Goal: Task Accomplishment & Management: Use online tool/utility

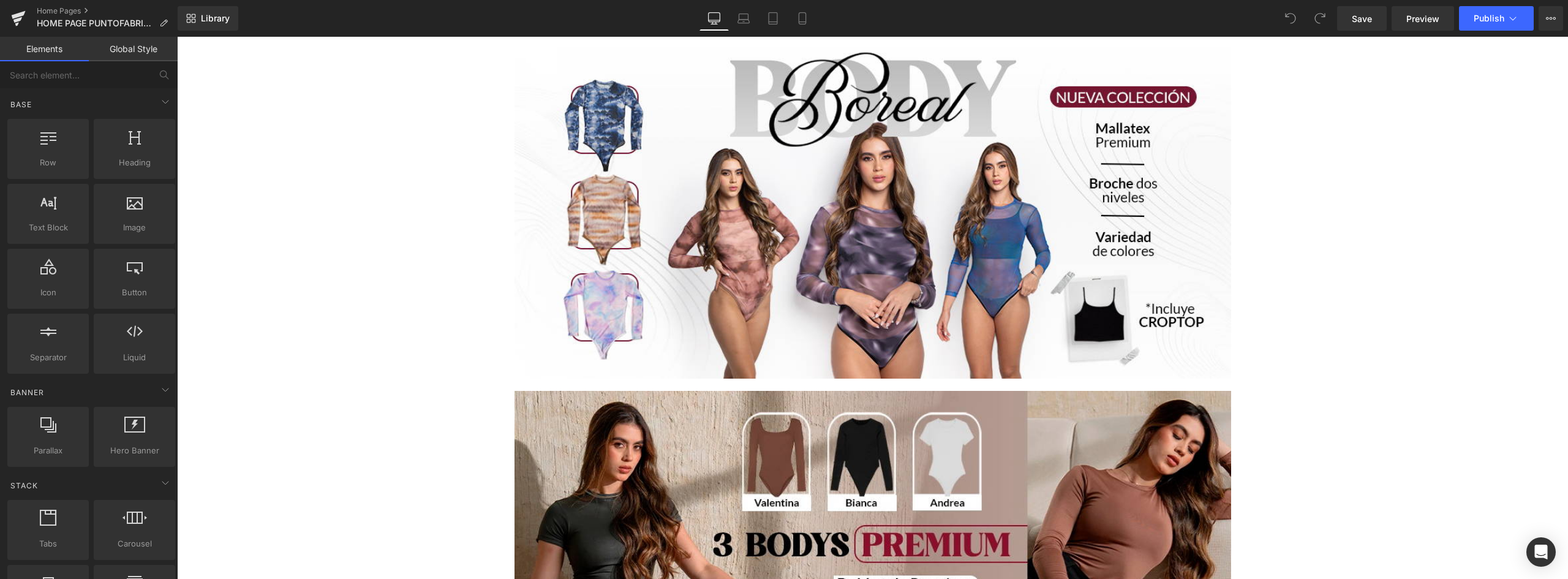
scroll to position [306, 0]
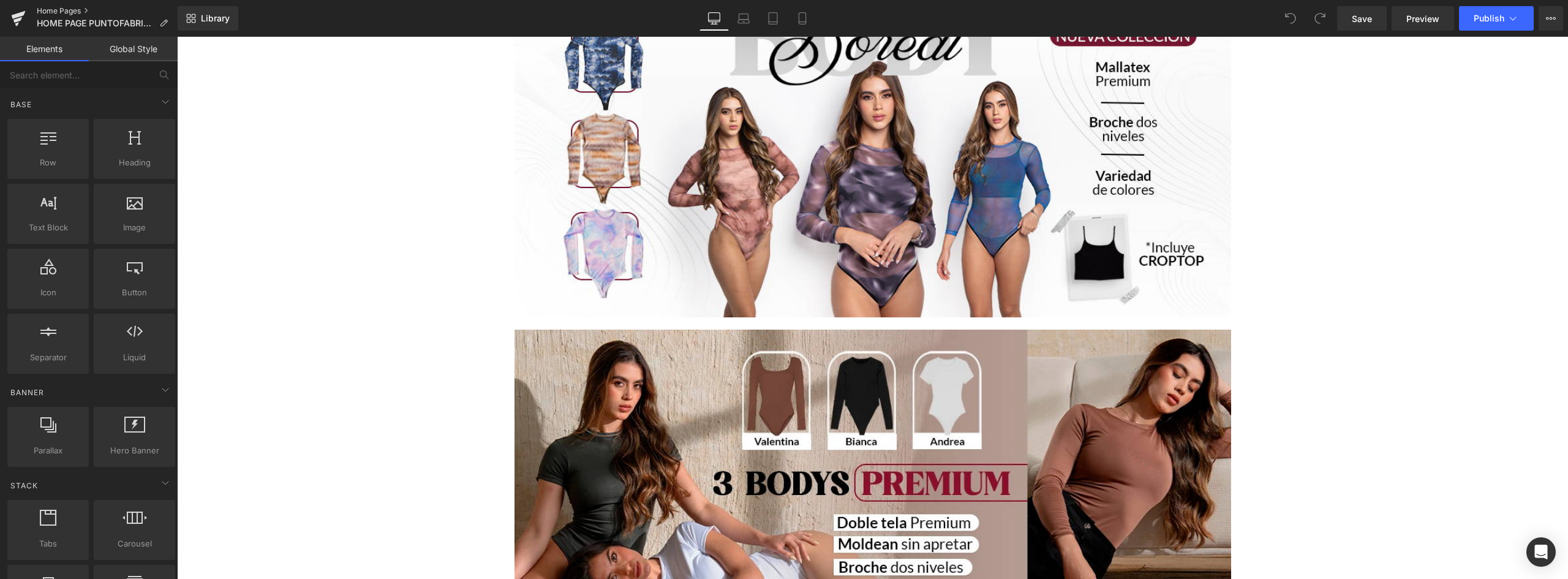
click at [64, 9] on link "Home Pages" at bounding box center [107, 11] width 141 height 10
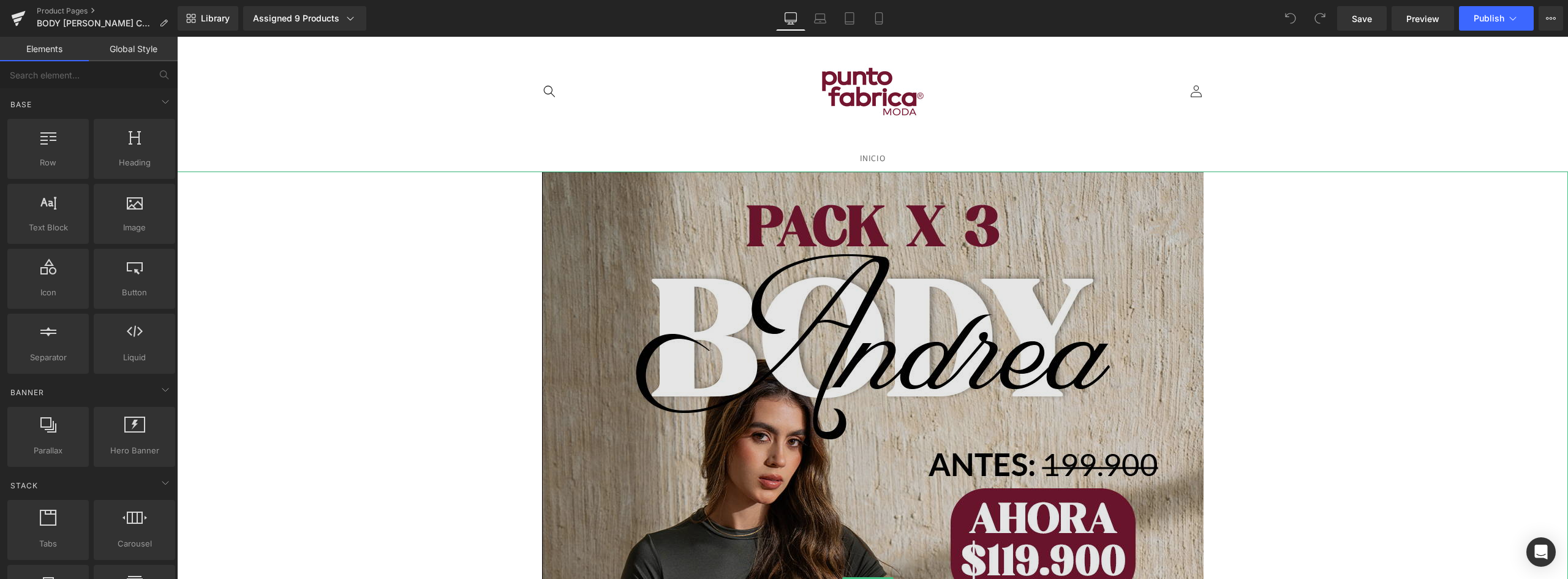
scroll to position [245, 0]
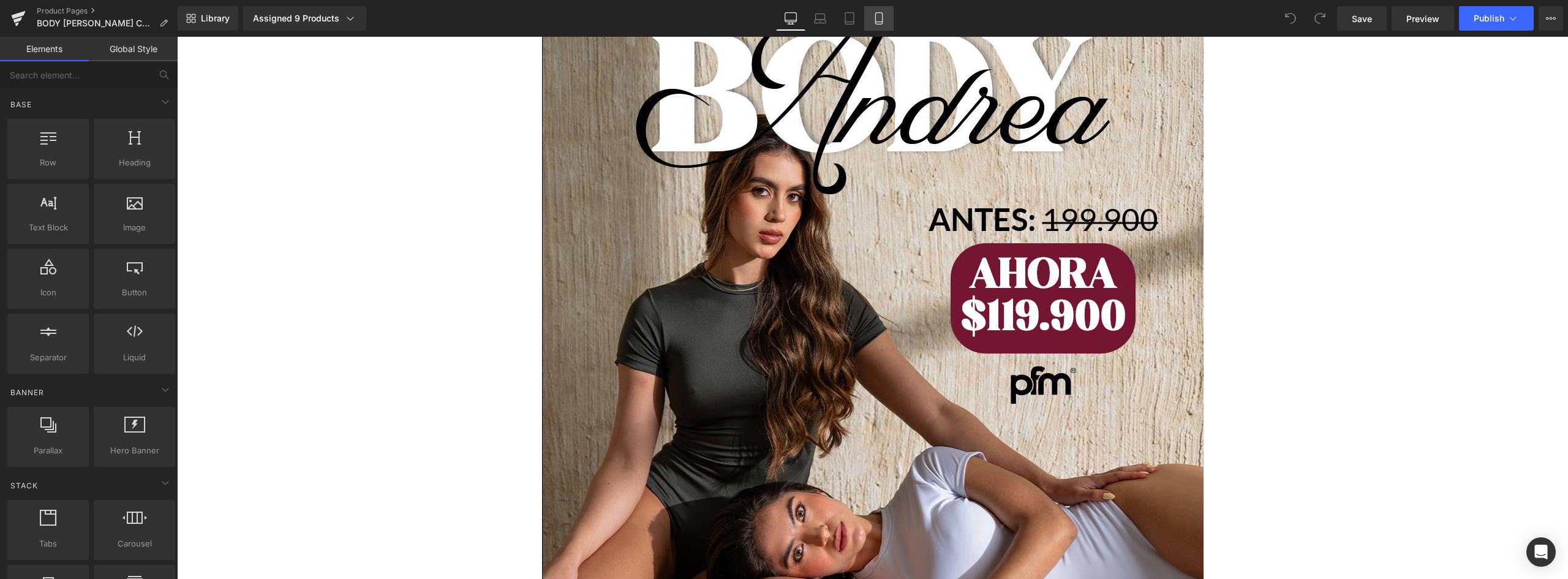
click at [890, 22] on link "Mobile" at bounding box center [879, 18] width 29 height 25
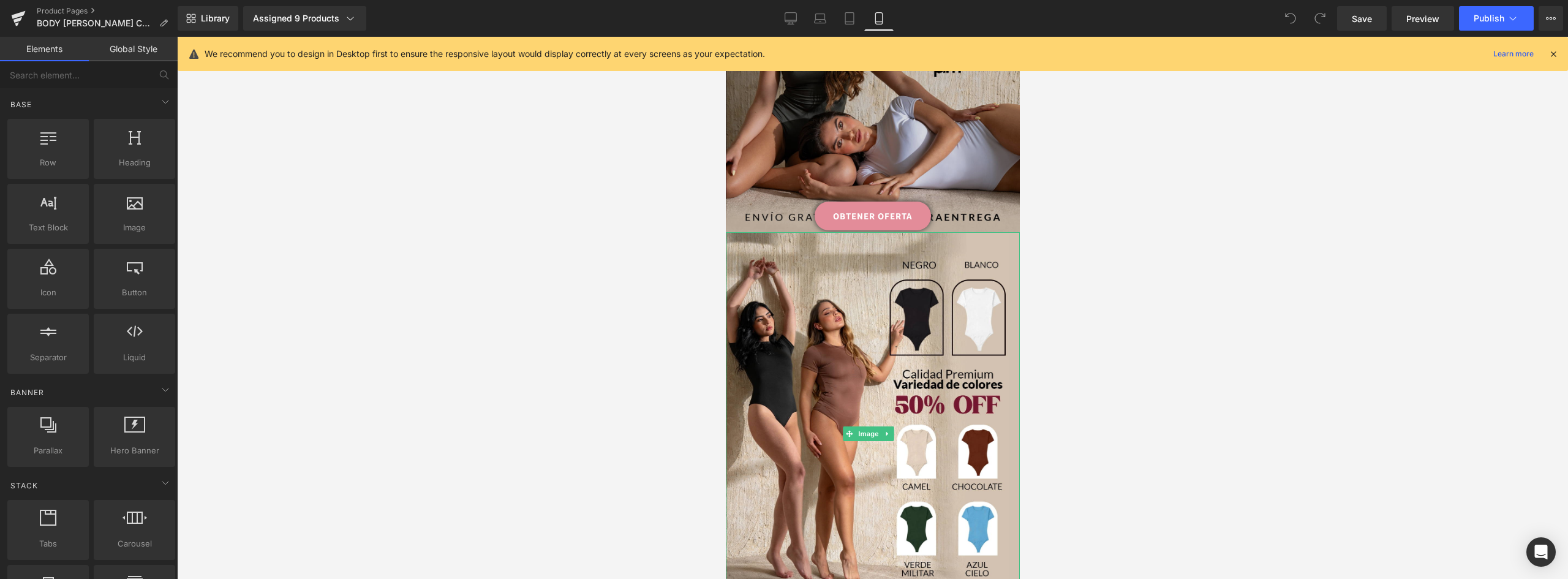
scroll to position [0, 0]
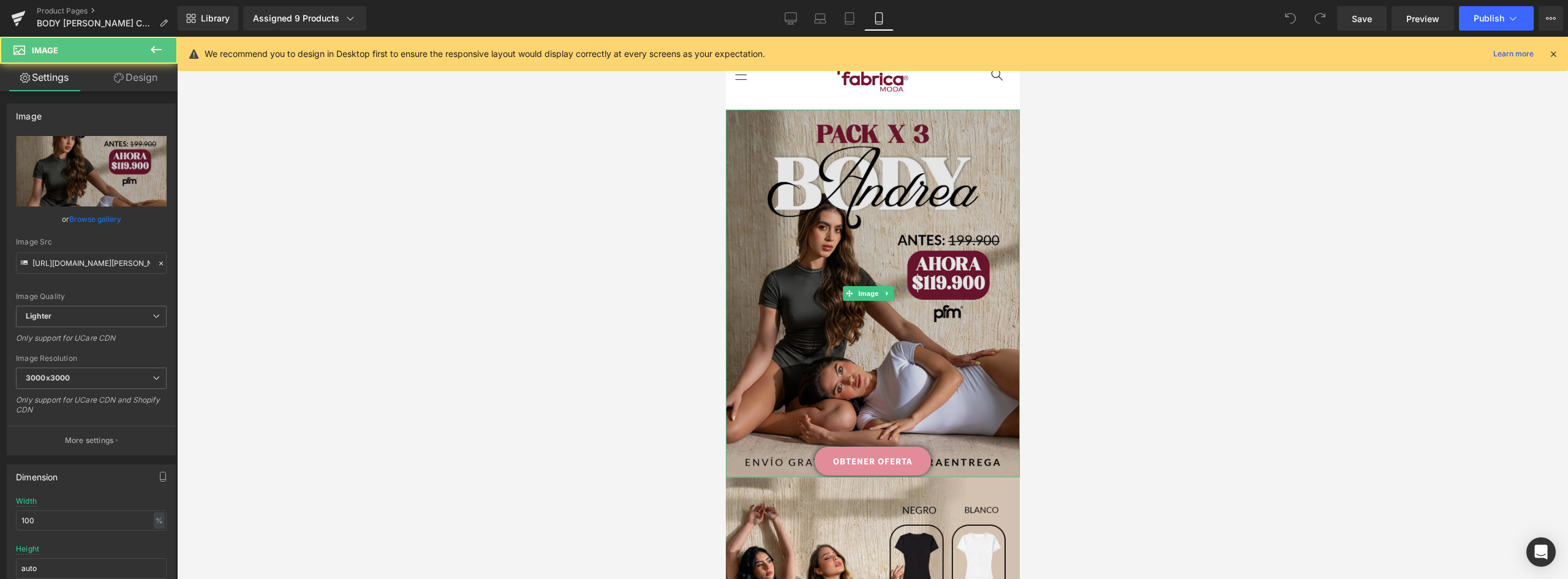
click at [918, 190] on img at bounding box center [872, 293] width 294 height 367
click at [889, 246] on img at bounding box center [872, 293] width 294 height 367
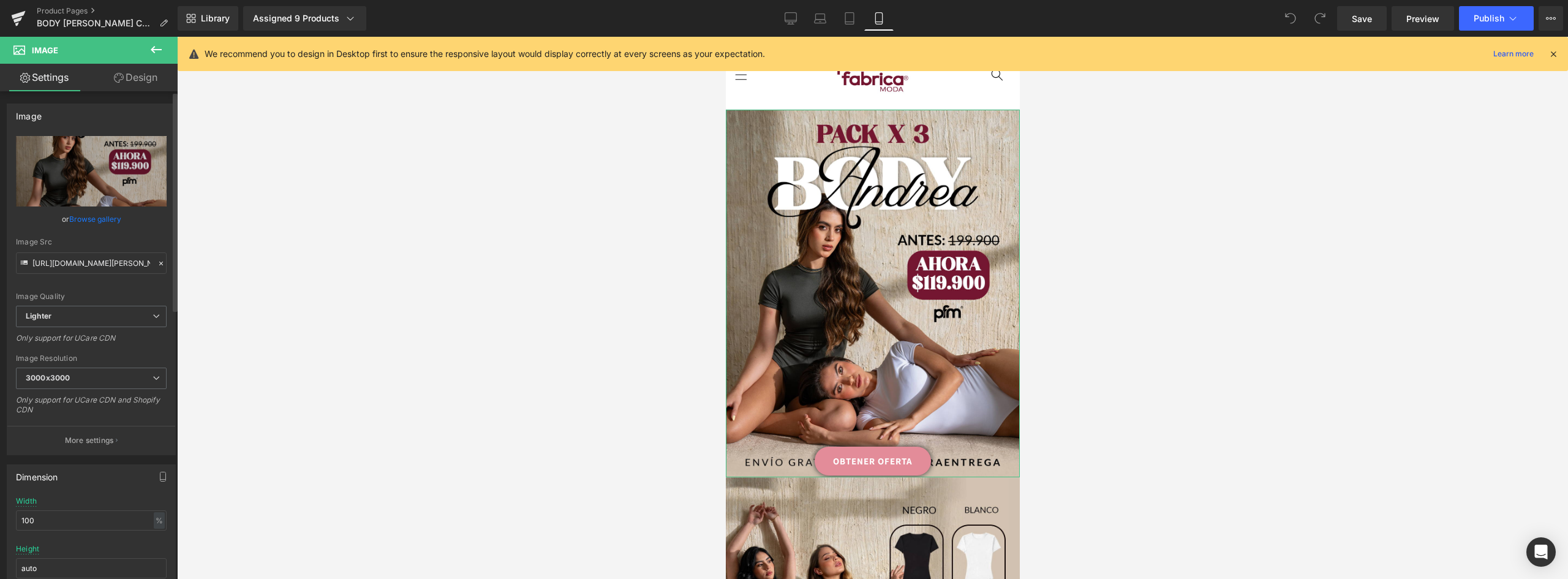
click at [84, 217] on link "Browse gallery" at bounding box center [95, 219] width 52 height 21
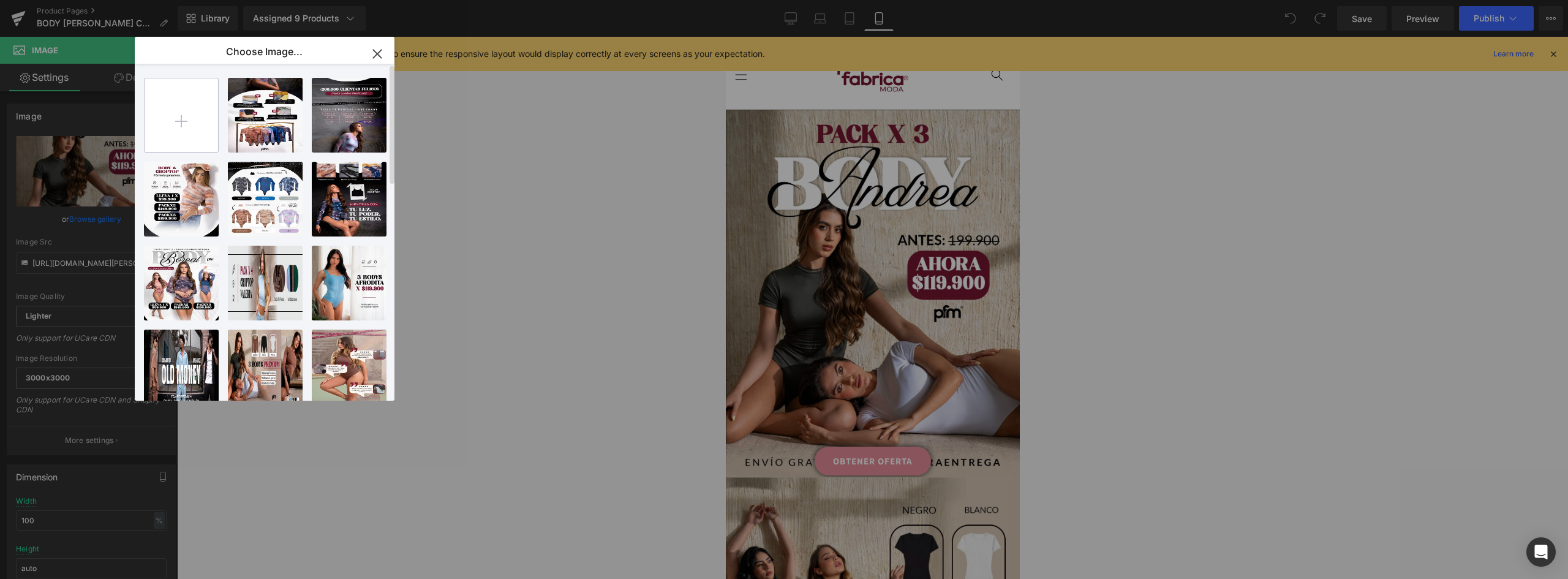
click at [169, 116] on input "file" at bounding box center [181, 115] width 73 height 73
type input "C:\fakepath\C-_Users_ASUS_Downloads_landing-Andrea-Recuperado_01.png"
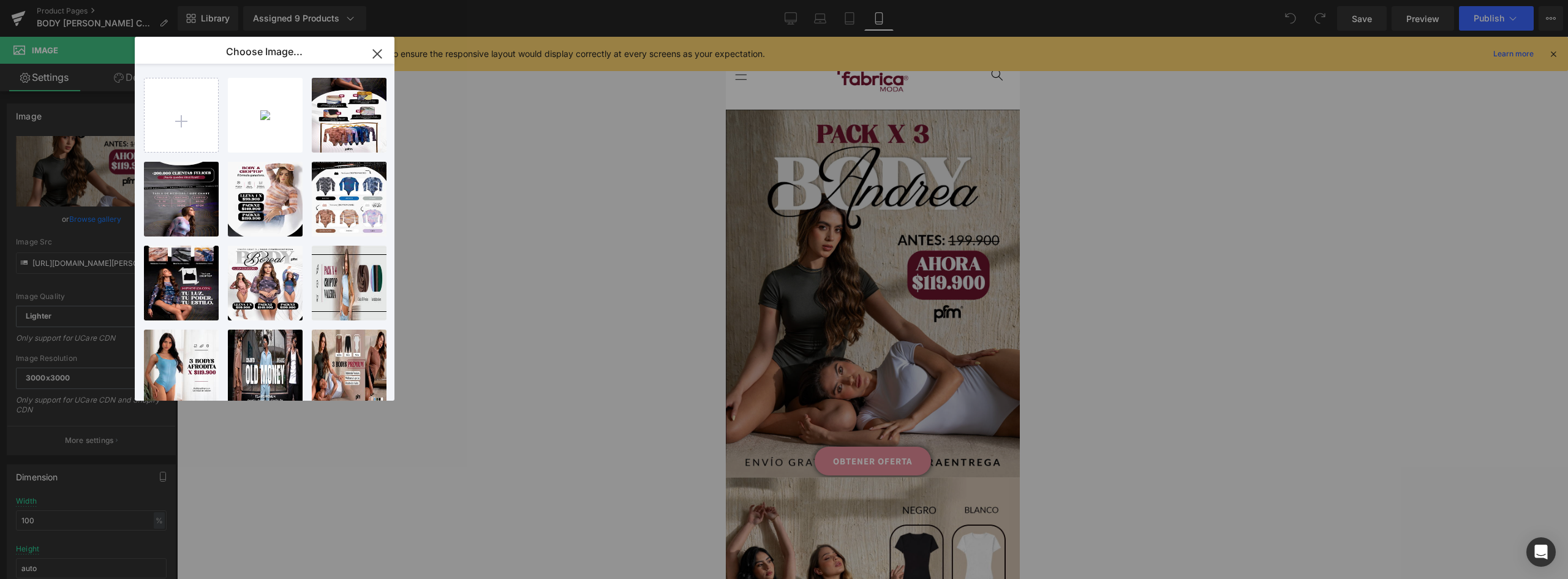
drag, startPoint x: 1555, startPoint y: 268, endPoint x: 830, endPoint y: 223, distance: 726.4
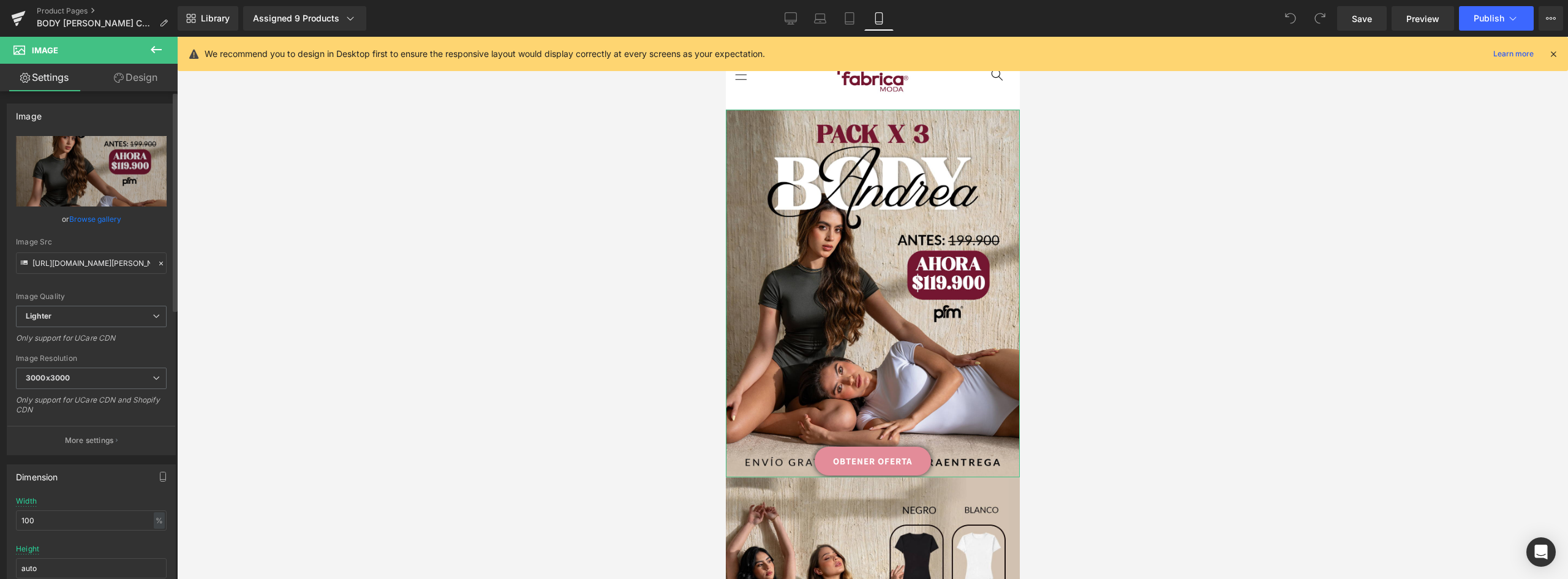
click at [103, 220] on link "Browse gallery" at bounding box center [95, 219] width 52 height 21
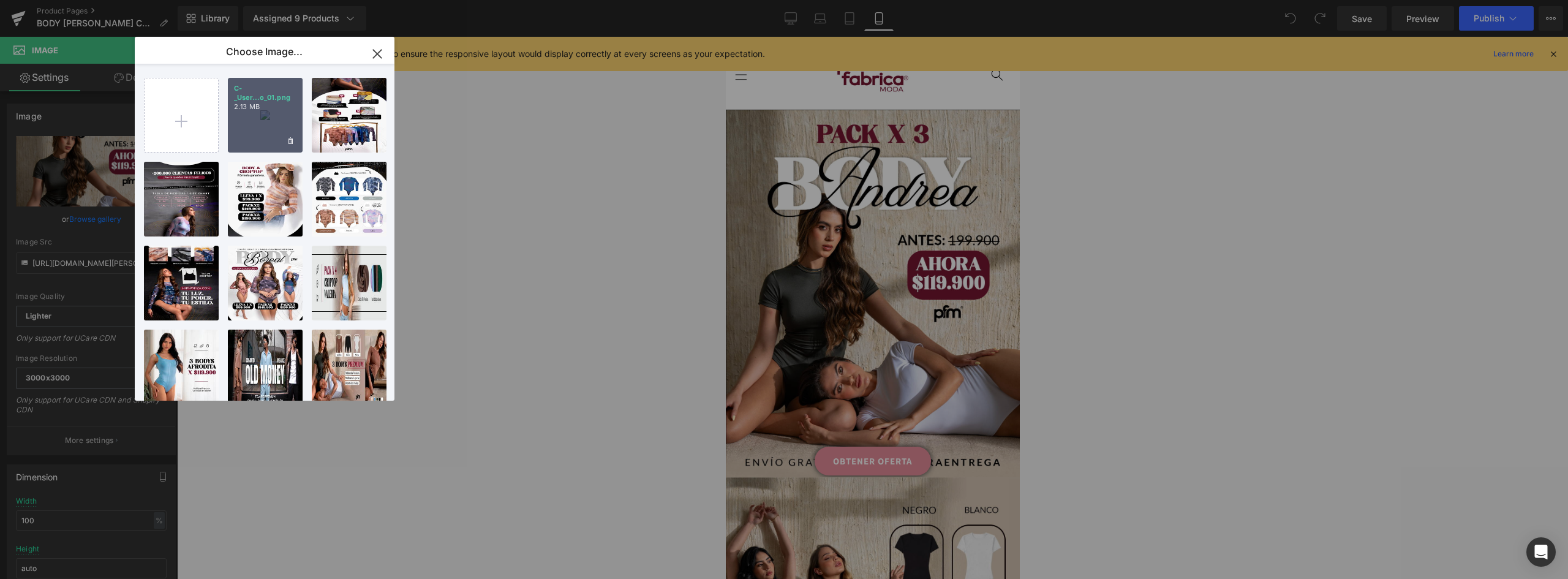
click at [261, 117] on div "C-_User...o_01.png 2.13 MB" at bounding box center [266, 115] width 75 height 75
type input "https://ucarecdn.com/9bd0b31a-aa1b-4906-8961-e648837333b4/-/format/auto/-/previ…"
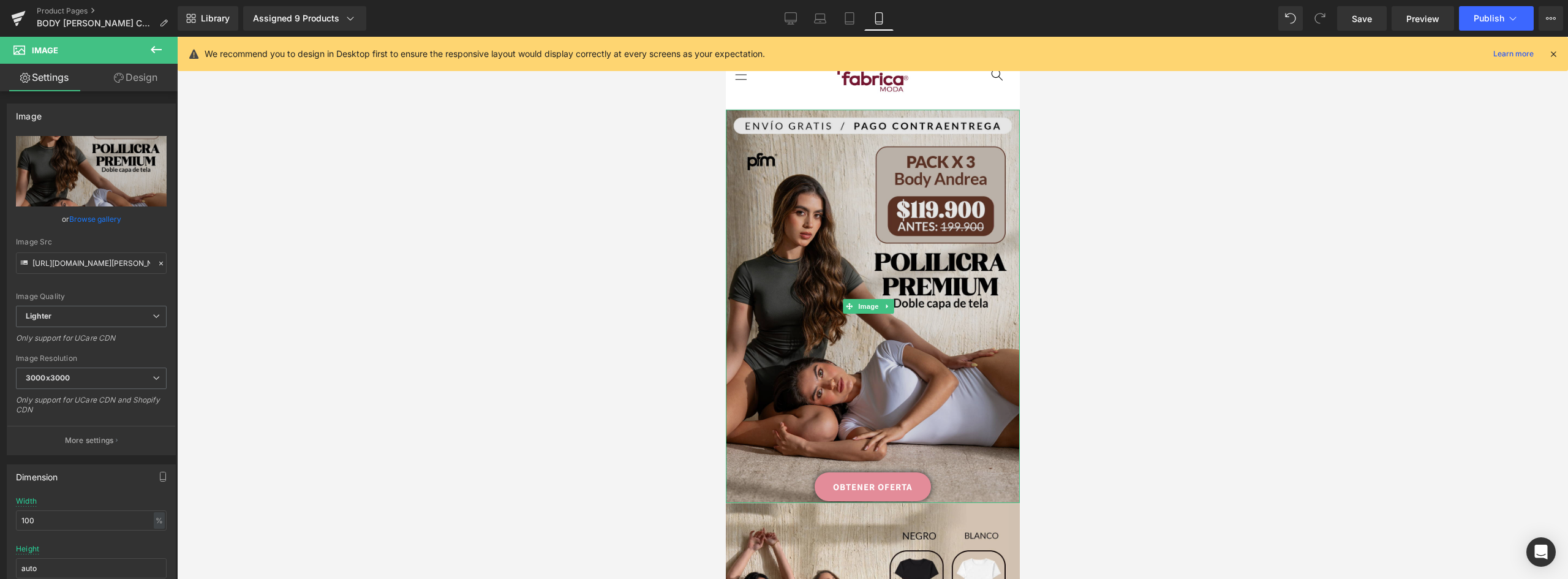
scroll to position [61, 0]
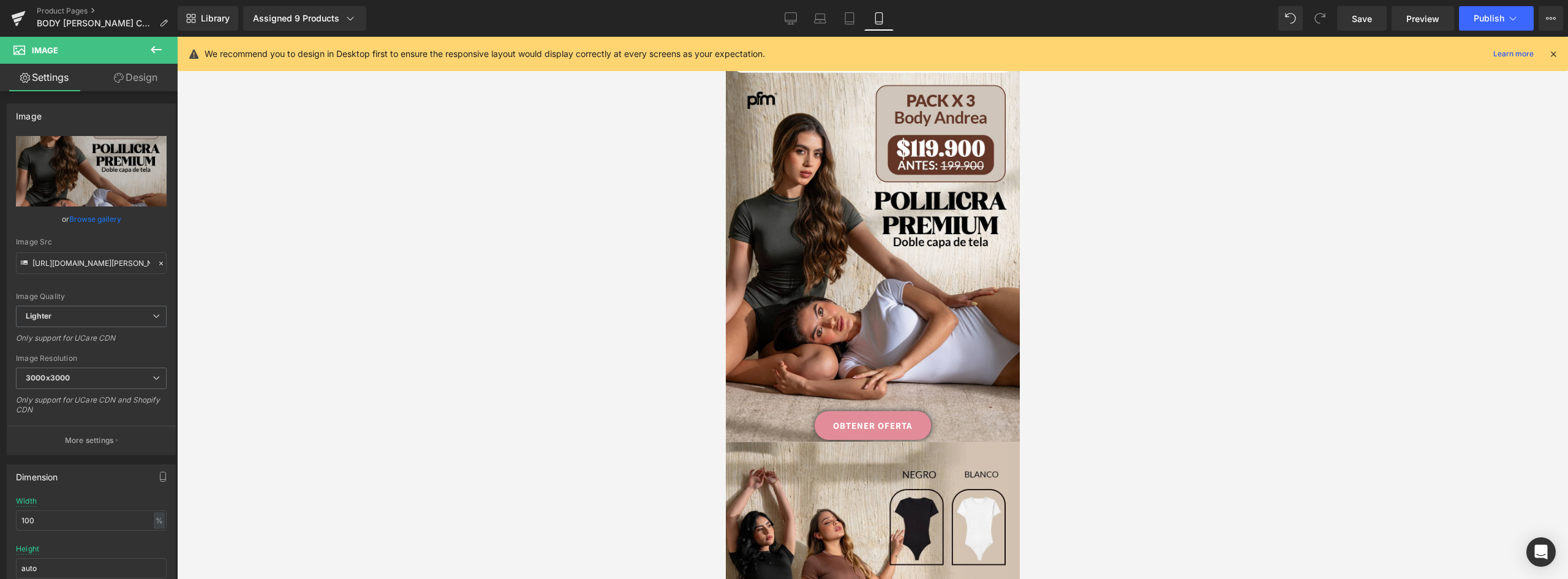
click at [910, 411] on link "OBTENER OFERTA" at bounding box center [872, 426] width 116 height 29
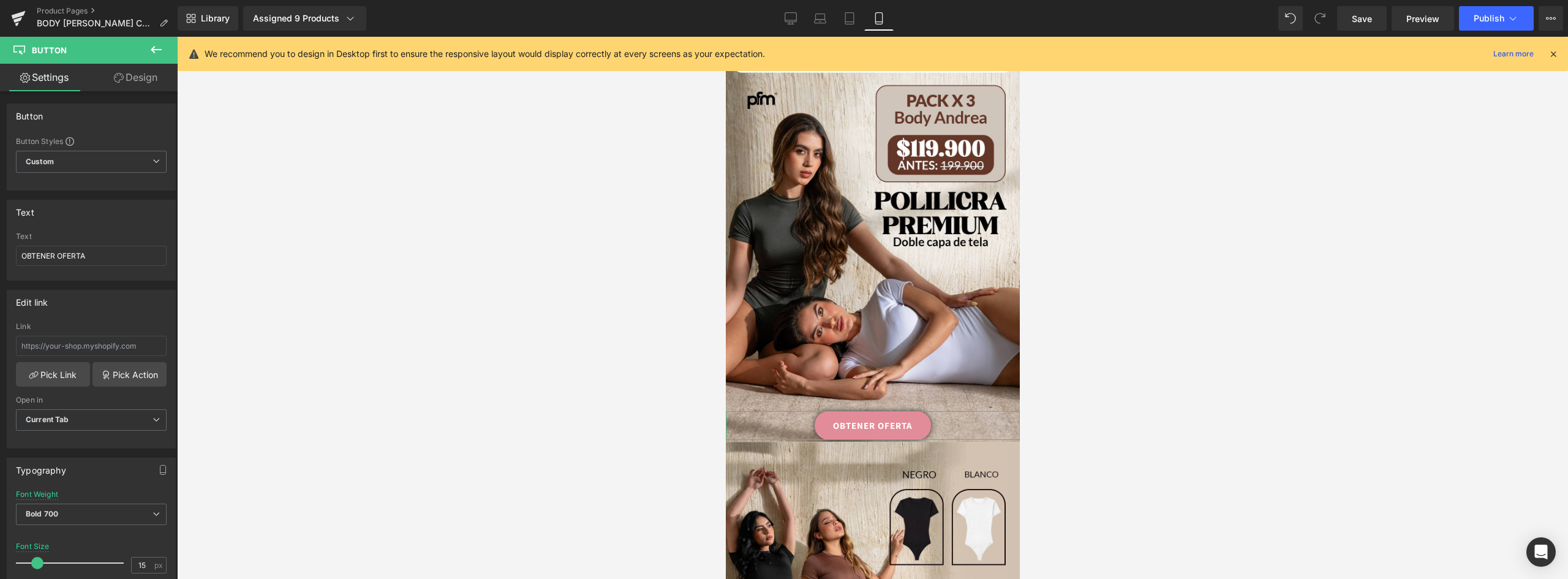
click at [130, 73] on link "Design" at bounding box center [136, 77] width 89 height 28
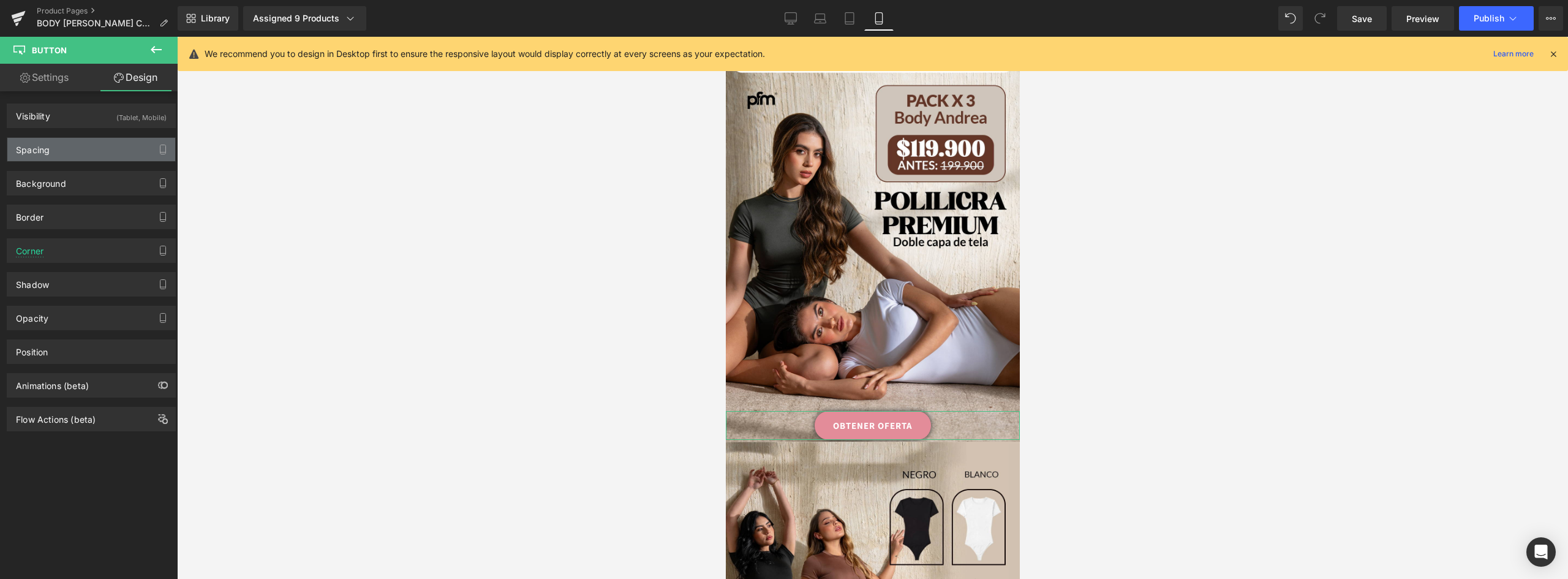
type input "-50"
type input "0"
type input "113"
type input "0"
type input "1"
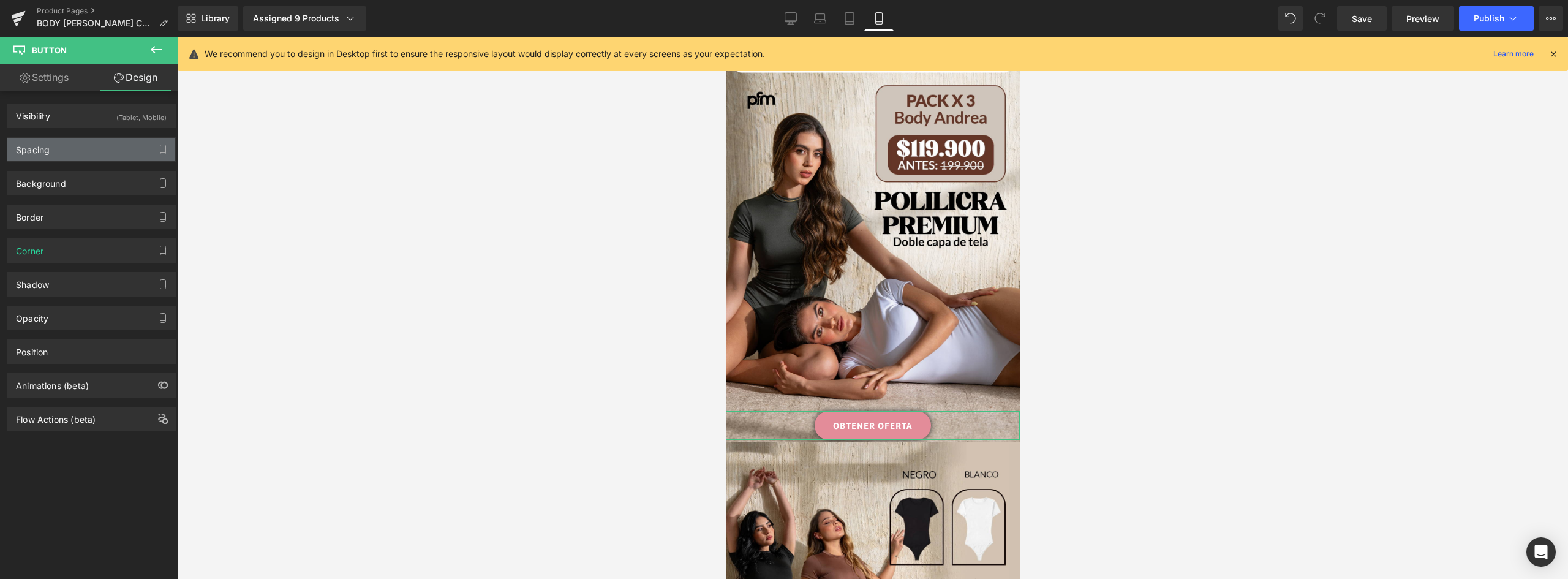
type input "30"
type input "0"
type input "30"
click at [46, 153] on div "Spacing" at bounding box center [33, 146] width 33 height 17
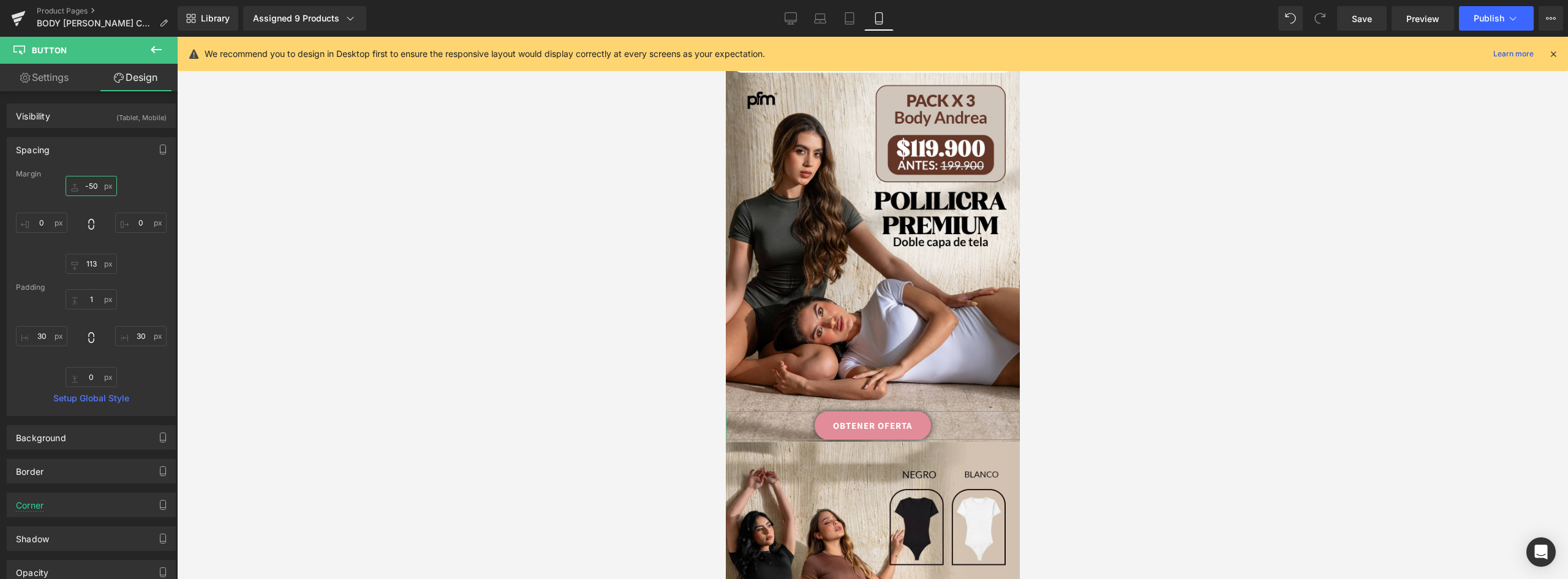
click at [83, 187] on input "-50" at bounding box center [91, 185] width 52 height 20
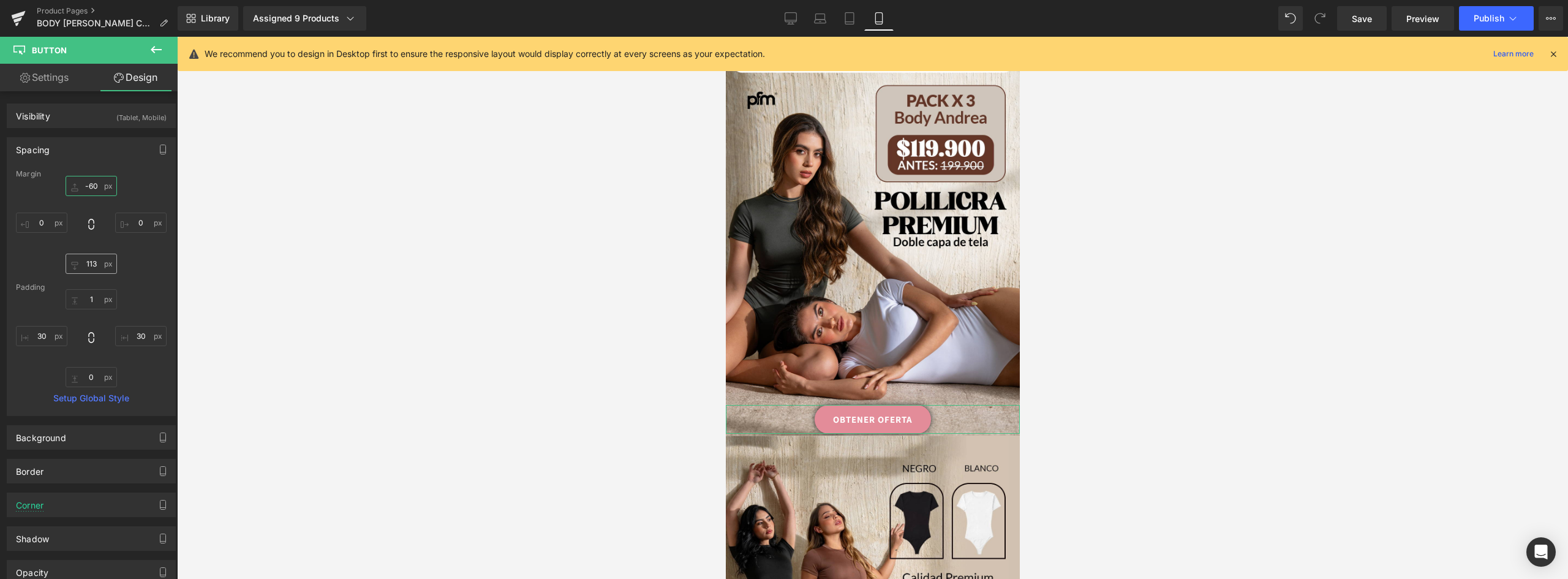
type input "-60"
click at [89, 268] on input "113" at bounding box center [91, 263] width 52 height 20
type input "120"
click at [95, 298] on input "1" at bounding box center [91, 299] width 52 height 20
type input "1"
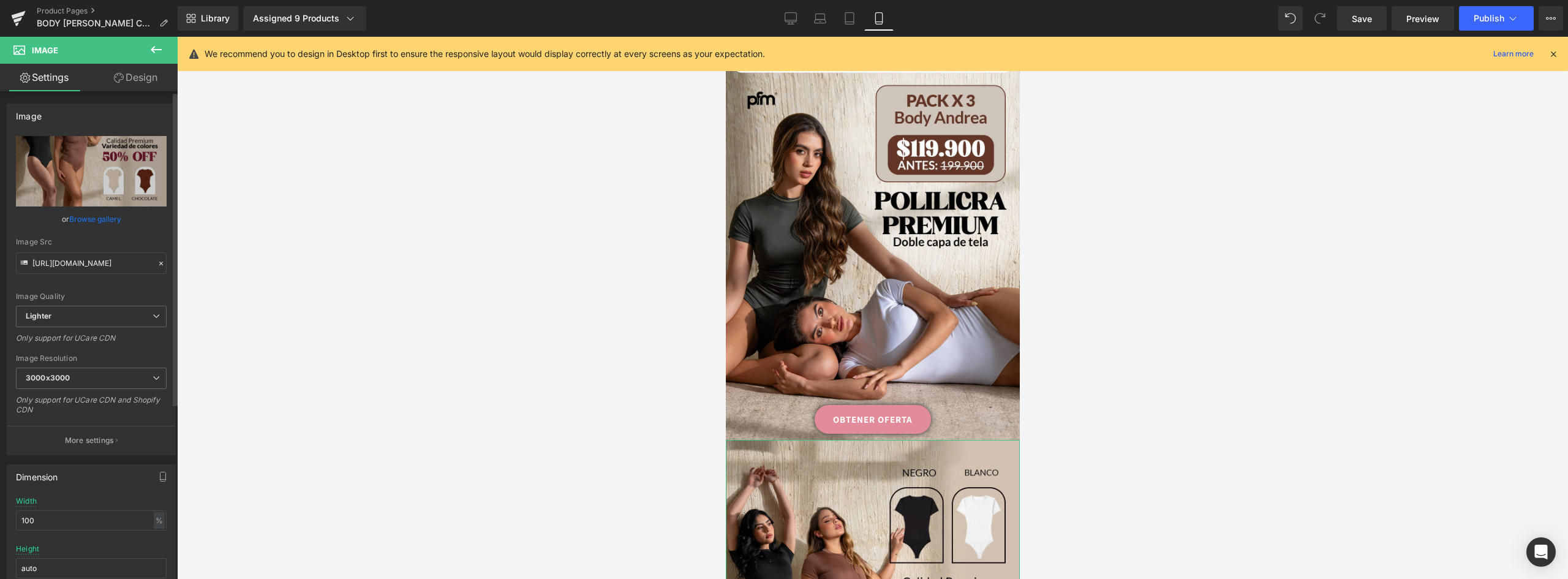
click at [109, 219] on link "Browse gallery" at bounding box center [95, 219] width 52 height 21
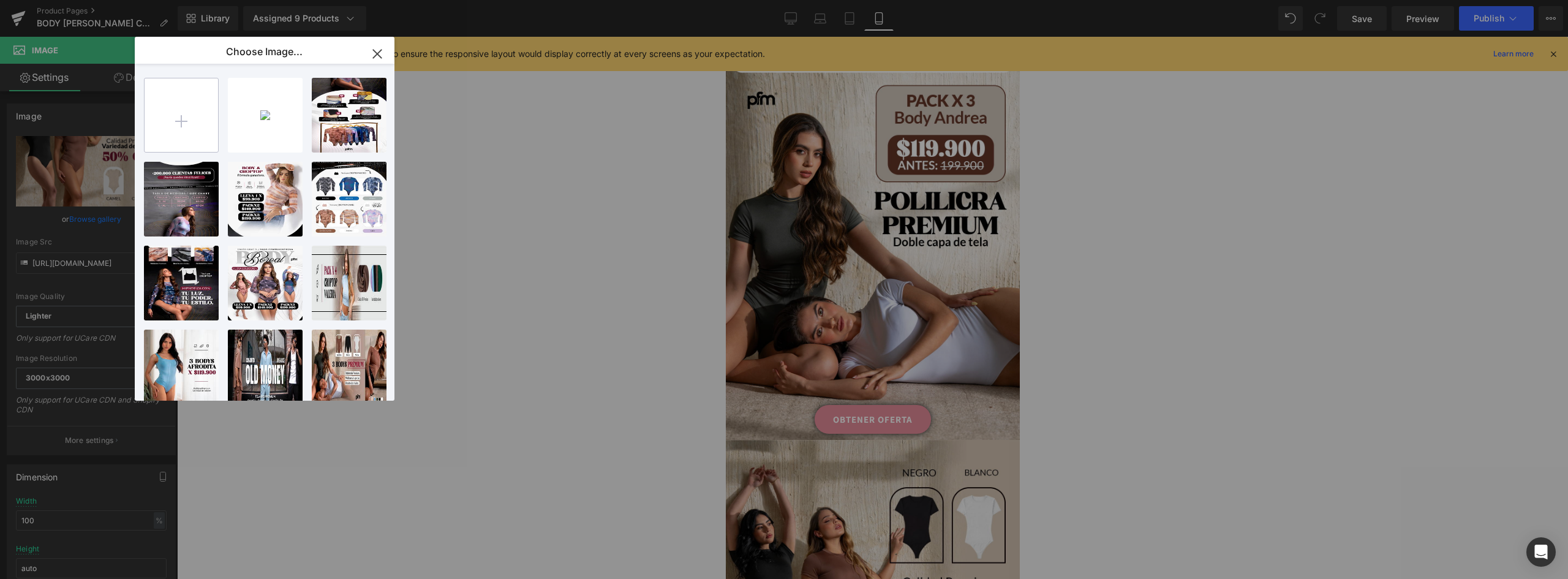
click at [188, 119] on input "file" at bounding box center [181, 115] width 73 height 73
type input "C:\fakepath\C-_Users_ASUS_Downloads_landing-Andrea-Recuperado_02.png"
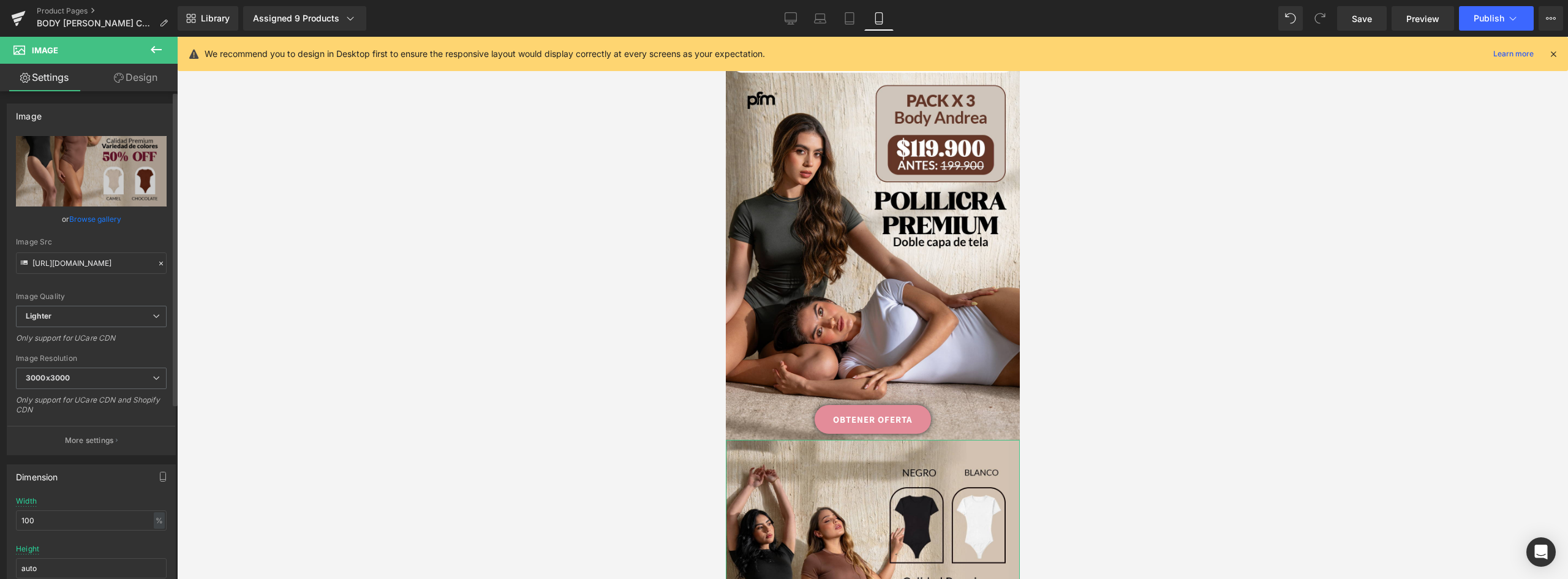
click at [111, 220] on link "Browse gallery" at bounding box center [95, 219] width 52 height 21
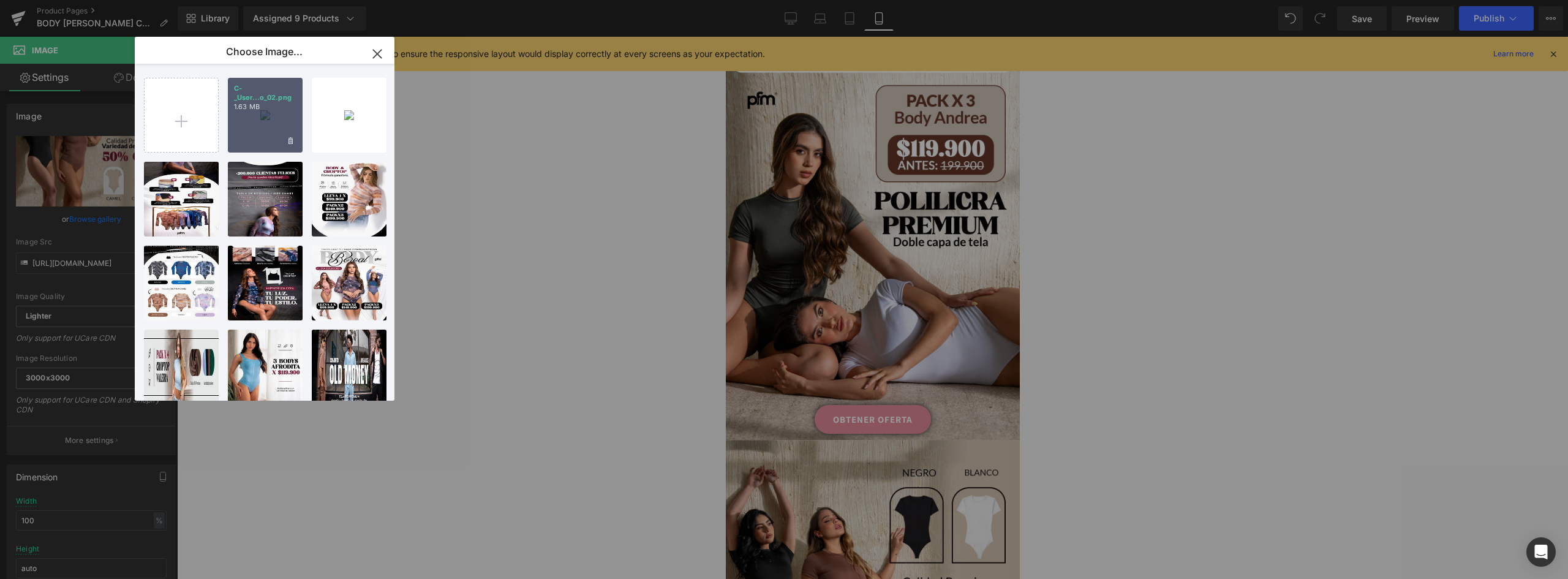
click at [289, 108] on p "1.63 MB" at bounding box center [265, 107] width 63 height 10
type input "https://ucarecdn.com/a7374d53-948f-45ea-9bf6-1088714780b5/-/format/auto/-/previ…"
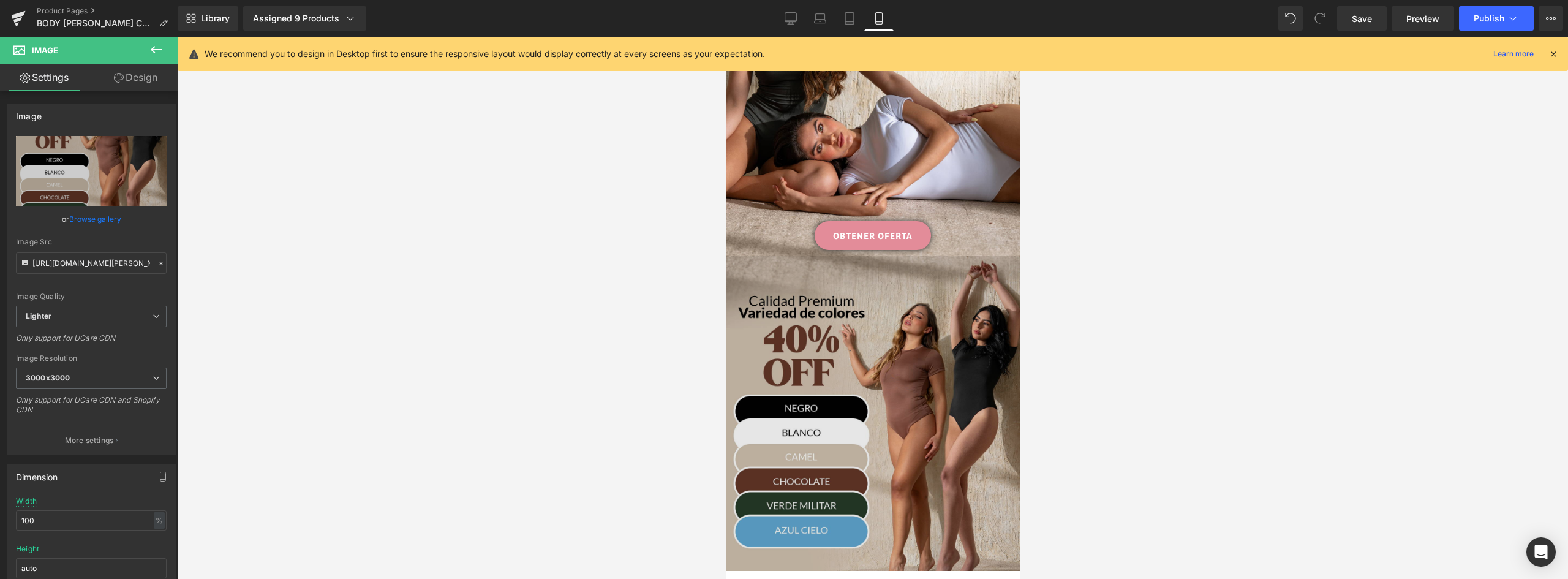
scroll to position [429, 0]
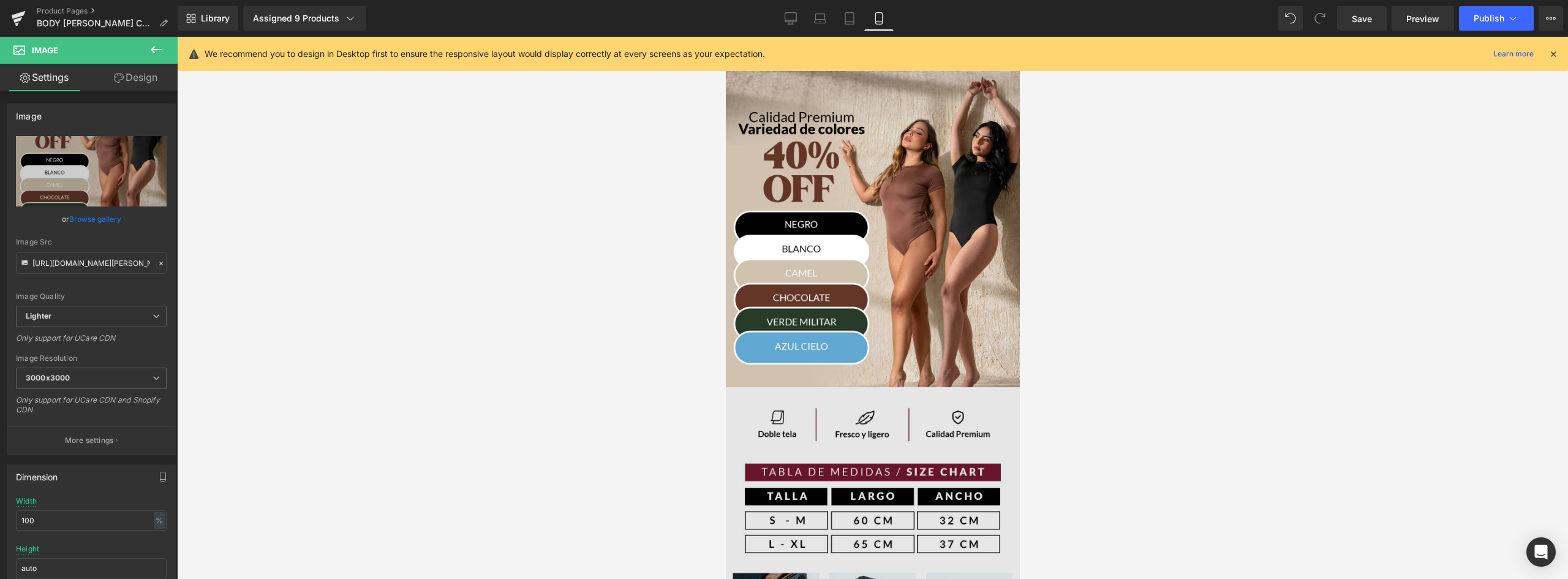
click at [913, 391] on img at bounding box center [872, 572] width 294 height 370
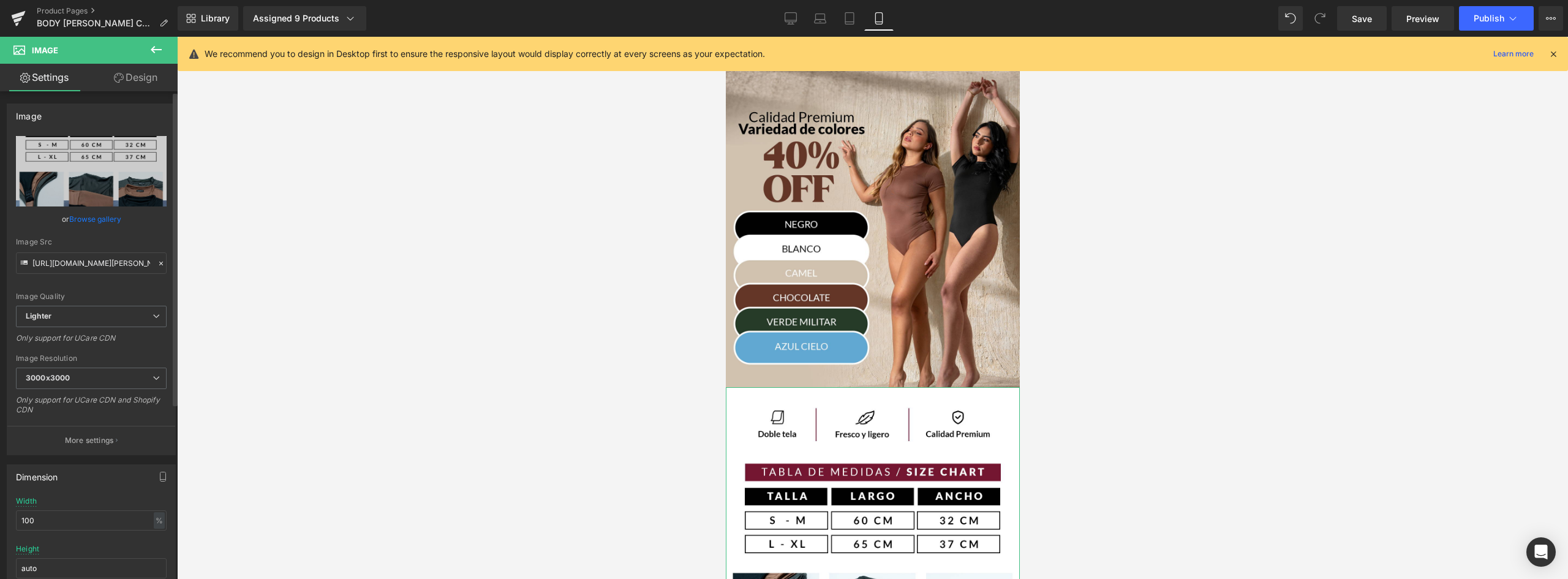
click at [95, 223] on link "Browse gallery" at bounding box center [95, 219] width 52 height 21
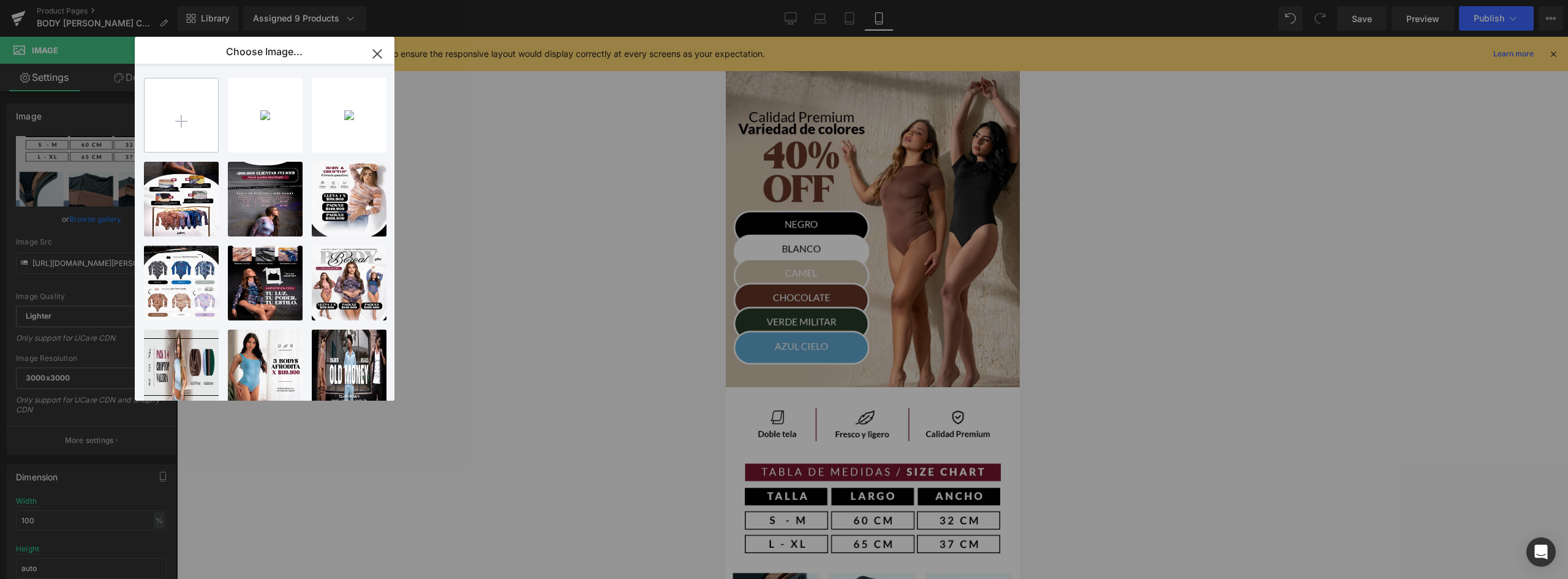
click at [192, 124] on input "file" at bounding box center [181, 115] width 73 height 73
type input "C:\fakepath\C-_Users_ASUS_Downloads_landing-Andrea-Recuperado_03.png"
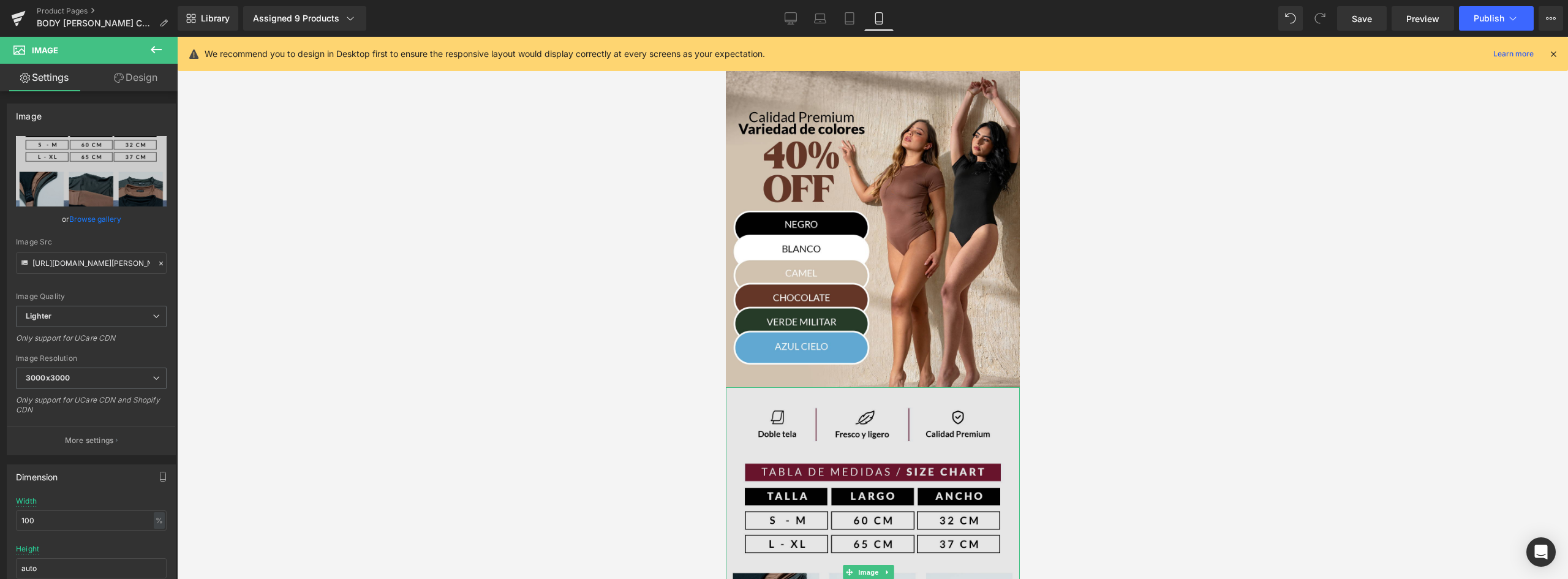
click at [899, 406] on img at bounding box center [872, 572] width 294 height 370
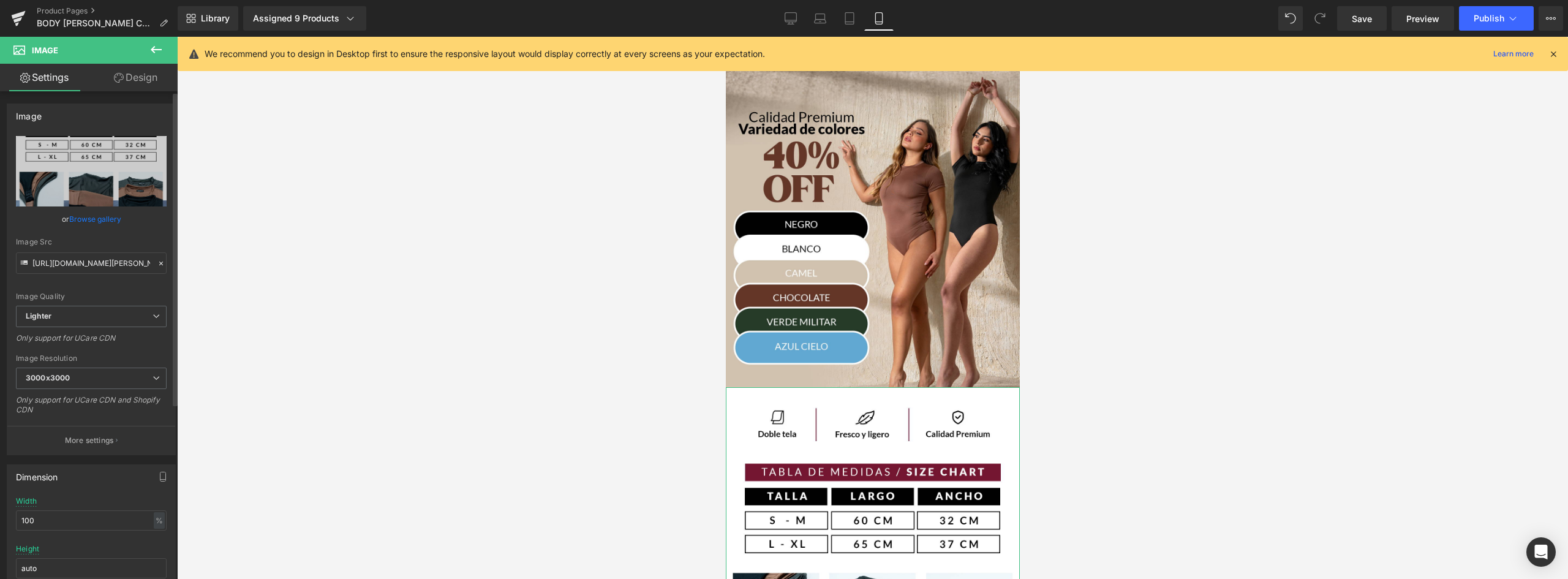
click at [95, 217] on link "Browse gallery" at bounding box center [95, 219] width 52 height 21
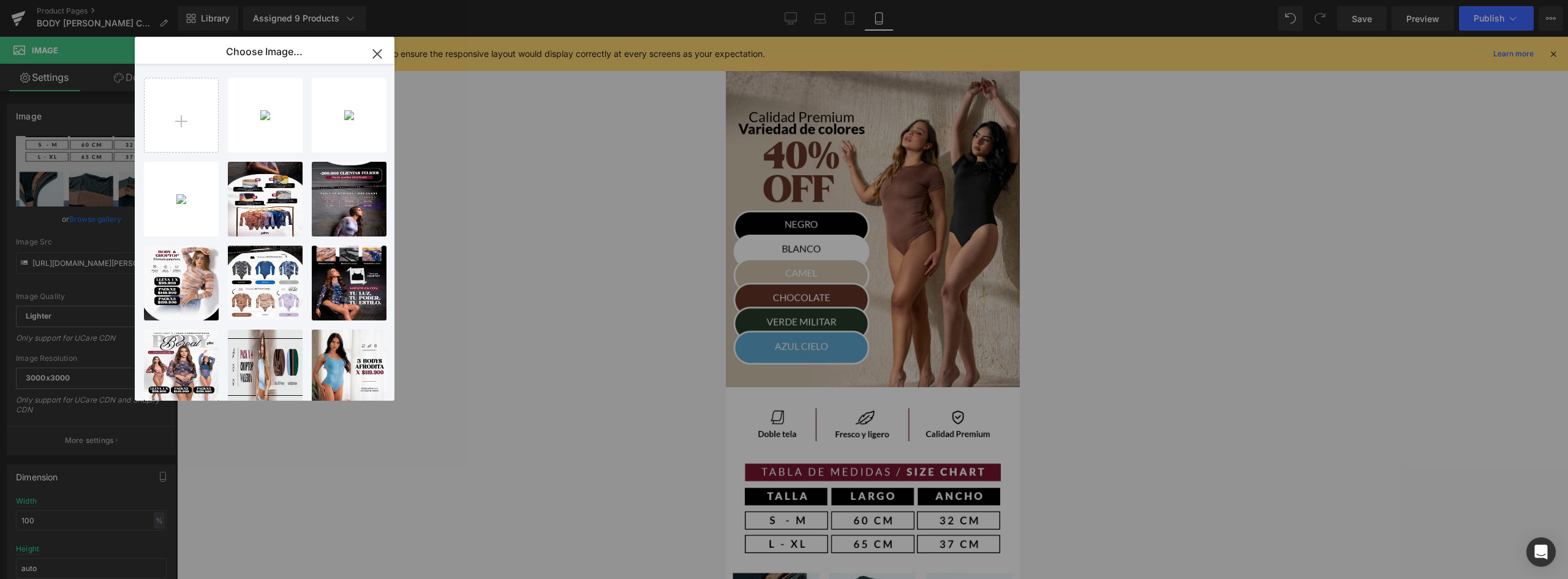
click at [0, 0] on p "1.77 MB" at bounding box center [0, 0] width 0 height 0
type input "https://ucarecdn.com/857ed54b-6418-4950-94d1-1af39099eedc/-/format/auto/-/previ…"
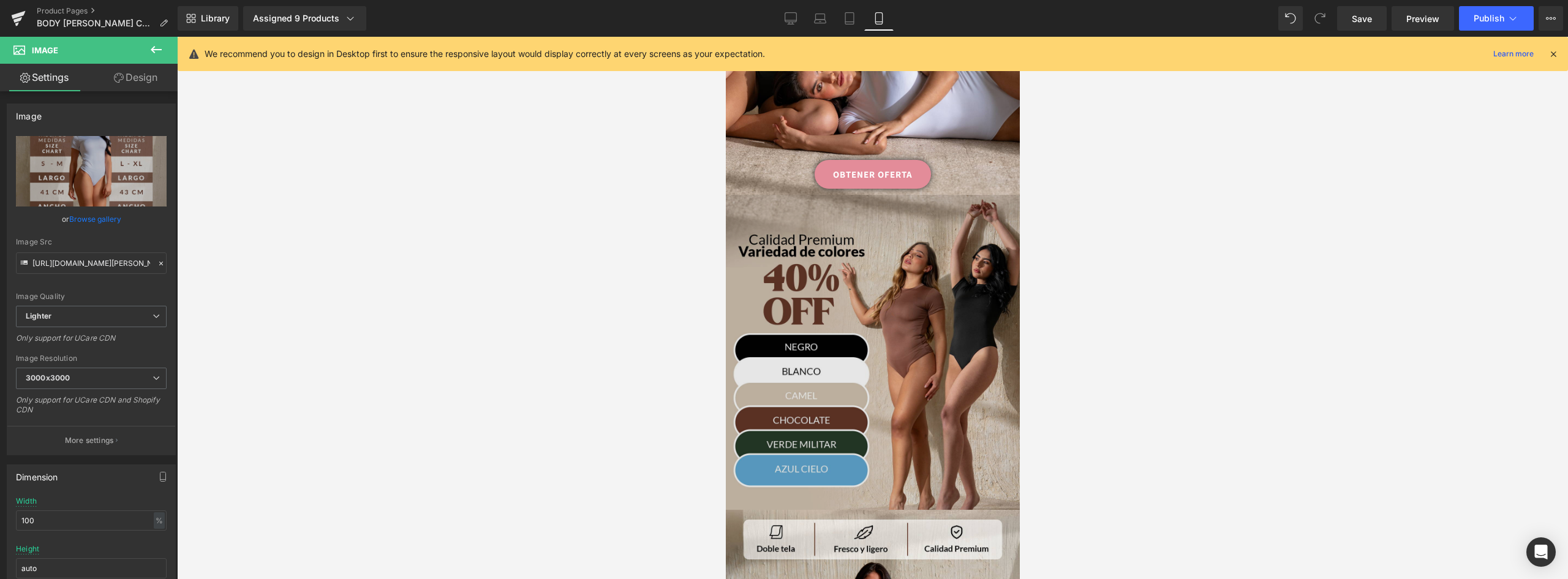
scroll to position [612, 0]
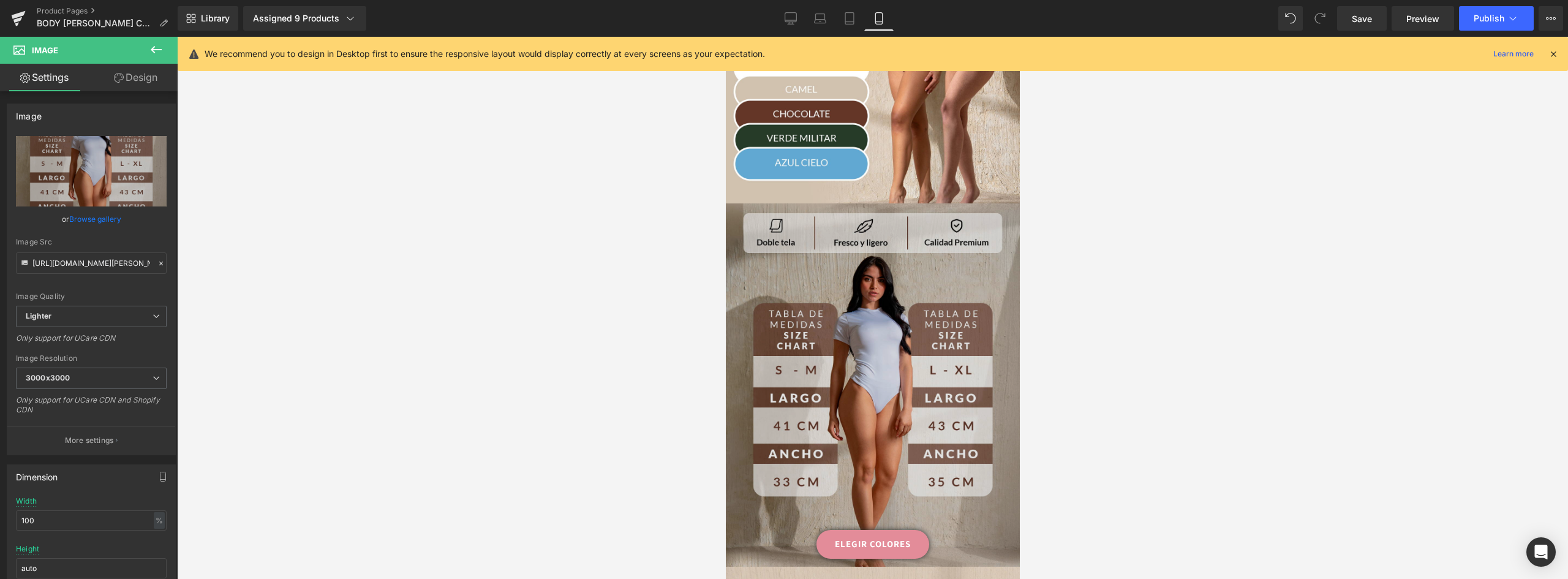
click at [877, 311] on img at bounding box center [872, 385] width 294 height 363
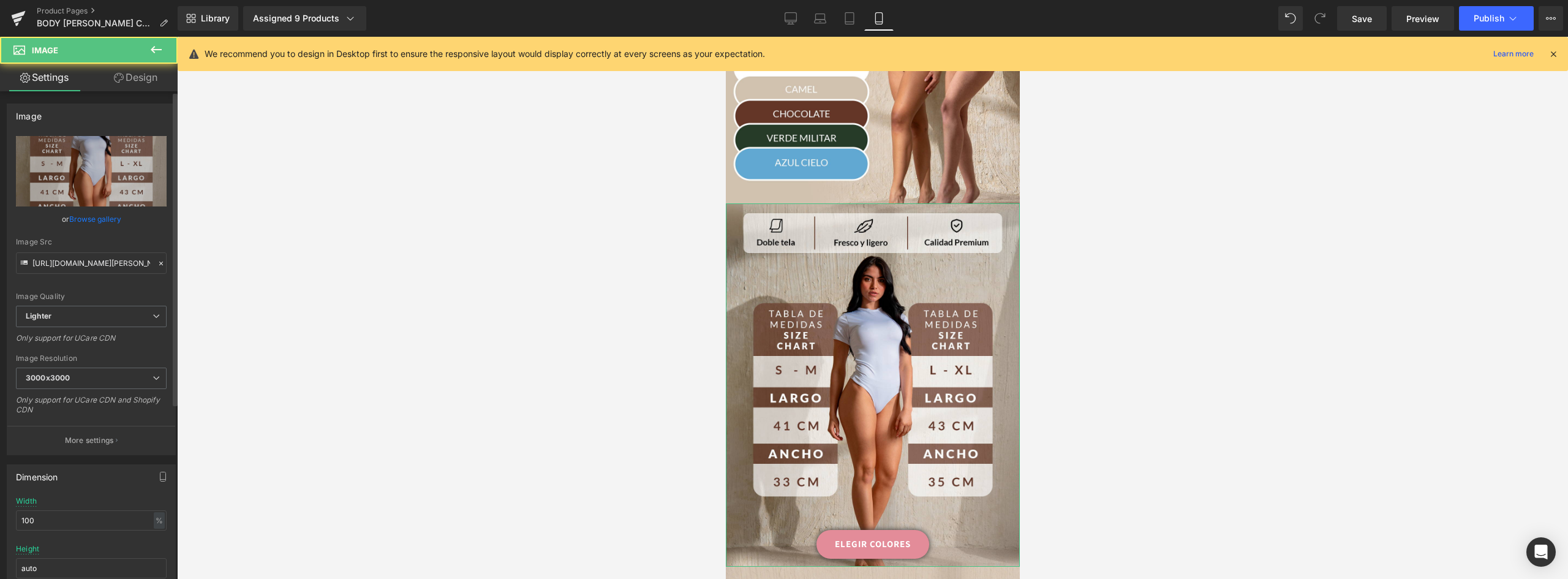
click at [99, 220] on link "Browse gallery" at bounding box center [95, 219] width 52 height 21
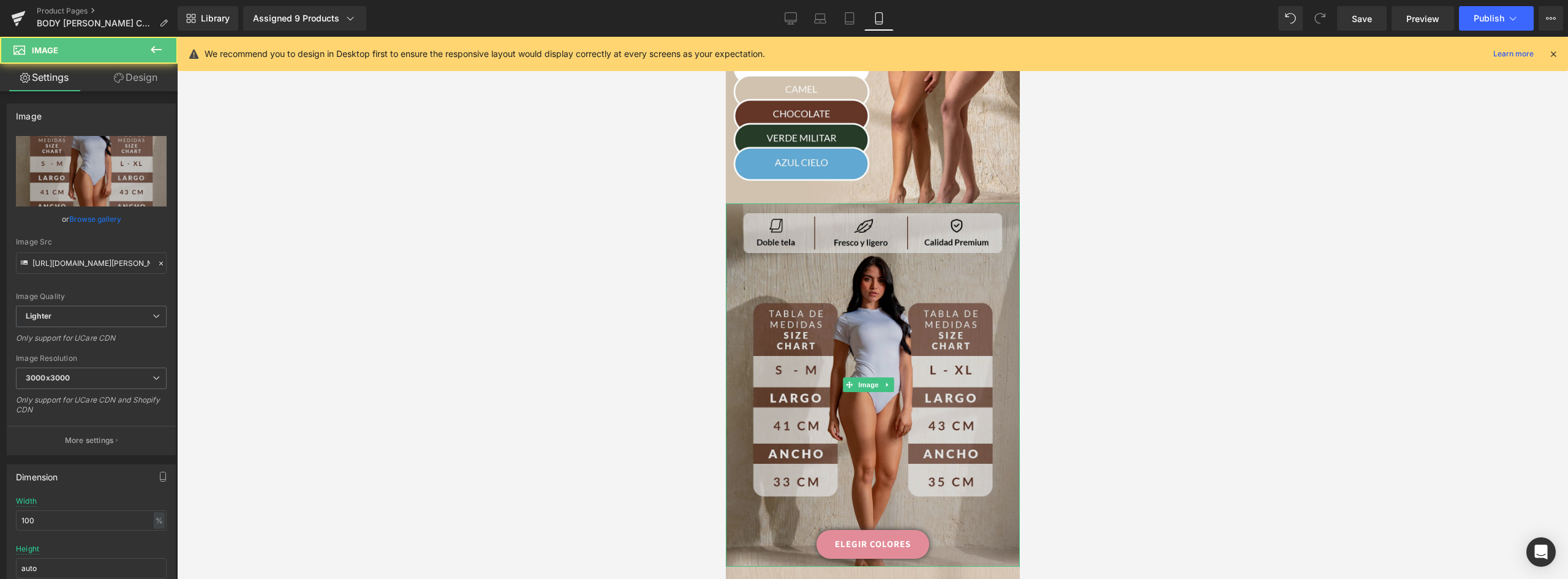
click at [919, 278] on img at bounding box center [872, 385] width 294 height 363
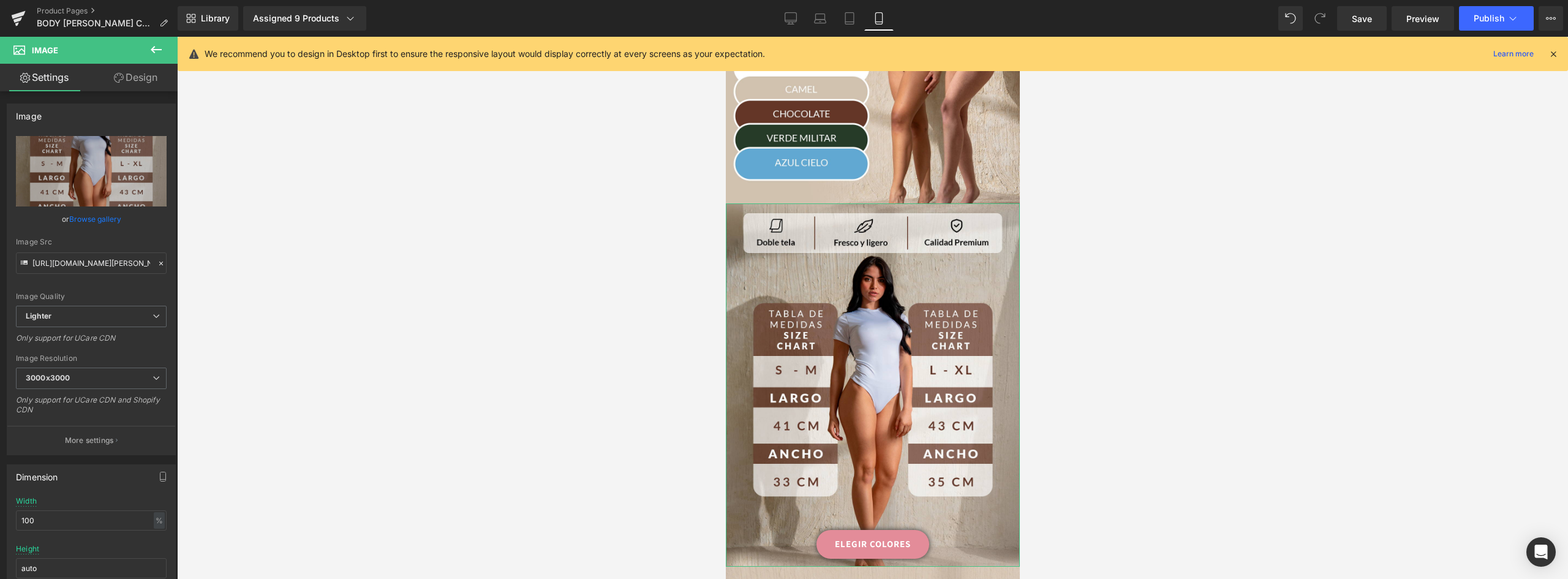
click at [137, 80] on link "Design" at bounding box center [136, 77] width 89 height 28
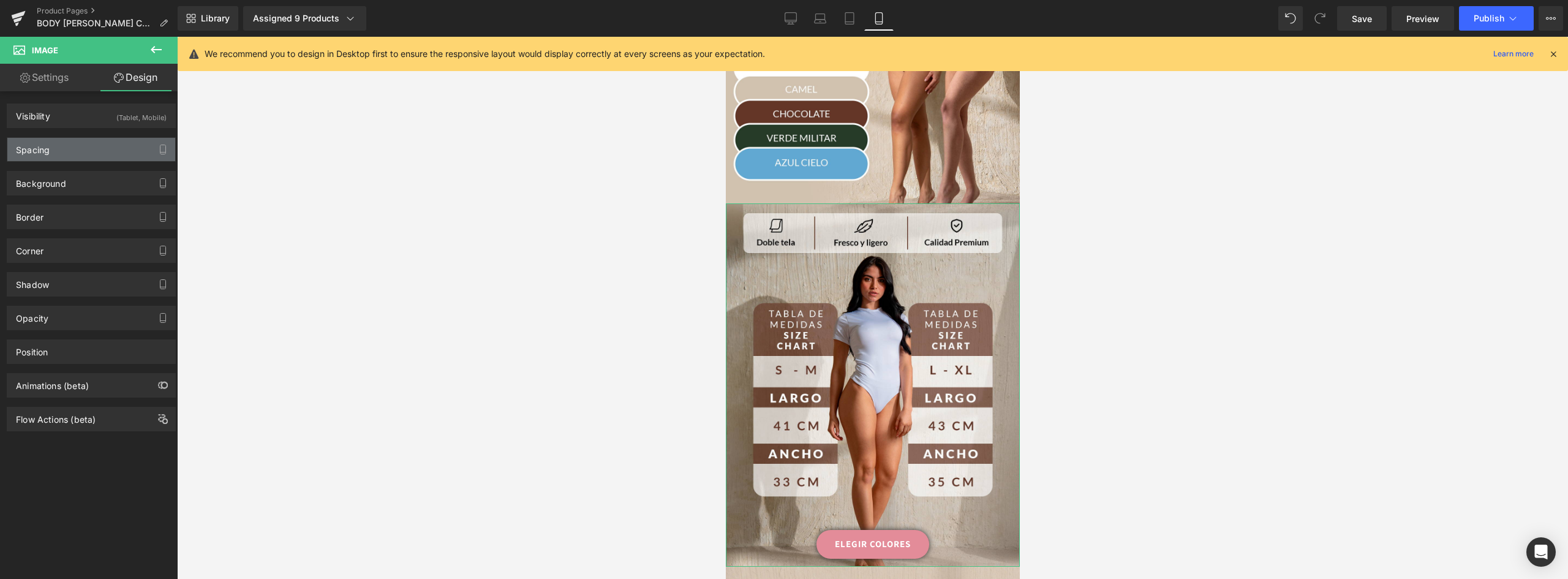
type input "-55"
type input "0"
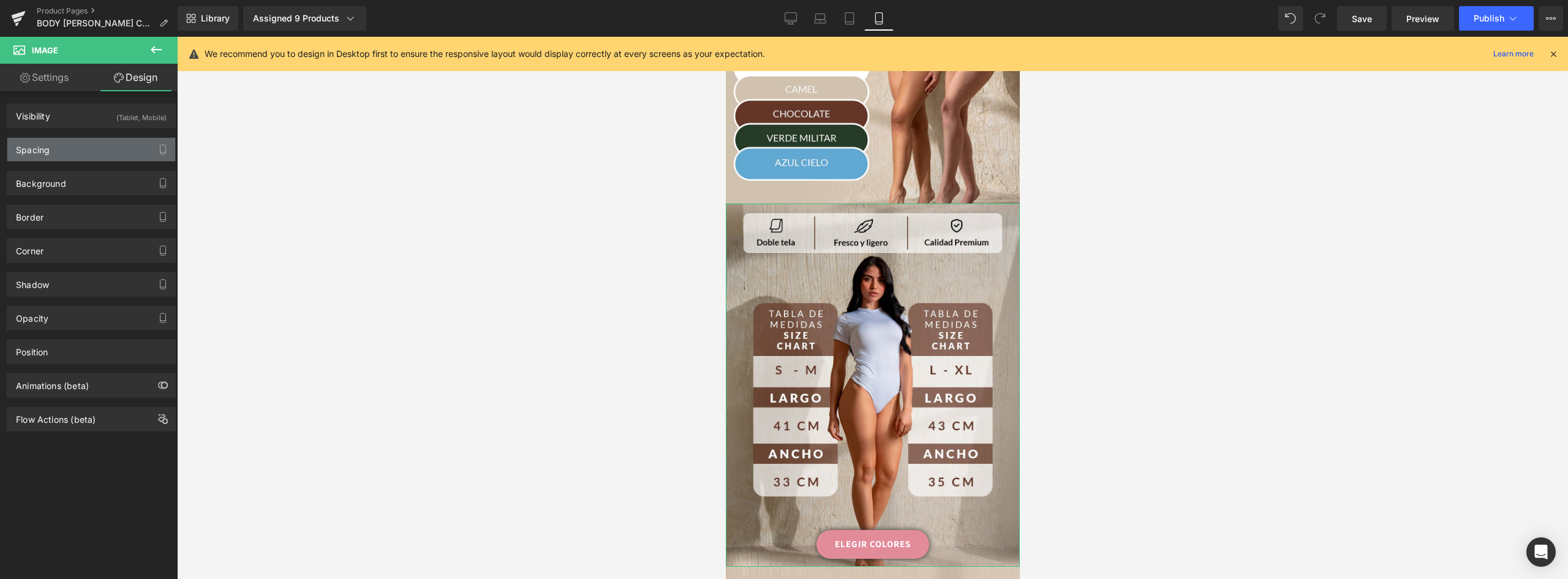
type input "0"
click at [73, 142] on div "Spacing" at bounding box center [91, 149] width 168 height 23
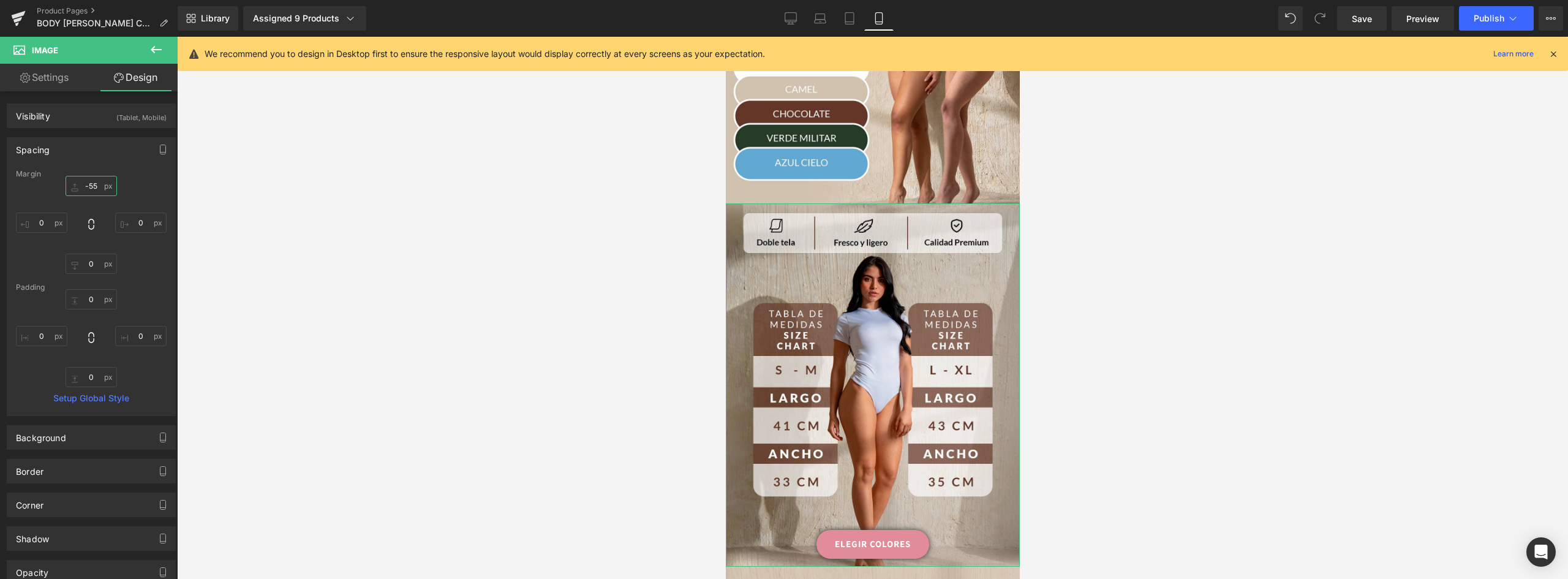
click at [92, 188] on input "-55" at bounding box center [91, 185] width 52 height 20
type input "0"
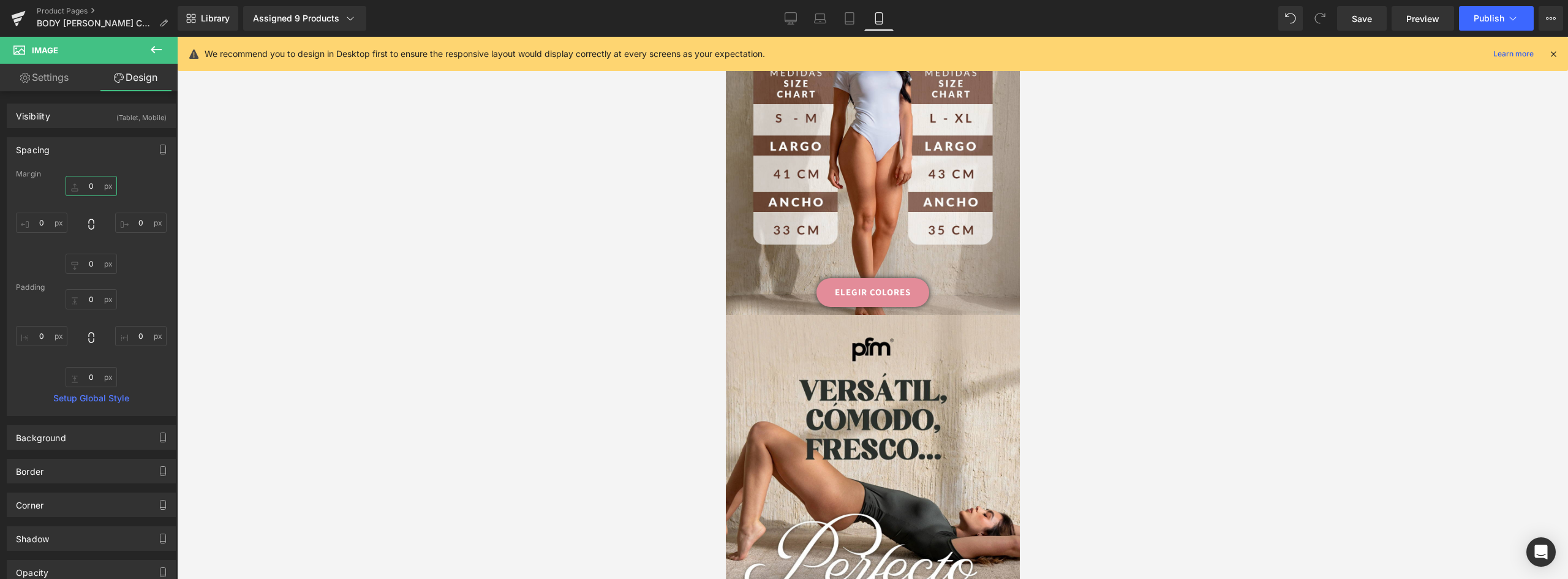
scroll to position [901, 0]
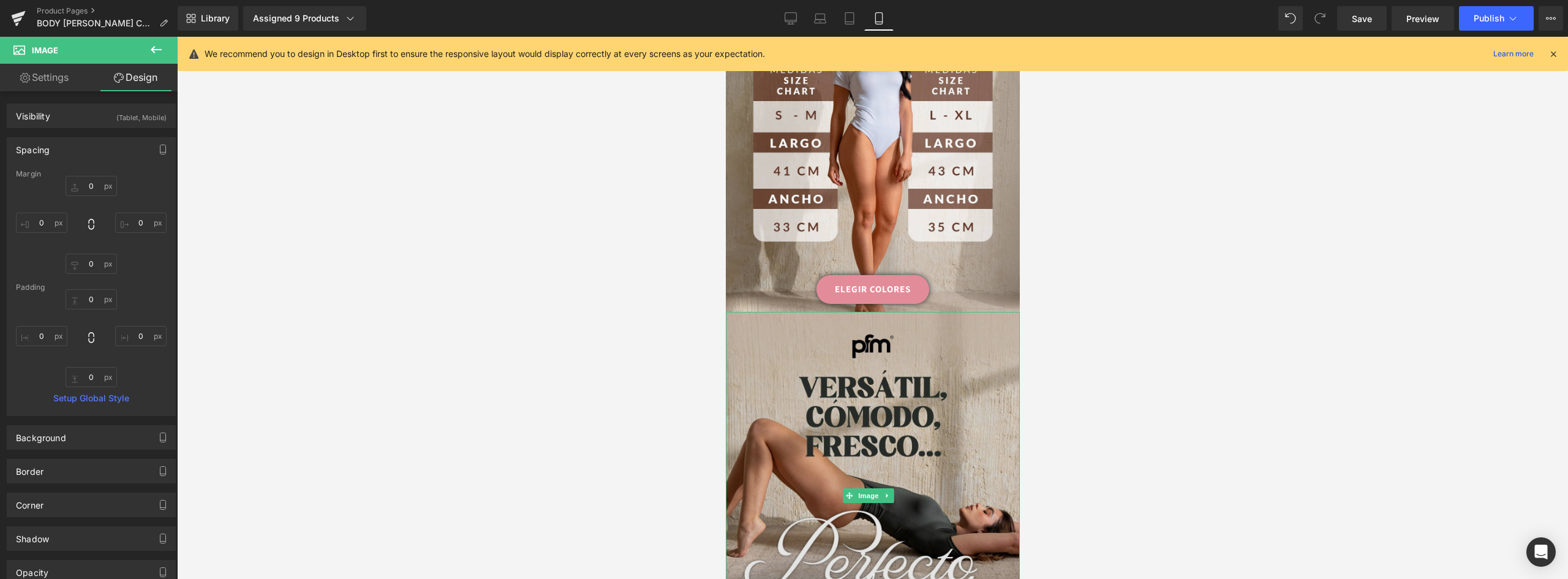
click at [903, 312] on img at bounding box center [872, 495] width 294 height 367
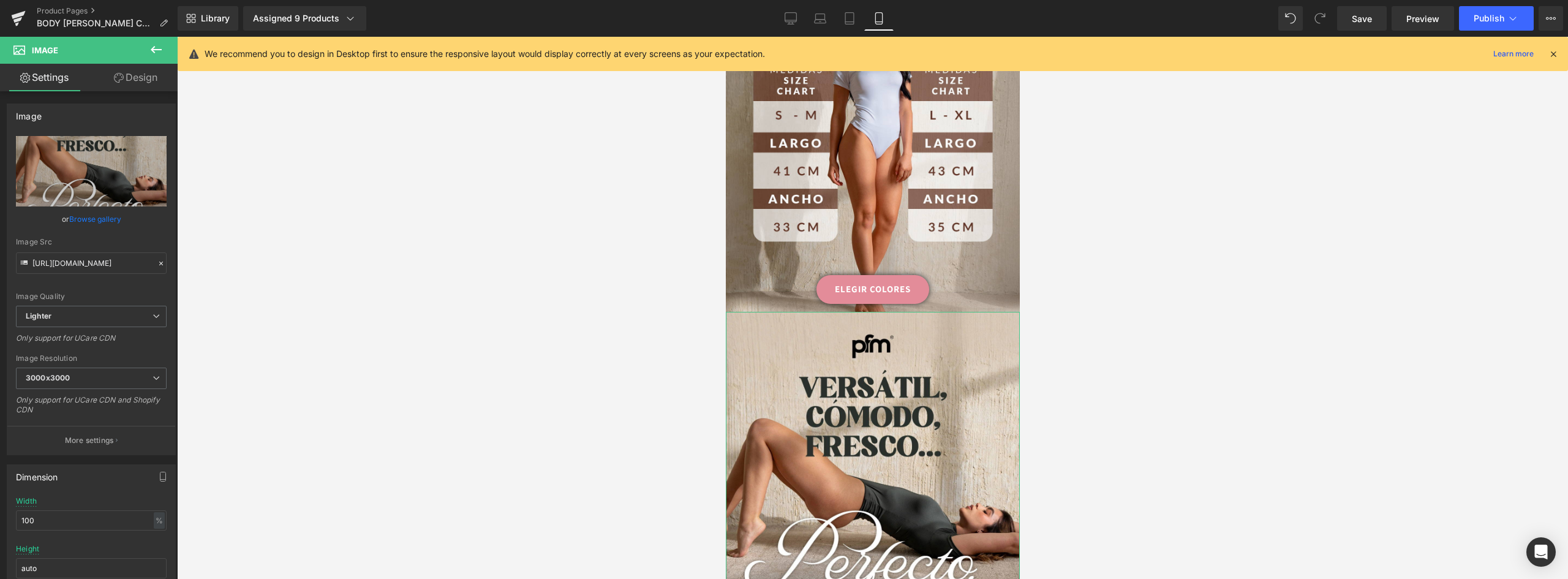
click at [138, 81] on link "Design" at bounding box center [136, 77] width 89 height 28
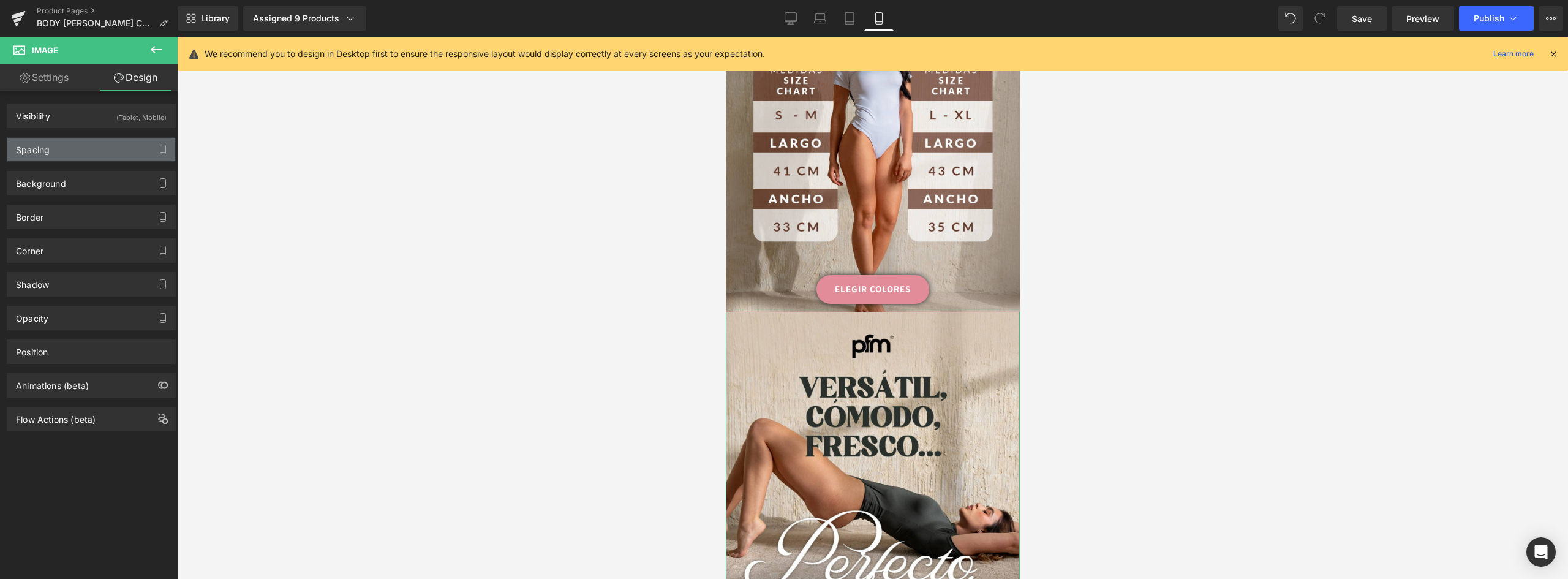
click at [60, 146] on div "Spacing" at bounding box center [91, 149] width 168 height 23
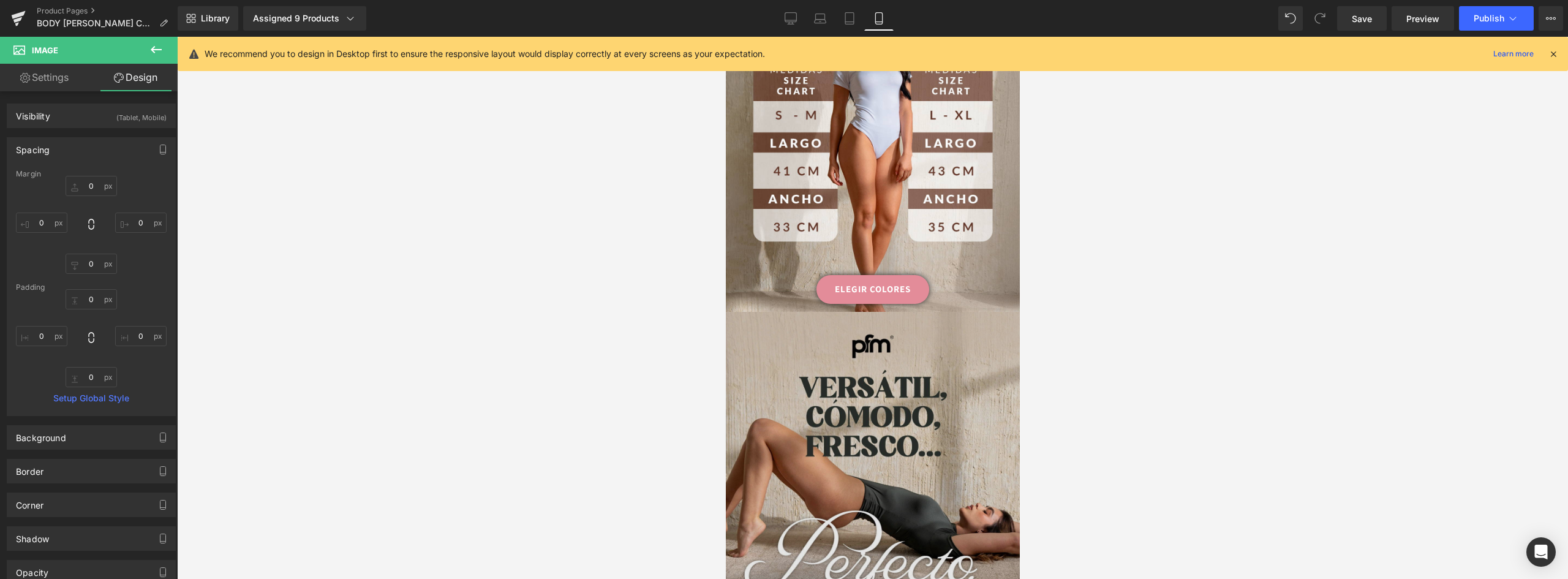
click at [996, 363] on img at bounding box center [872, 495] width 294 height 367
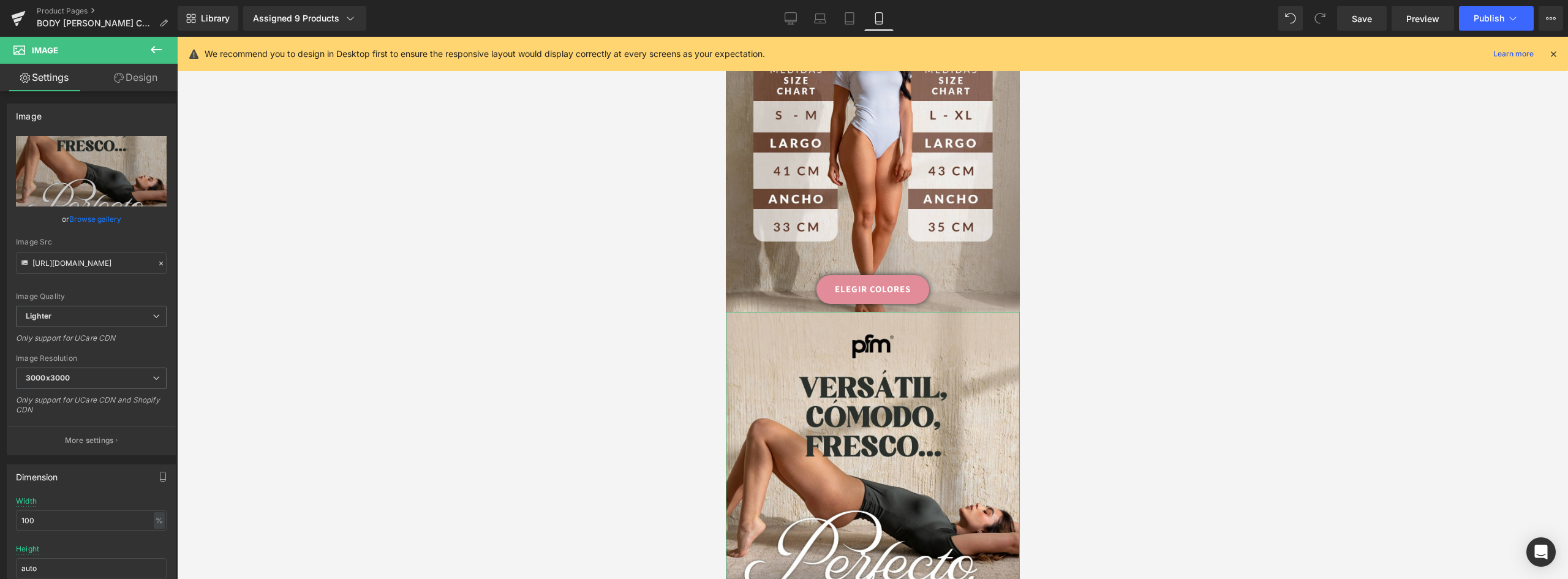
click at [133, 81] on link "Design" at bounding box center [136, 77] width 89 height 28
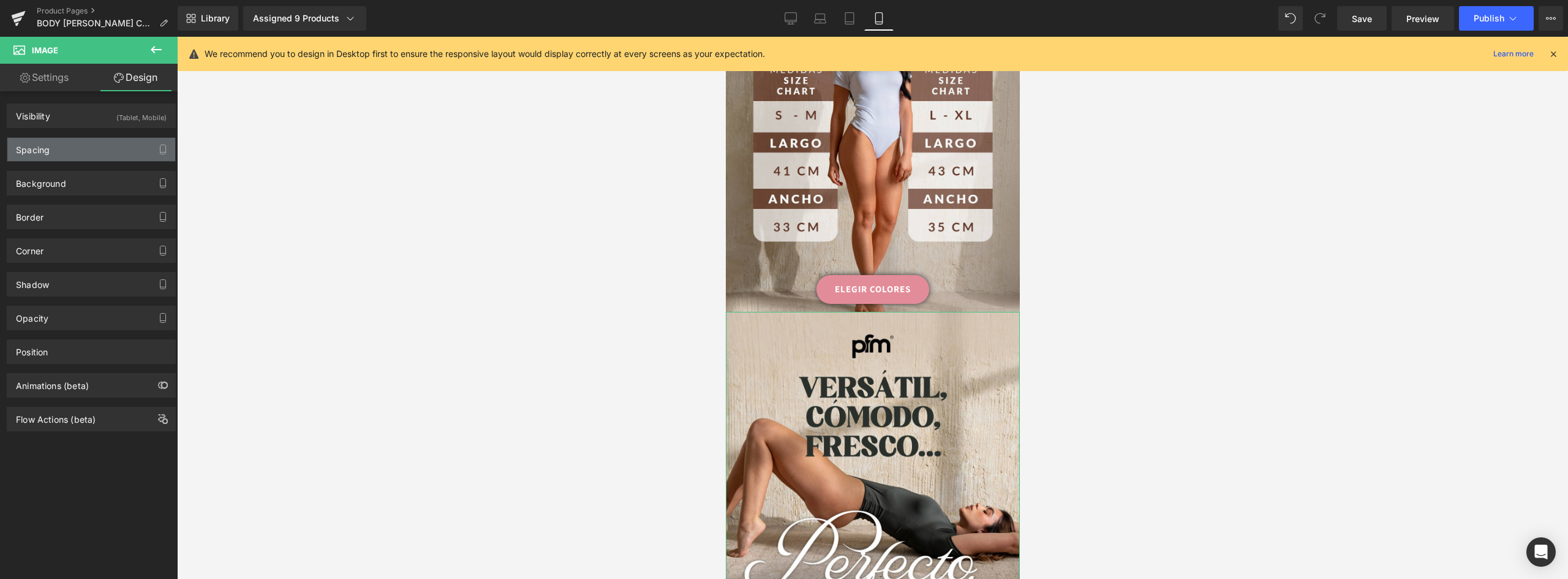
click at [56, 146] on div "Spacing" at bounding box center [91, 149] width 168 height 23
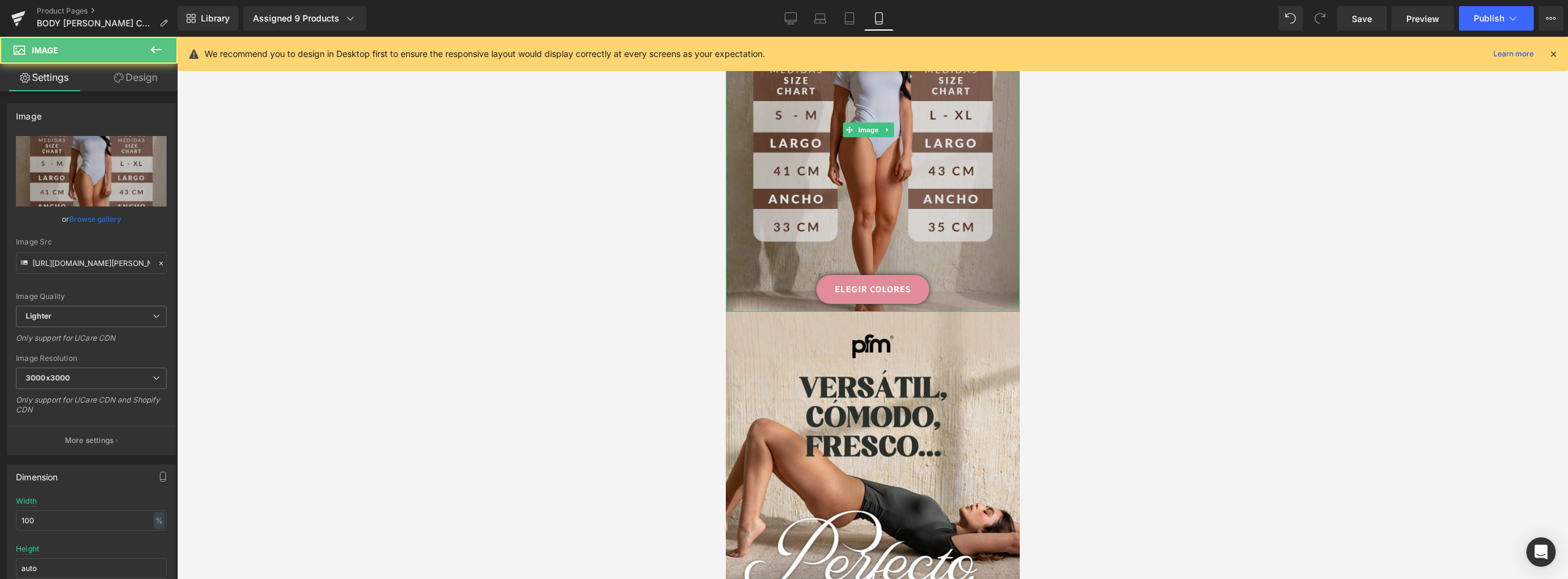
click at [933, 217] on img at bounding box center [872, 130] width 294 height 363
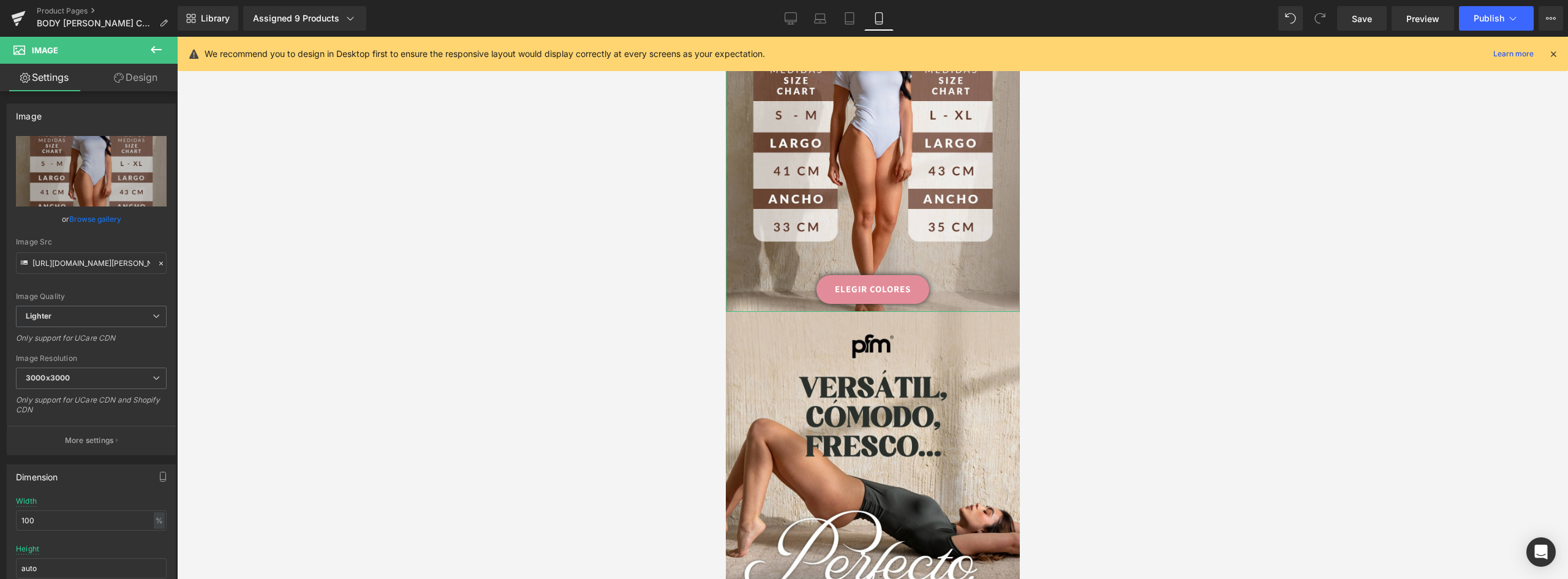
click at [140, 81] on link "Design" at bounding box center [136, 77] width 89 height 28
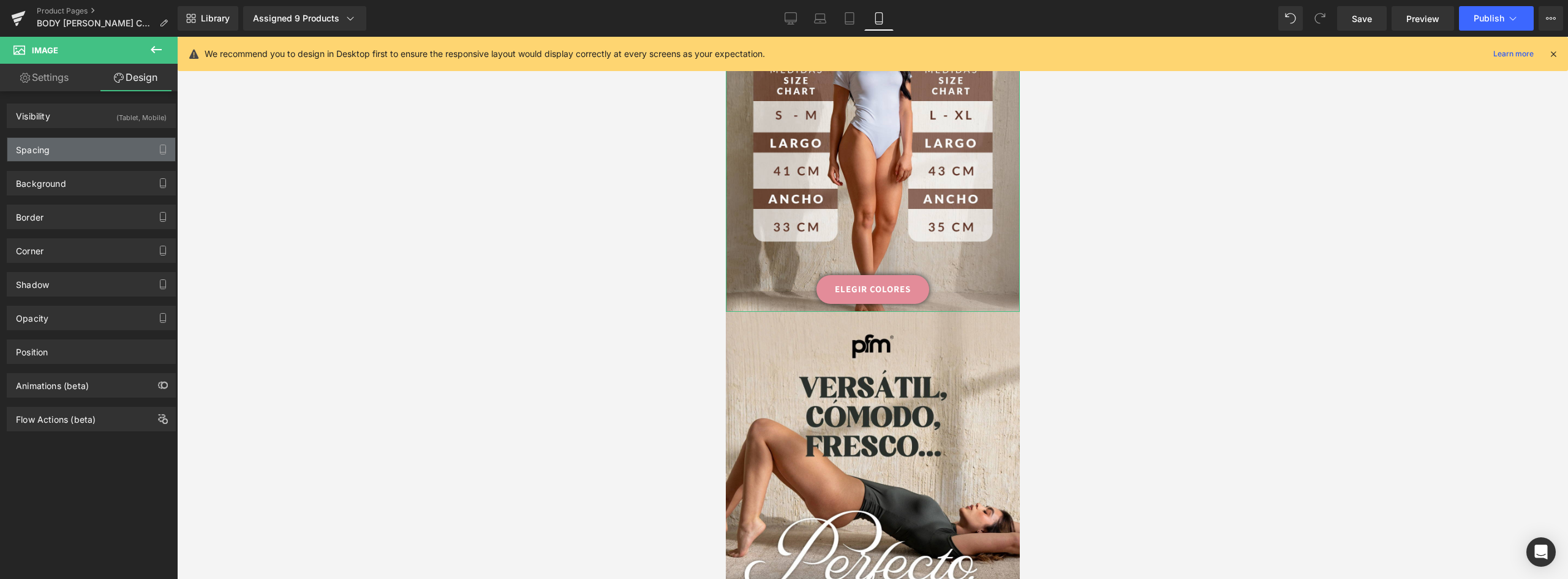
click at [61, 153] on div "Spacing" at bounding box center [91, 149] width 168 height 23
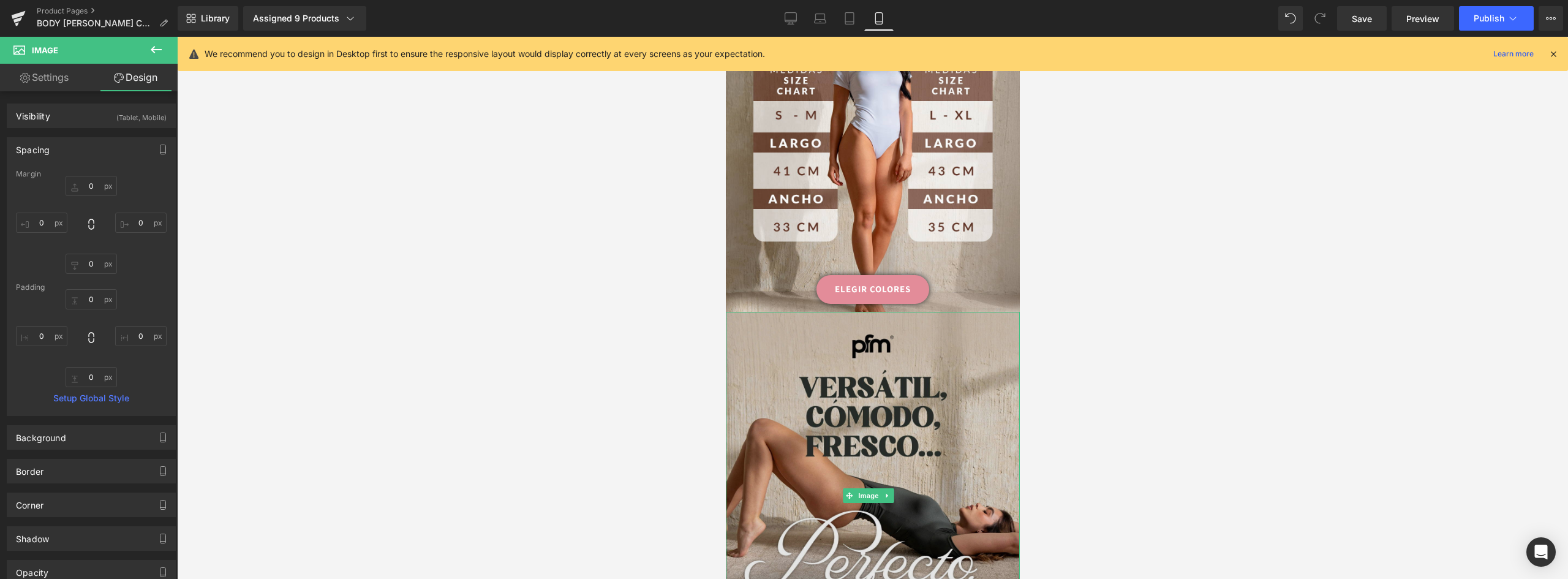
click at [910, 312] on img at bounding box center [872, 495] width 294 height 367
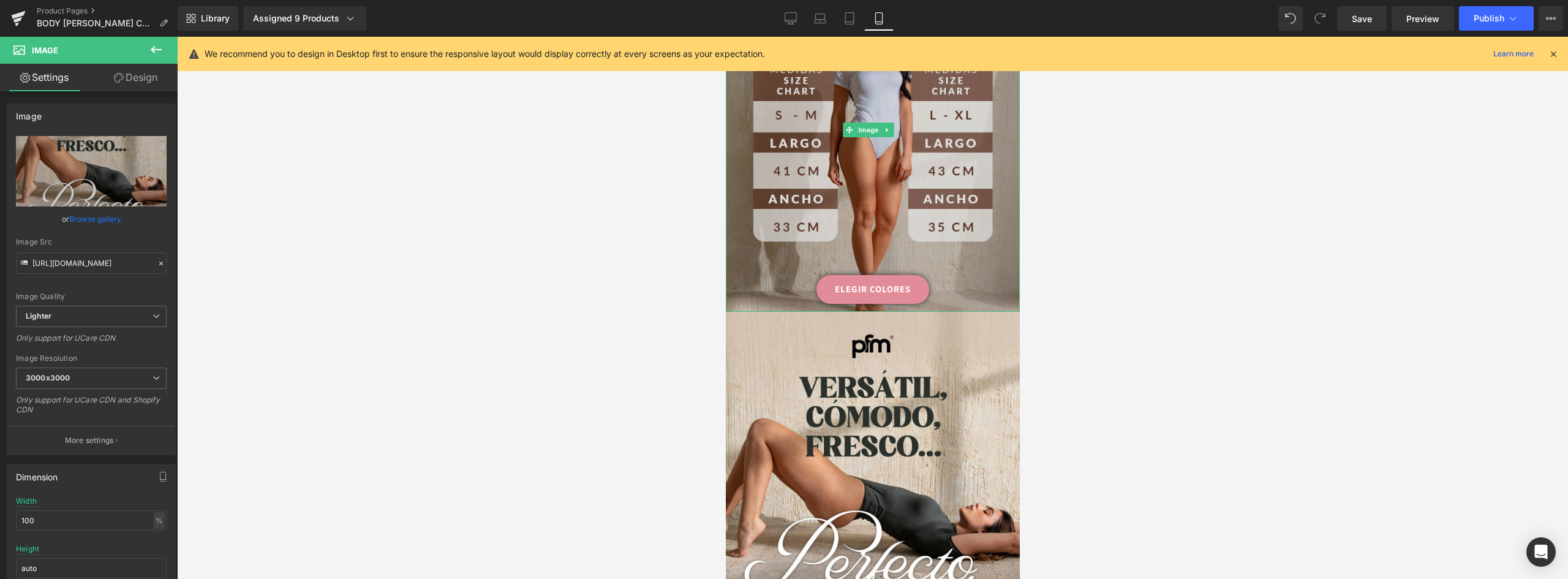
click at [956, 236] on img at bounding box center [872, 130] width 294 height 363
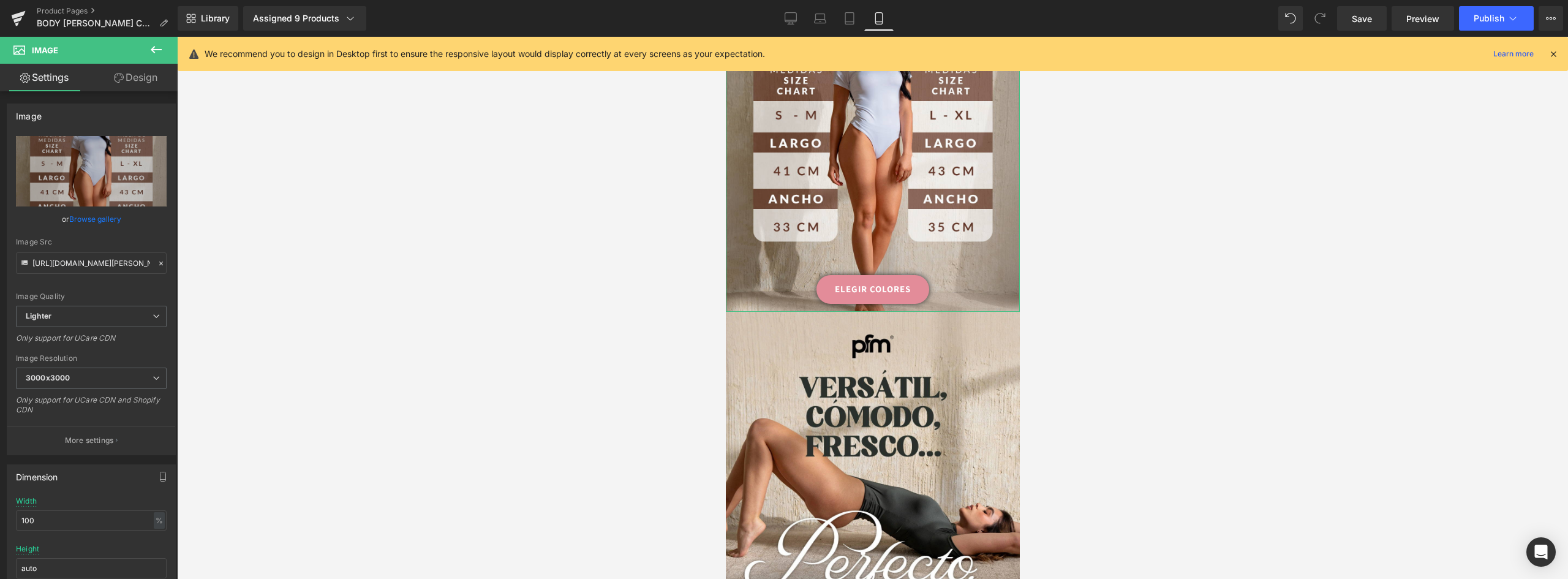
click at [127, 81] on link "Design" at bounding box center [136, 77] width 89 height 28
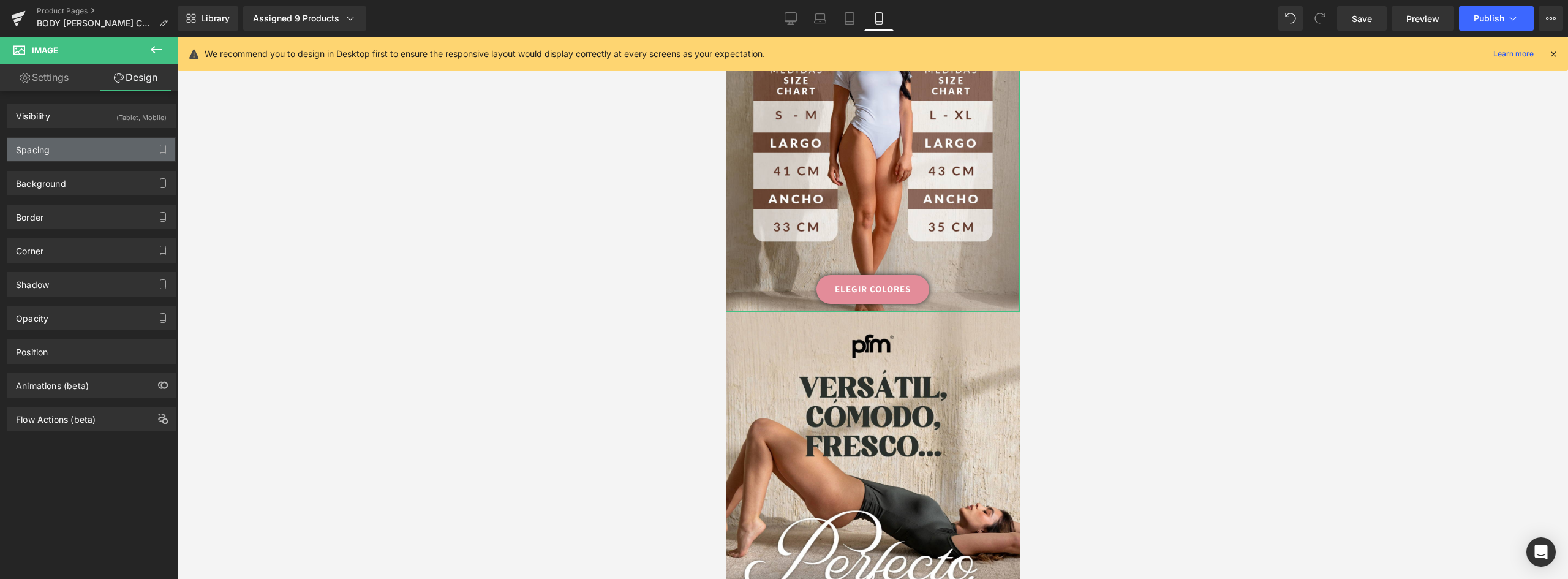
click at [56, 150] on div "Spacing" at bounding box center [91, 149] width 168 height 23
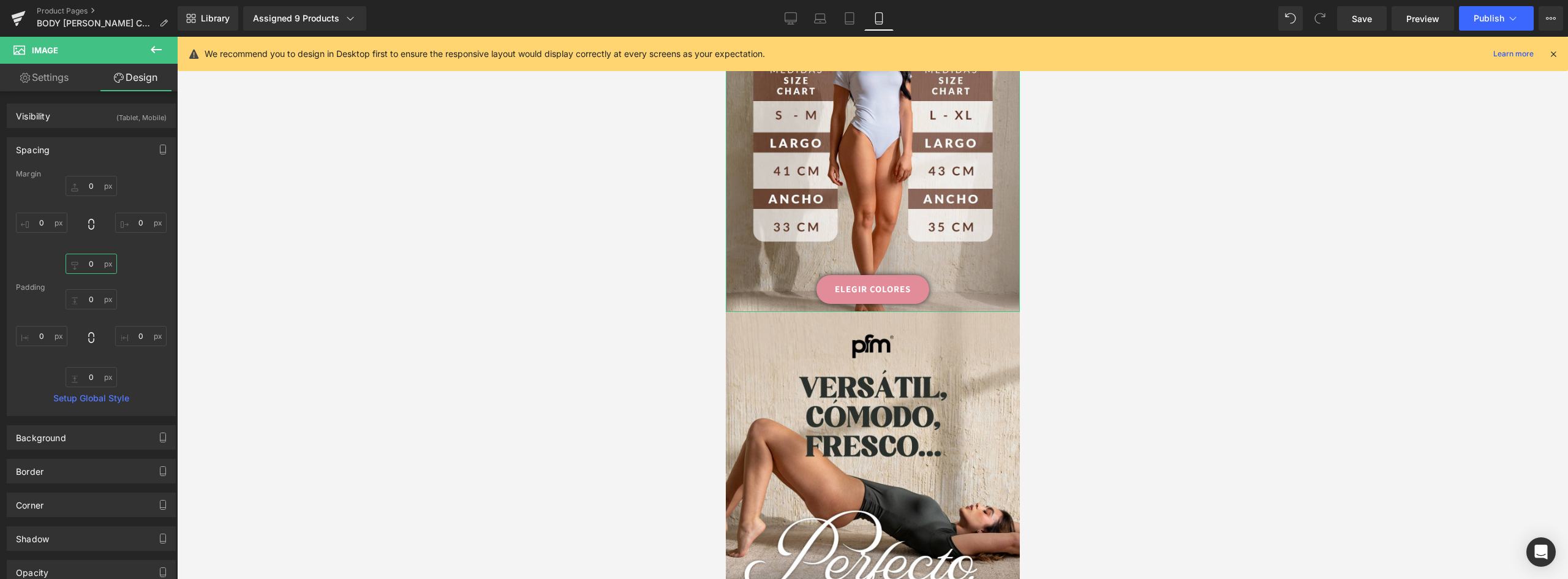
click at [91, 266] on input "0" at bounding box center [91, 263] width 52 height 20
click at [88, 294] on input "0" at bounding box center [91, 299] width 52 height 20
type input "2"
click at [88, 265] on input "0" at bounding box center [91, 263] width 52 height 20
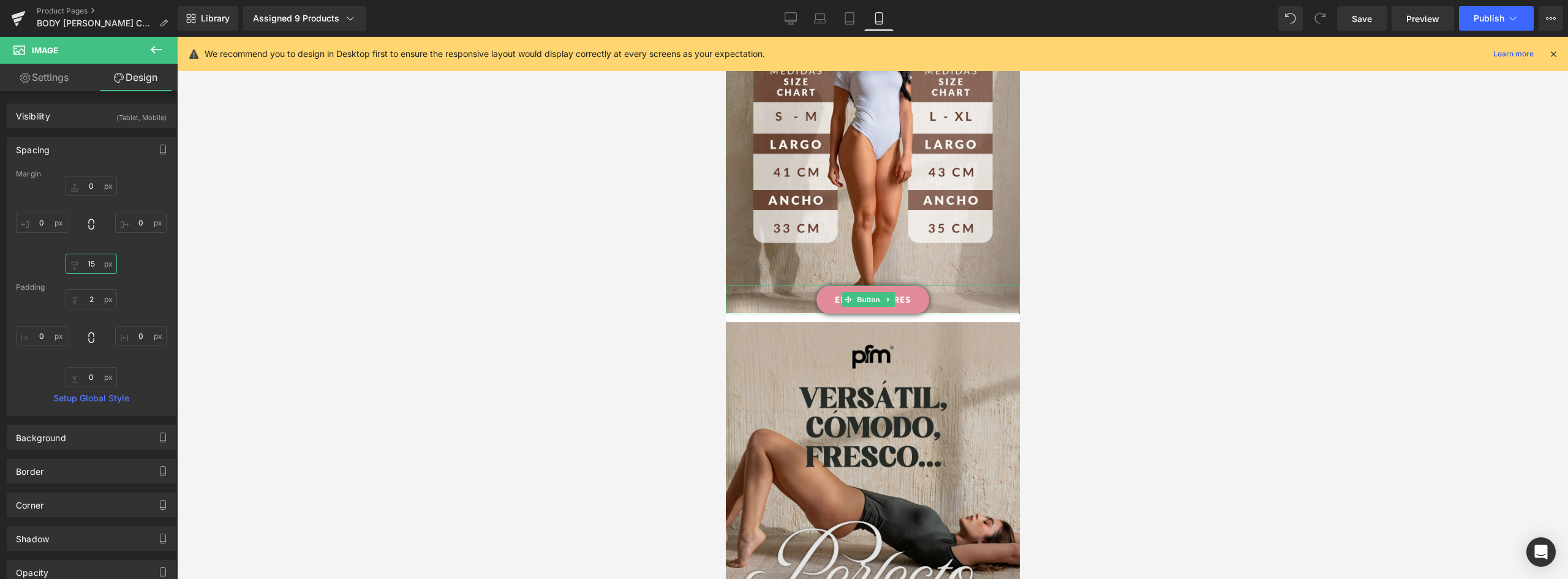
type input "1"
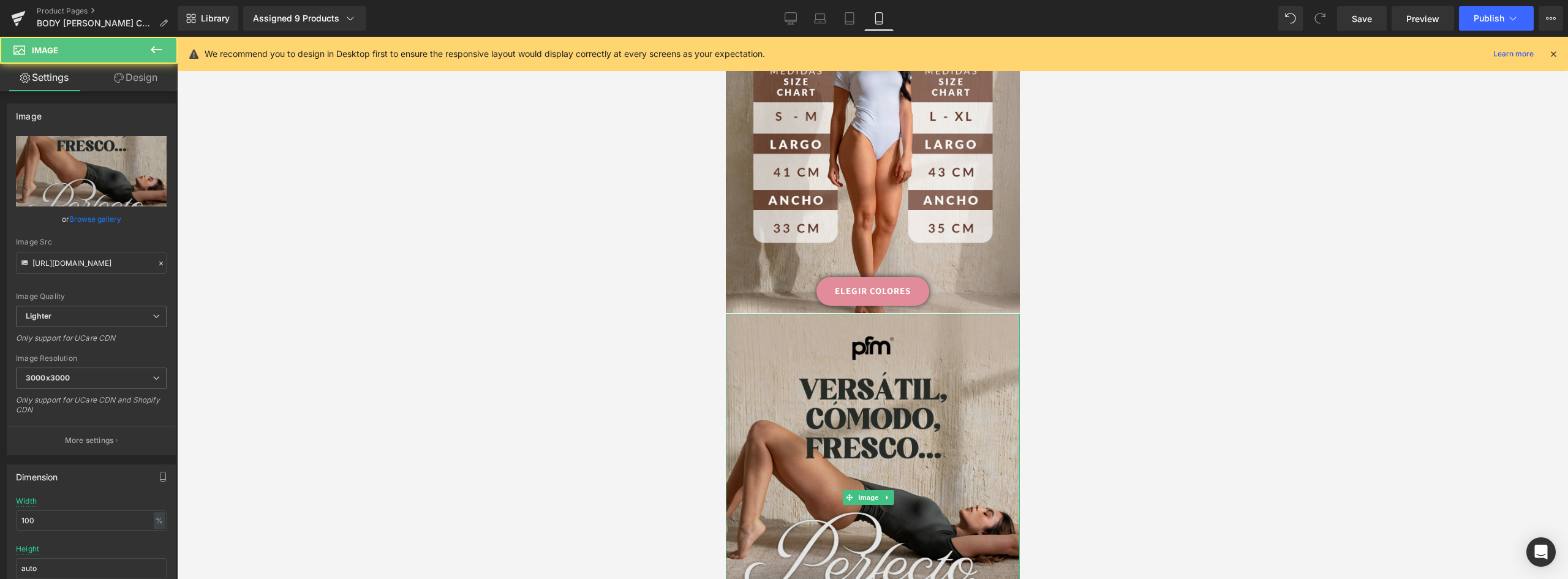
click at [920, 313] on img at bounding box center [872, 497] width 294 height 367
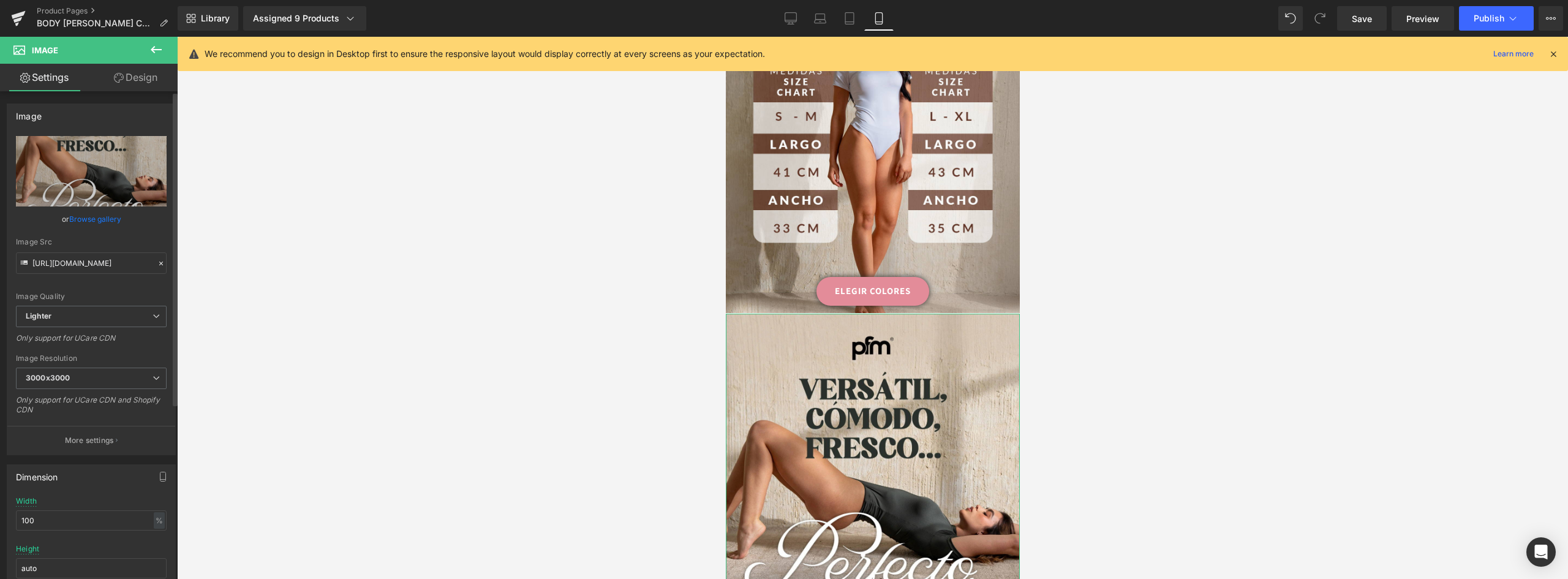
click at [105, 220] on link "Browse gallery" at bounding box center [95, 219] width 52 height 21
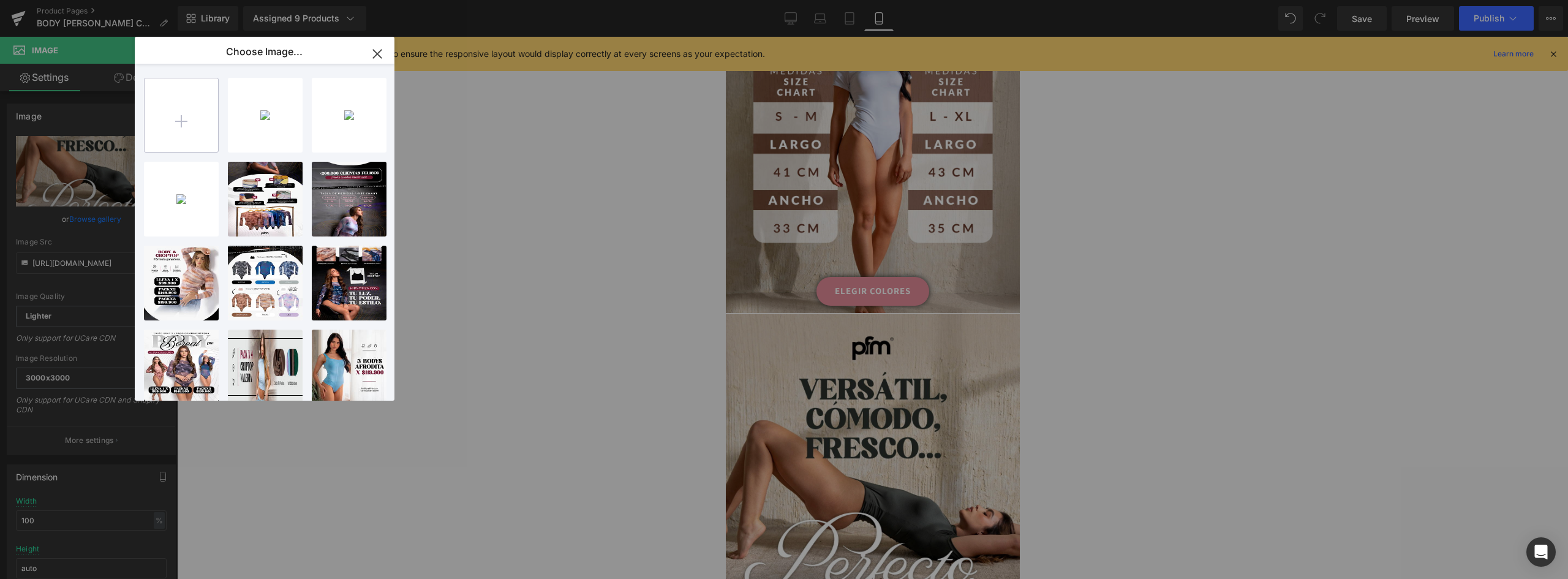
click at [191, 112] on input "file" at bounding box center [181, 115] width 73 height 73
type input "C:\fakepath\C-_Users_ASUS_Downloads_landing-Andrea-Recuperado_04.png"
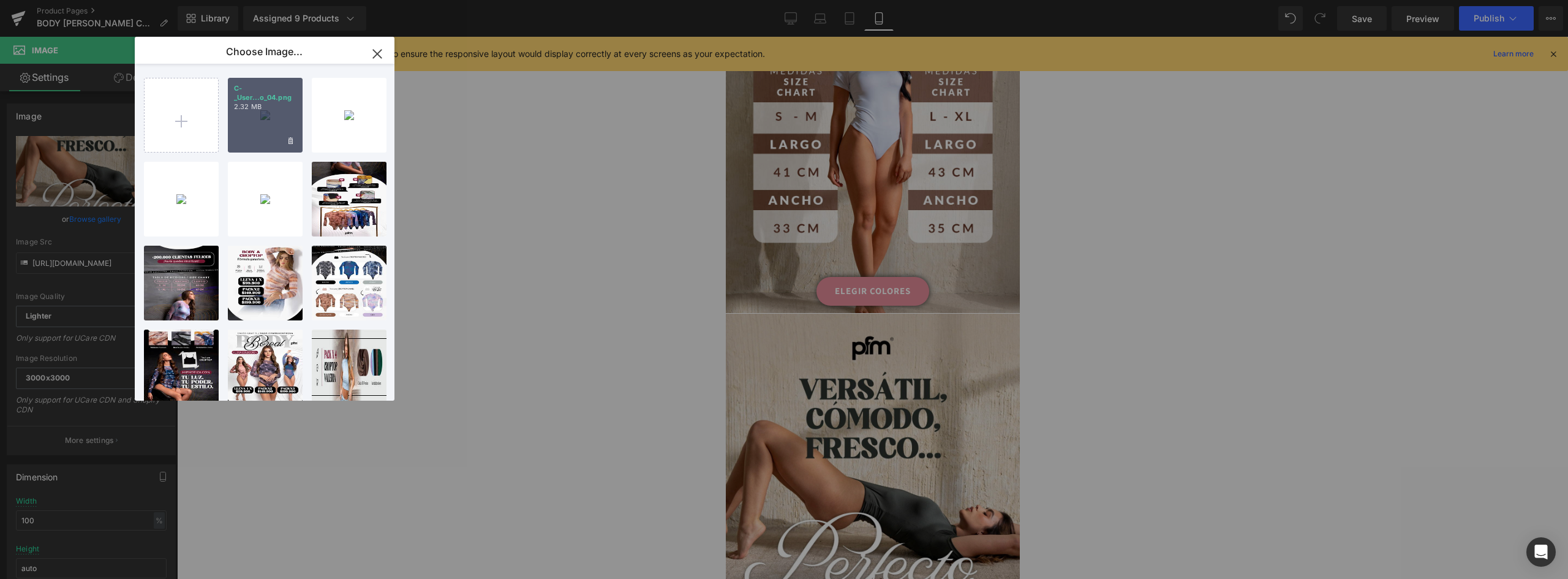
click at [263, 115] on div "C-_User...o_04.png 2.32 MB" at bounding box center [266, 115] width 75 height 75
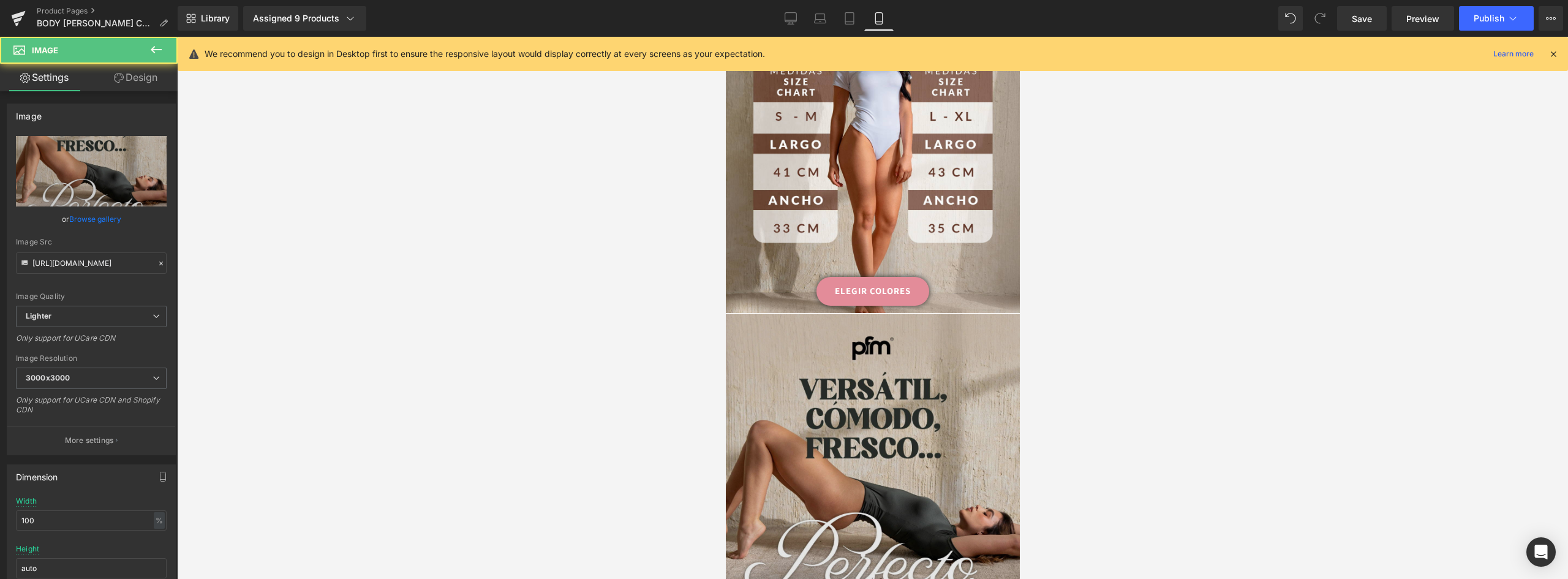
click at [971, 361] on img at bounding box center [872, 497] width 294 height 367
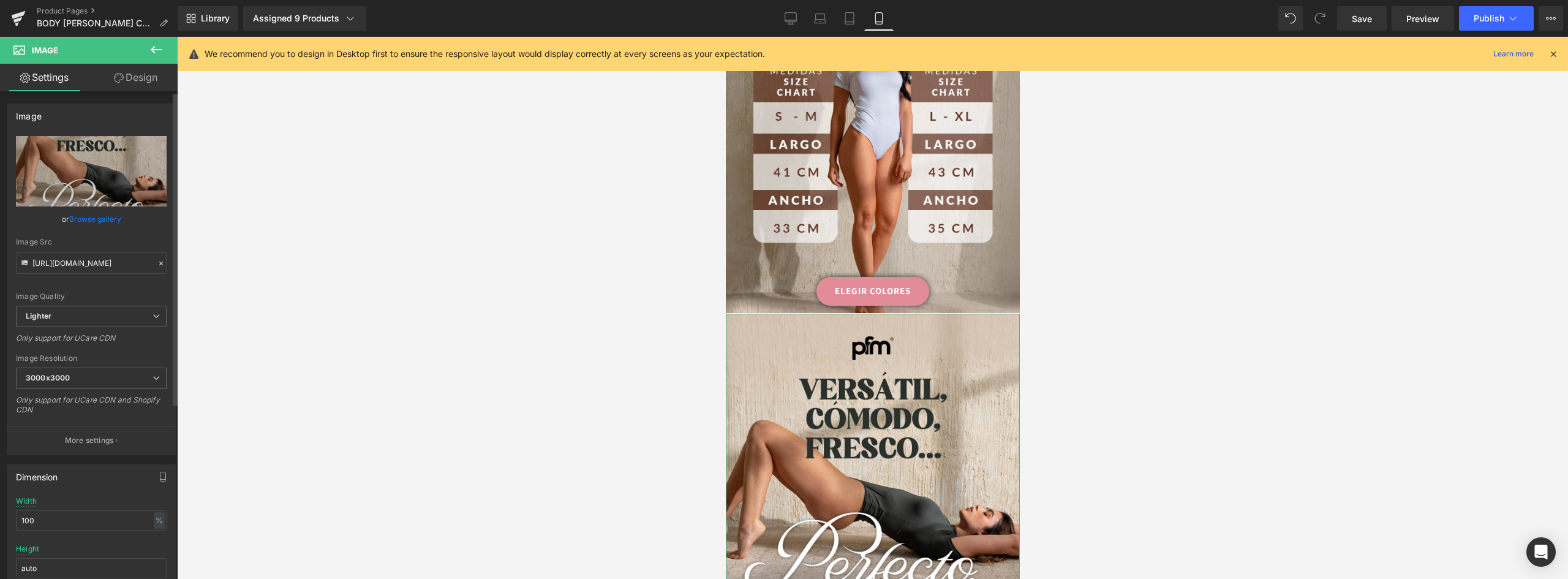
click at [111, 220] on link "Browse gallery" at bounding box center [95, 219] width 52 height 21
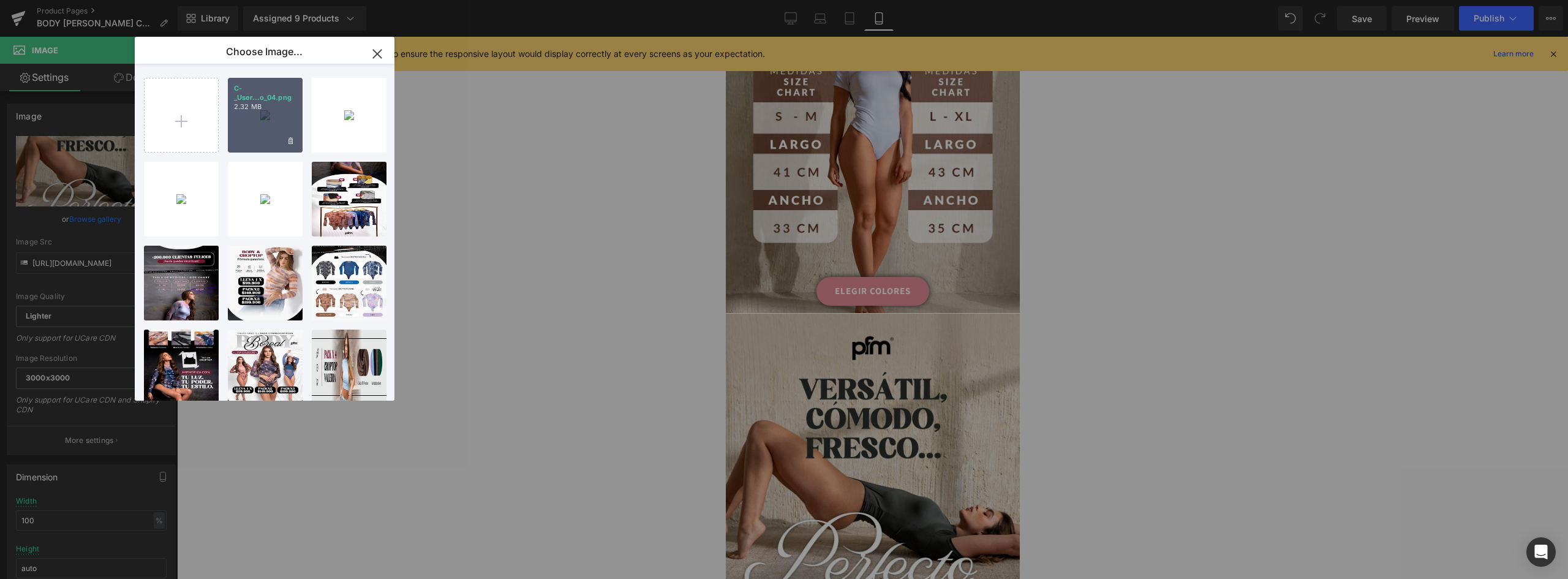
click at [264, 107] on p "2.32 MB" at bounding box center [265, 107] width 63 height 10
type input "https://ucarecdn.com/127ae650-5811-41f4-9f0b-f85866cf782e/-/format/auto/-/previ…"
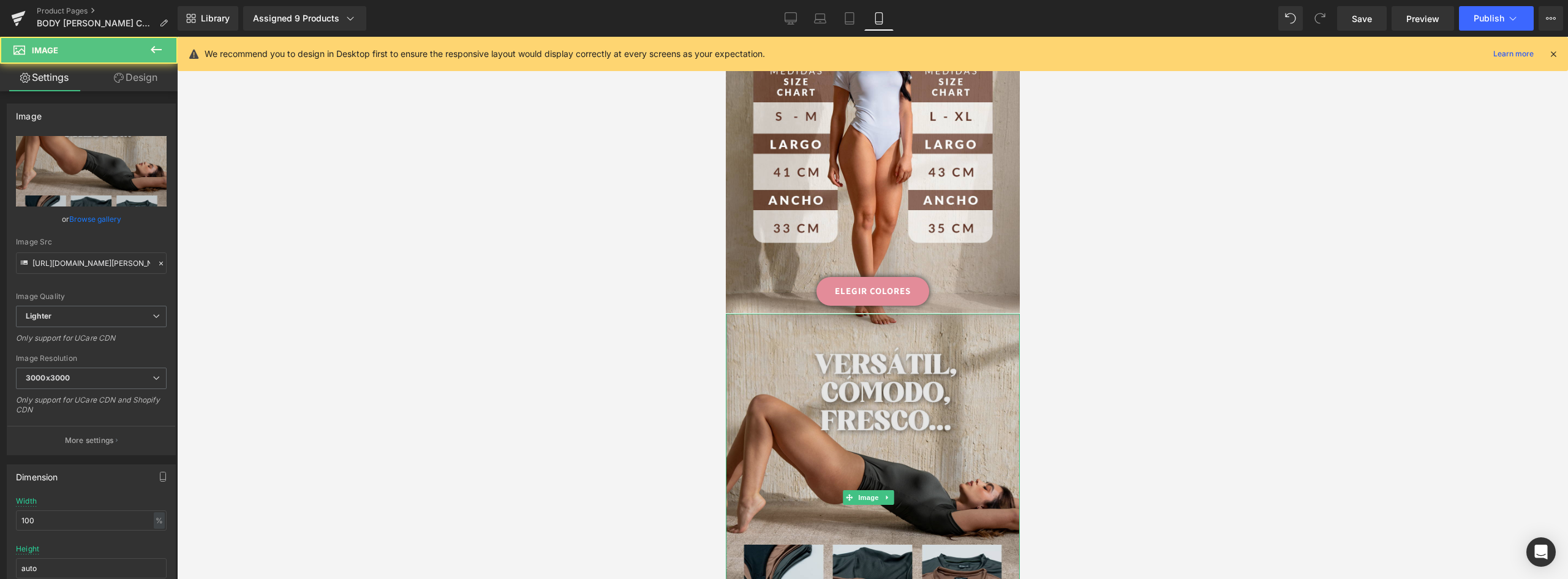
click at [871, 313] on img at bounding box center [872, 497] width 294 height 367
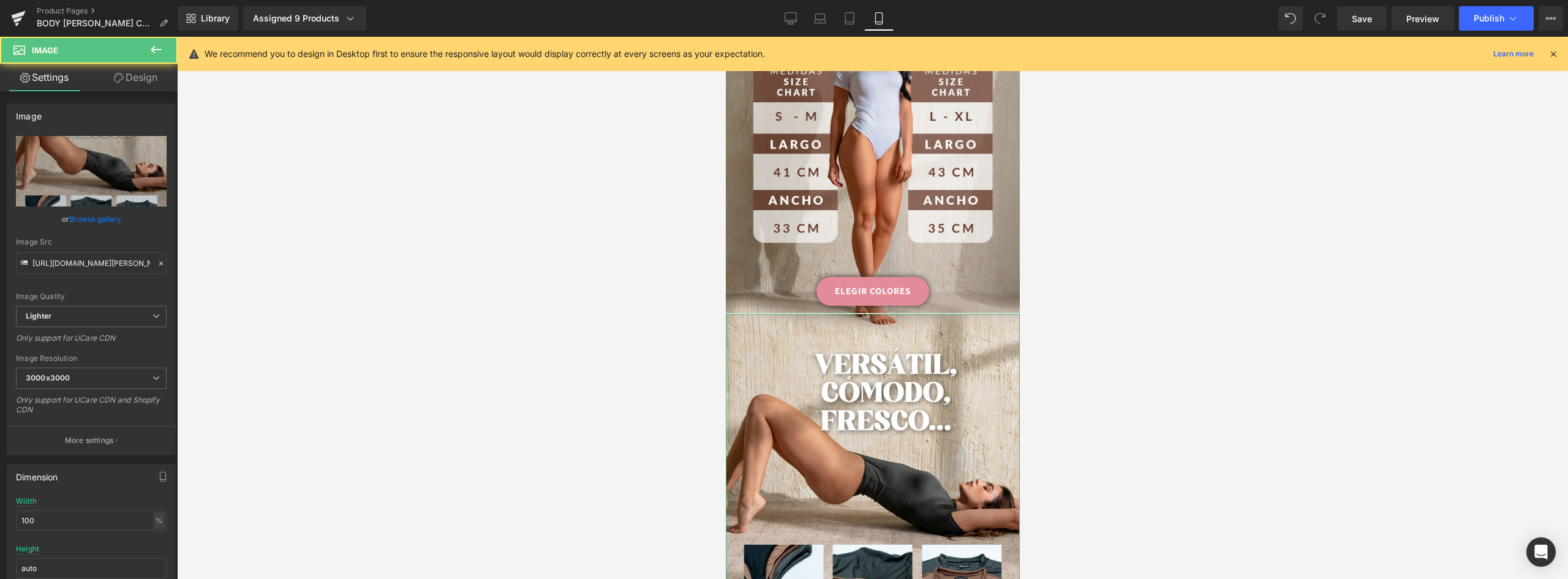
click at [131, 77] on link "Design" at bounding box center [136, 77] width 89 height 28
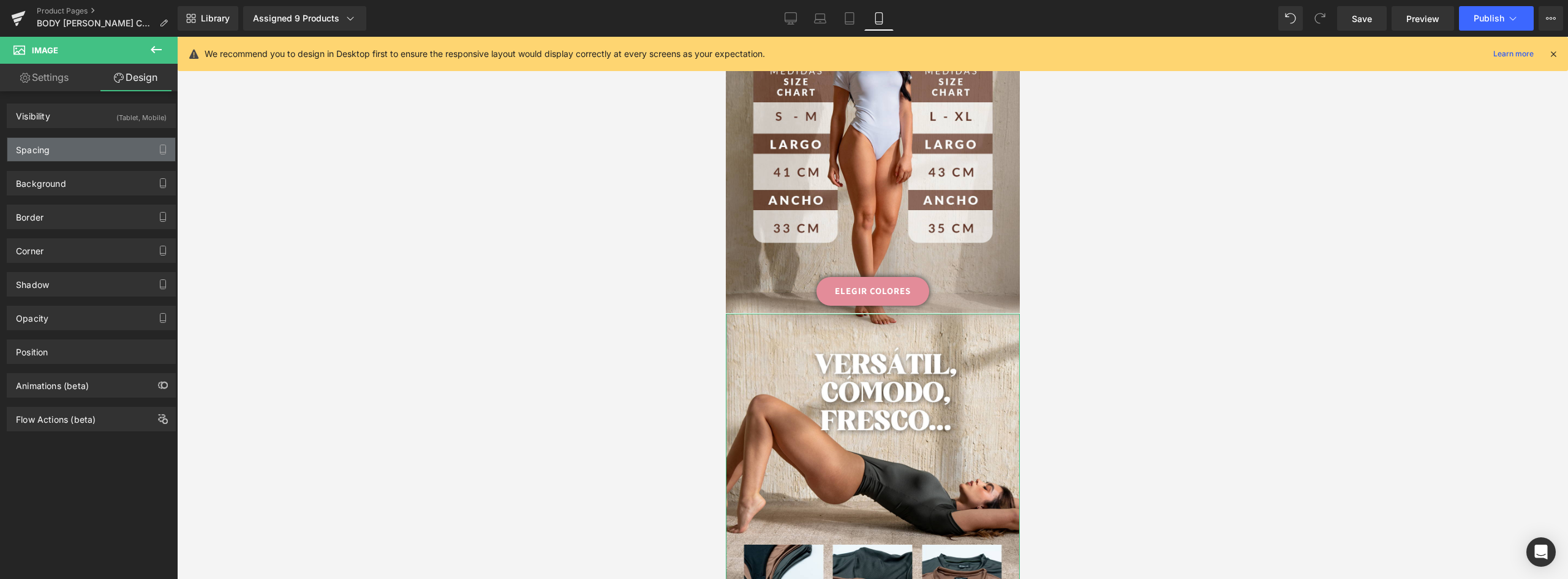
click at [64, 145] on div "Spacing" at bounding box center [91, 149] width 168 height 23
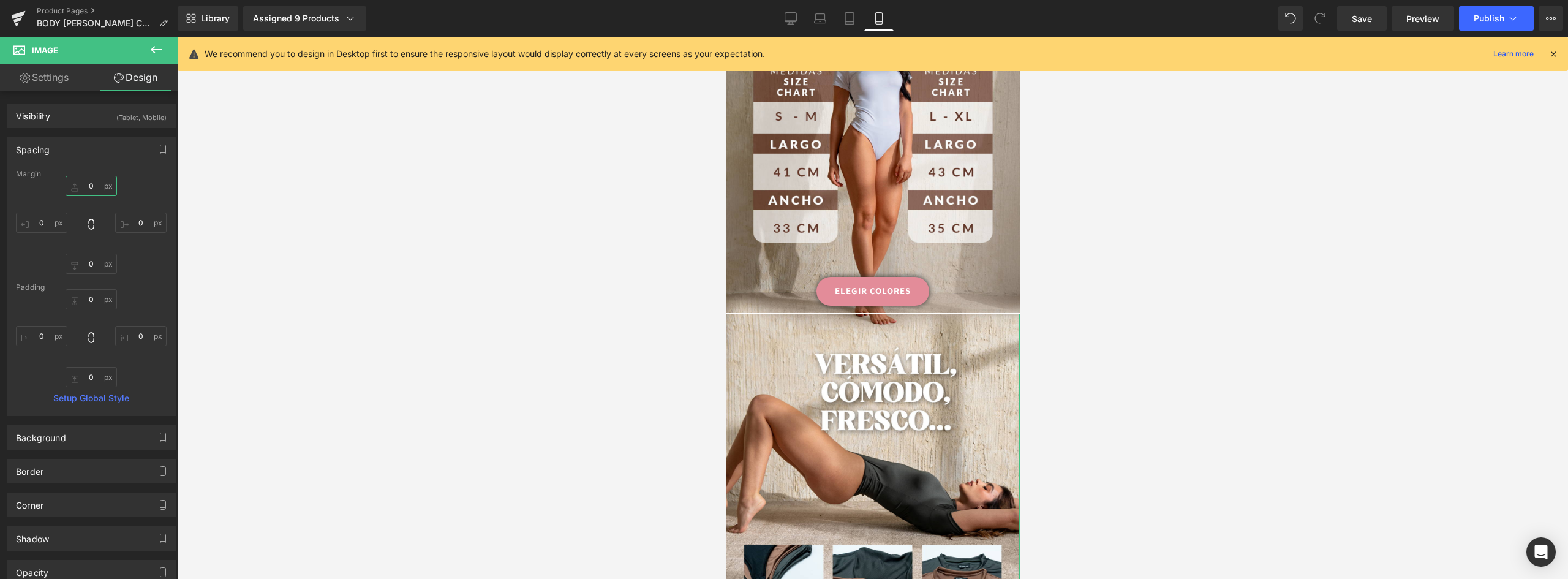
click at [90, 185] on input "0" at bounding box center [91, 185] width 52 height 20
type input "-2"
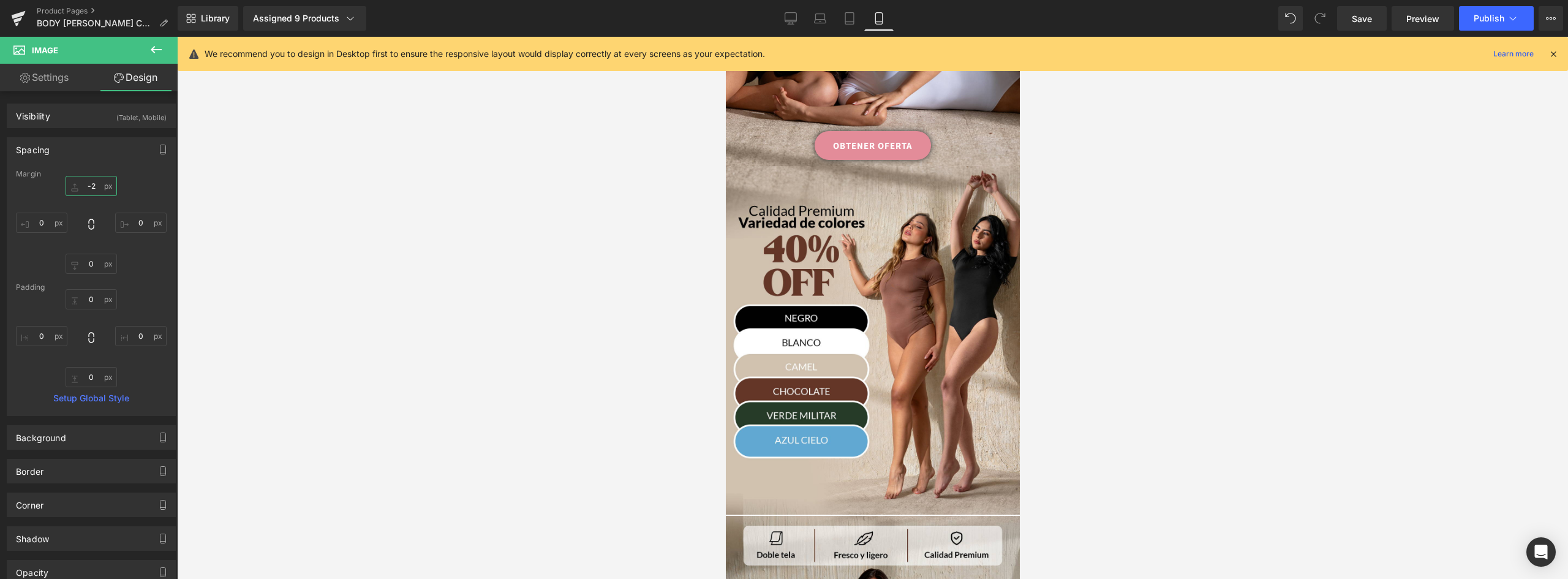
scroll to position [319, 0]
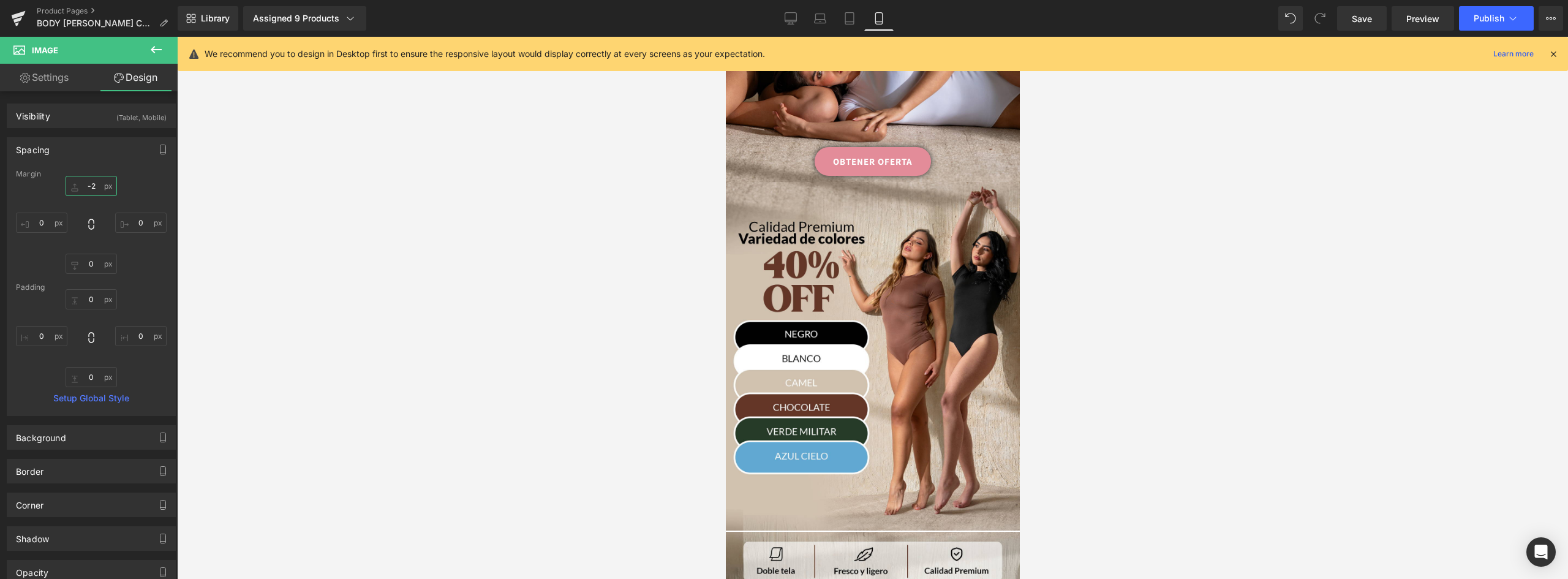
drag, startPoint x: 1014, startPoint y: 300, endPoint x: 1748, endPoint y: 247, distance: 735.9
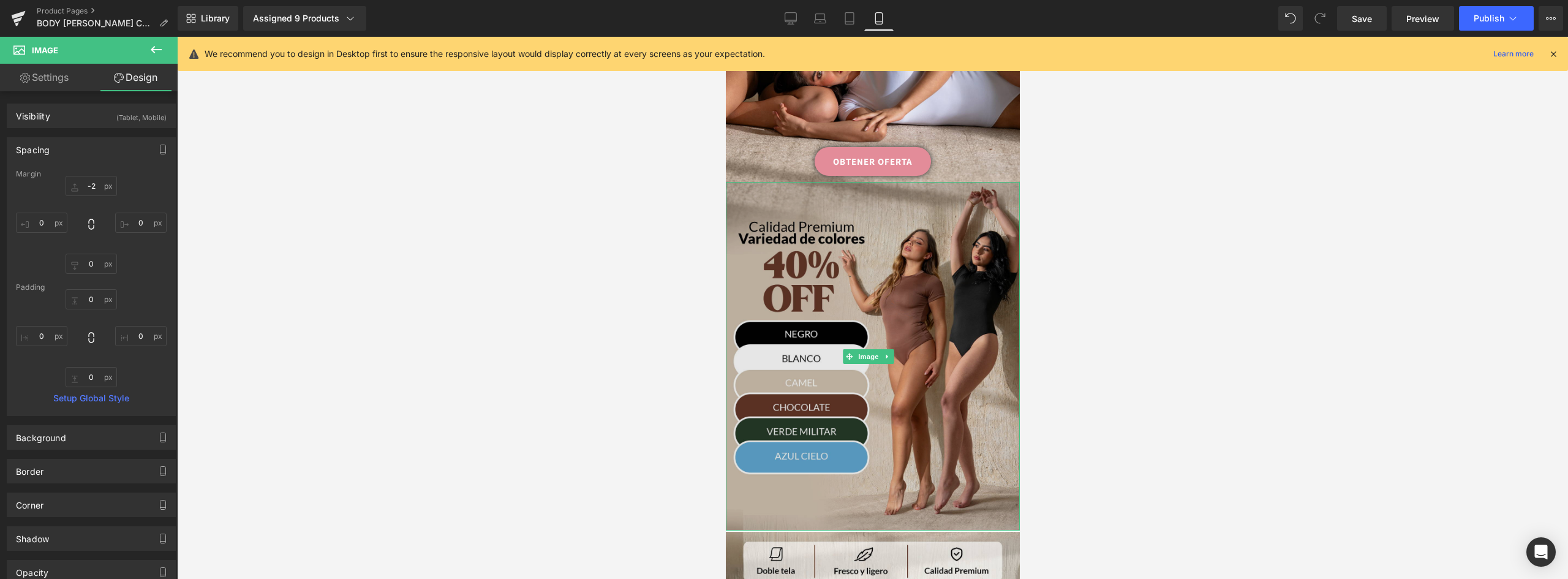
click at [930, 481] on img at bounding box center [872, 356] width 294 height 348
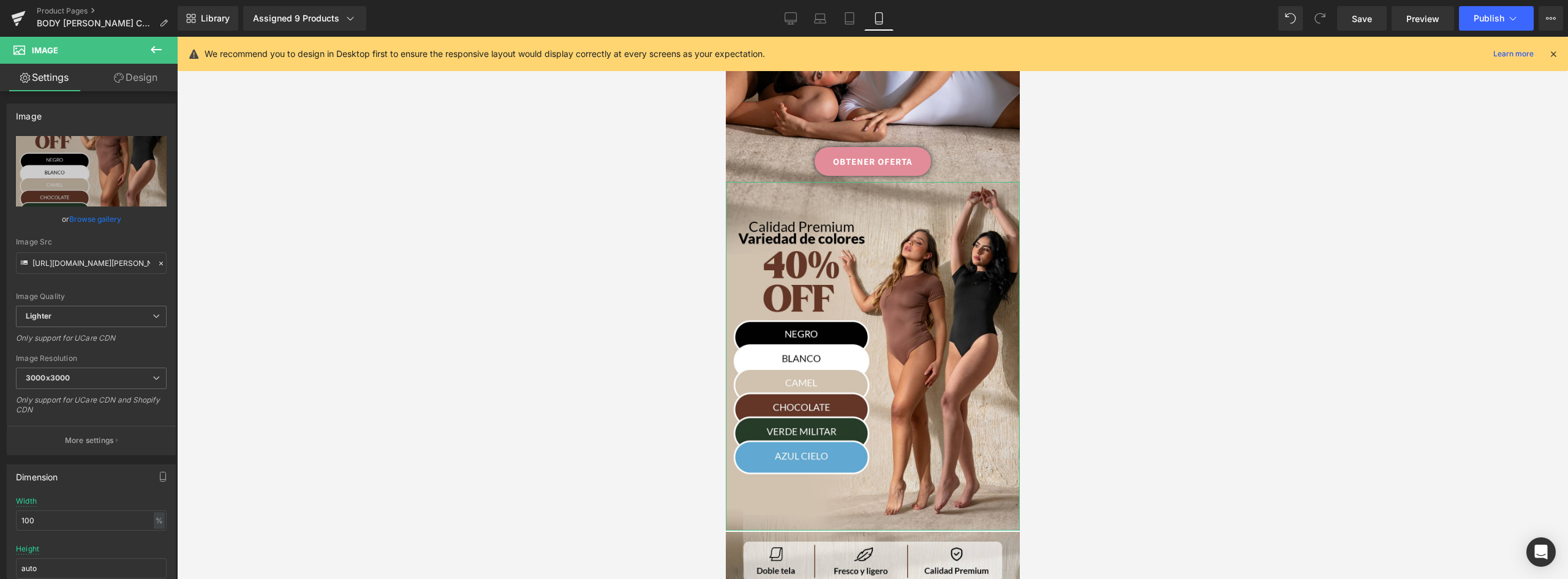
click at [141, 78] on link "Design" at bounding box center [136, 77] width 89 height 28
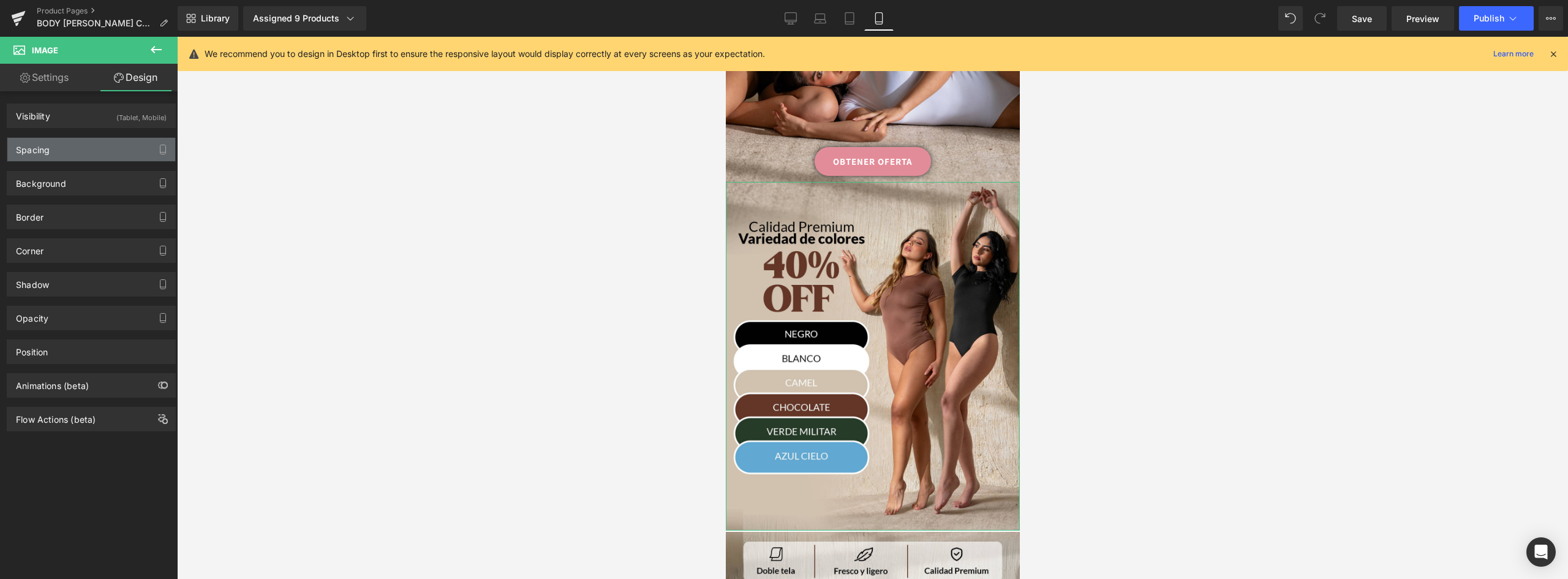
click at [57, 151] on div "Spacing" at bounding box center [91, 149] width 168 height 23
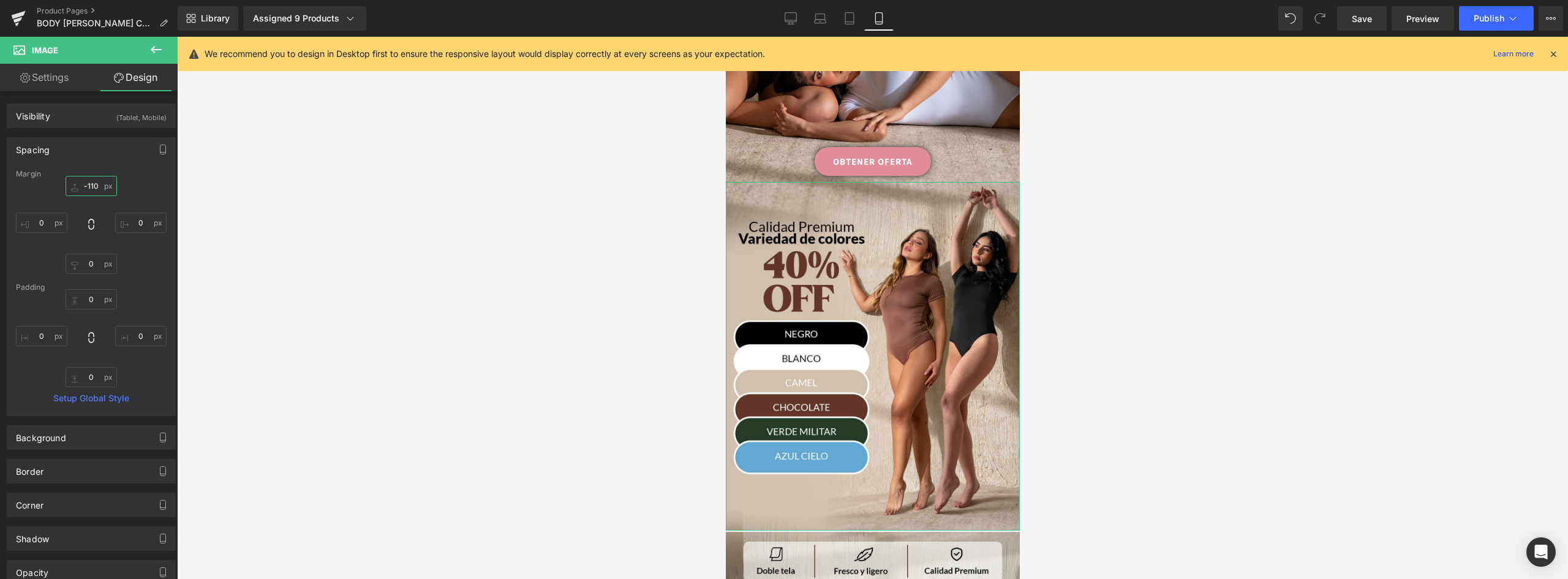
click at [87, 182] on input "-110" at bounding box center [91, 185] width 52 height 20
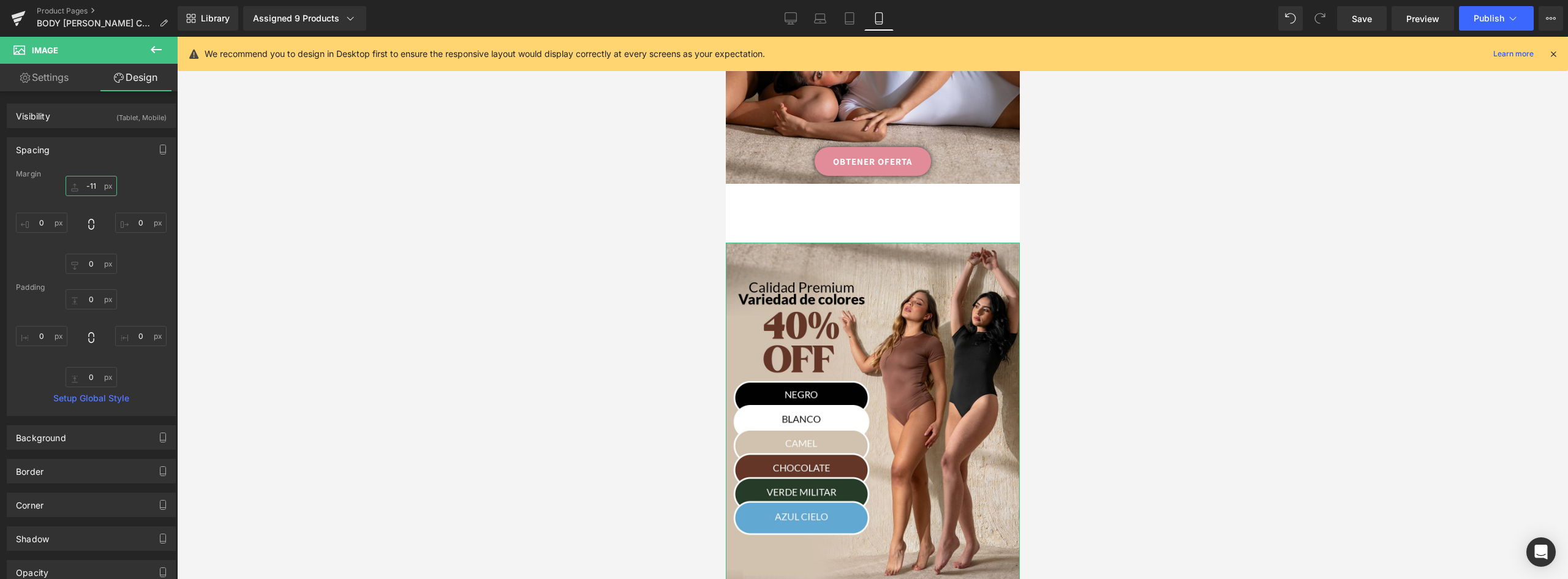
type input "-110"
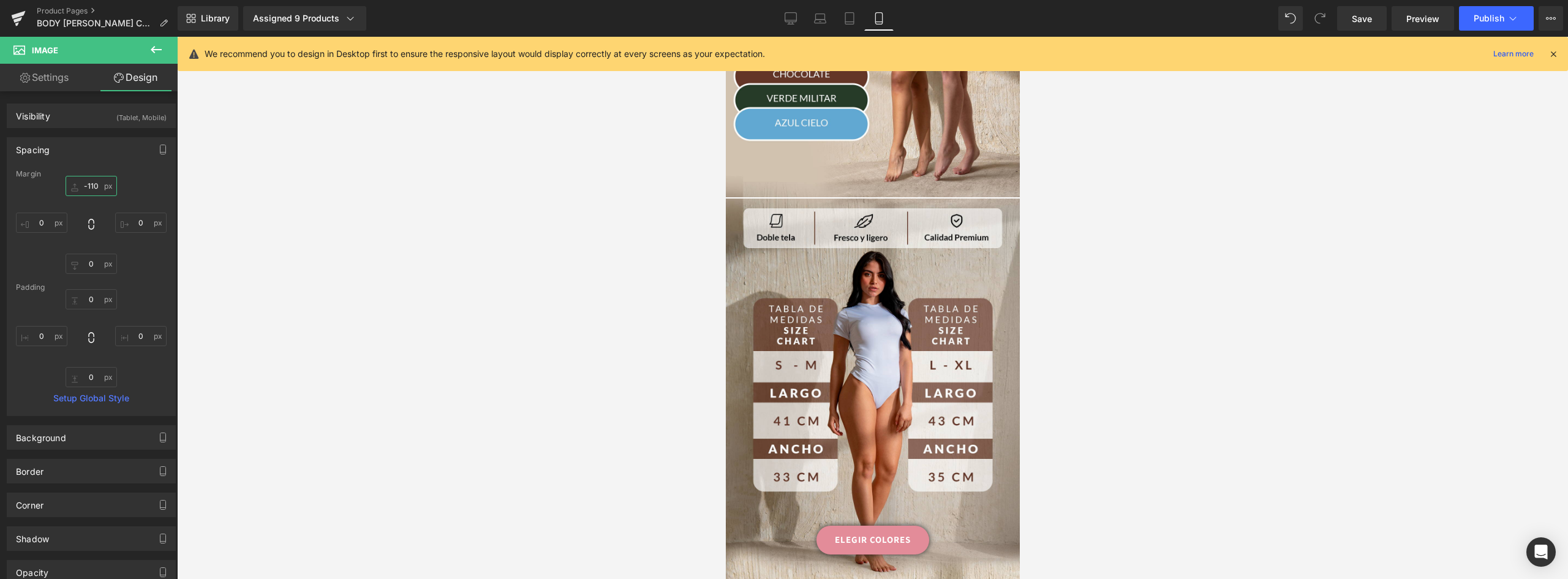
scroll to position [636, 0]
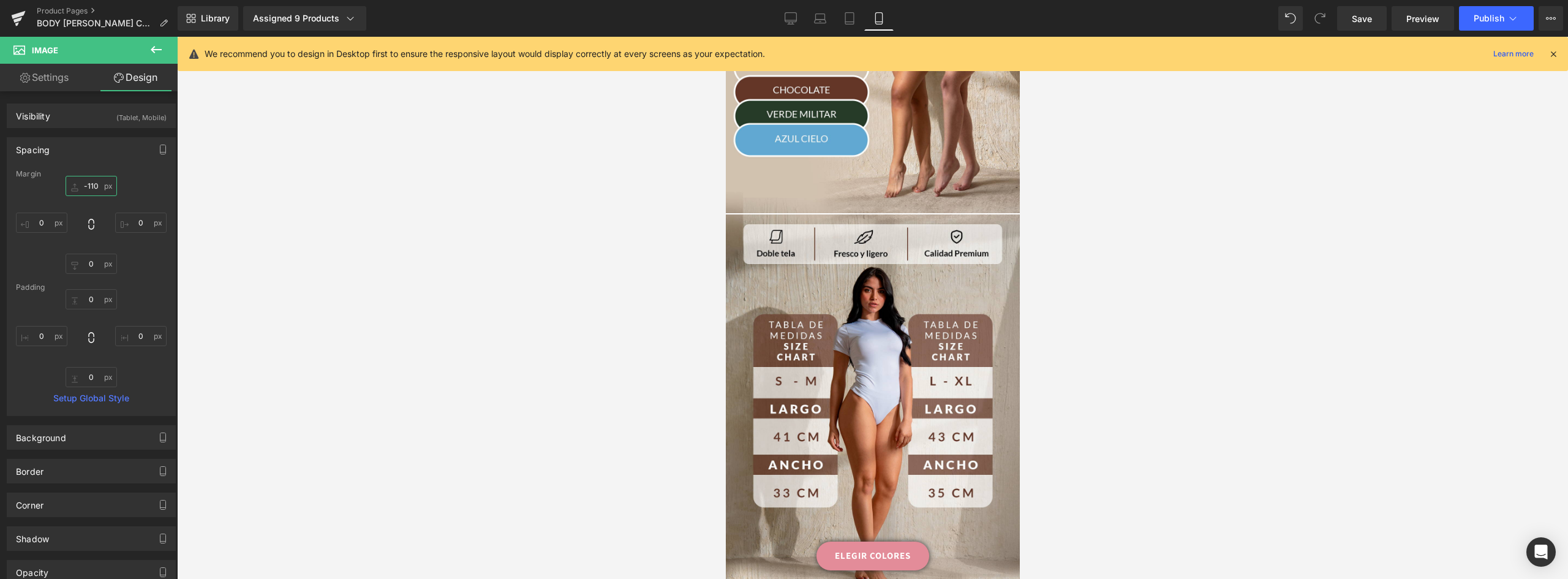
drag, startPoint x: 1013, startPoint y: 191, endPoint x: 1766, endPoint y: 290, distance: 759.5
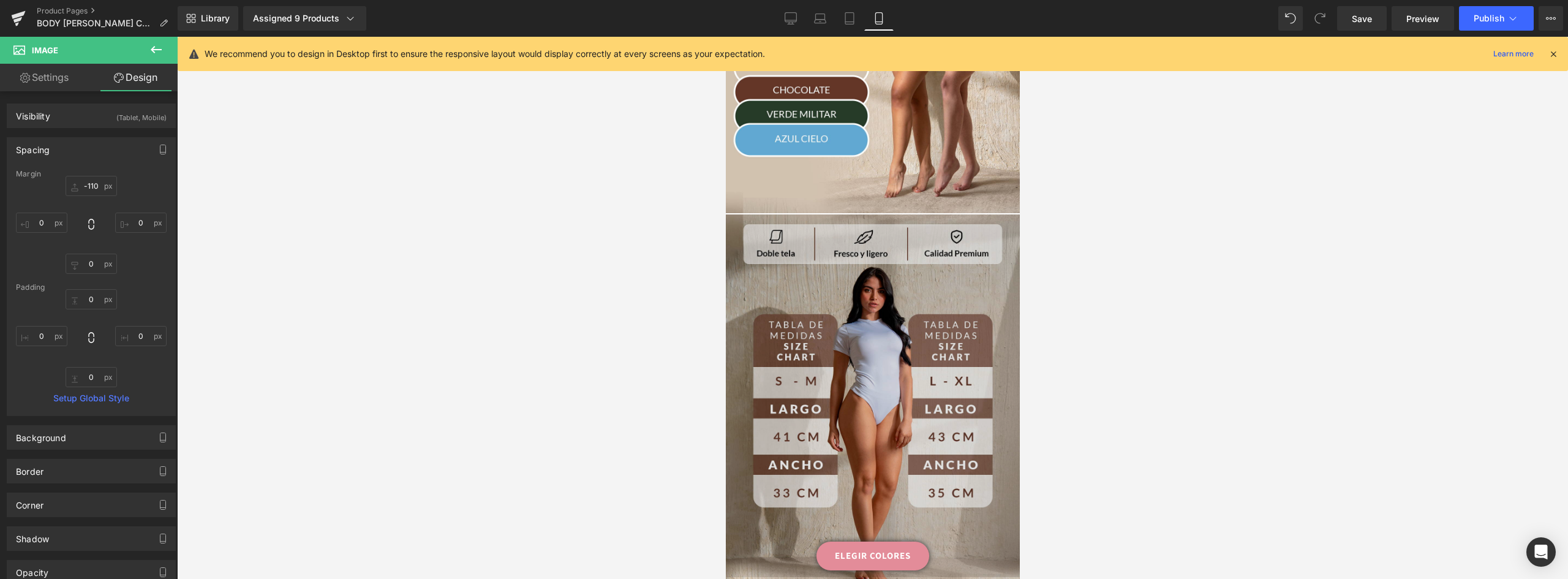
click at [949, 274] on img at bounding box center [872, 395] width 294 height 364
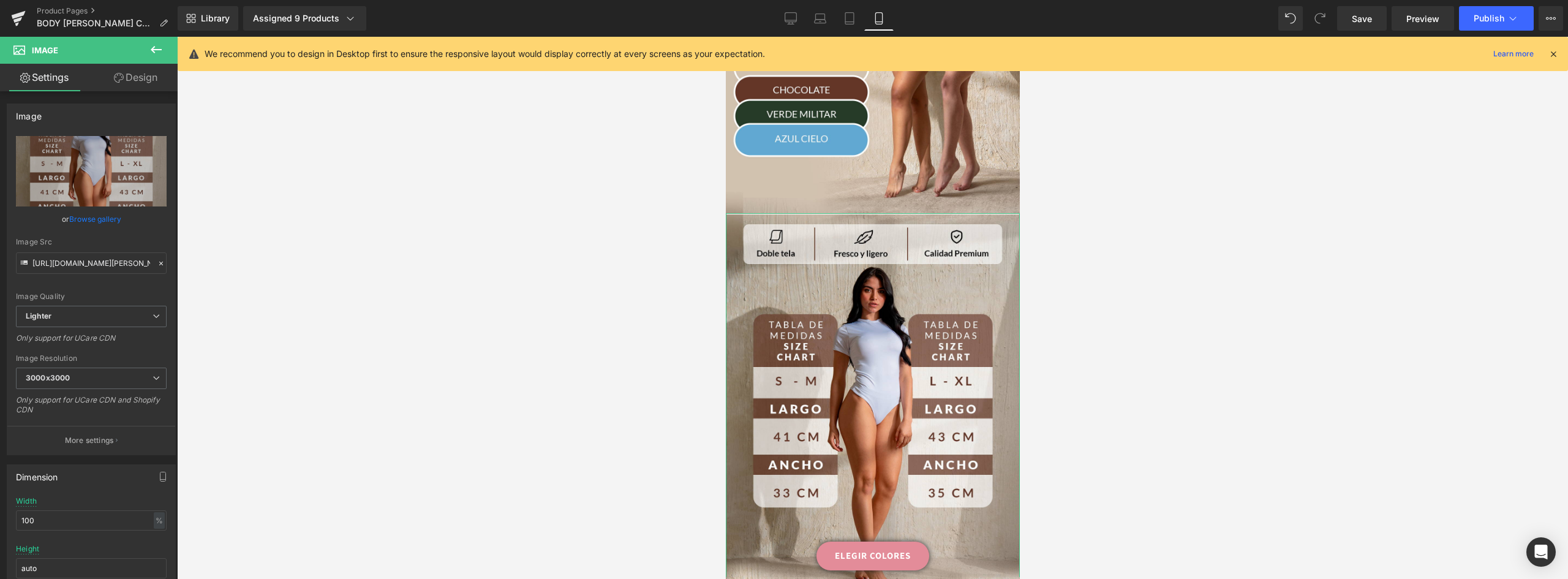
click at [138, 84] on link "Design" at bounding box center [136, 77] width 89 height 28
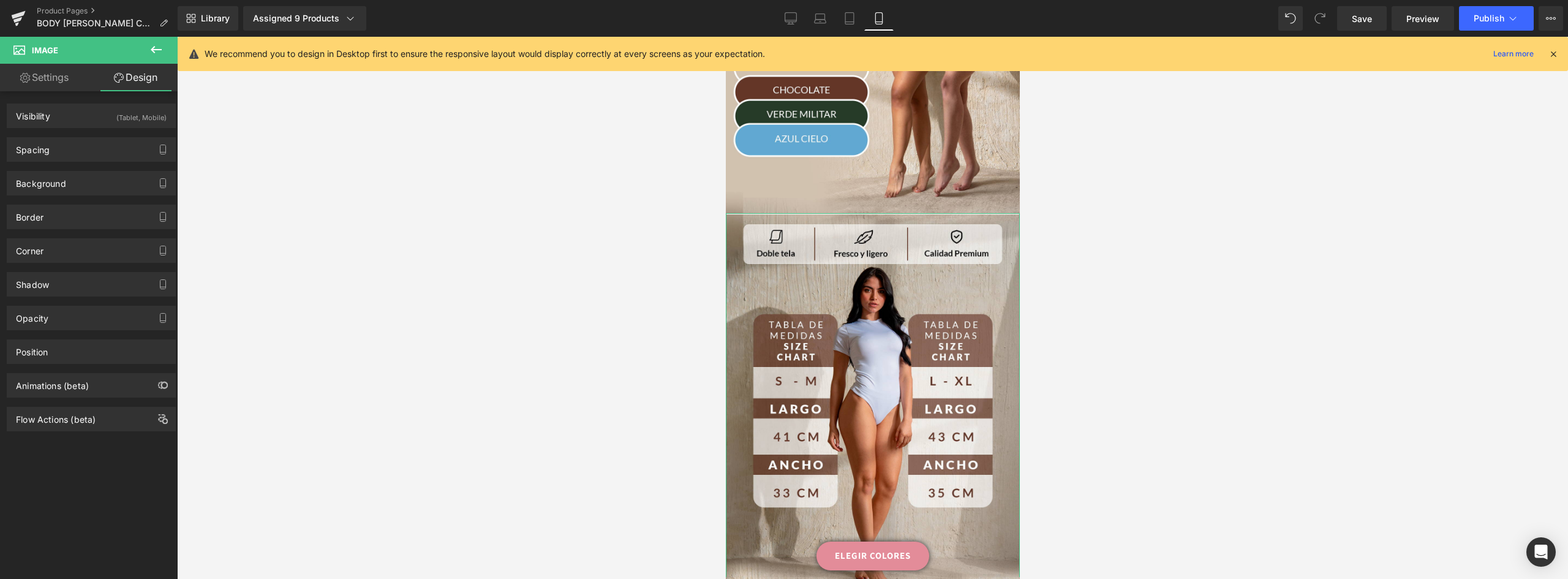
type input "0"
type input "1"
type input "0"
type input "2"
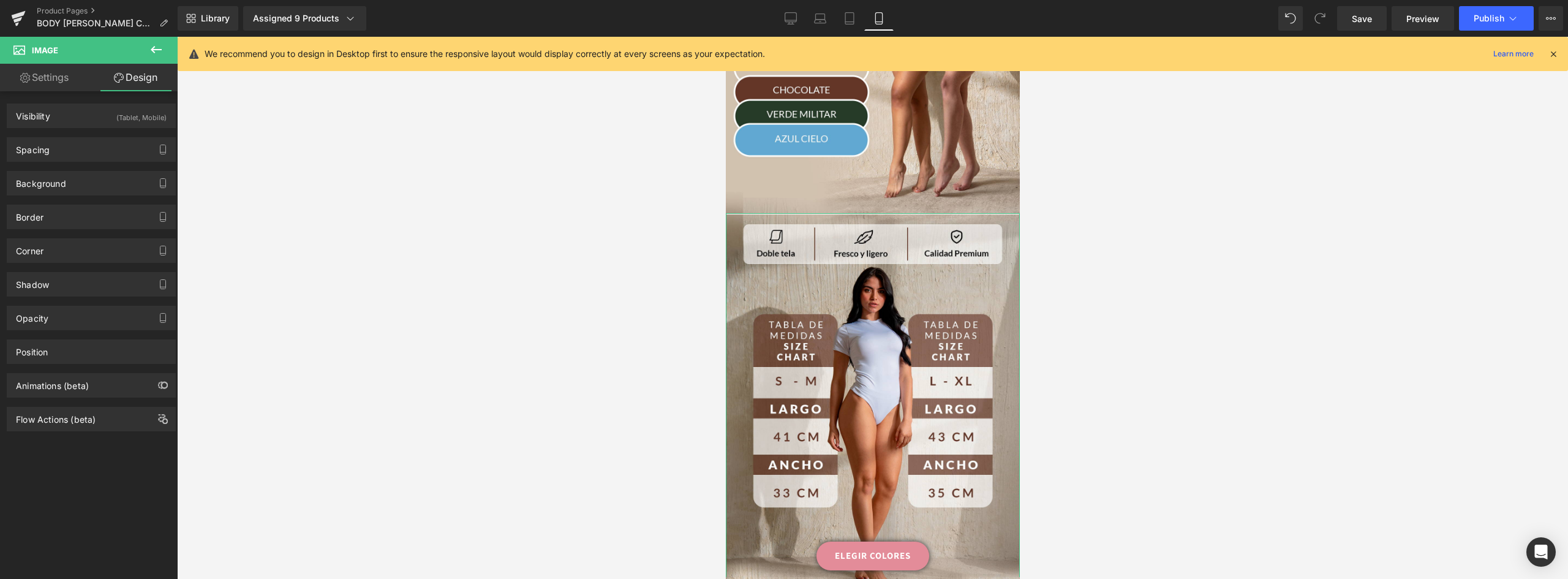
type input "0"
click at [55, 158] on div "Spacing" at bounding box center [91, 149] width 168 height 23
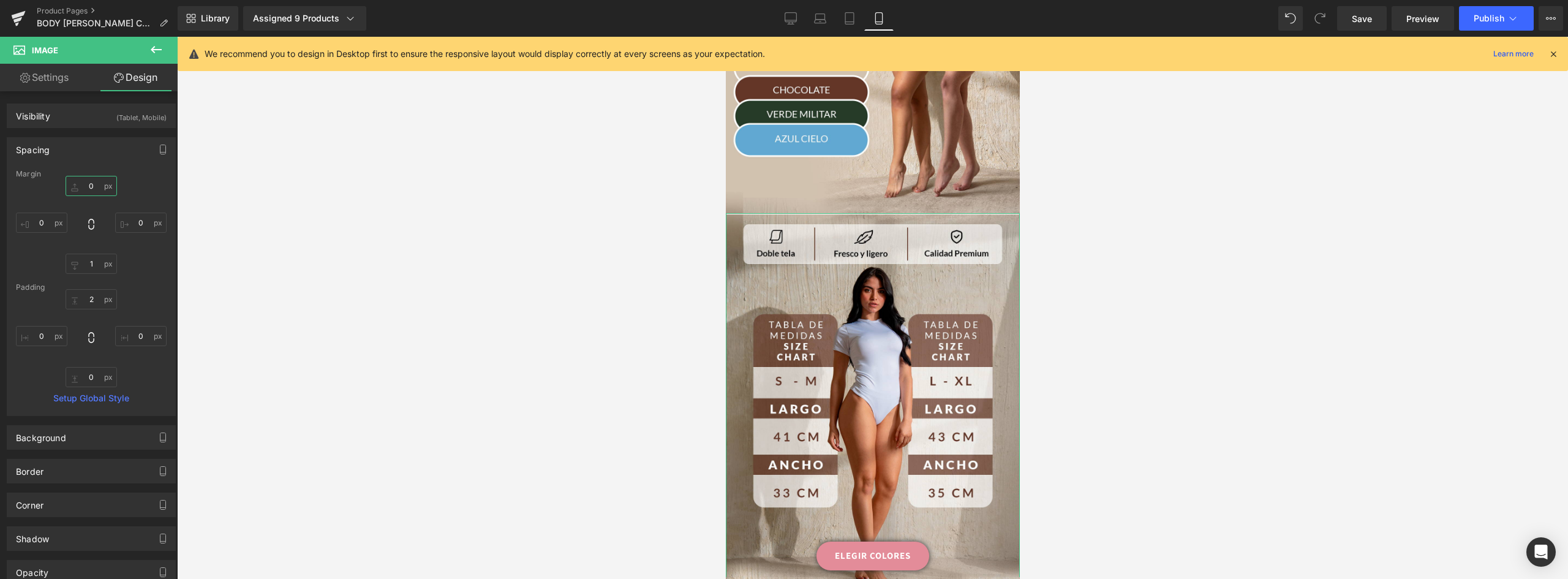
click at [80, 182] on input "0" at bounding box center [91, 185] width 52 height 20
type input "-4"
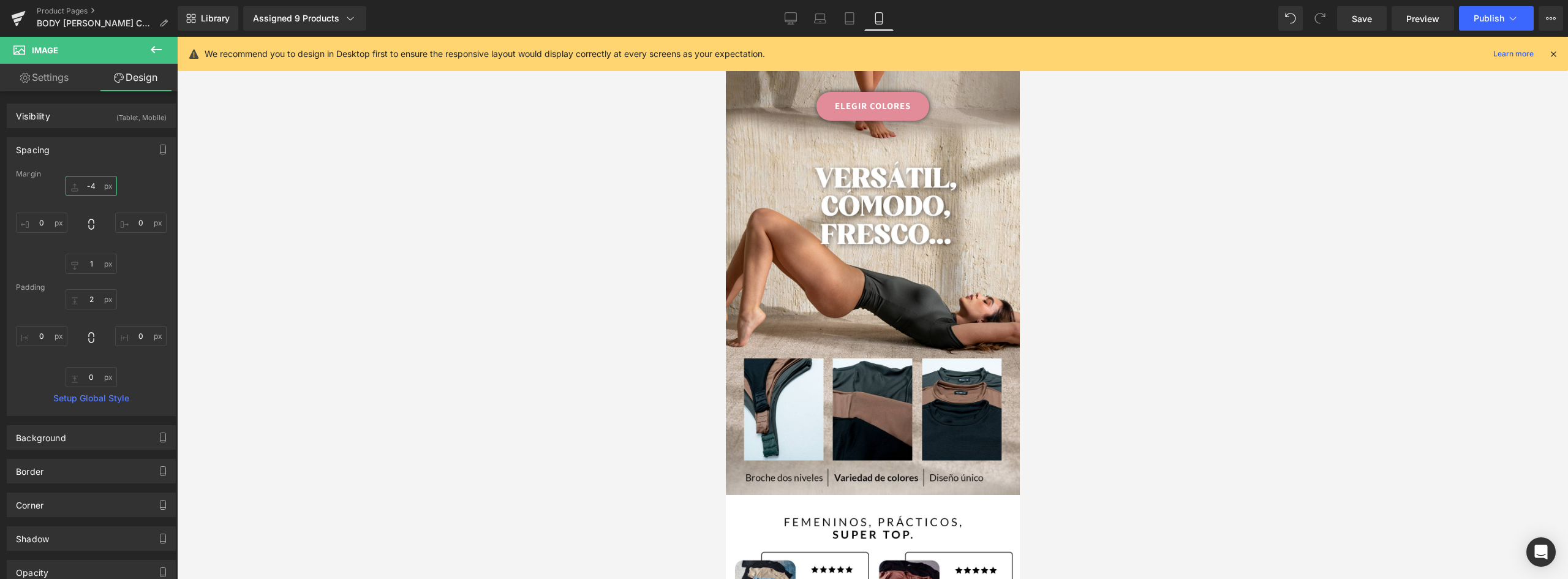
scroll to position [1150, 0]
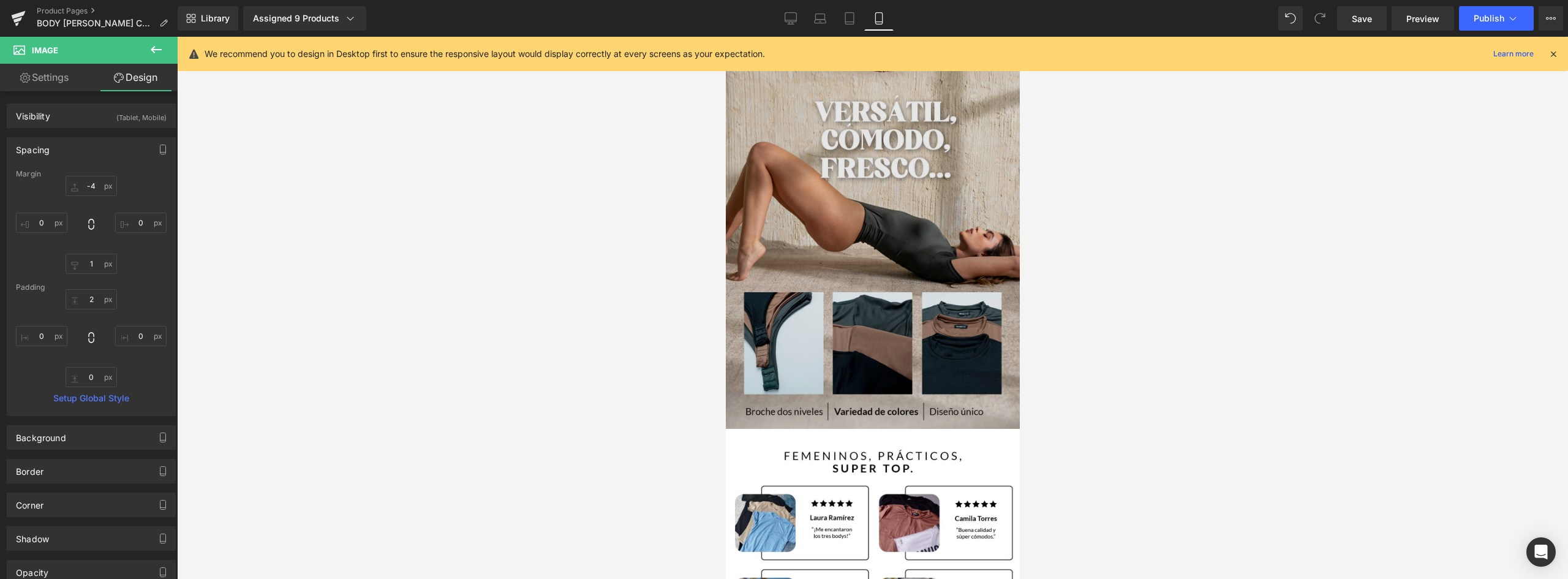
click at [932, 260] on img at bounding box center [872, 245] width 294 height 367
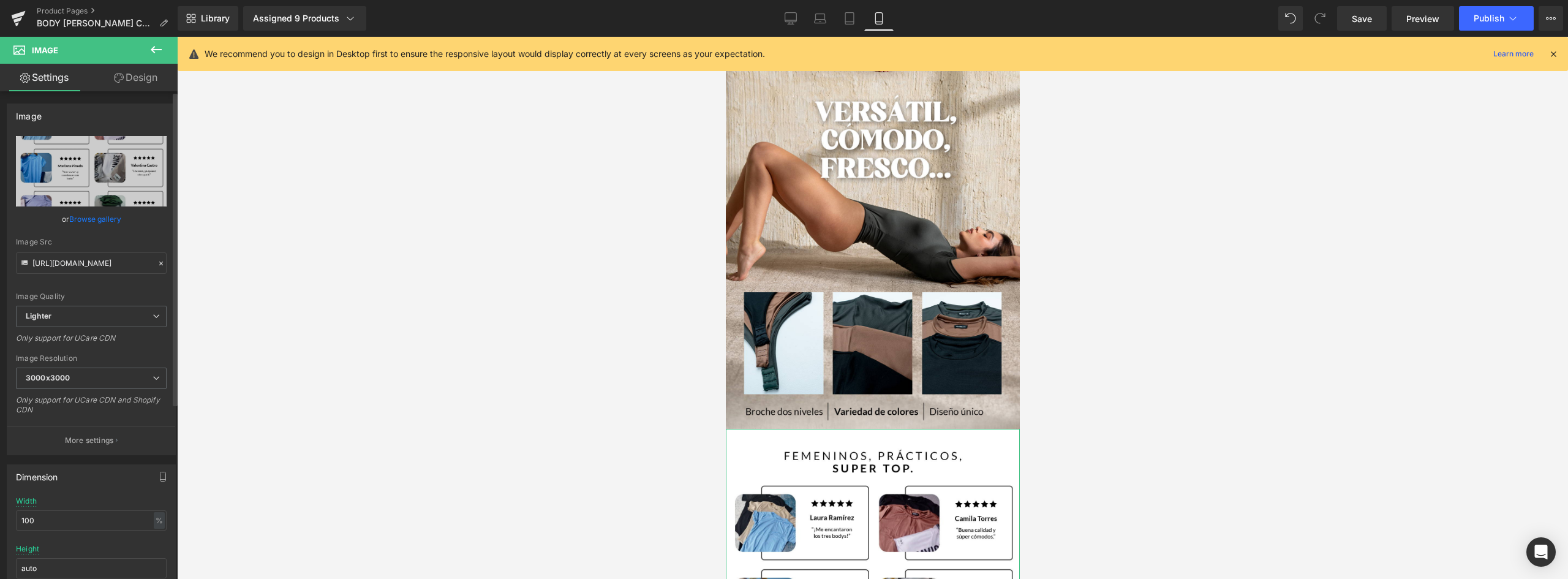
click at [111, 220] on link "Browse gallery" at bounding box center [95, 219] width 52 height 21
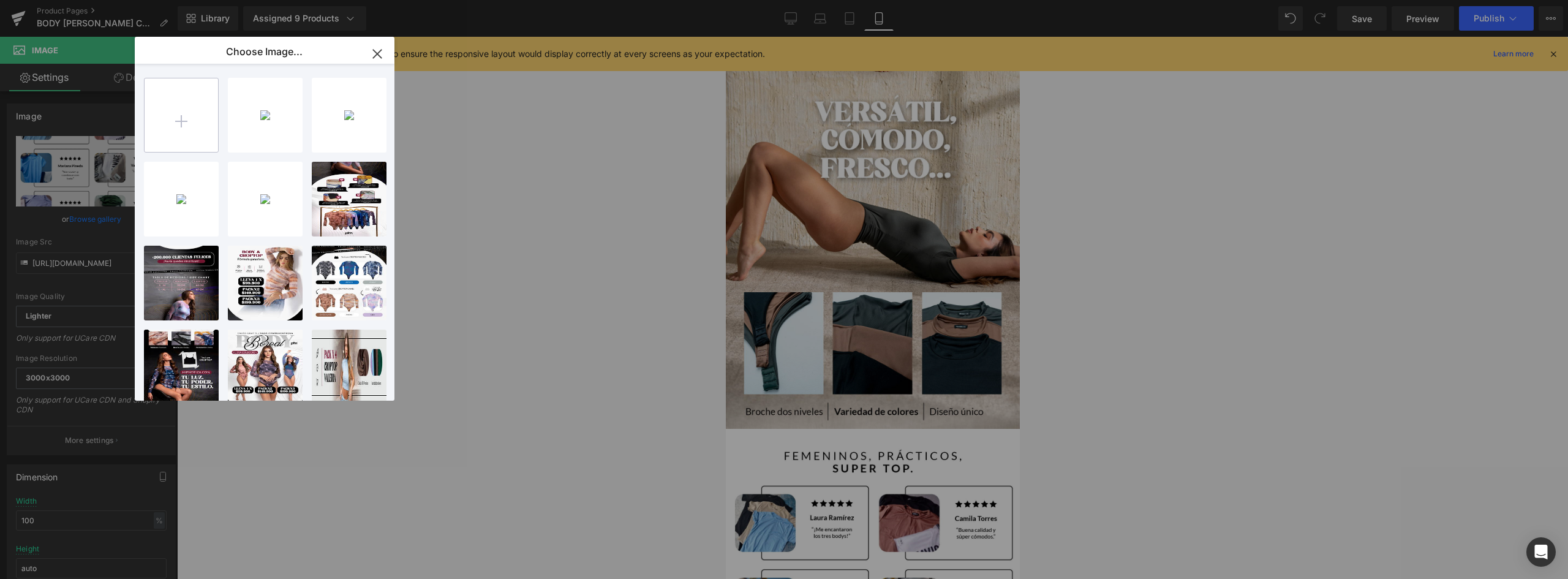
click at [172, 116] on input "file" at bounding box center [181, 115] width 73 height 73
type input "C:\fakepath\C-_Users_ASUS_Downloads_landing-Andrea-Recuperado_05.png"
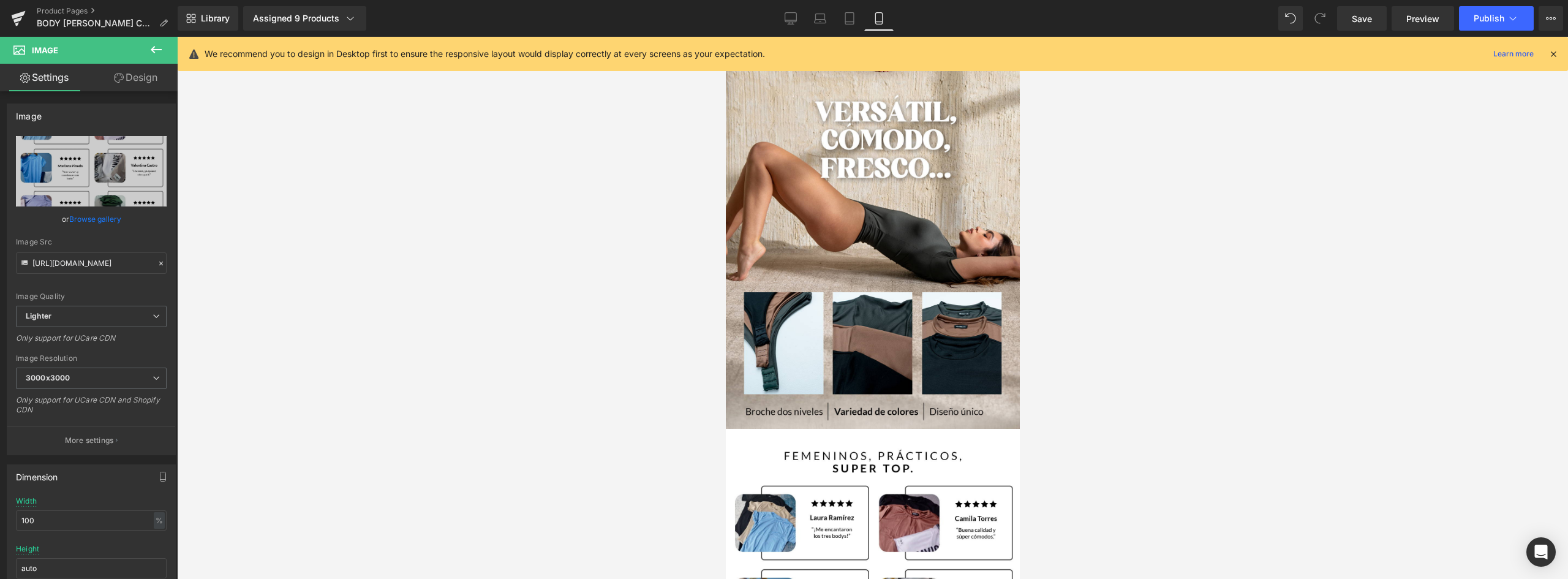
click at [691, 0] on div "You are previewing how the will restyle your page. You can not edit Elements in…" at bounding box center [784, 0] width 1568 height 0
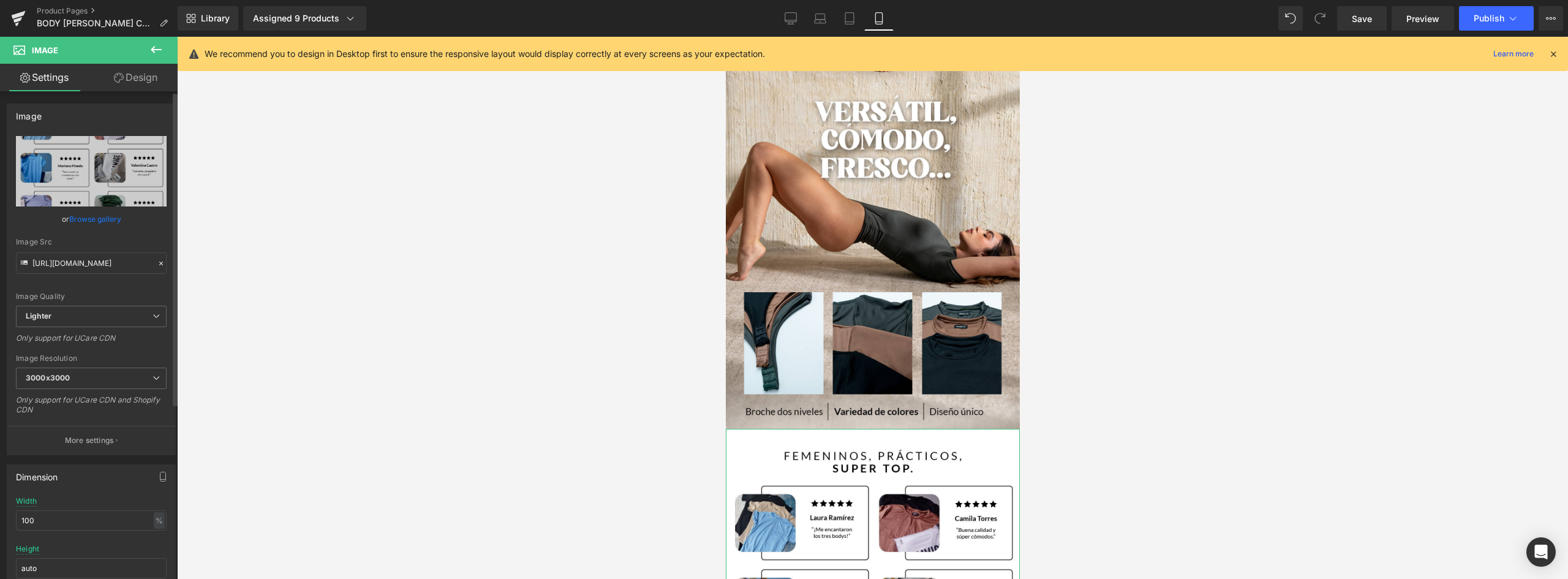
click at [105, 218] on link "Browse gallery" at bounding box center [95, 219] width 52 height 21
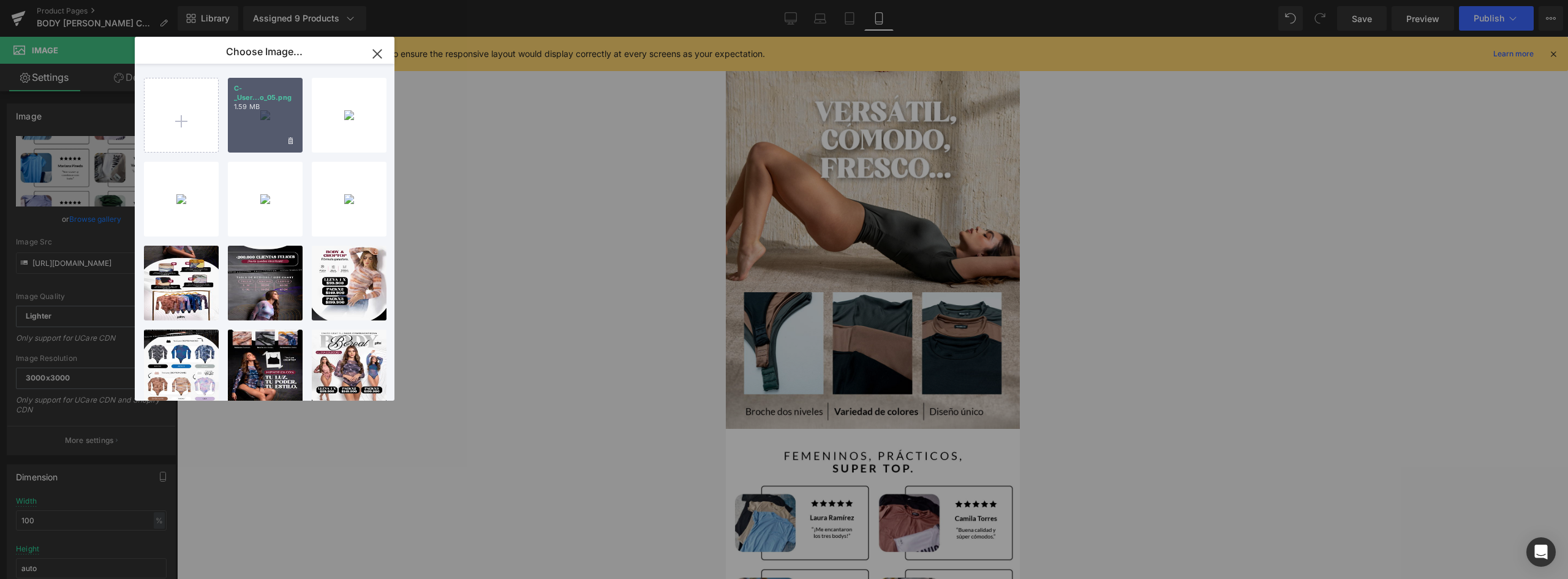
click at [276, 122] on div "C-_User...o_05.png 1.59 MB" at bounding box center [266, 115] width 75 height 75
type input "https://ucarecdn.com/01cb51a9-1ee6-49da-bbf4-074038dcbfd0/-/format/auto/-/previ…"
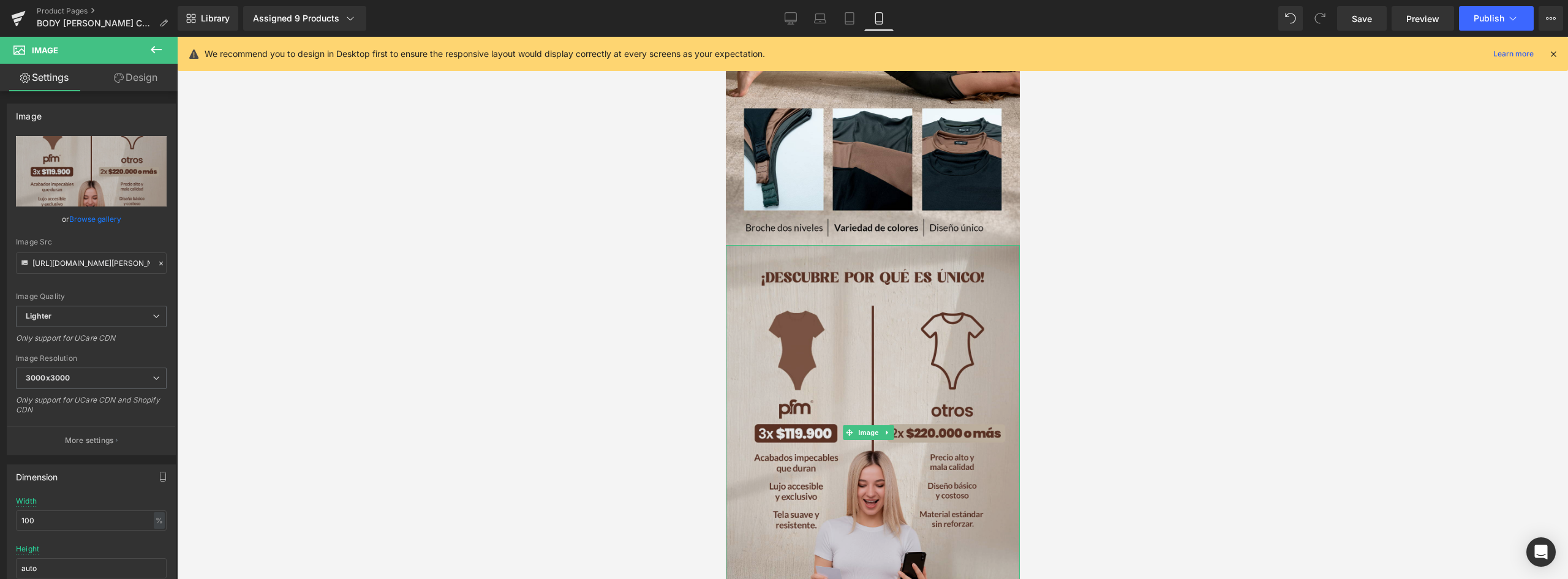
scroll to position [1517, 0]
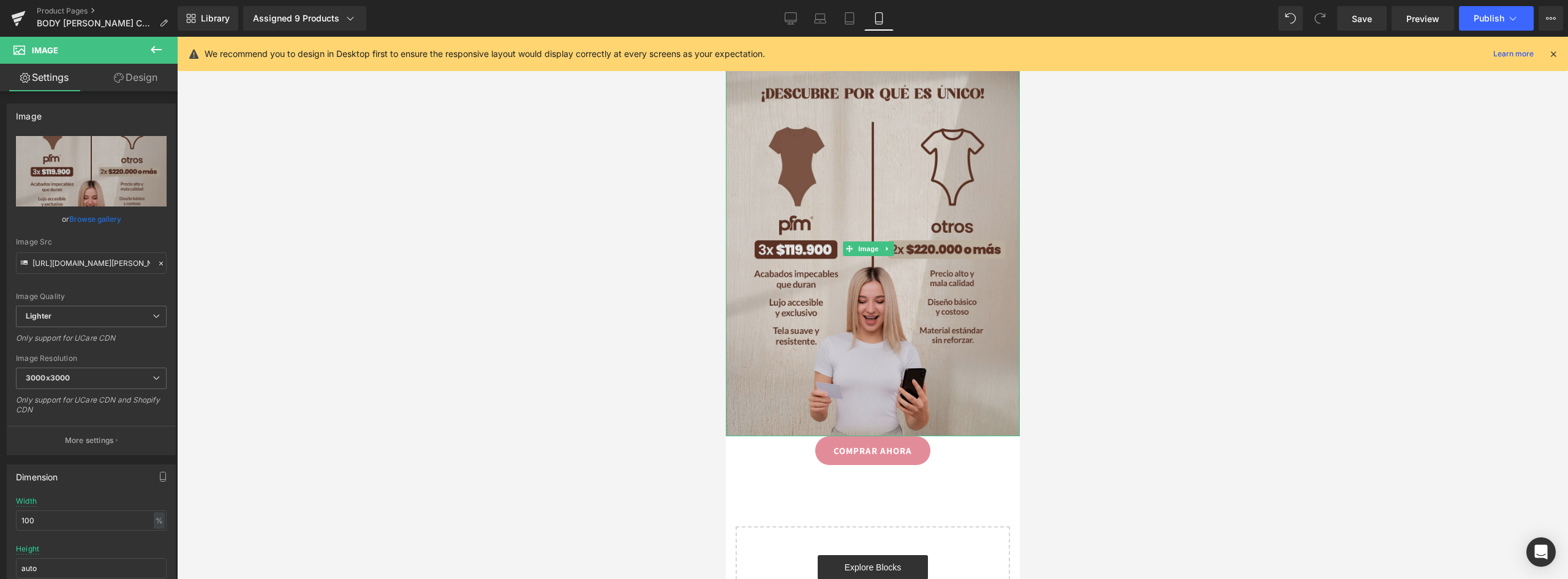
click at [953, 309] on img at bounding box center [872, 248] width 294 height 375
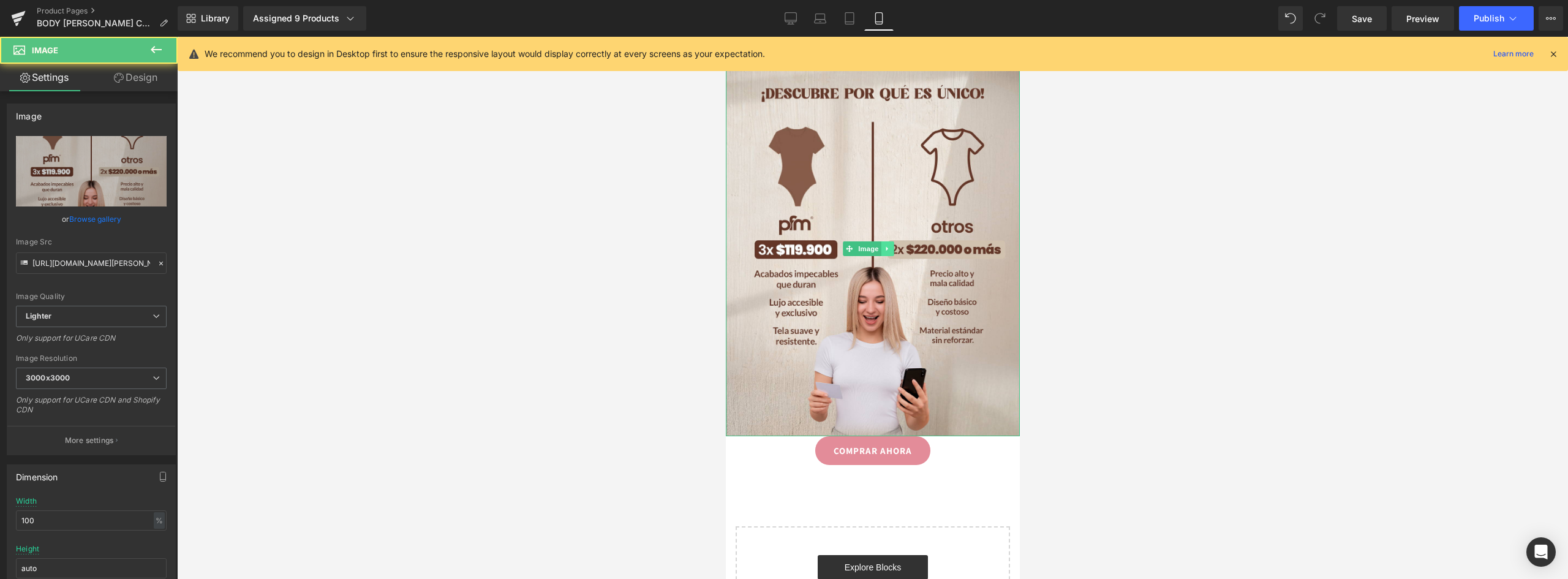
click at [887, 247] on icon at bounding box center [886, 248] width 2 height 4
click at [880, 245] on icon at bounding box center [880, 248] width 6 height 6
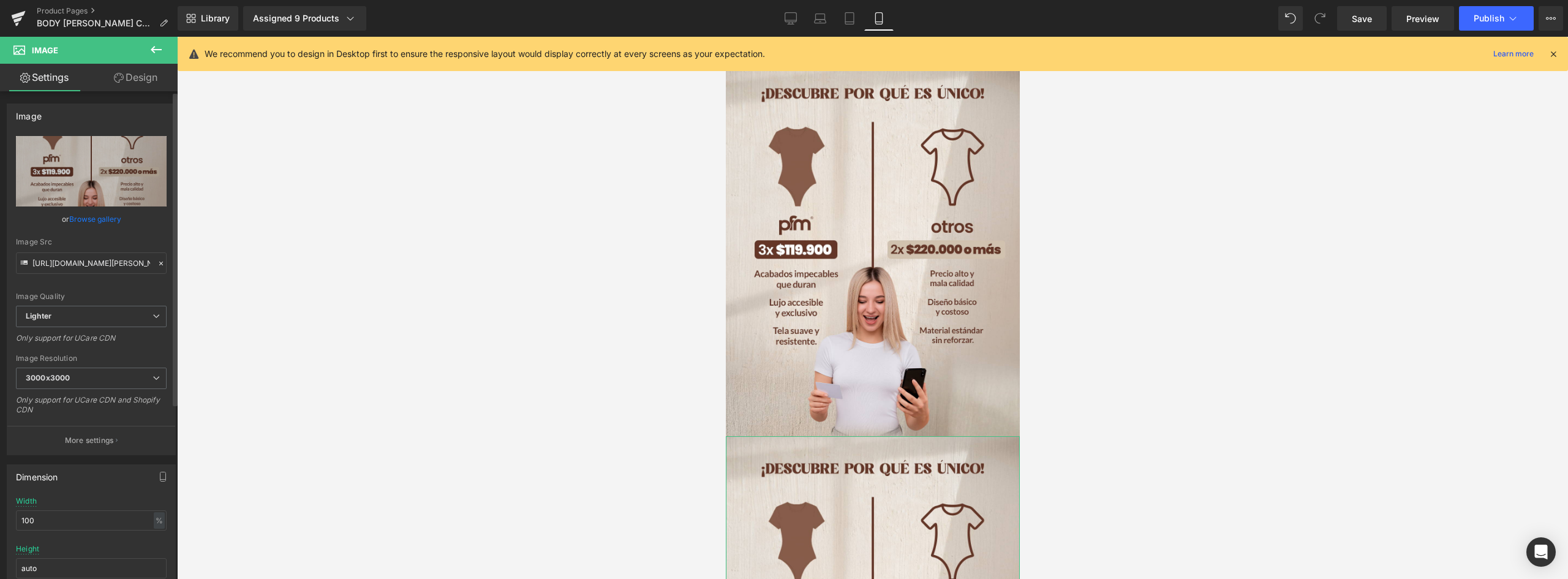
click at [80, 219] on link "Browse gallery" at bounding box center [95, 219] width 52 height 21
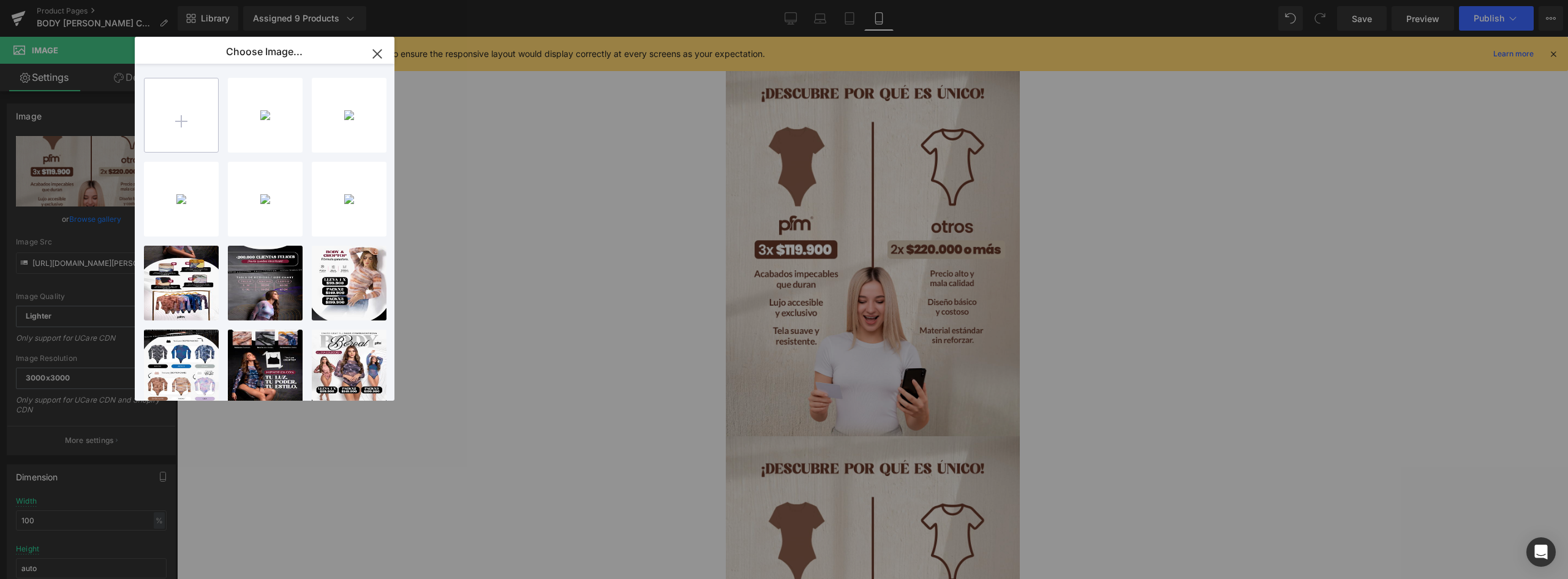
click at [191, 126] on input "file" at bounding box center [181, 115] width 73 height 73
type input "C:\fakepath\C-_Users_ASUS_Downloads_landing-Andrea-Recuperado_06.png"
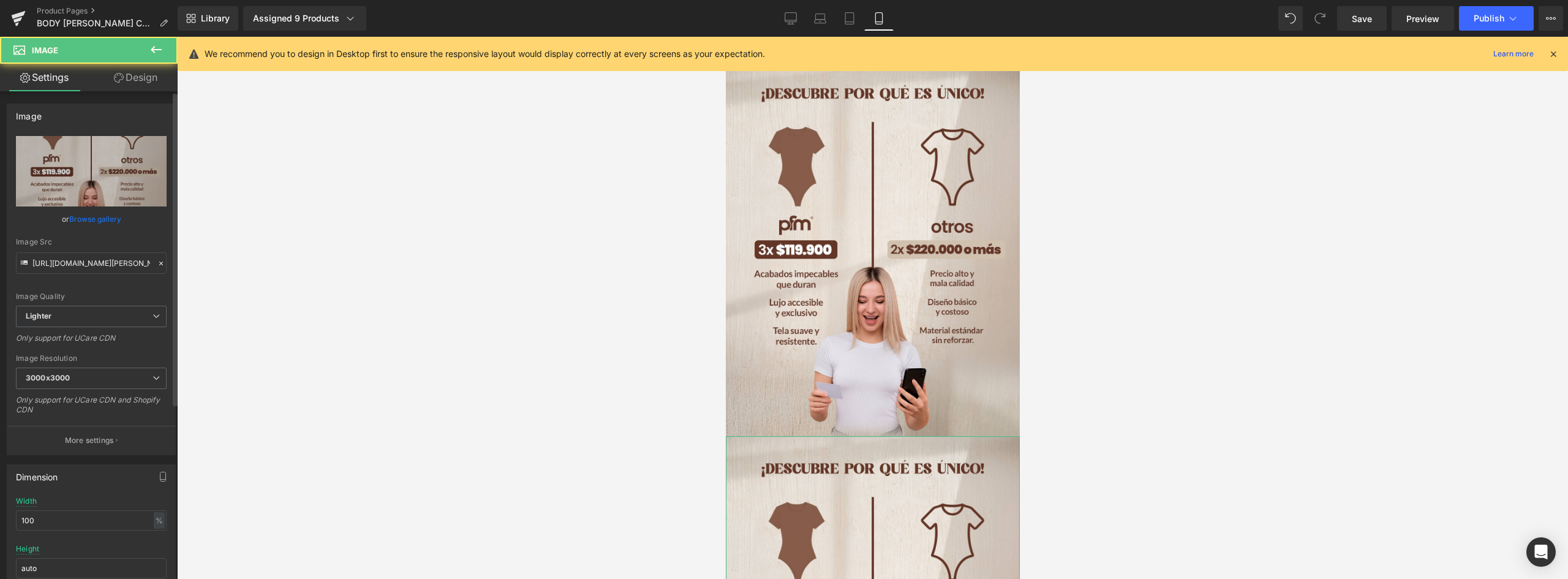
click at [95, 216] on link "Browse gallery" at bounding box center [95, 219] width 52 height 21
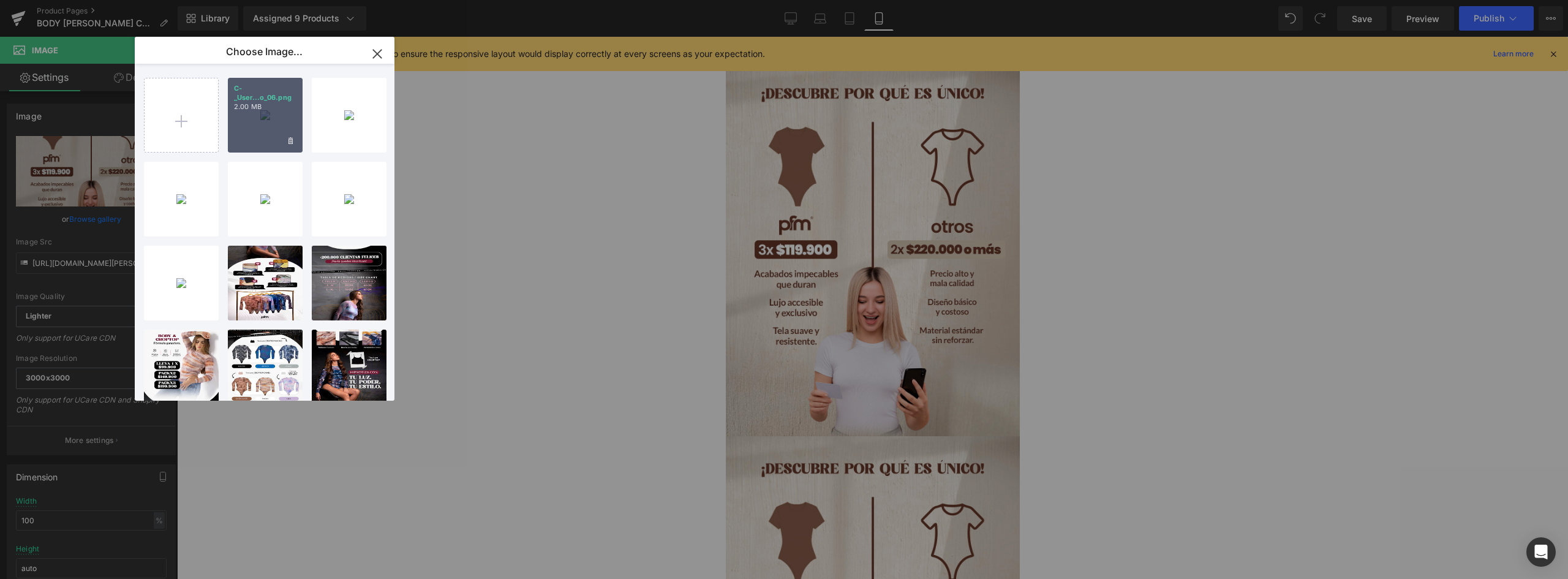
click at [271, 145] on div "C-_User...o_06.png 2.00 MB" at bounding box center [266, 115] width 75 height 75
type input "https://ucarecdn.com/6c9f6108-b09c-40f3-ae9d-619290ae316b/-/format/auto/-/previ…"
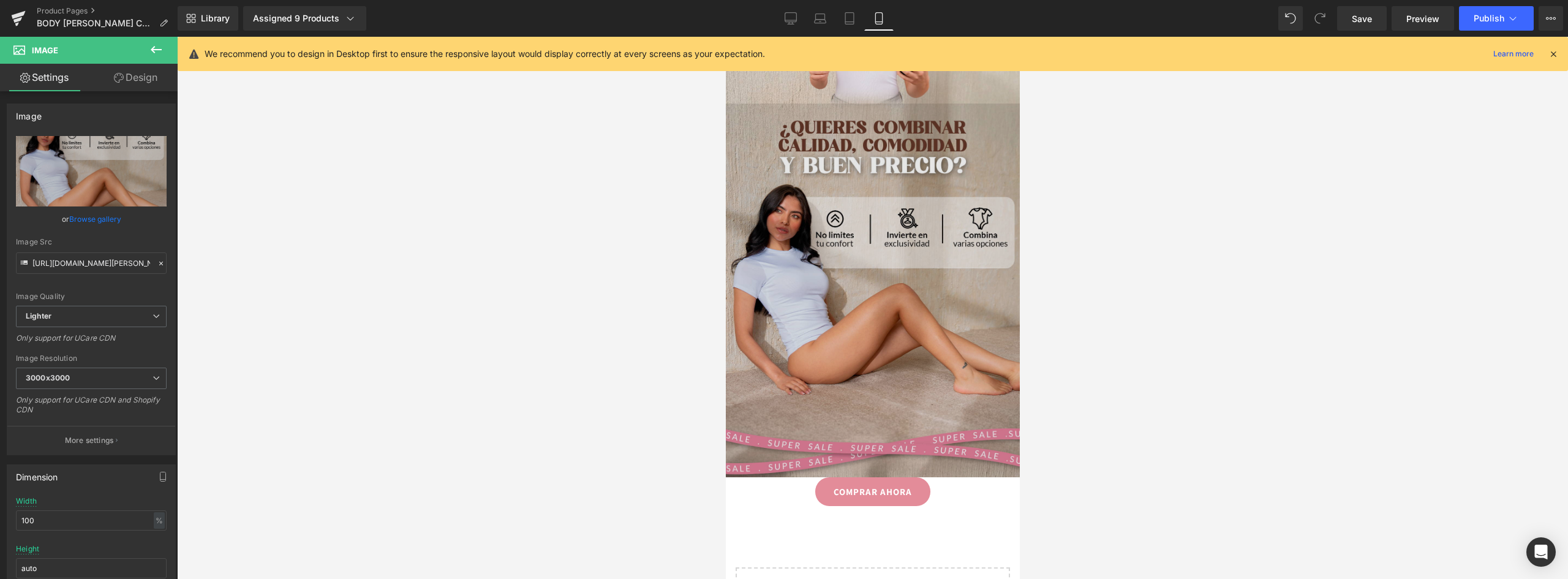
scroll to position [1846, 0]
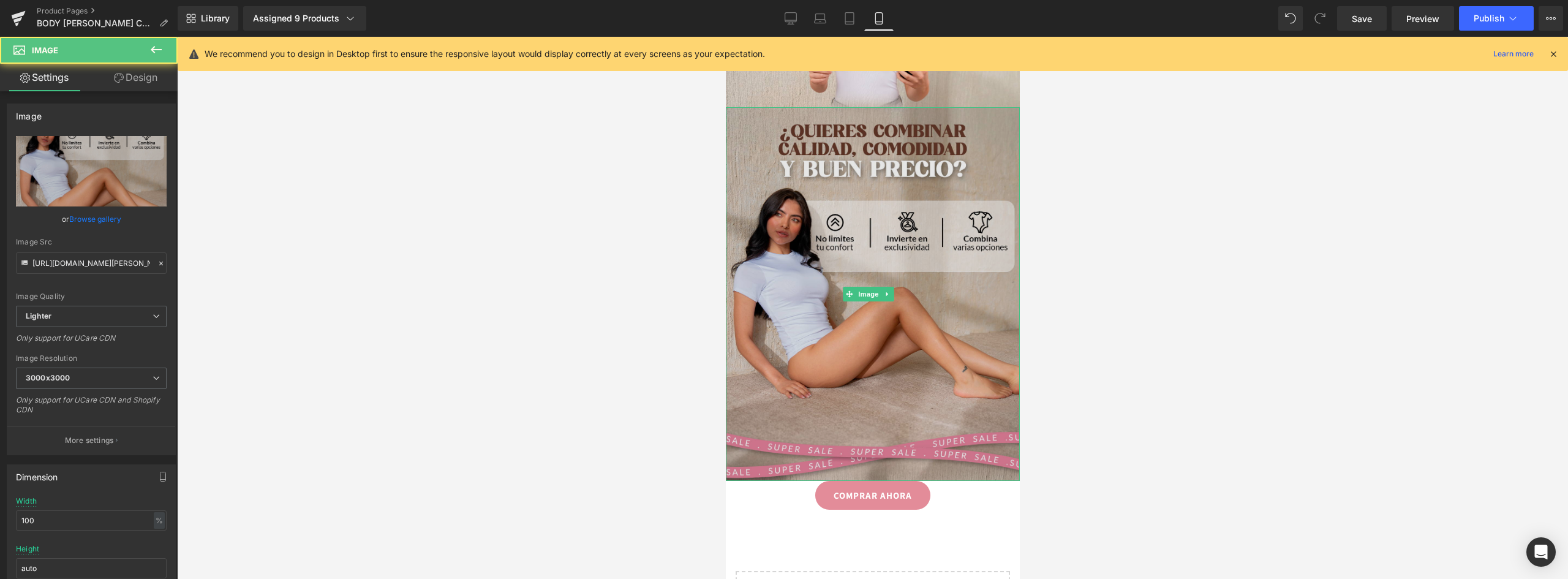
click at [860, 222] on div "Image" at bounding box center [872, 294] width 294 height 374
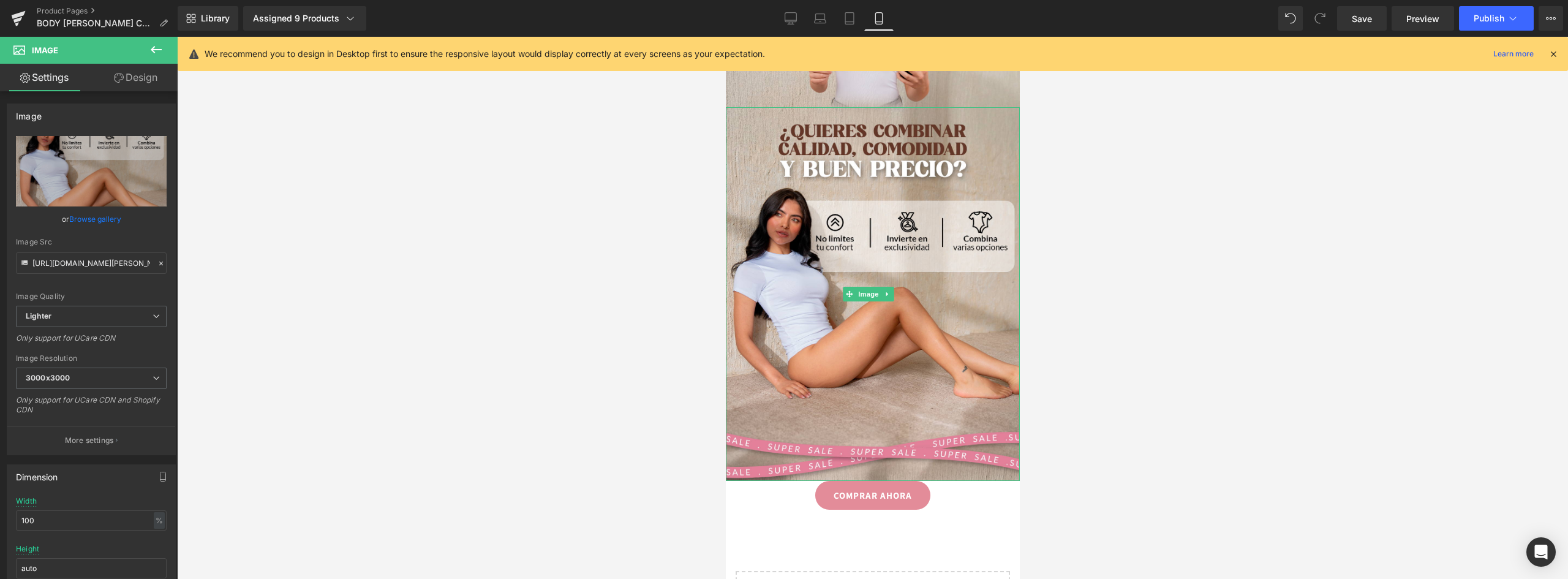
click at [886, 290] on icon at bounding box center [887, 293] width 6 height 7
click at [877, 291] on icon at bounding box center [880, 294] width 6 height 6
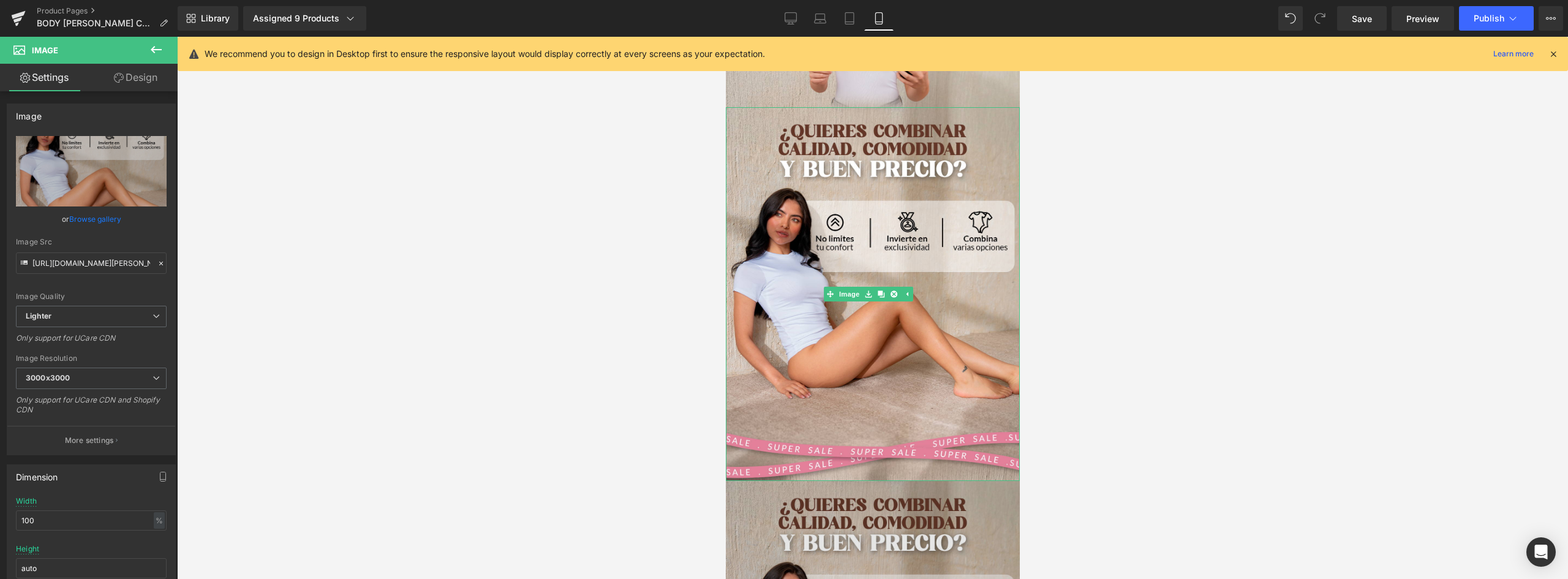
scroll to position [1969, 0]
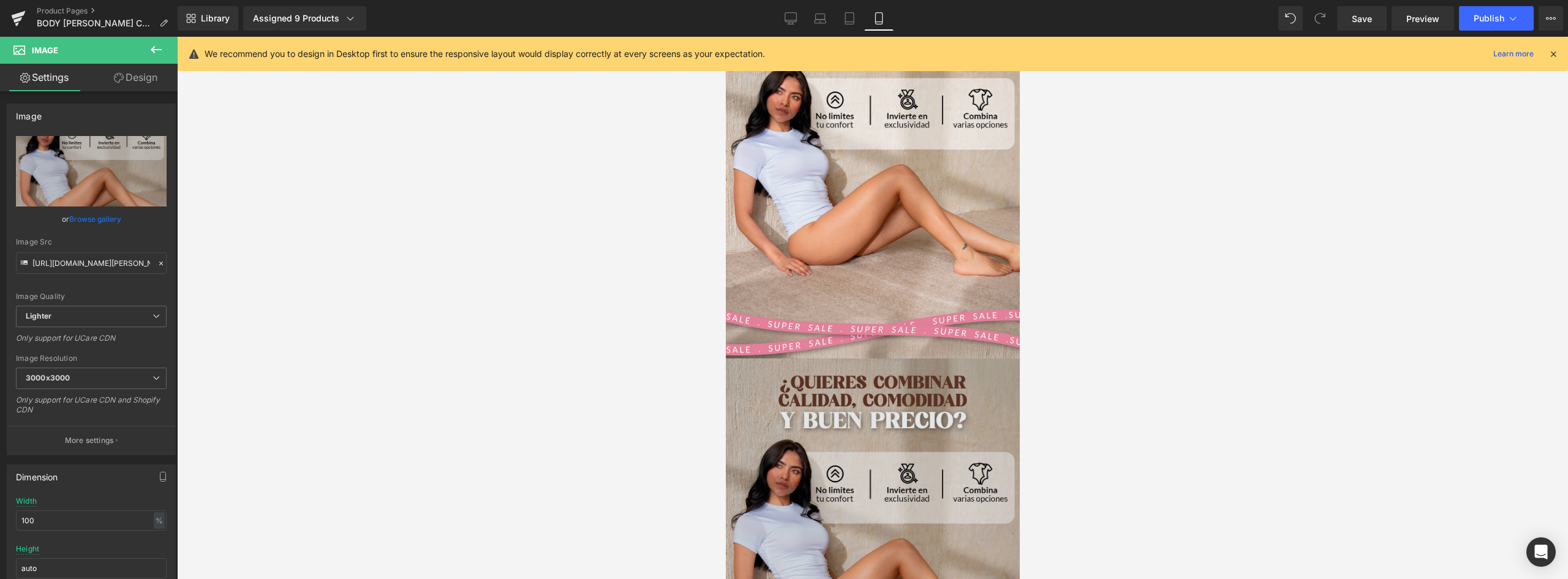
click at [913, 359] on img at bounding box center [872, 546] width 294 height 374
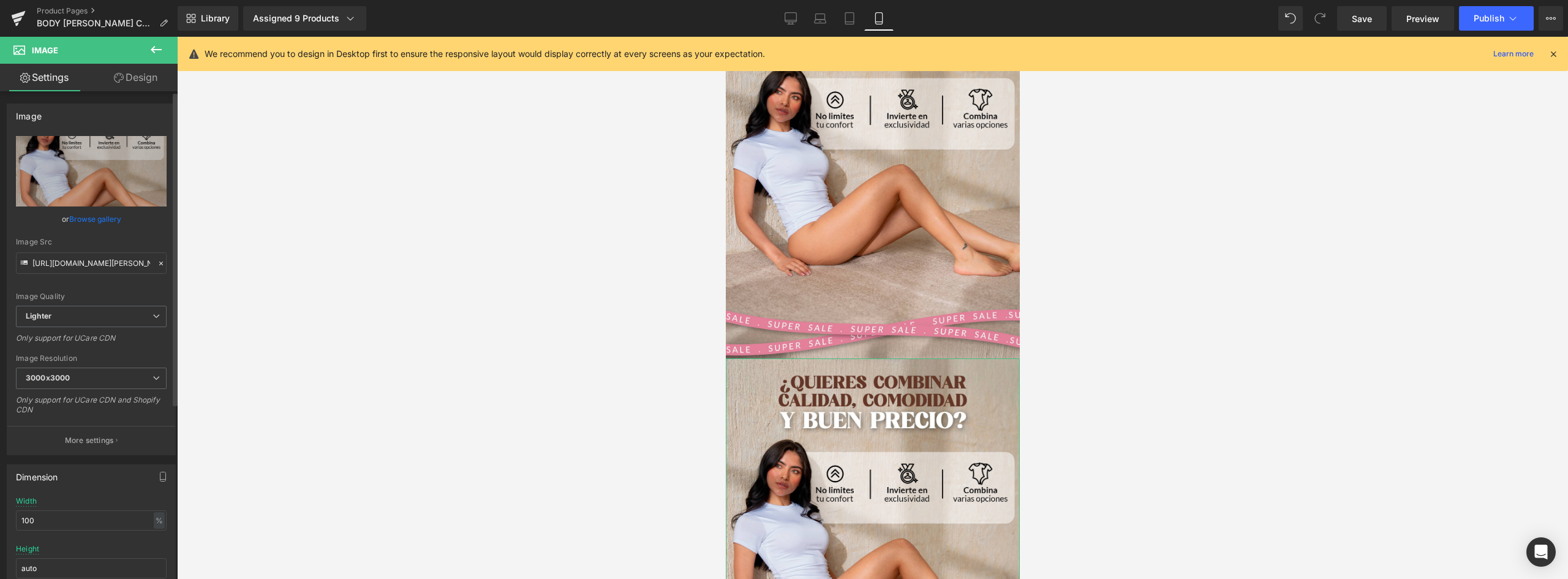
click at [107, 220] on link "Browse gallery" at bounding box center [95, 219] width 52 height 21
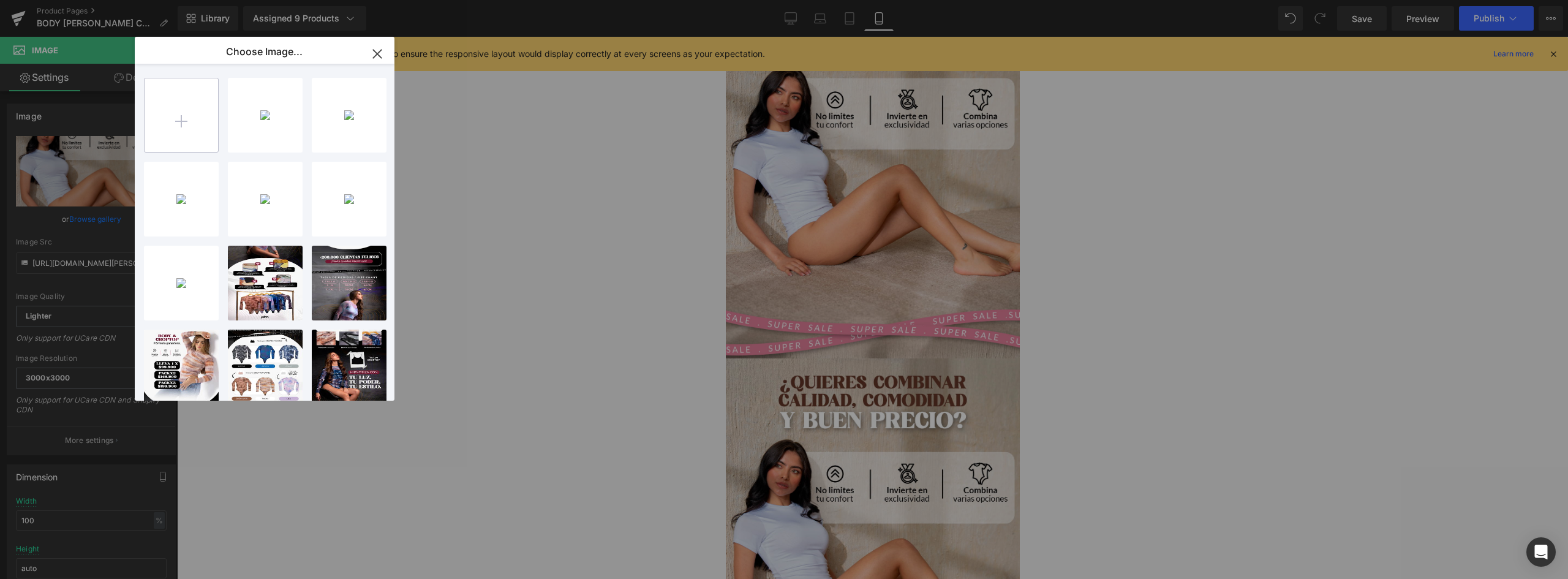
click at [202, 116] on input "file" at bounding box center [181, 115] width 73 height 73
type input "C:\fakepath\C-_Users_ASUS_Downloads_landing-Andrea-Recuperado_07.png"
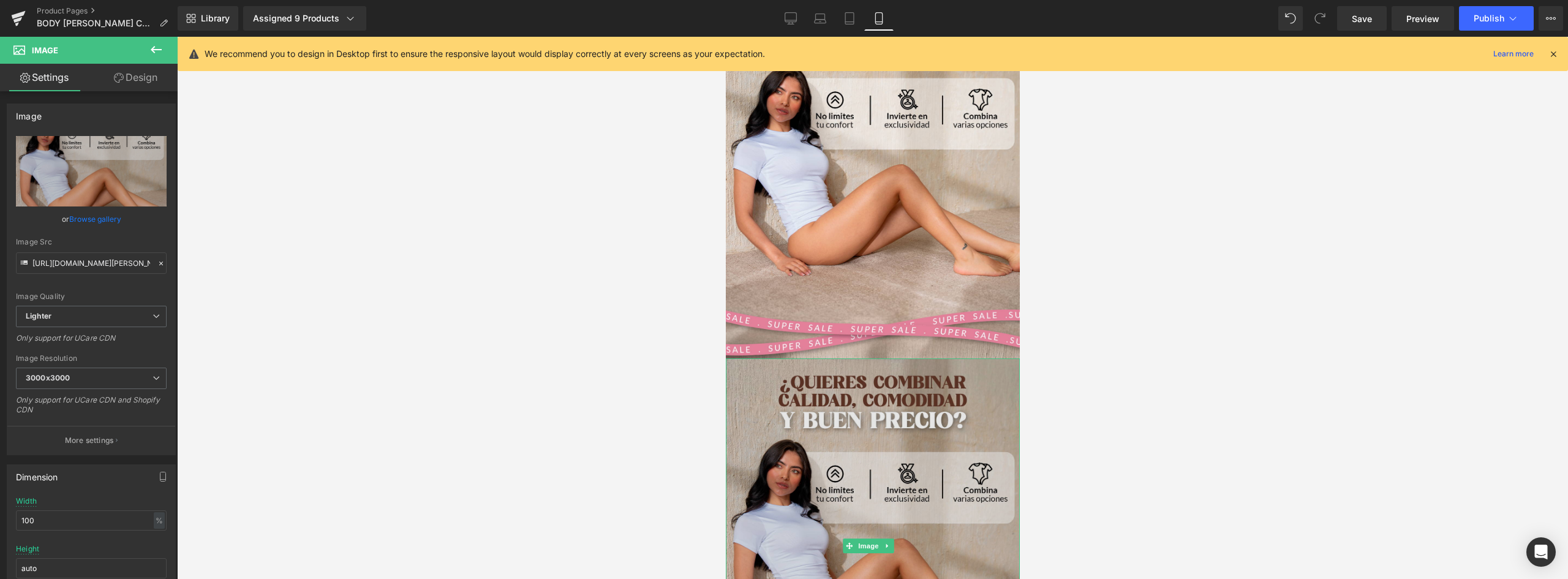
click at [920, 359] on img at bounding box center [872, 546] width 294 height 374
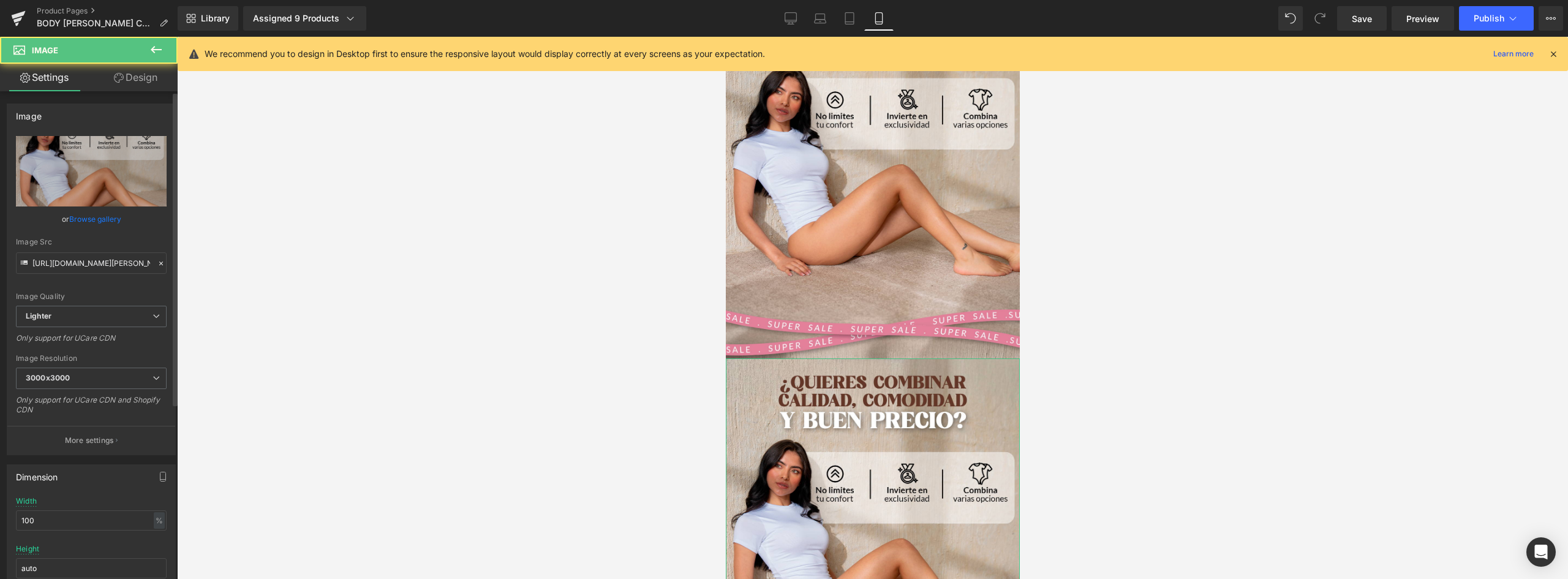
click at [91, 216] on link "Browse gallery" at bounding box center [95, 219] width 52 height 21
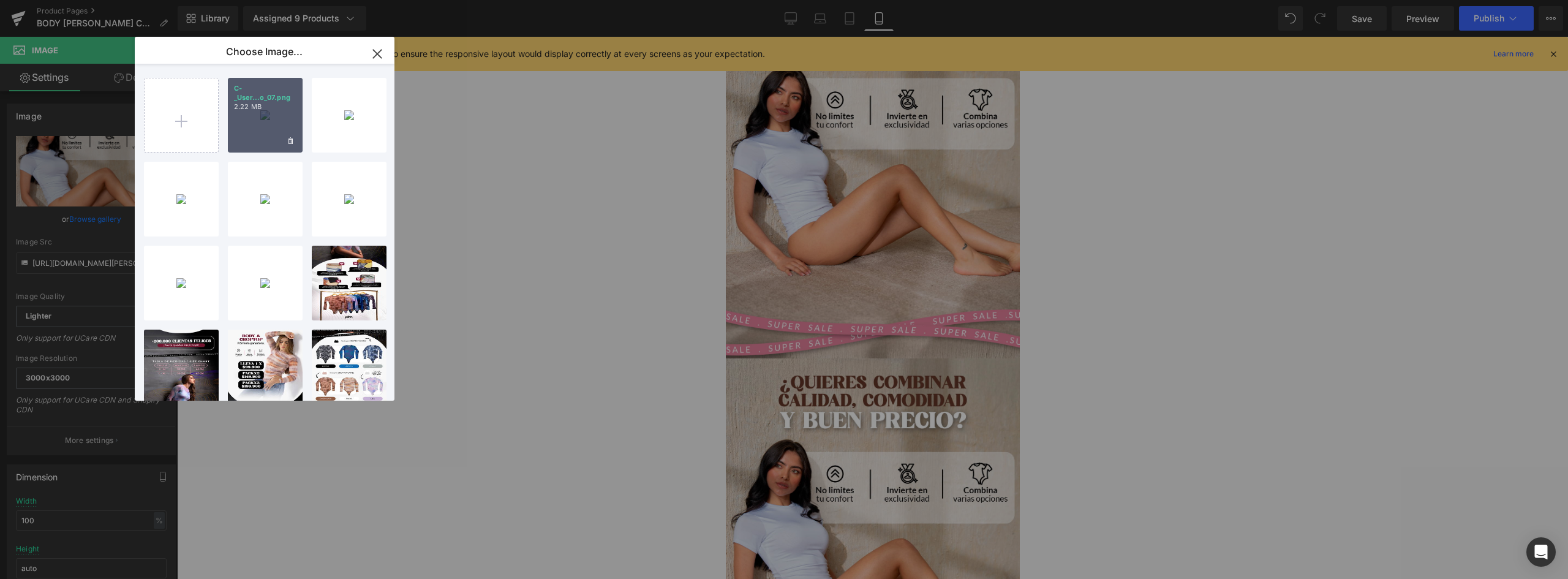
click at [270, 123] on div "C-_User...o_07.png 2.22 MB" at bounding box center [266, 115] width 75 height 75
type input "https://ucarecdn.com/80c47ce5-8e9f-40bd-8061-9c0bc21074d0/-/format/auto/-/previ…"
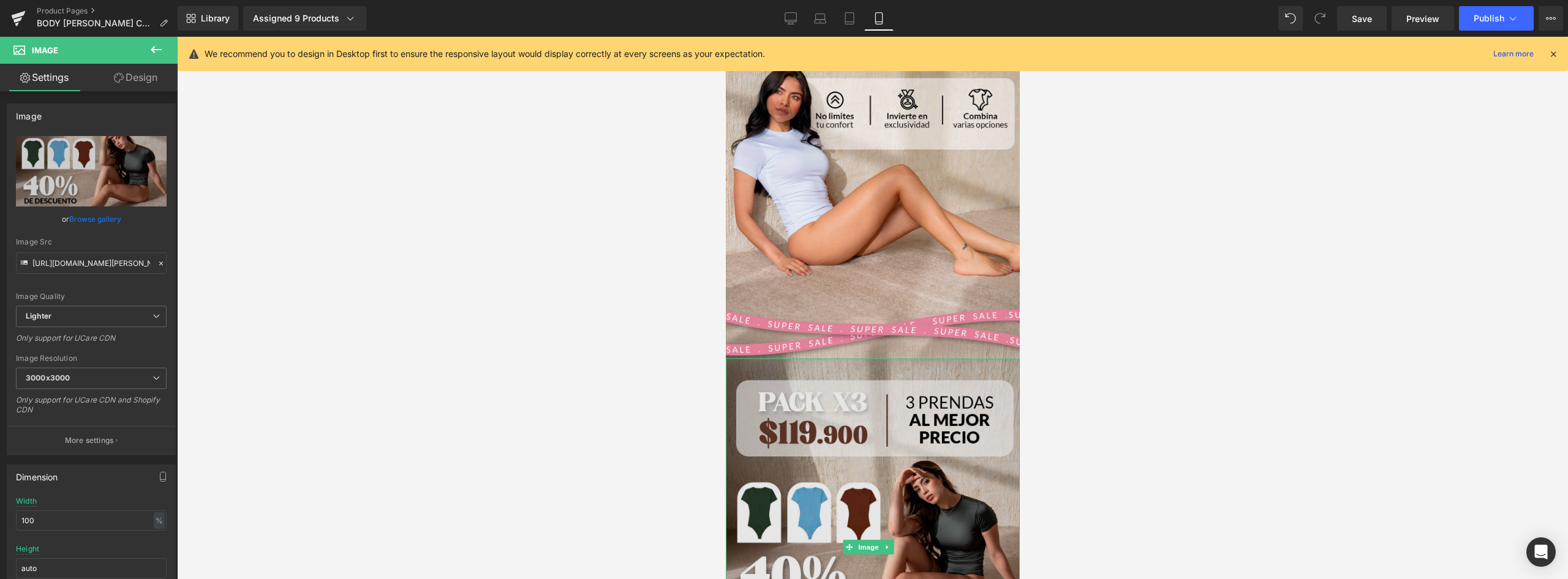
scroll to position [2153, 0]
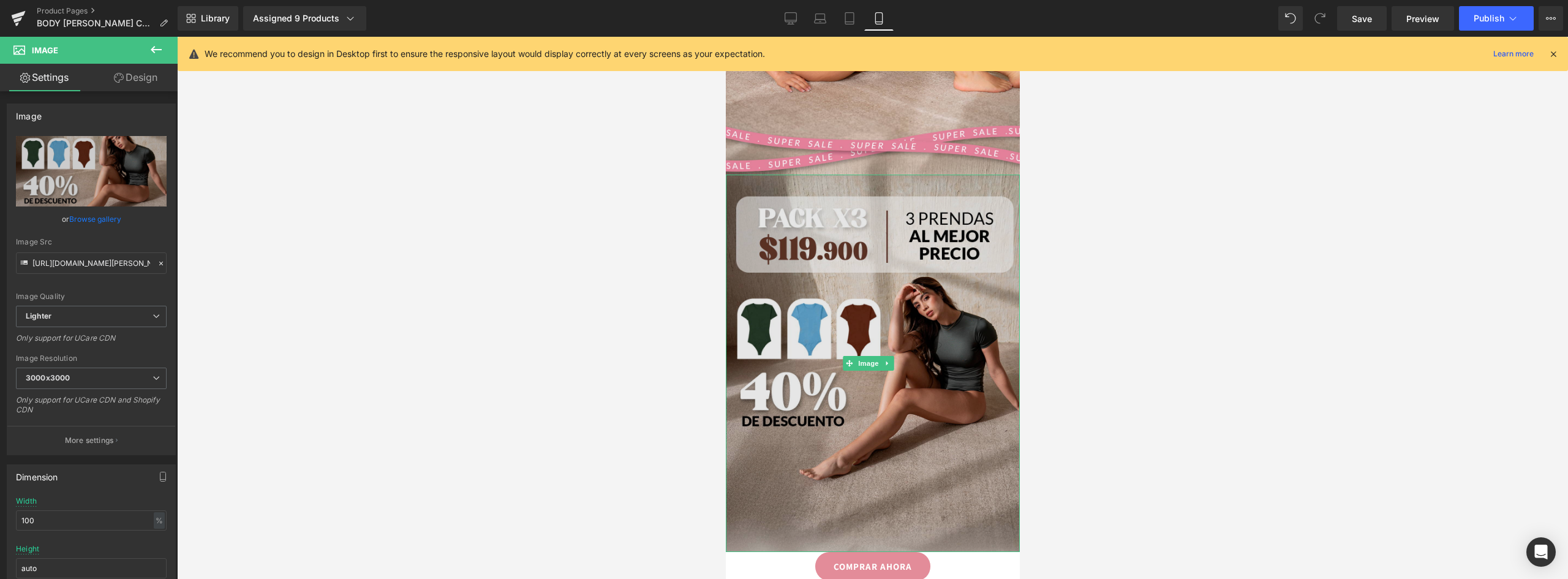
click at [926, 352] on img at bounding box center [872, 363] width 294 height 377
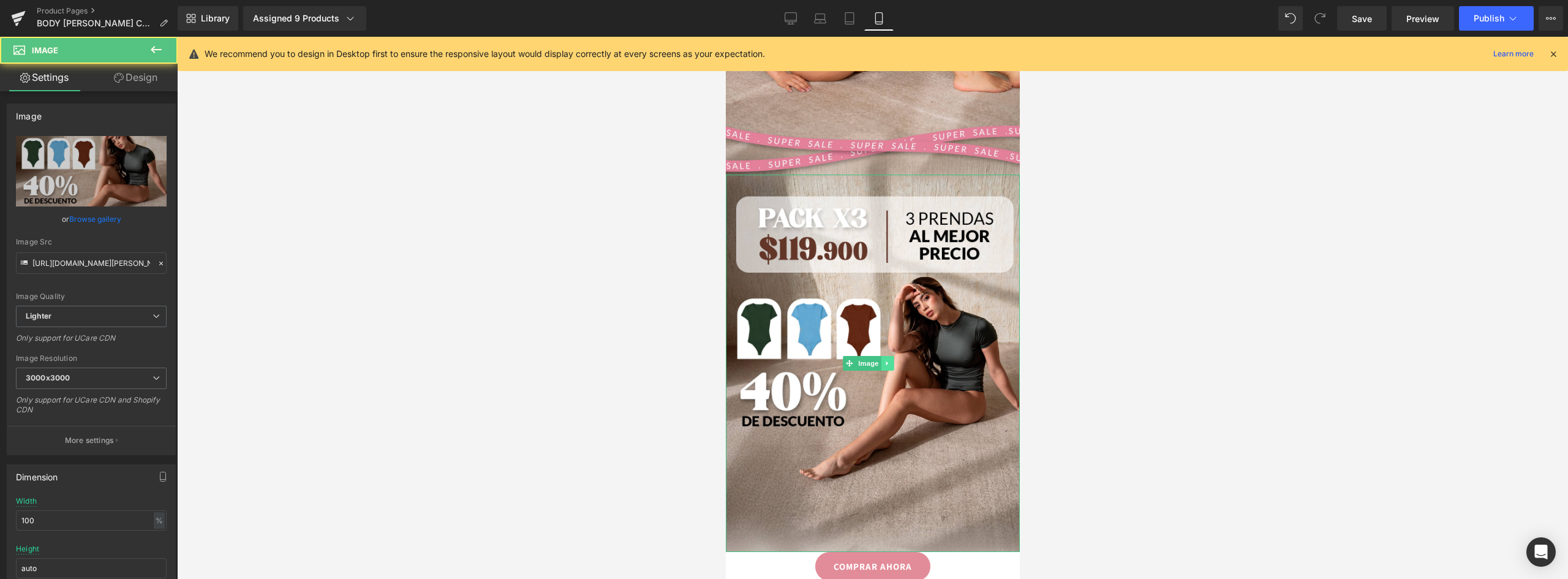
click at [887, 361] on icon at bounding box center [886, 363] width 2 height 4
click at [877, 359] on icon at bounding box center [880, 363] width 6 height 7
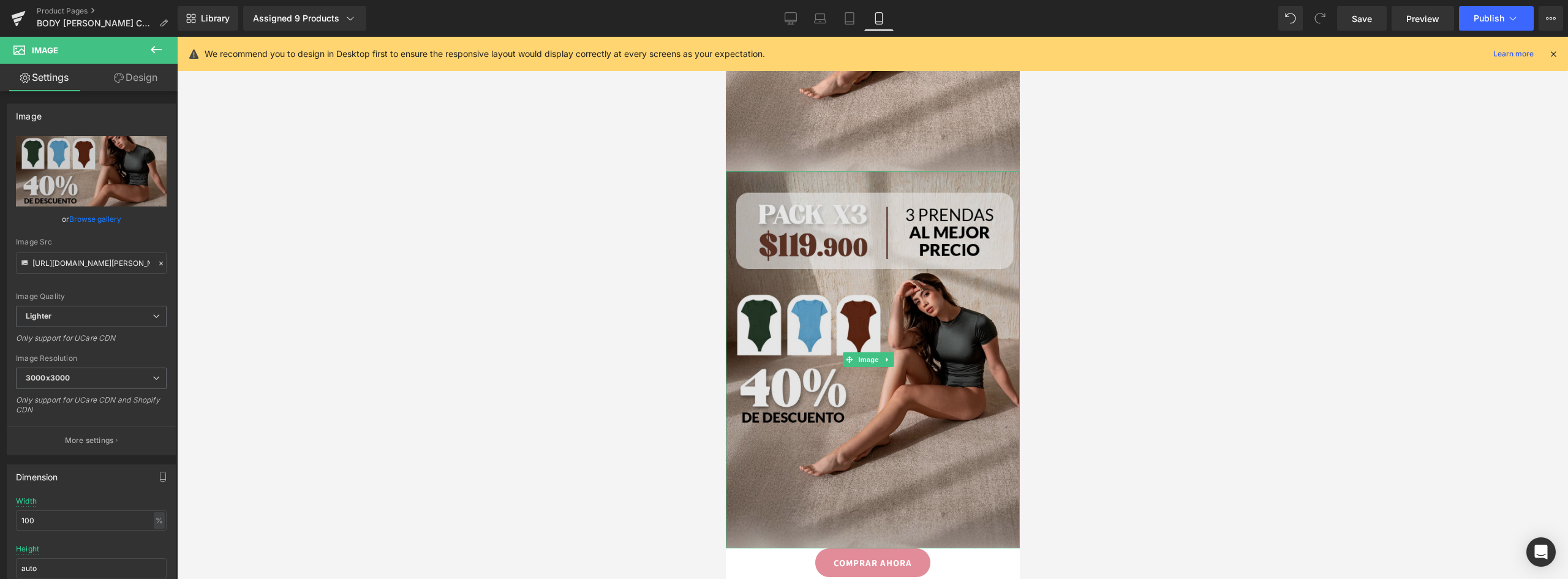
click at [882, 222] on img at bounding box center [872, 359] width 294 height 377
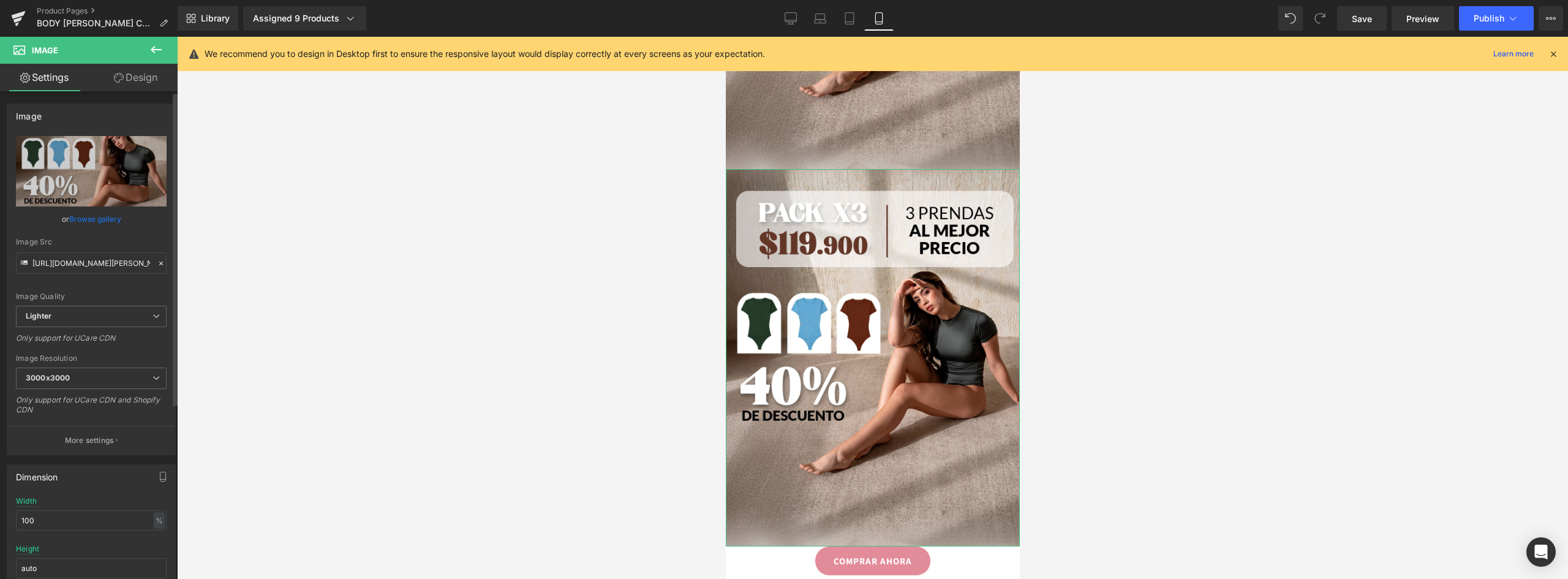
click at [95, 219] on link "Browse gallery" at bounding box center [95, 219] width 52 height 21
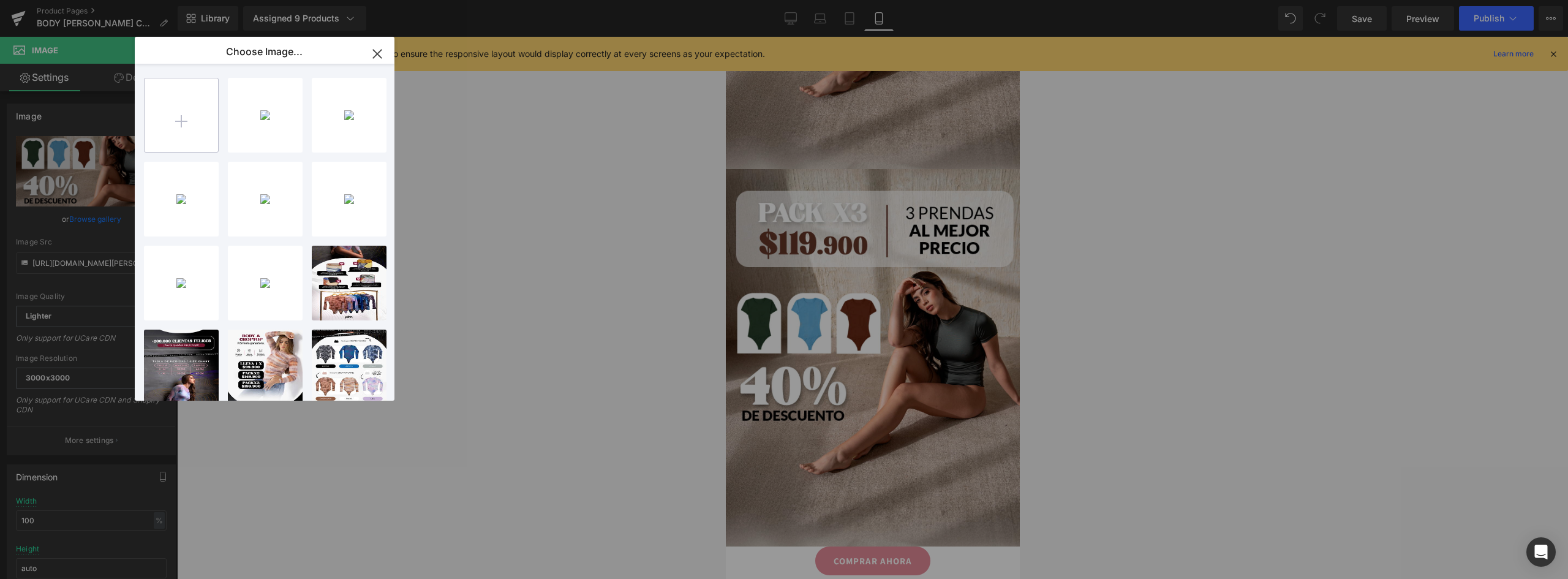
click at [179, 110] on input "file" at bounding box center [181, 115] width 73 height 73
type input "C:\fakepath\C-_Users_ASUS_Downloads_landing-Andrea-Recuperado_08.png"
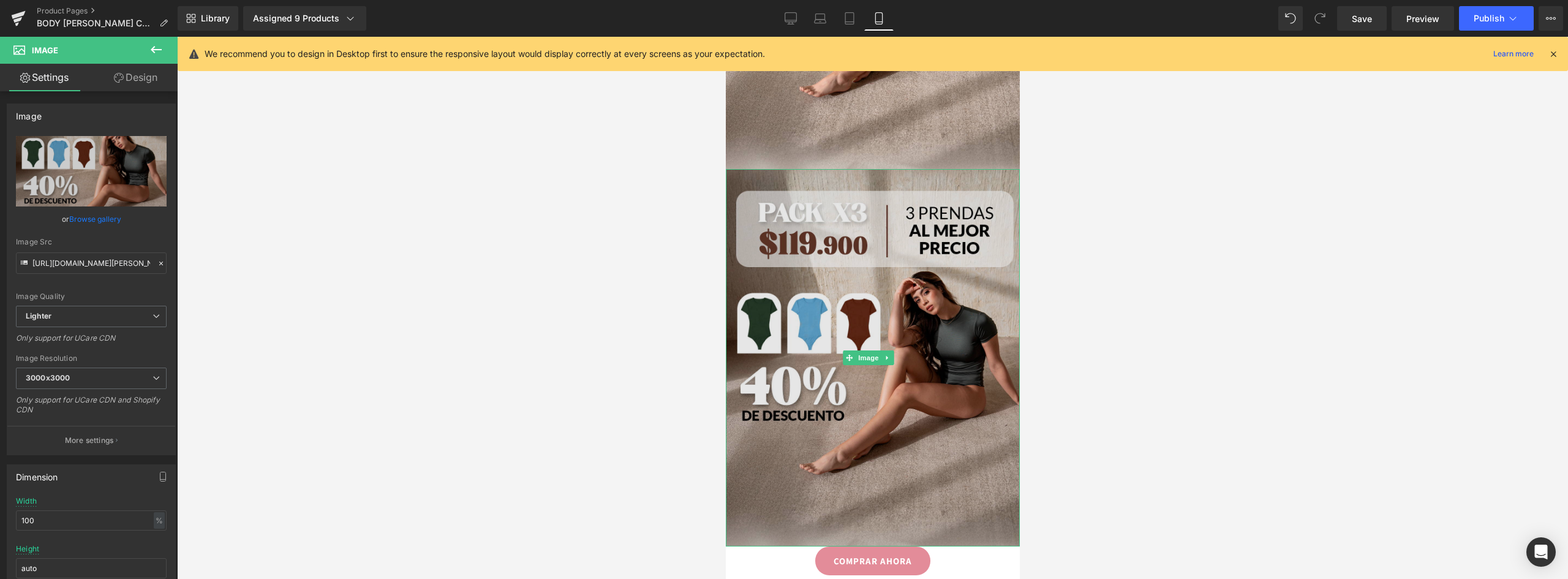
click at [935, 329] on img at bounding box center [872, 358] width 294 height 377
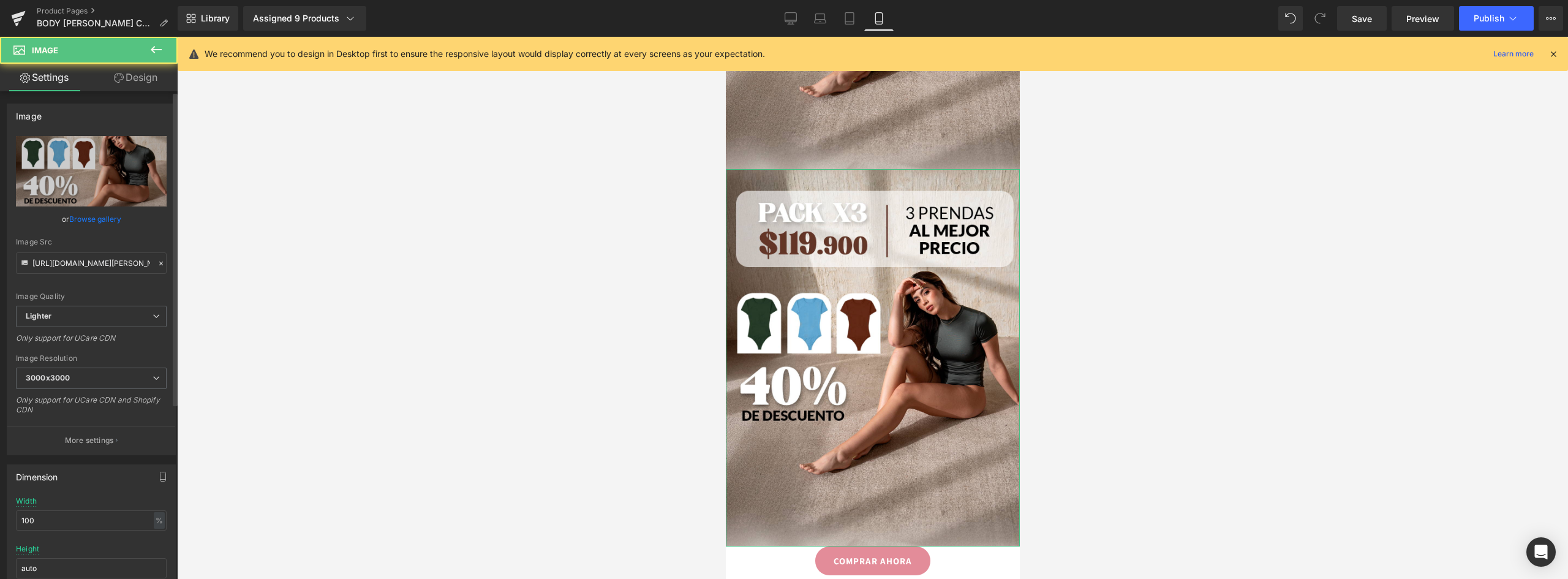
click at [108, 225] on link "Browse gallery" at bounding box center [95, 219] width 52 height 21
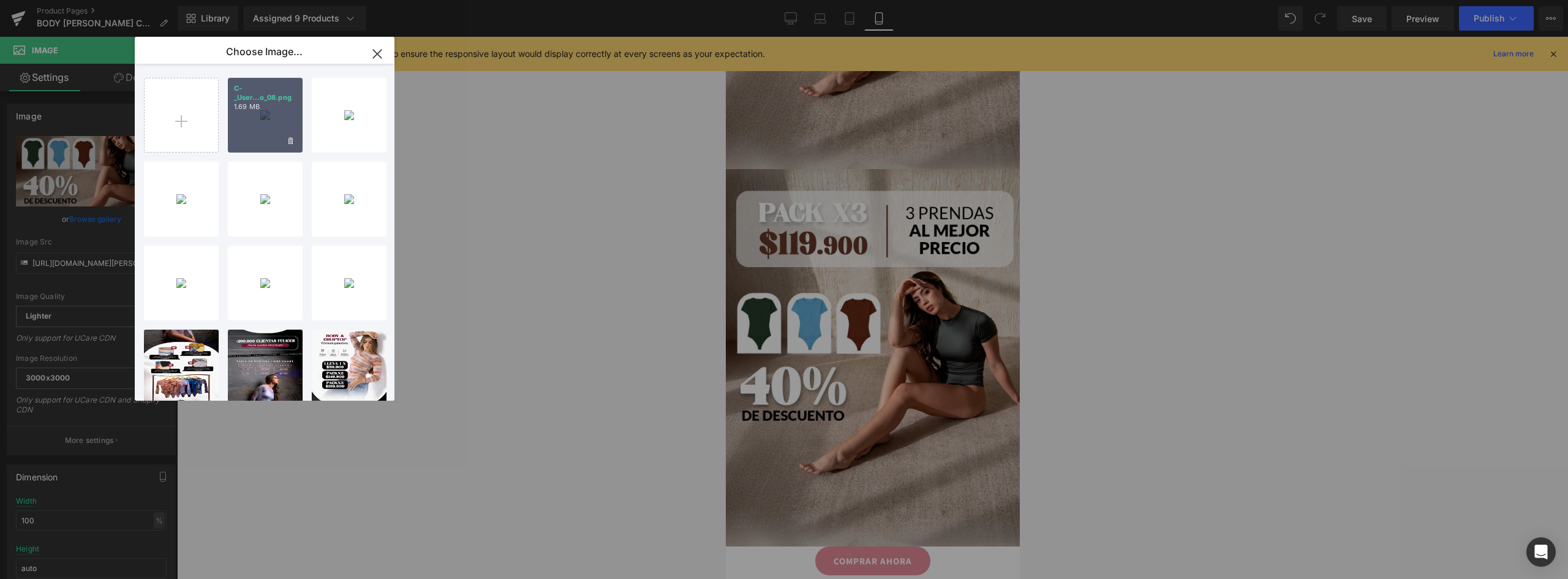
click at [244, 134] on div "C-_User...o_08.png 1.69 MB" at bounding box center [266, 115] width 75 height 75
type input "https://ucarecdn.com/56b1b66e-fb6c-4920-9123-5215277d30dc/-/format/auto/-/previ…"
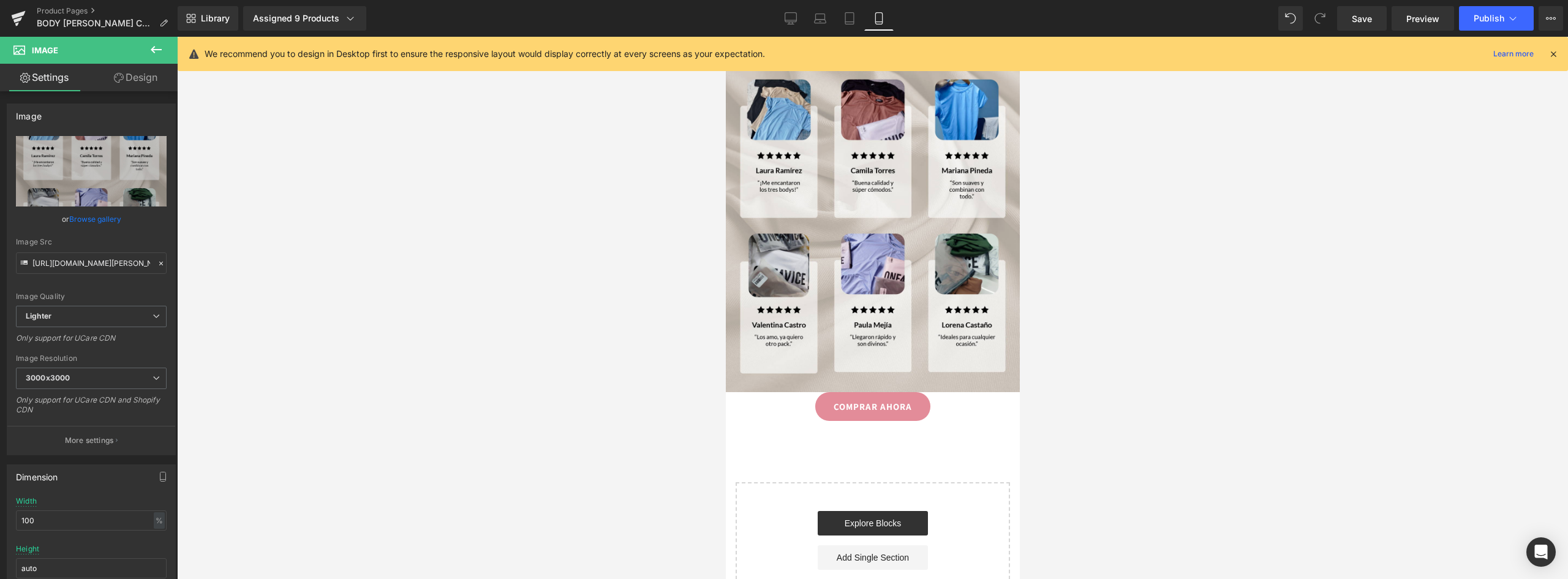
scroll to position [2664, 0]
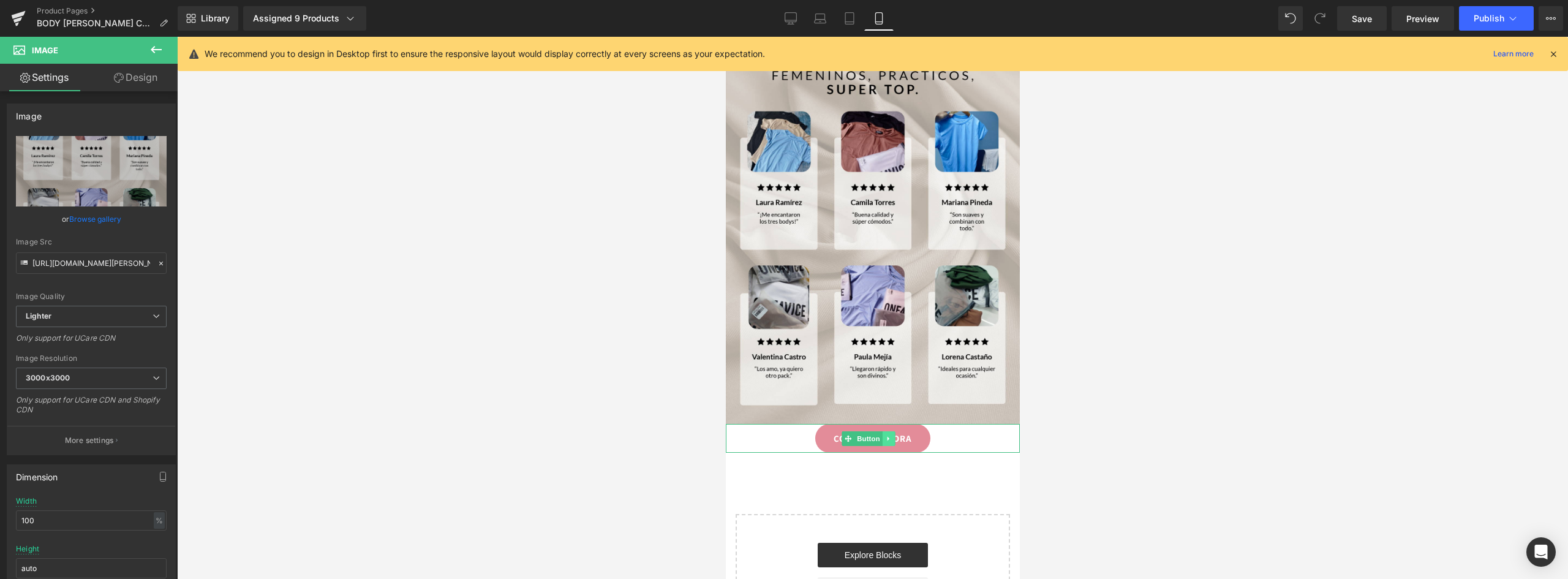
drag, startPoint x: 910, startPoint y: 342, endPoint x: 893, endPoint y: 337, distance: 17.7
click at [910, 424] on link "COMPRAR AHORA" at bounding box center [871, 438] width 115 height 29
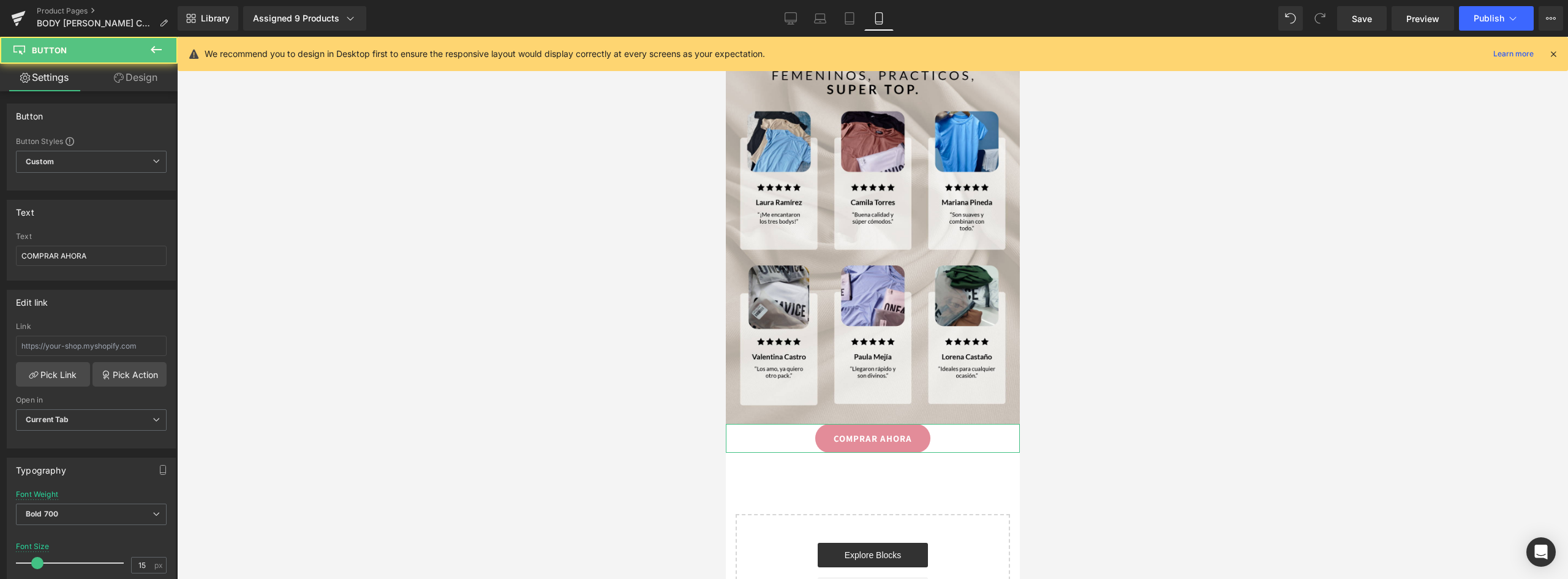
click at [134, 81] on link "Design" at bounding box center [136, 77] width 89 height 28
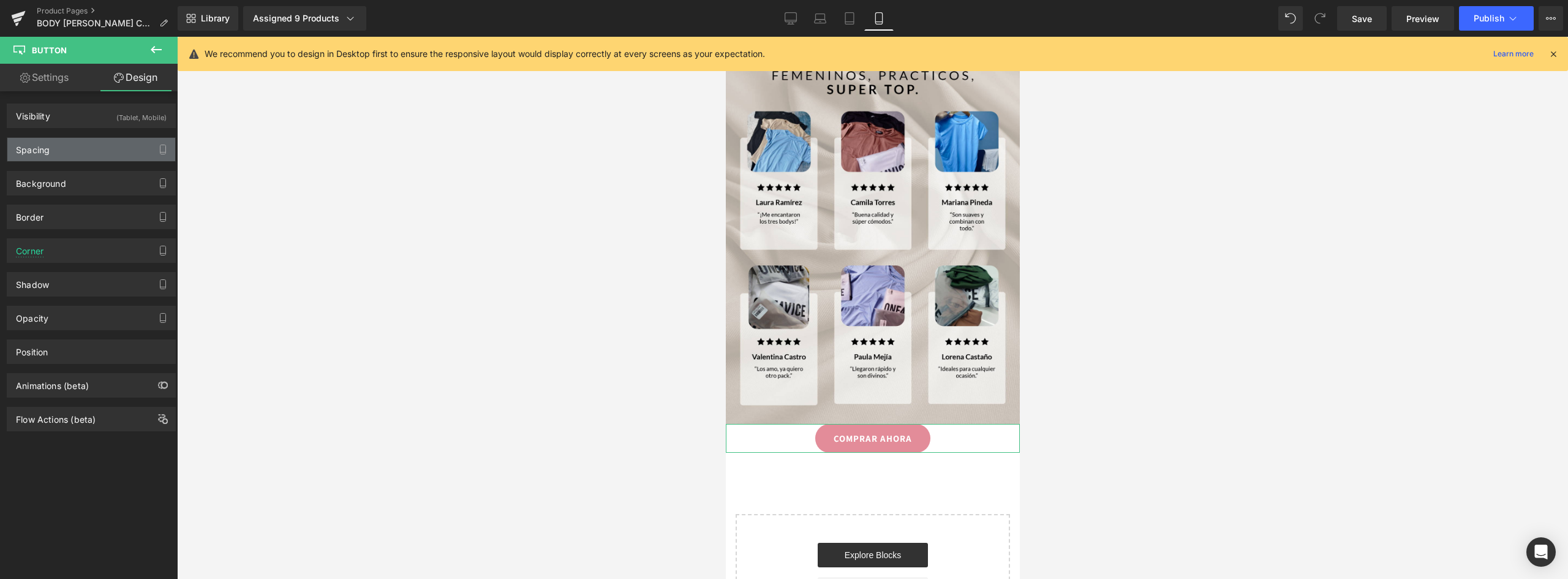
click at [39, 142] on div "Spacing" at bounding box center [33, 146] width 33 height 17
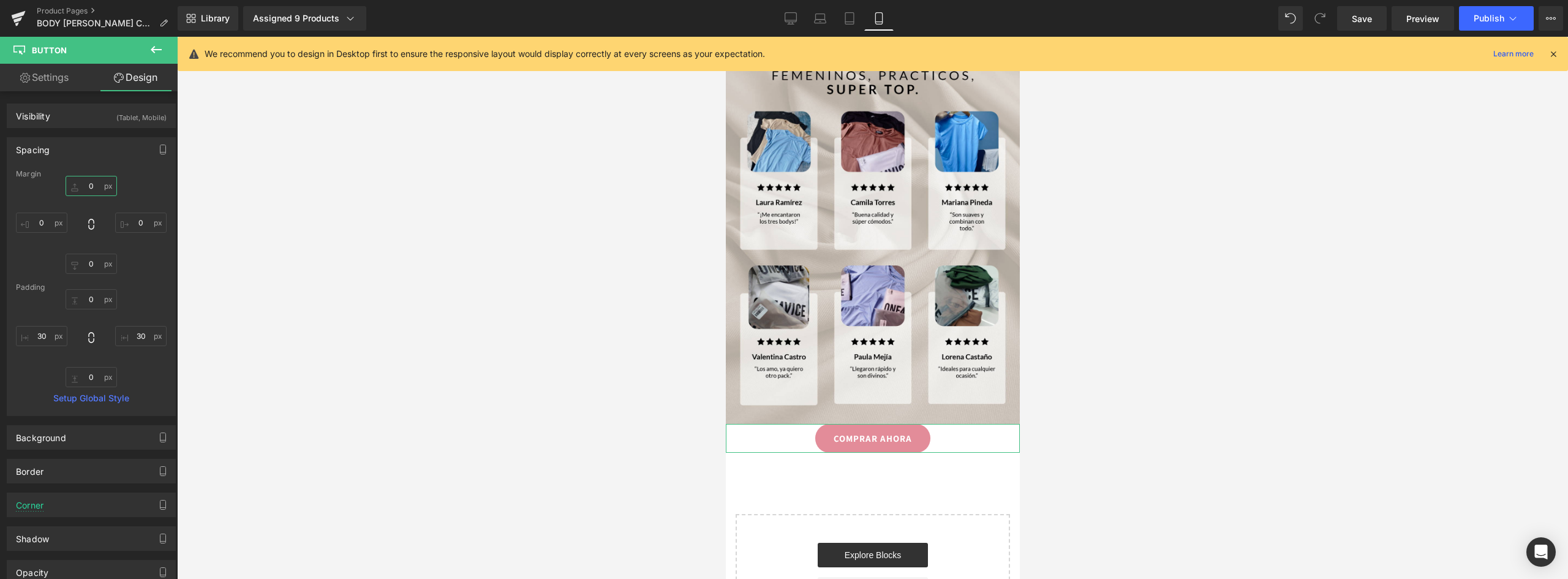
click at [91, 186] on input "0" at bounding box center [91, 185] width 52 height 20
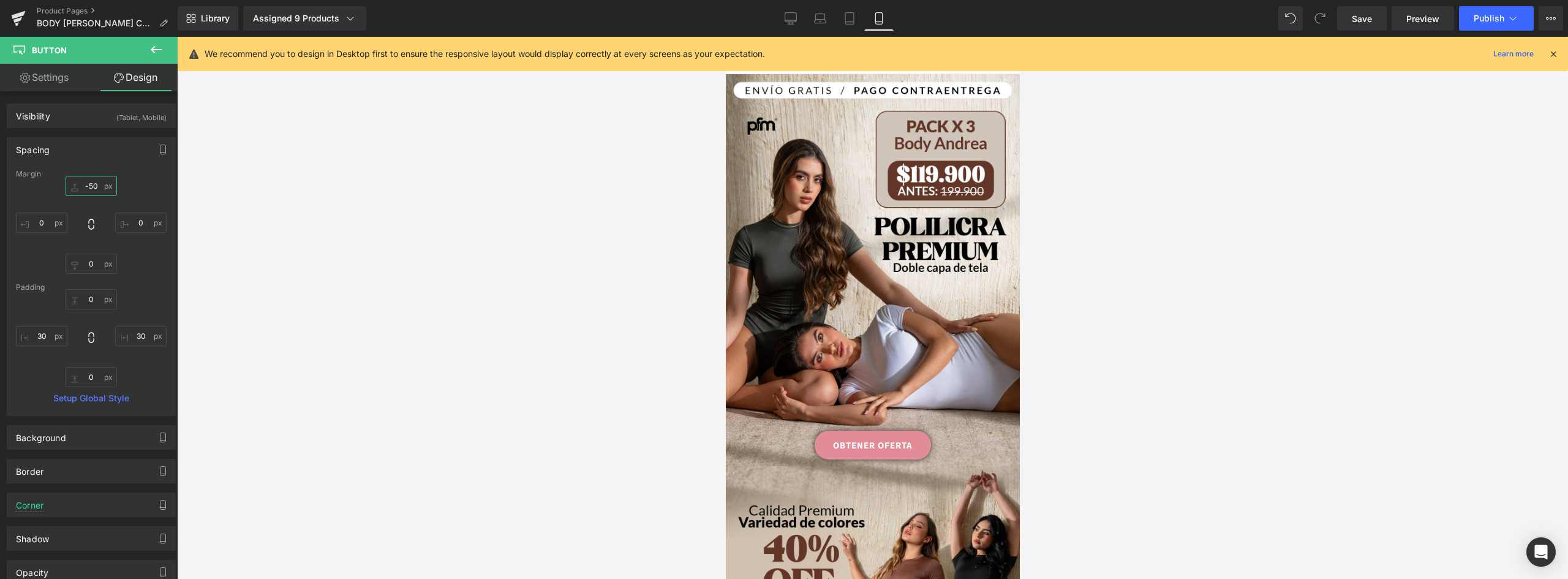
scroll to position [0, 0]
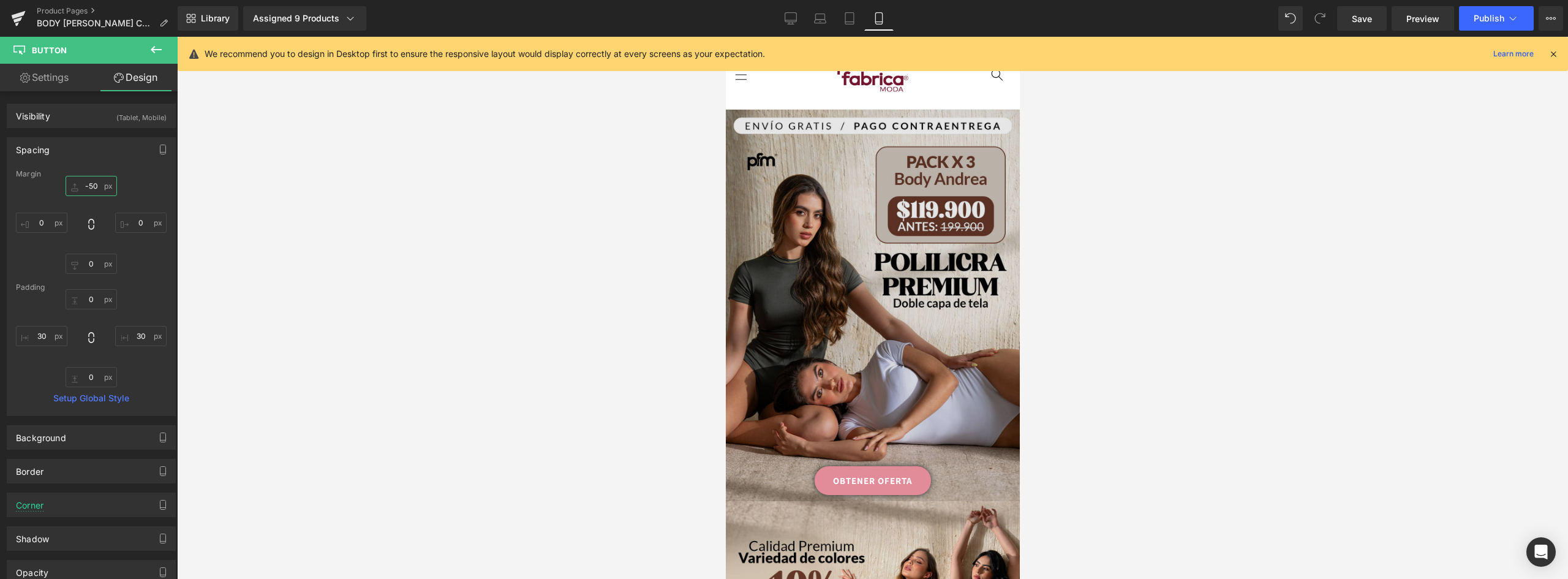
type input "-50"
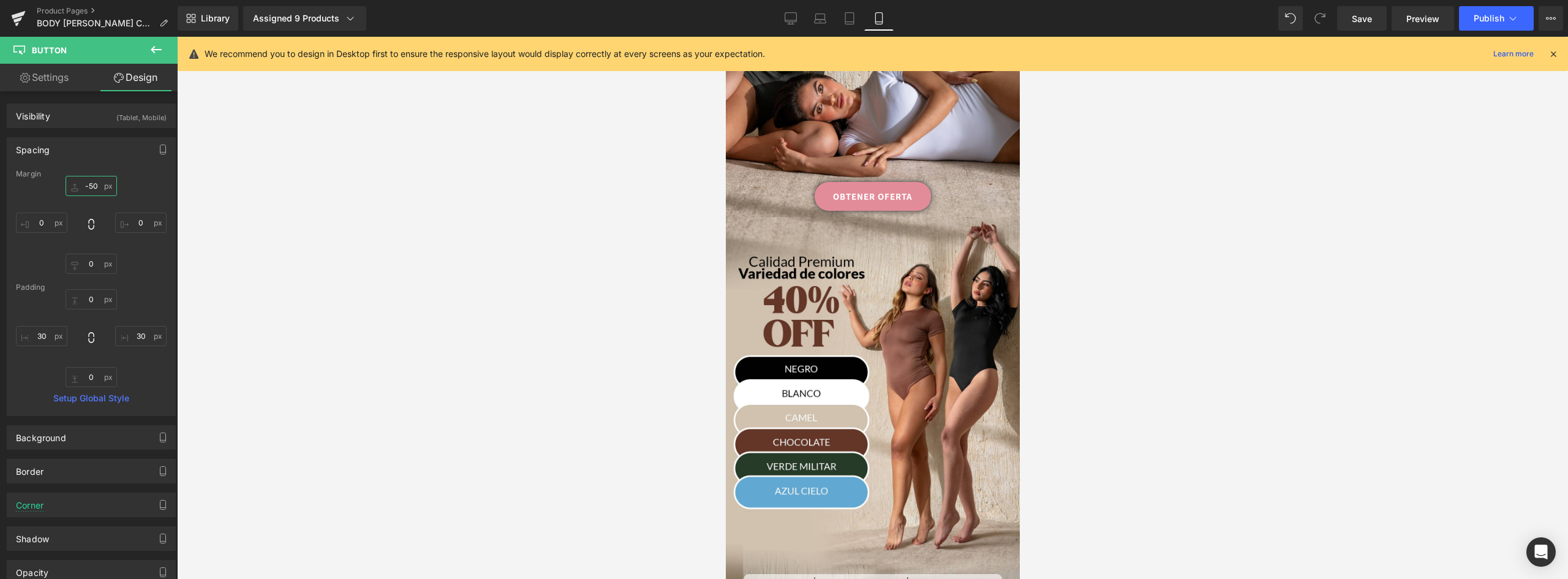
scroll to position [270, 0]
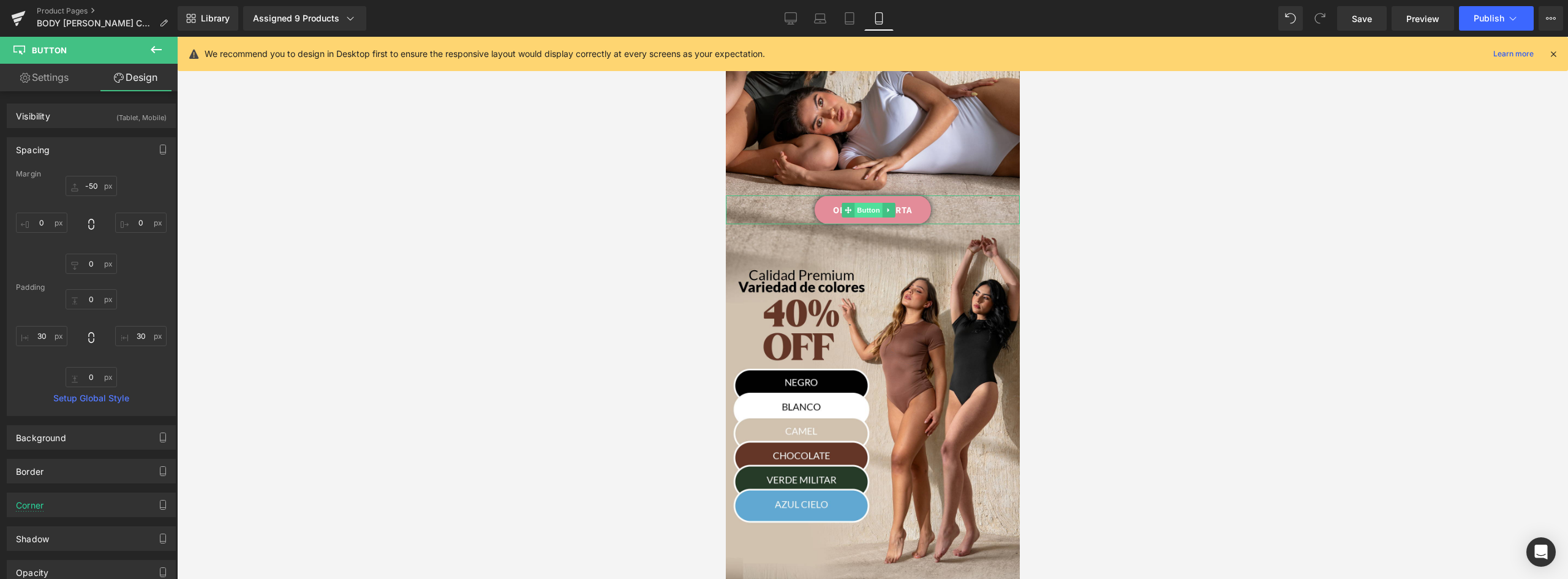
click at [860, 203] on span "Button" at bounding box center [867, 210] width 28 height 14
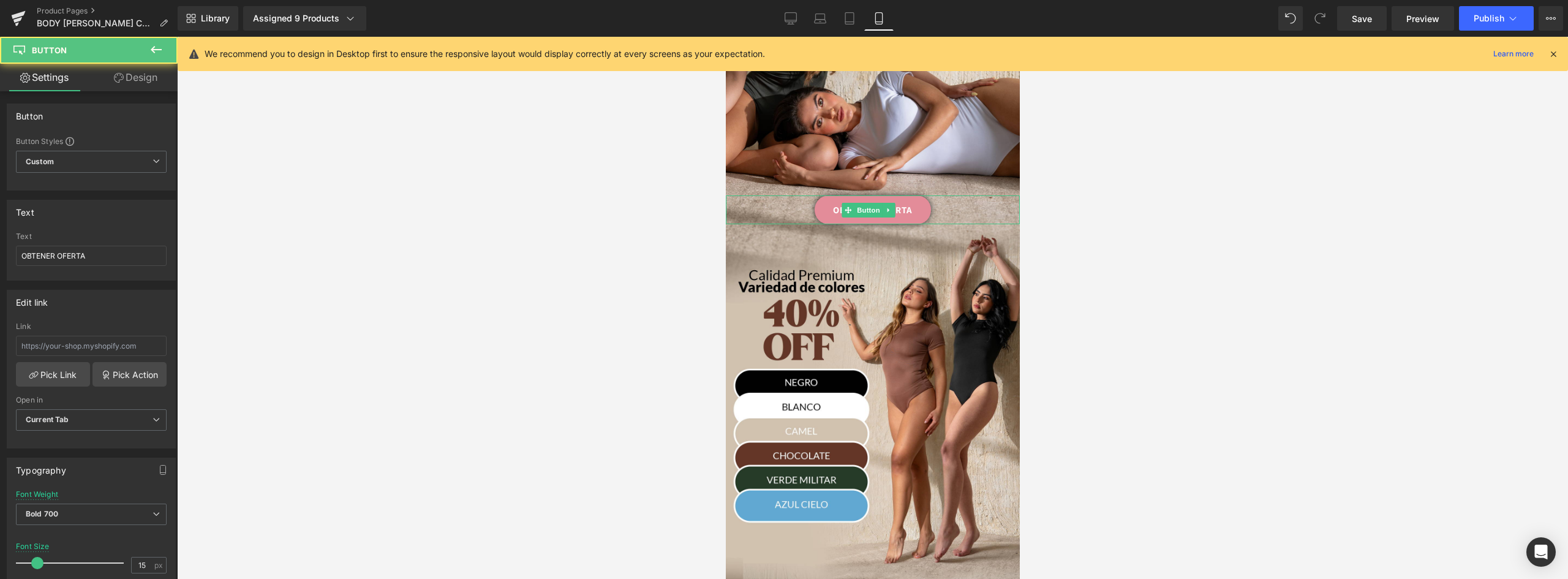
click at [902, 196] on link "OBTENER OFERTA" at bounding box center [872, 210] width 116 height 29
drag, startPoint x: 96, startPoint y: 253, endPoint x: -103, endPoint y: 249, distance: 199.0
click at [0, 249] on html "Button You are previewing how the will restyle your page. You can not edit Elem…" at bounding box center [784, 290] width 1568 height 579
type input "OBTENER OFERTA"
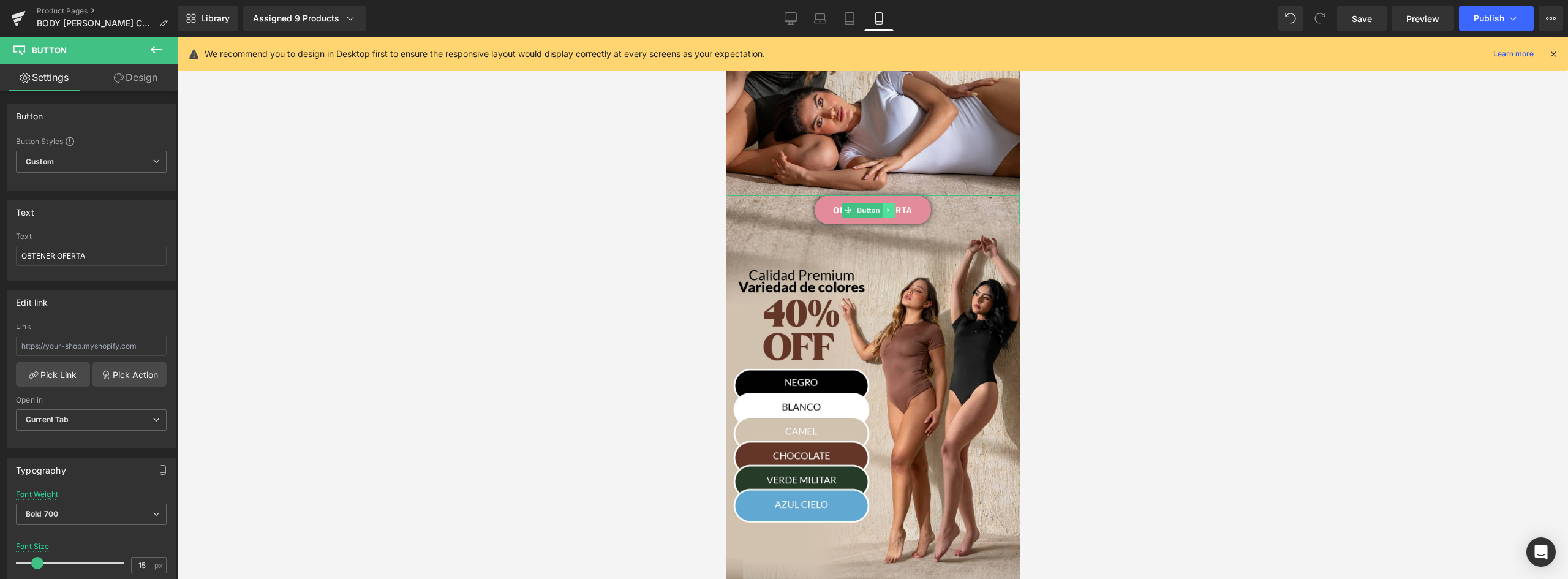
click at [889, 207] on icon at bounding box center [887, 210] width 6 height 7
click at [913, 203] on link at bounding box center [906, 210] width 13 height 14
click at [828, 196] on link "OBTENER OFERTA" at bounding box center [872, 210] width 116 height 29
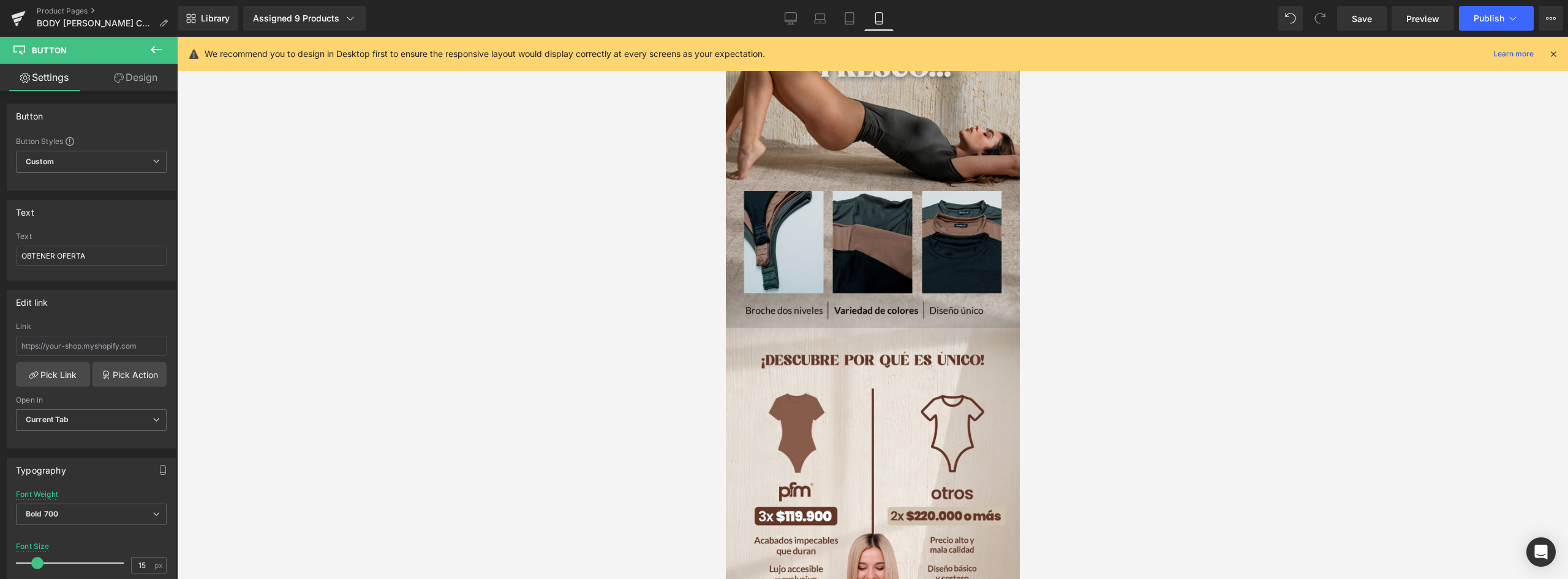
scroll to position [1006, 0]
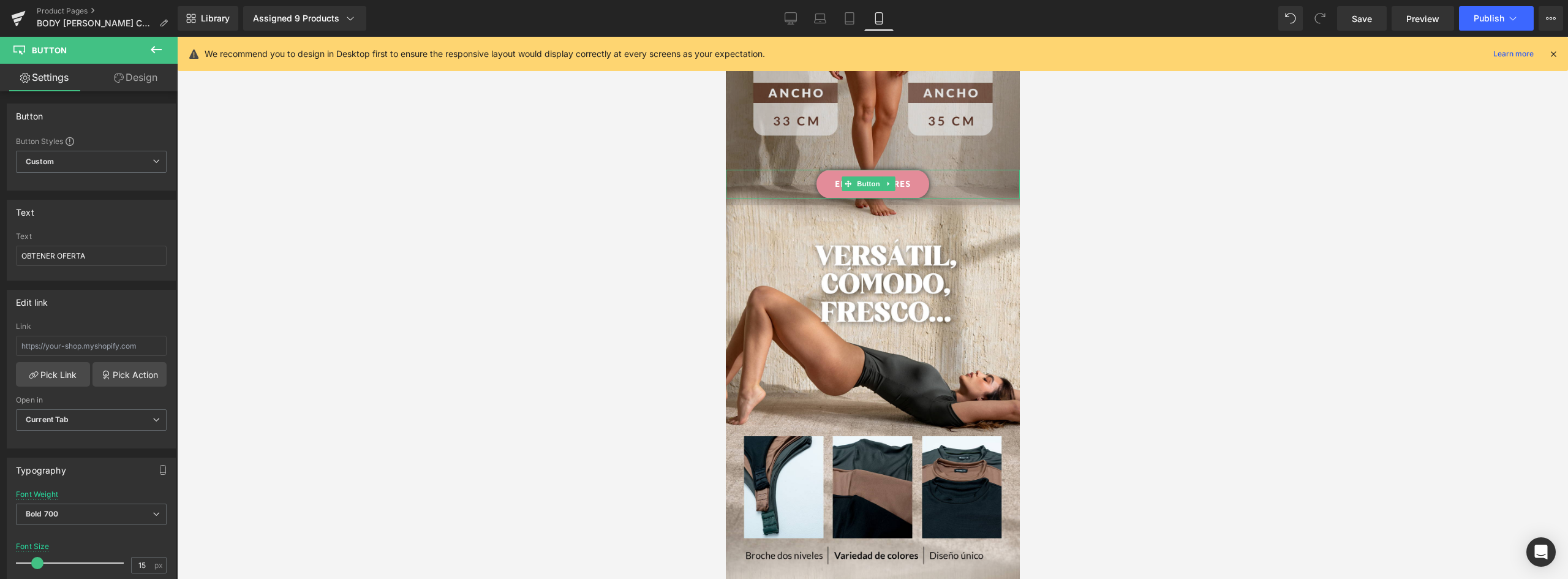
drag, startPoint x: 912, startPoint y: 146, endPoint x: 870, endPoint y: 162, distance: 44.9
click at [913, 169] on link "ELEGIR COLORES" at bounding box center [872, 184] width 113 height 29
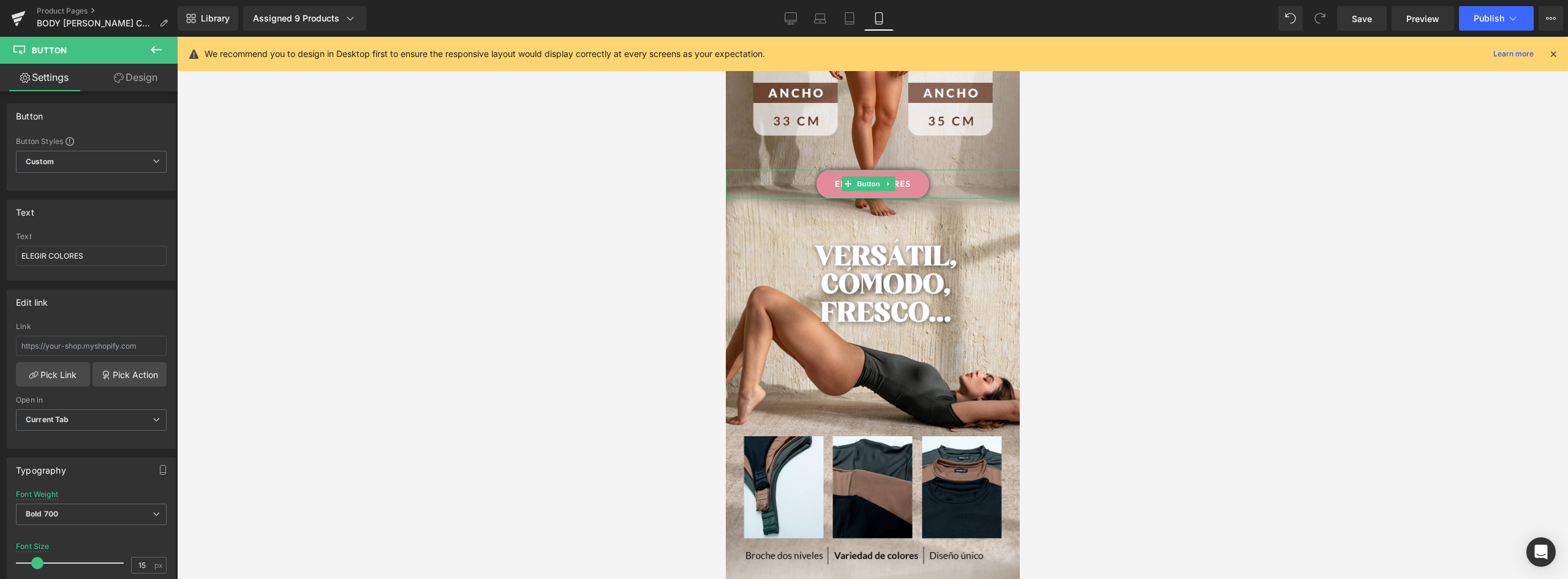
click at [890, 180] on icon at bounding box center [887, 183] width 6 height 7
click at [883, 180] on icon at bounding box center [882, 183] width 6 height 7
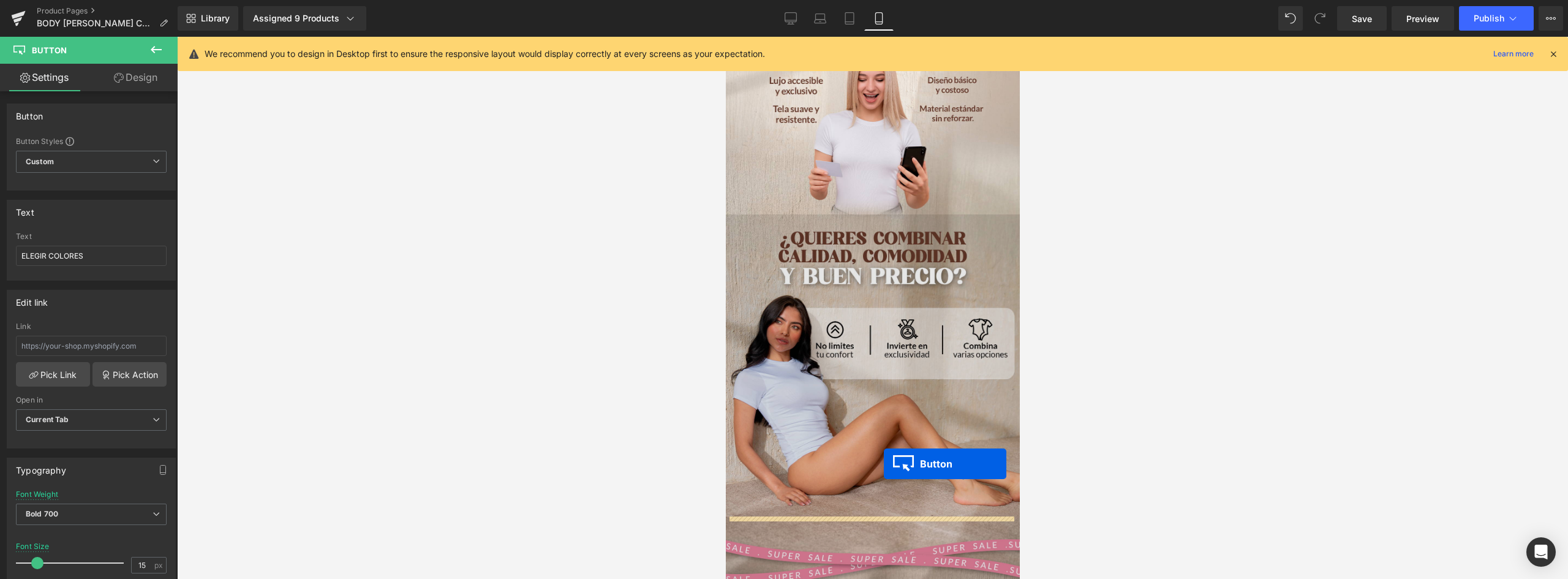
drag, startPoint x: 844, startPoint y: 146, endPoint x: 883, endPoint y: 464, distance: 320.4
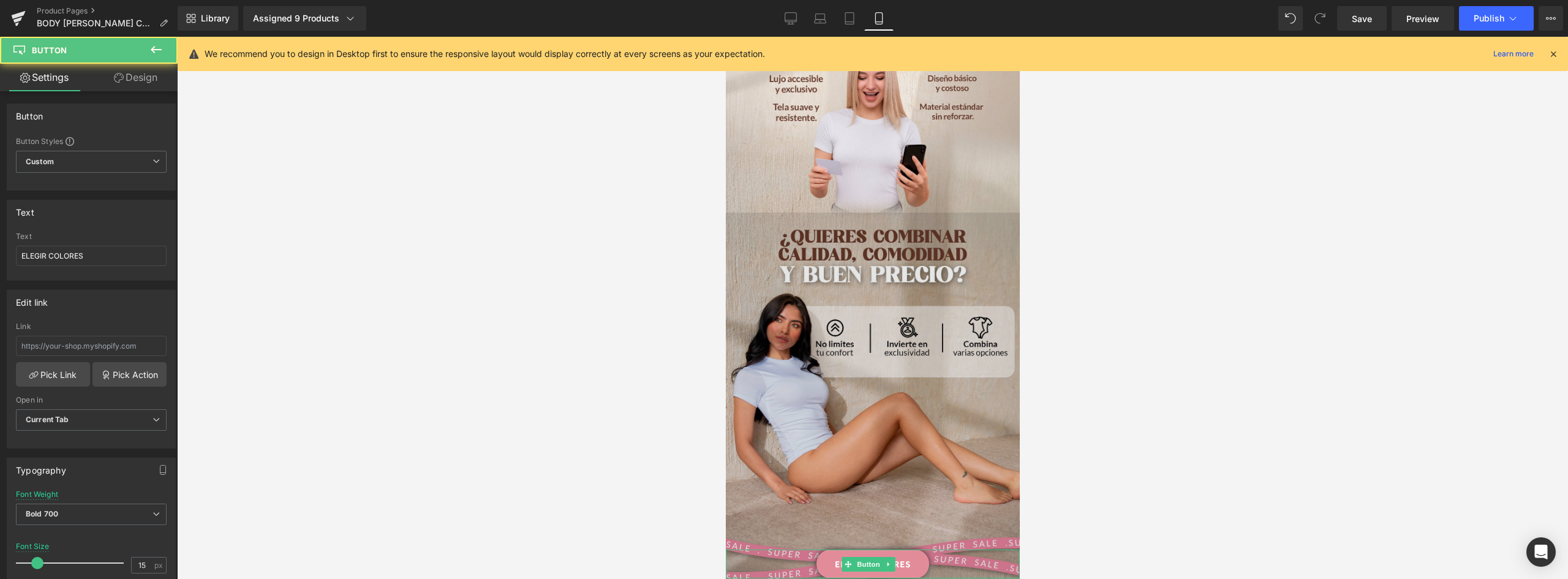
scroll to position [1739, 0]
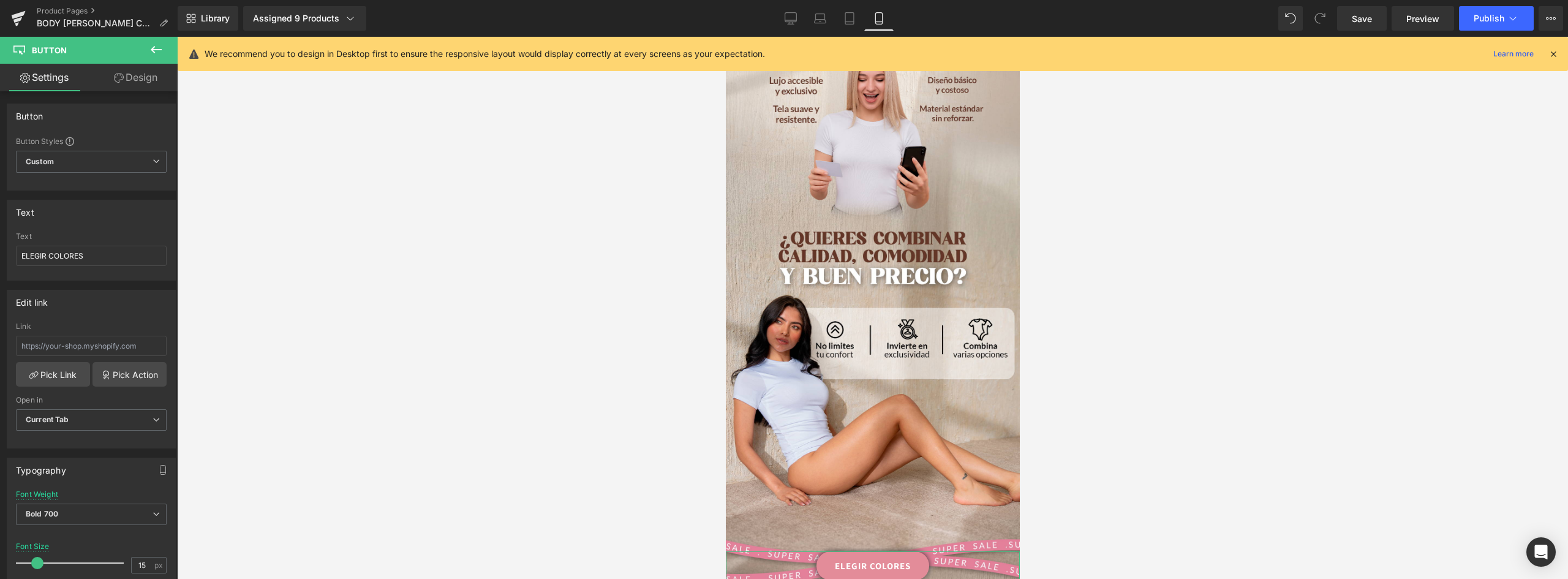
click at [139, 77] on link "Design" at bounding box center [136, 77] width 89 height 28
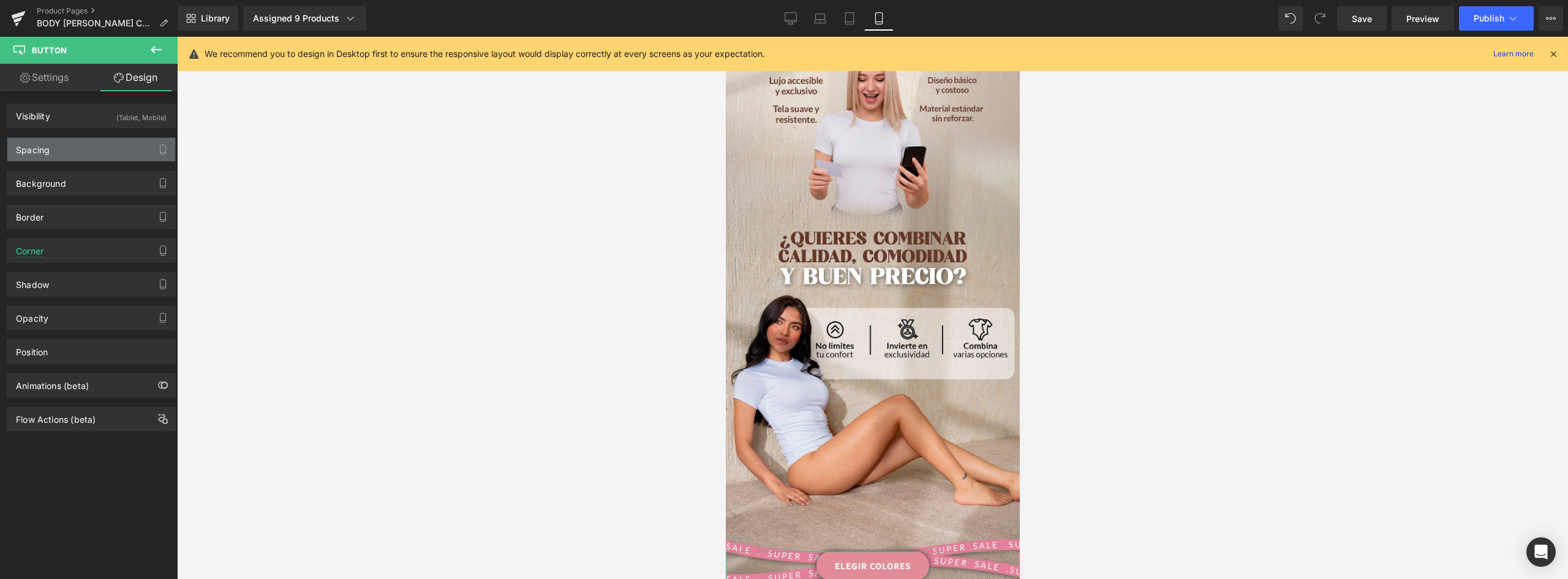
type input "-60"
type input "0"
type input "13"
type input "0"
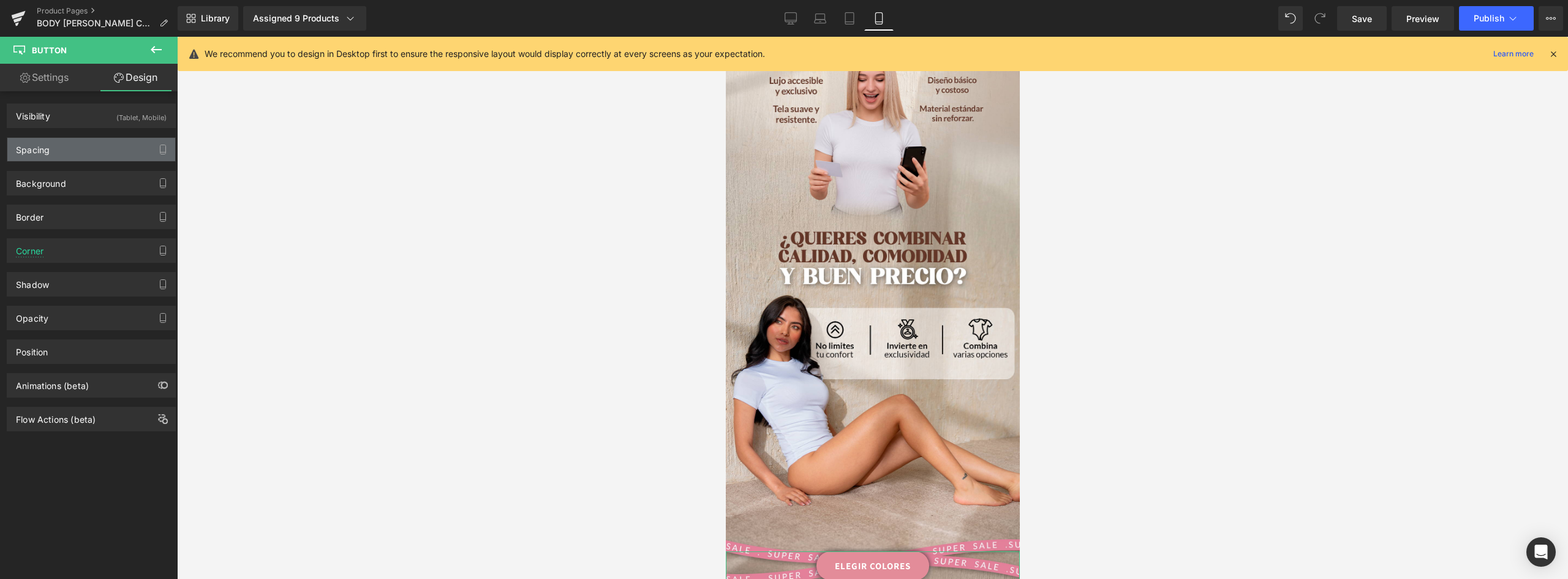
type input "30"
type input "0"
type input "30"
click at [45, 150] on div "Spacing" at bounding box center [33, 146] width 33 height 17
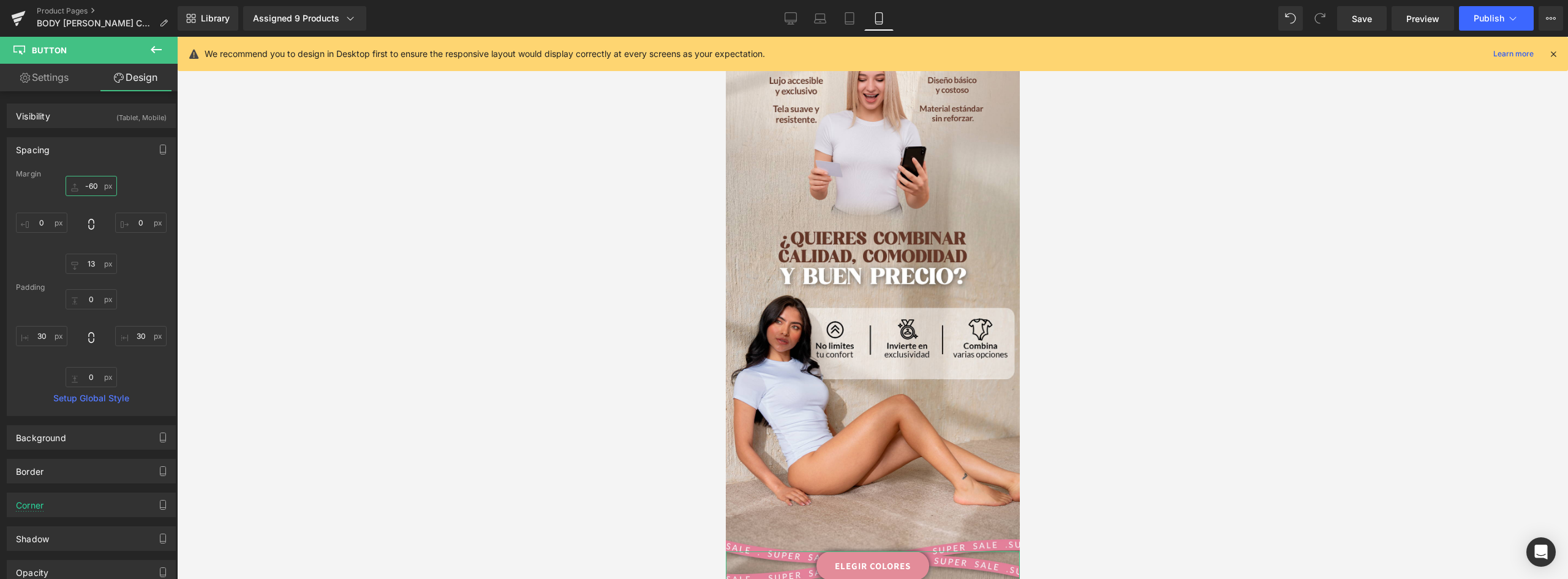
click at [83, 182] on input "-60" at bounding box center [91, 185] width 52 height 20
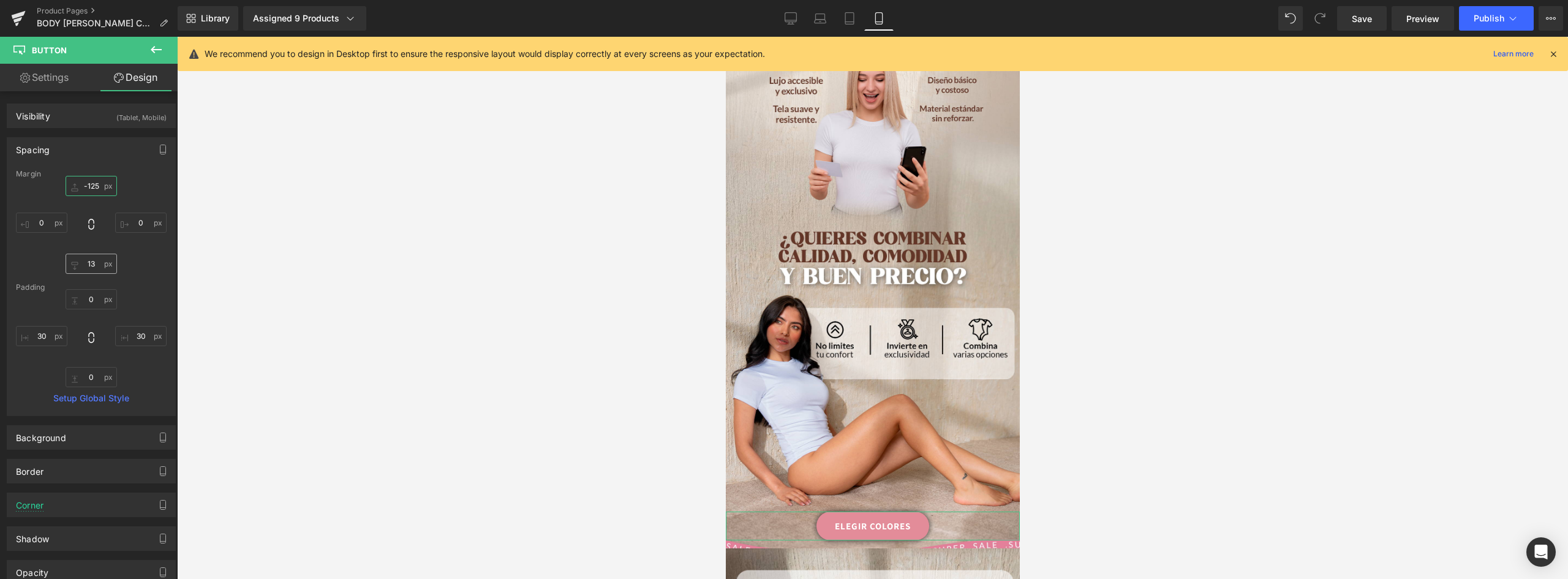
type input "-125"
click at [95, 265] on input "13" at bounding box center [91, 263] width 52 height 20
type input "1"
type input "8"
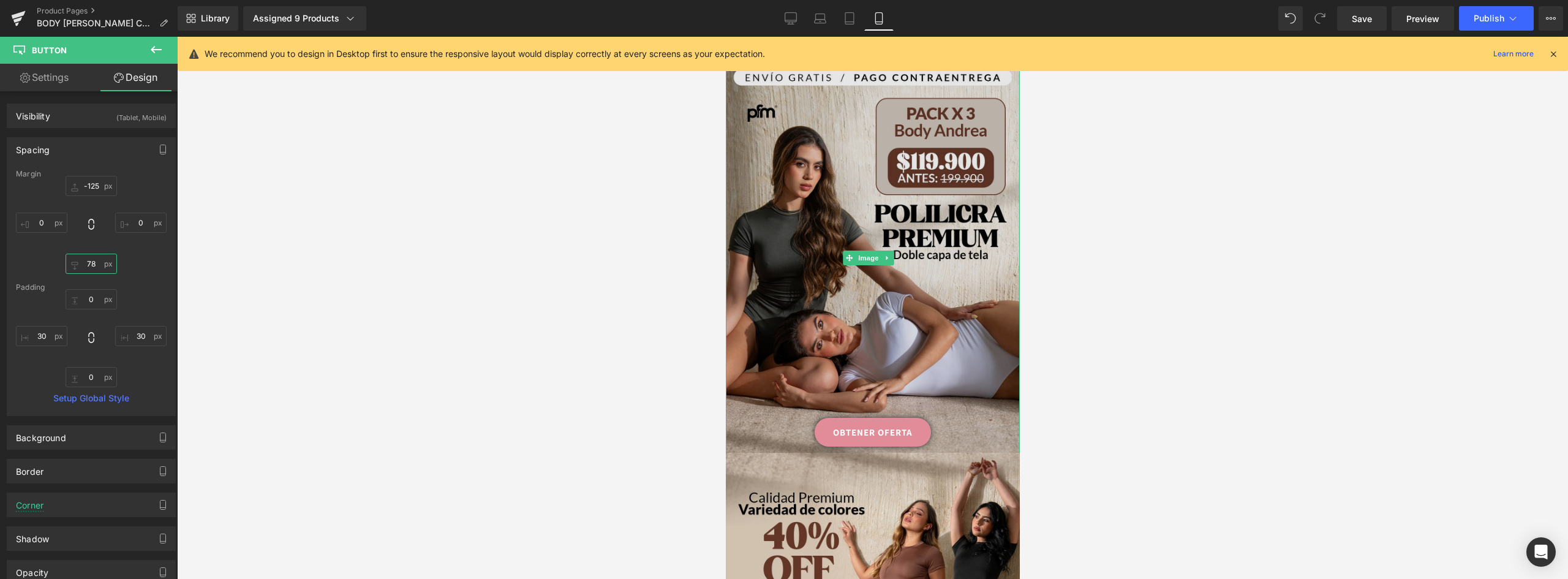
scroll to position [0, 0]
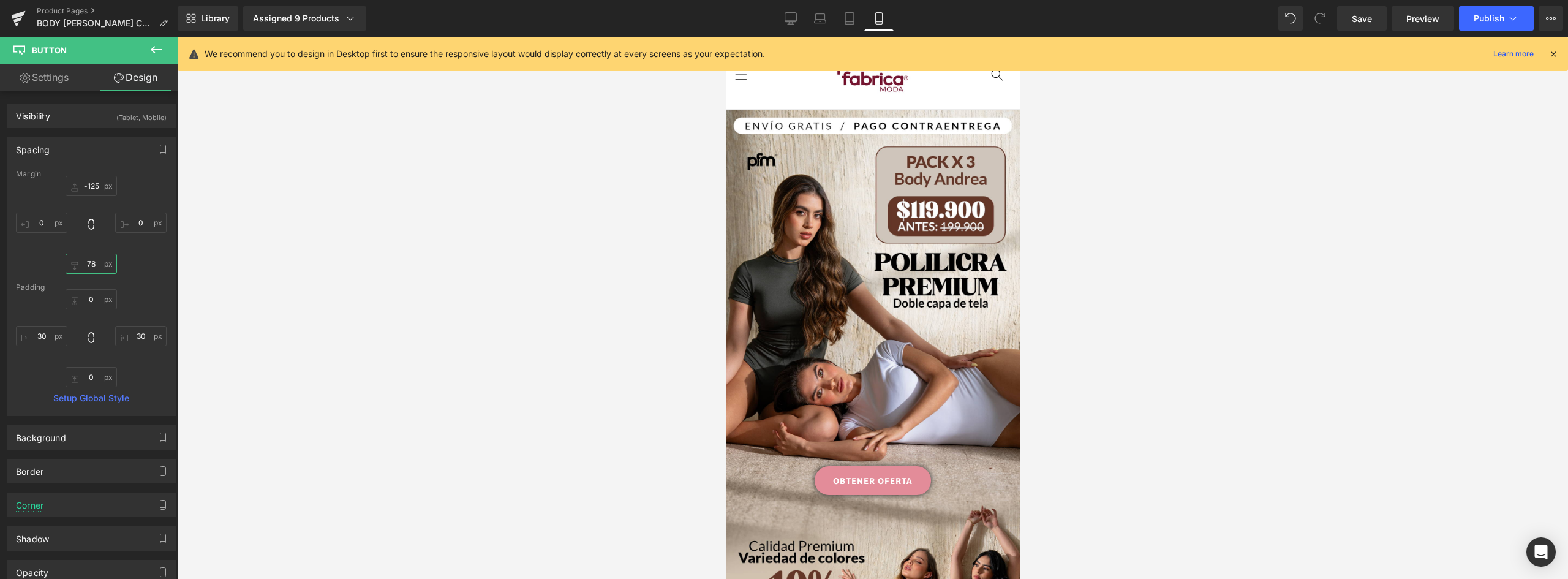
type input "78"
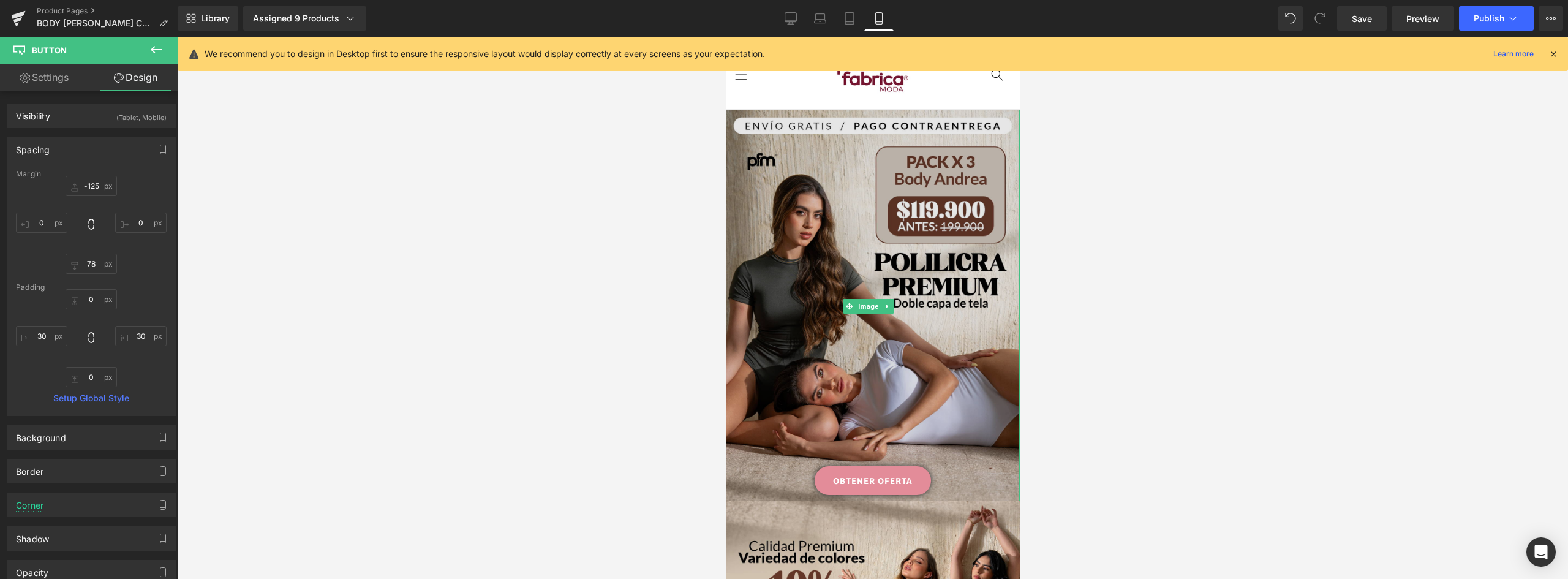
scroll to position [61, 0]
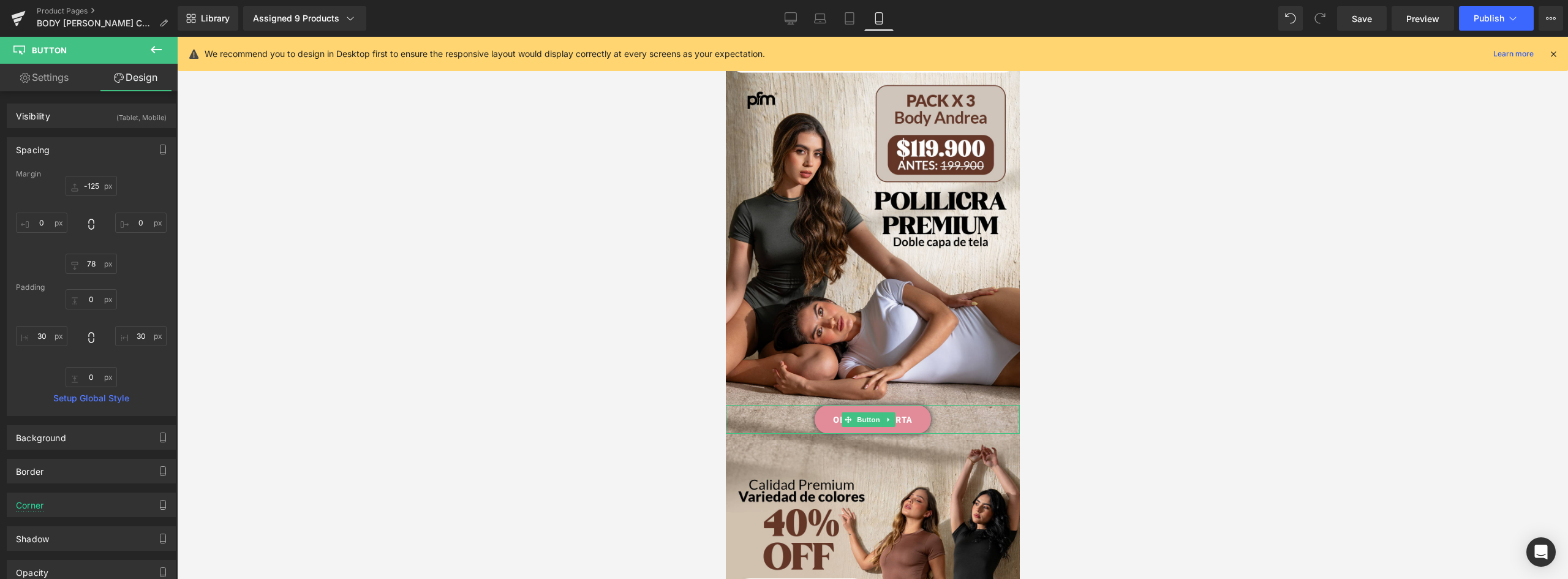
click at [906, 405] on link "OBTENER OFERTA" at bounding box center [872, 419] width 116 height 29
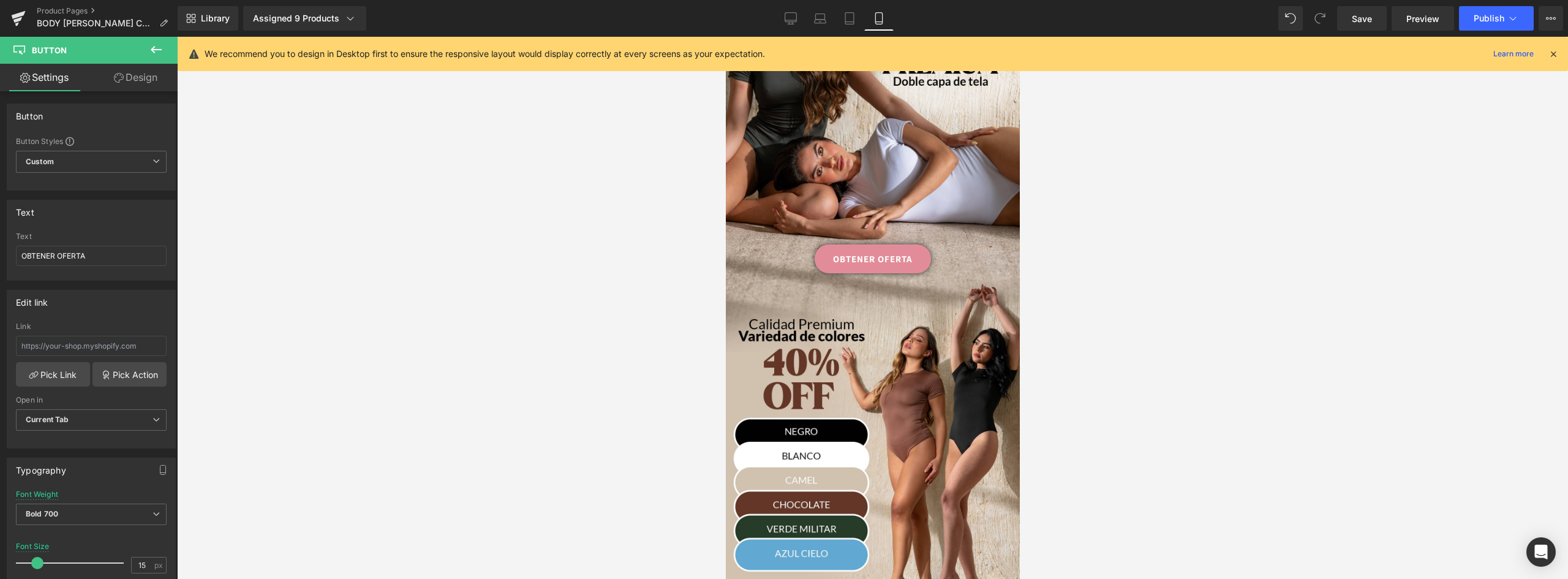
scroll to position [208, 0]
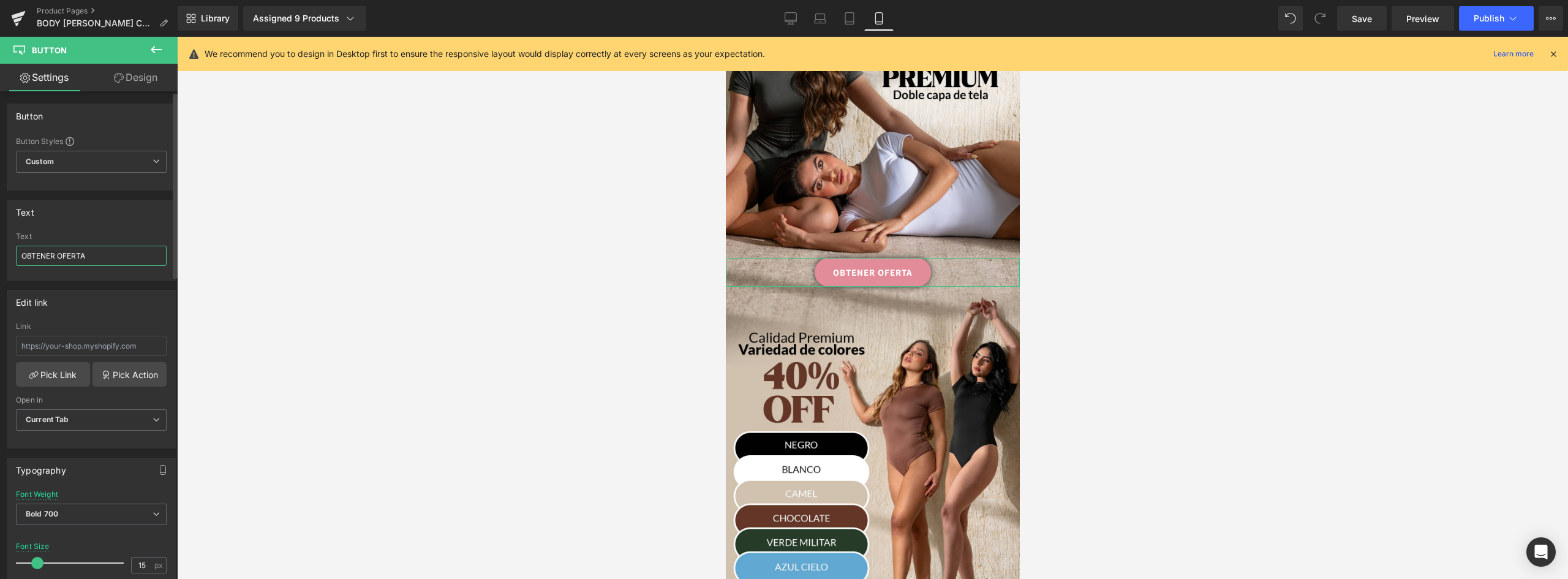
click at [116, 256] on input "OBTENER OFERTA" at bounding box center [91, 255] width 150 height 20
drag, startPoint x: 103, startPoint y: 253, endPoint x: -6, endPoint y: 253, distance: 109.0
click at [0, 253] on html "Button You are previewing how the will restyle your page. You can not edit Elem…" at bounding box center [784, 290] width 1568 height 579
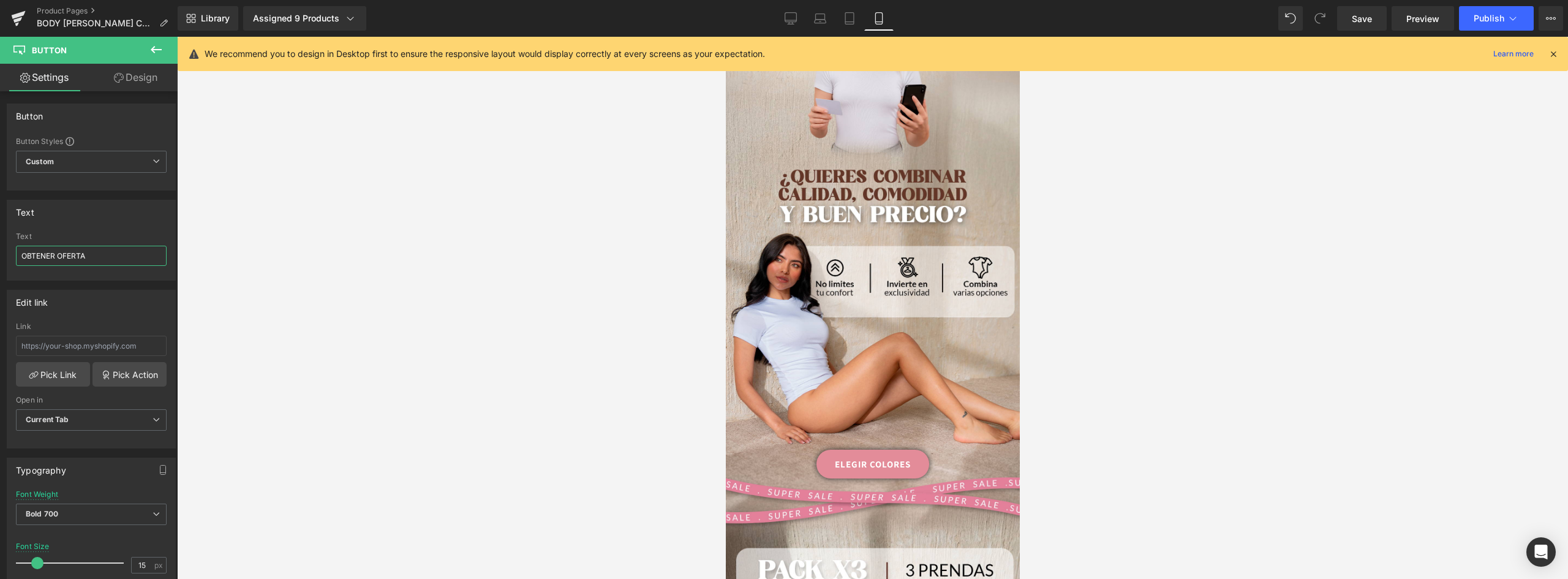
scroll to position [1797, 0]
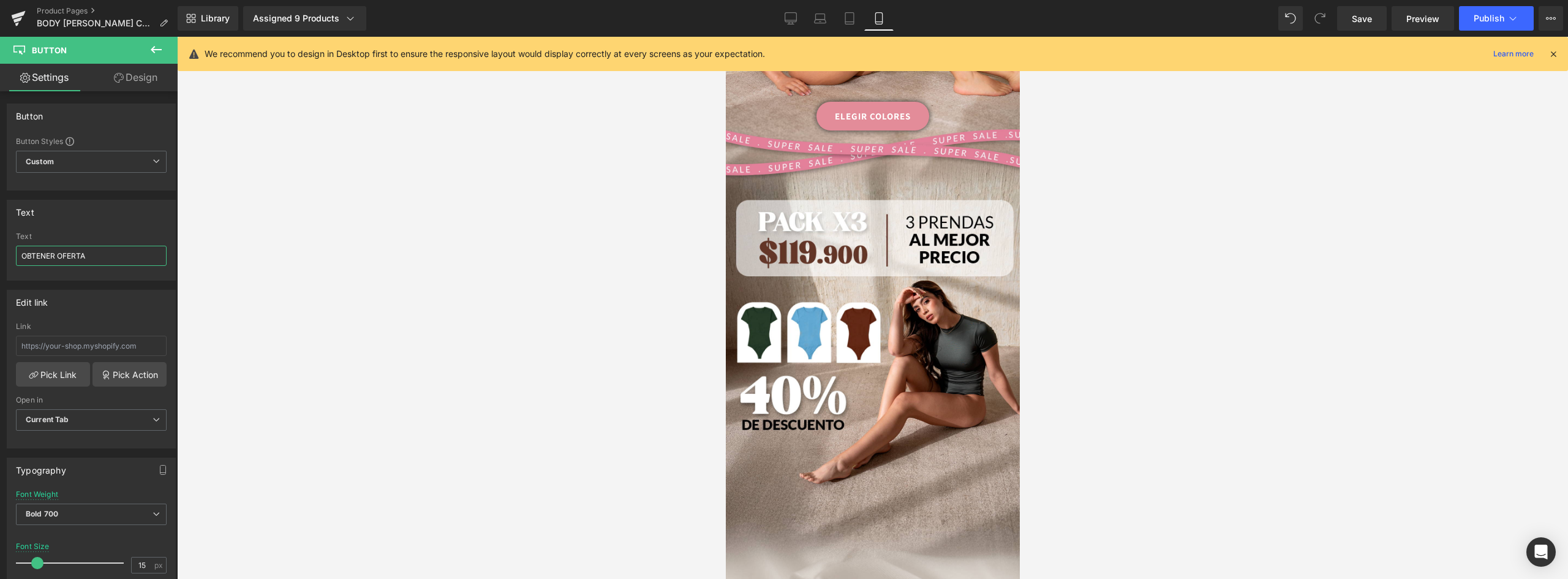
drag, startPoint x: 1015, startPoint y: 315, endPoint x: 1747, endPoint y: 394, distance: 736.3
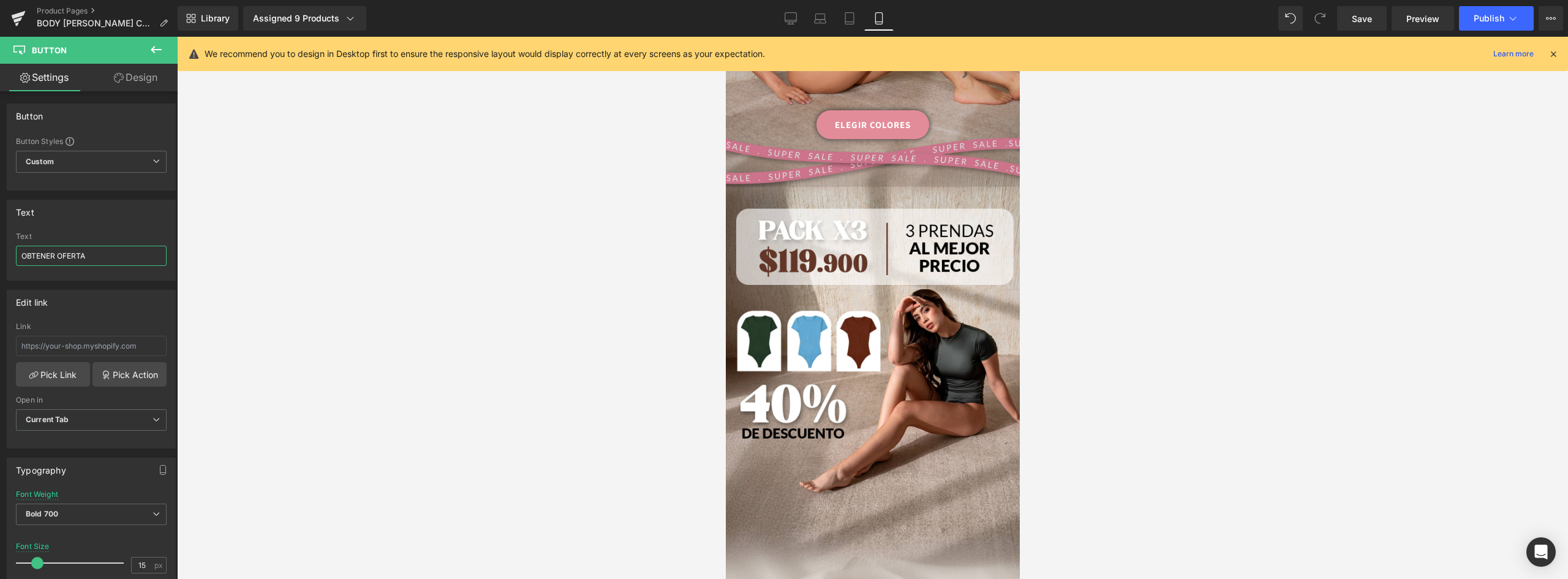
scroll to position [2018, 0]
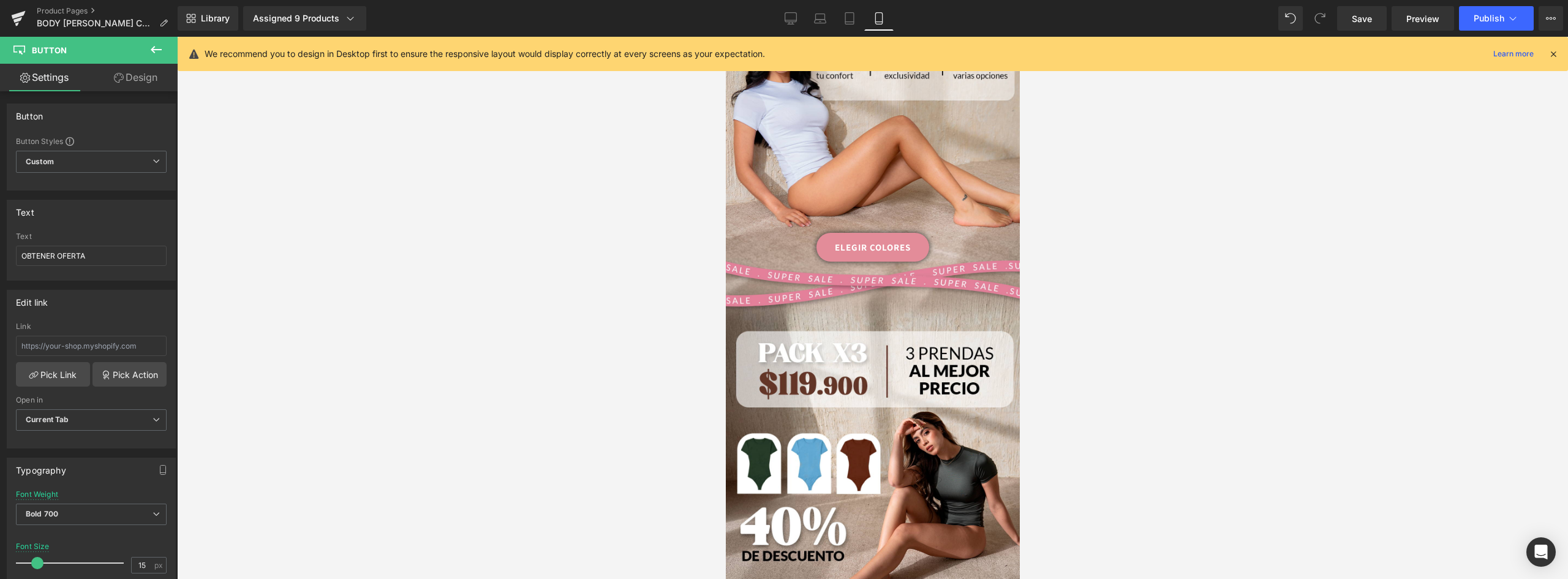
drag, startPoint x: 883, startPoint y: 173, endPoint x: 931, endPoint y: 169, distance: 48.2
click at [931, 233] on div "ELEGIR COLORES Button" at bounding box center [872, 247] width 294 height 29
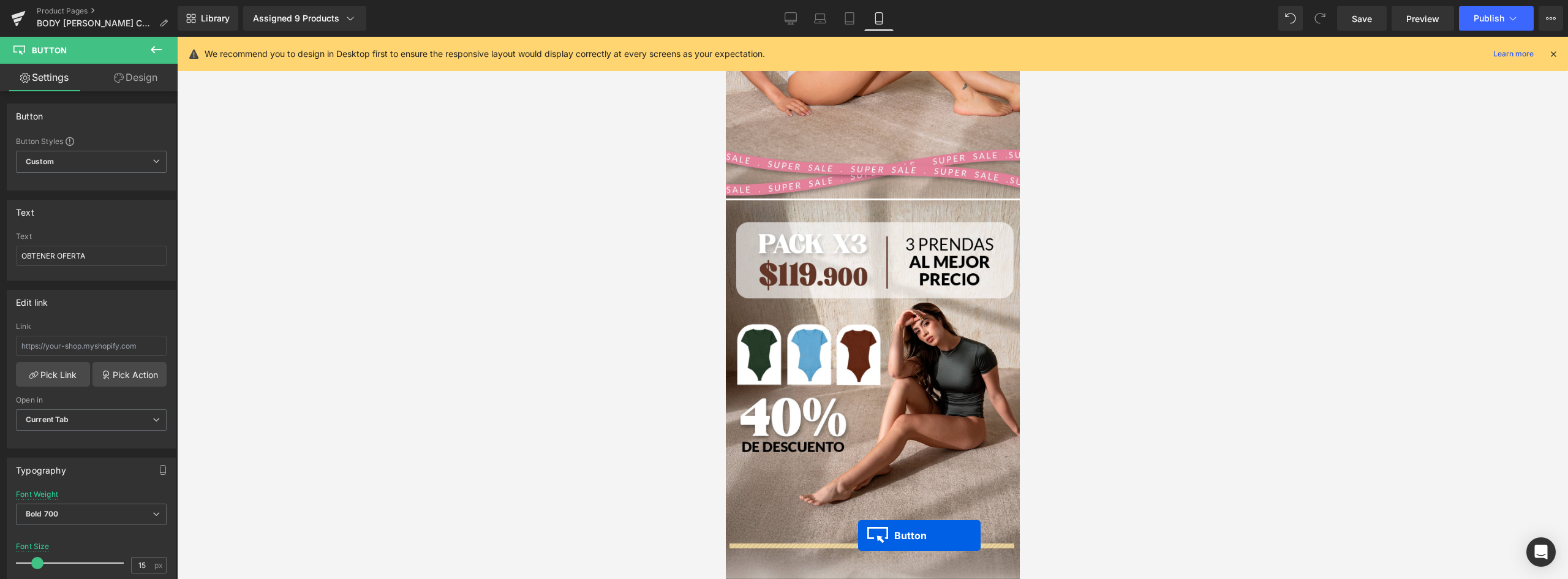
scroll to position [2141, 0]
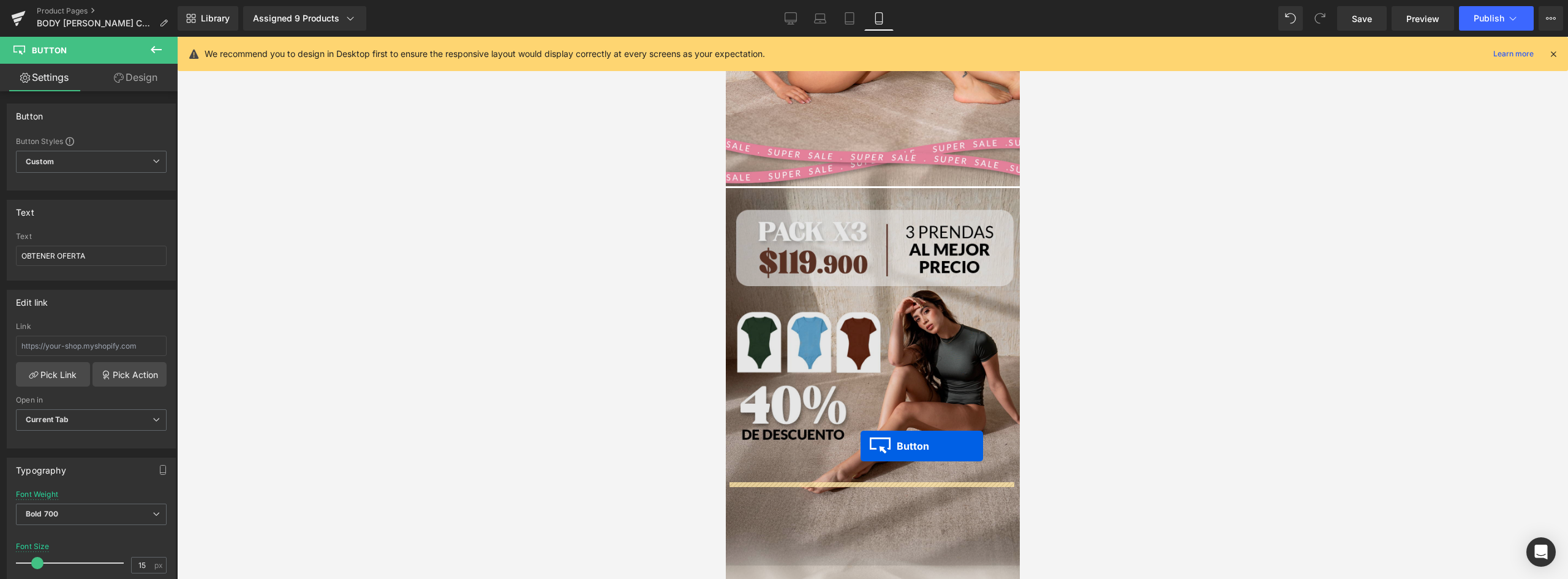
drag, startPoint x: 849, startPoint y: 383, endPoint x: 860, endPoint y: 446, distance: 64.0
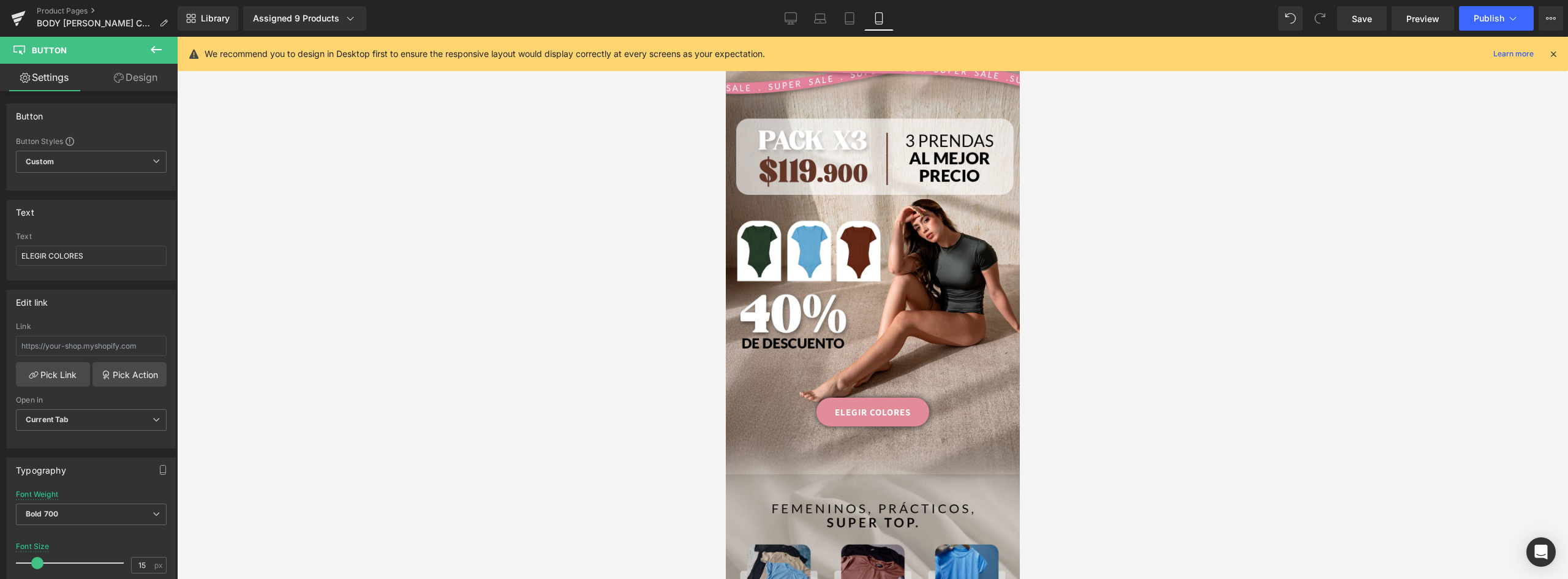
scroll to position [2231, 0]
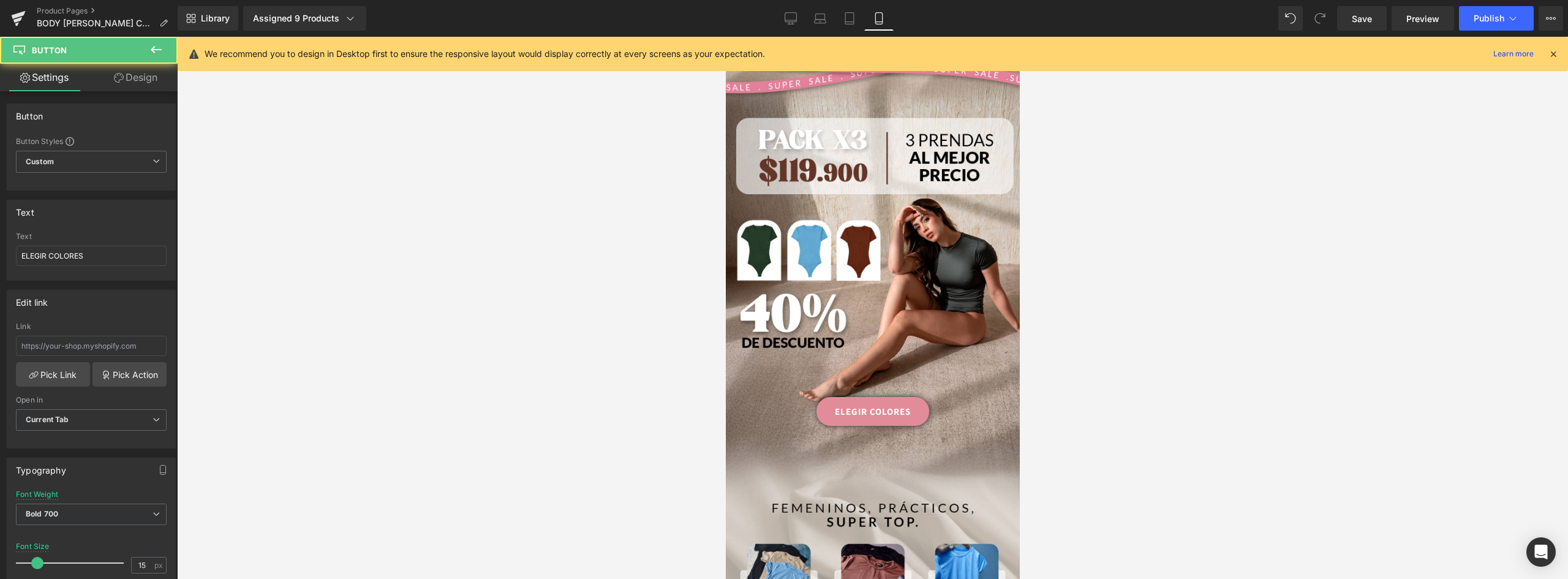
click at [902, 397] on link "ELEGIR COLORES" at bounding box center [872, 411] width 113 height 29
click at [138, 68] on link "Design" at bounding box center [136, 77] width 89 height 28
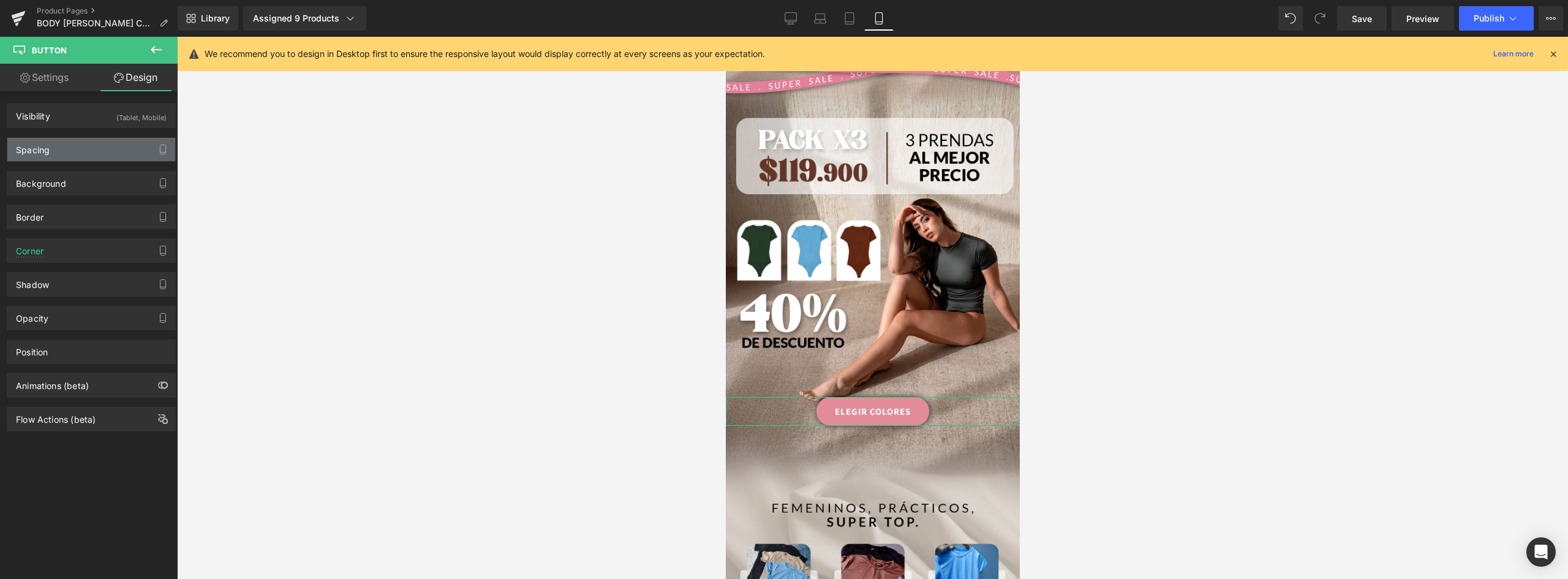
click at [72, 148] on div "Spacing" at bounding box center [91, 149] width 168 height 23
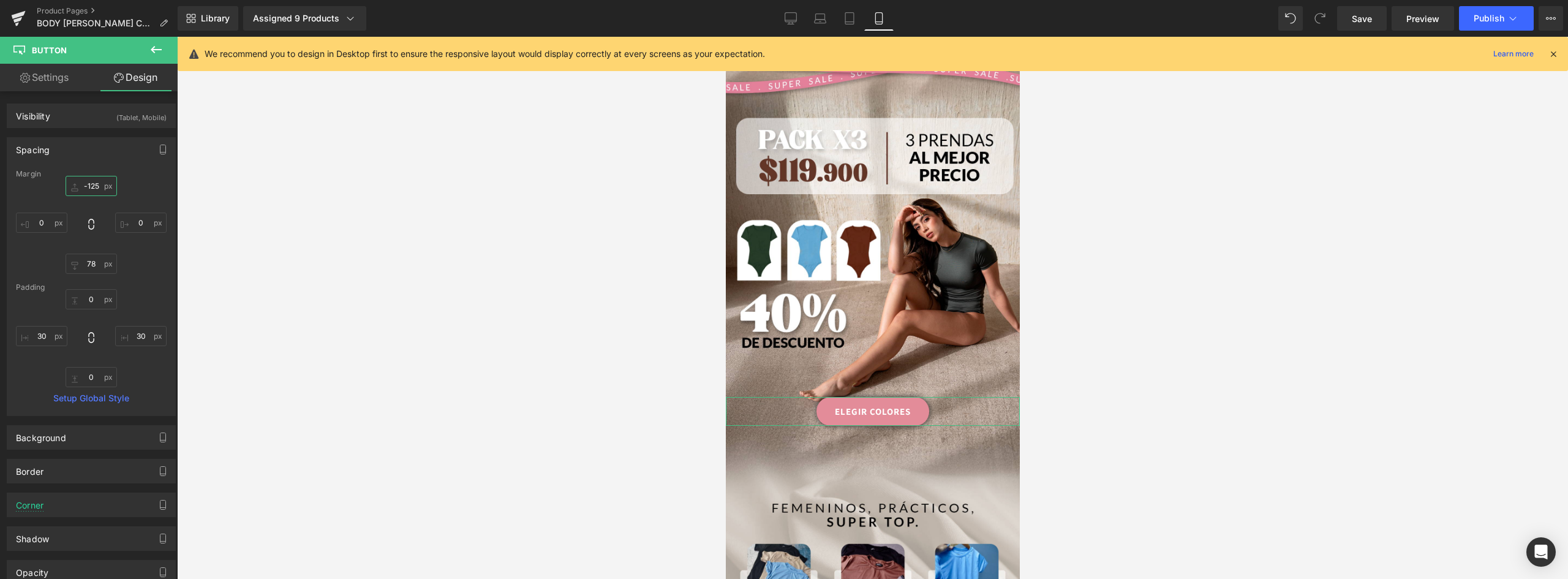
click at [92, 183] on input "-125" at bounding box center [91, 185] width 52 height 20
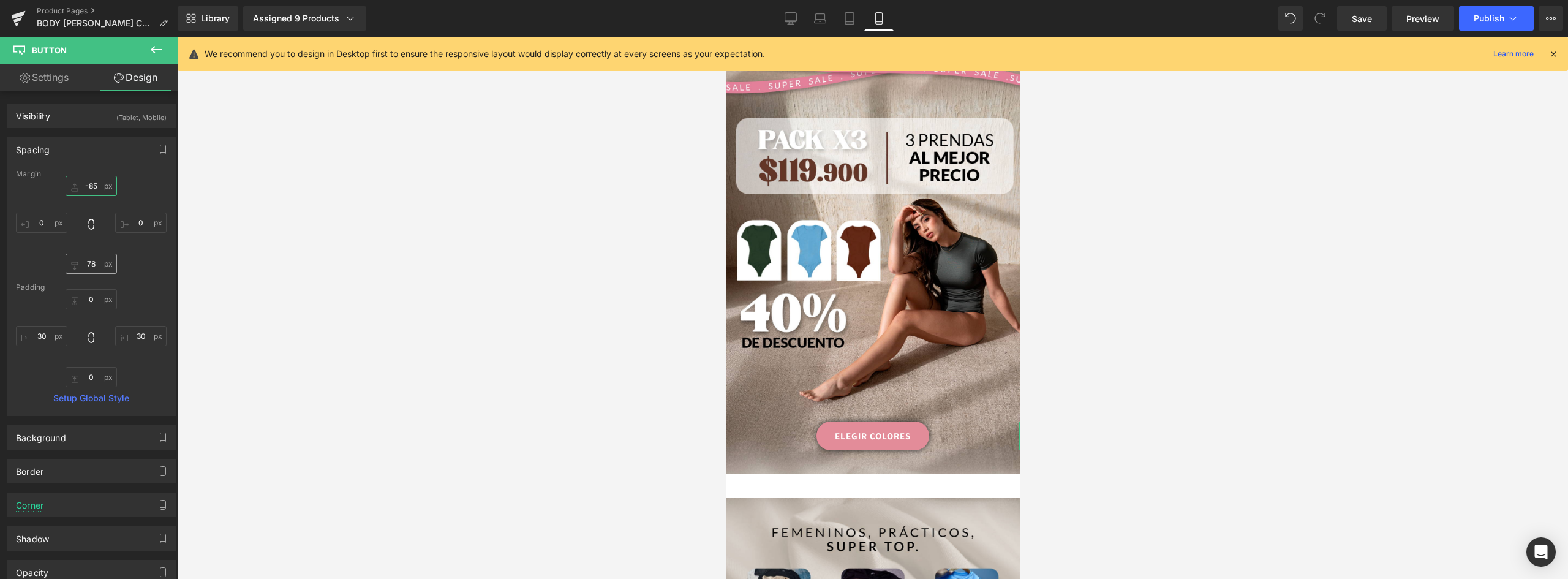
type input "-85"
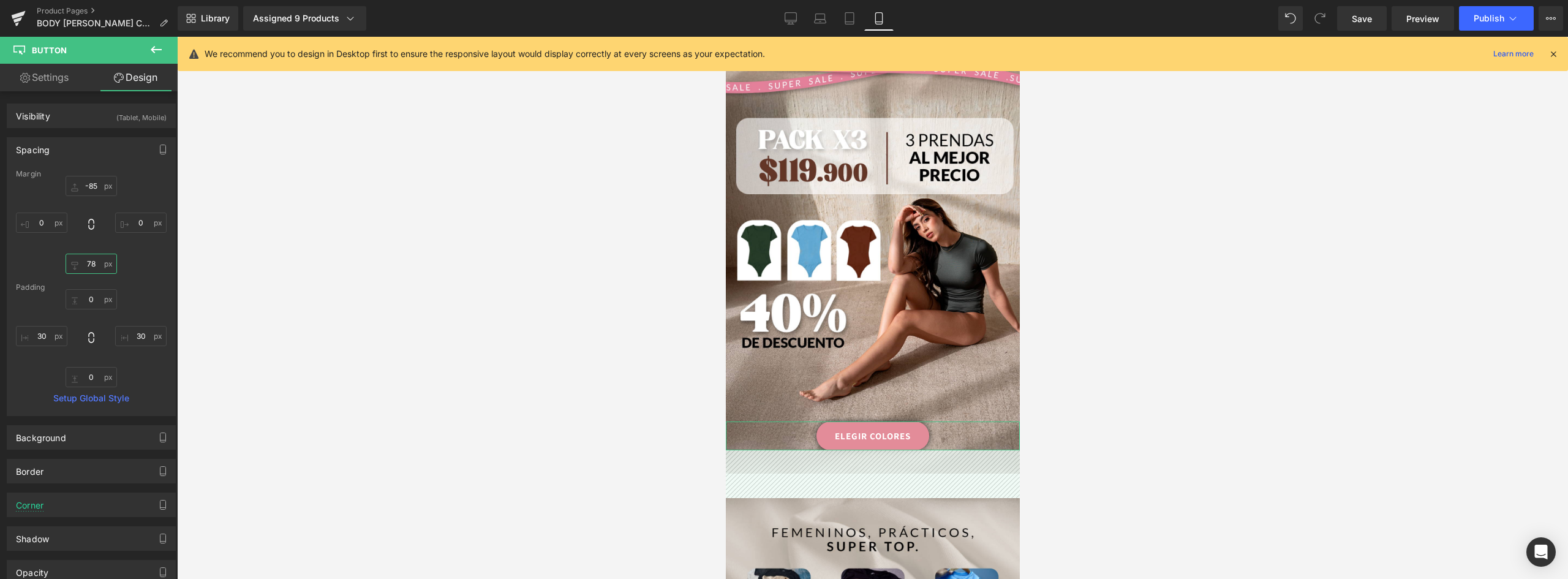
click at [95, 260] on input "78" at bounding box center [91, 263] width 52 height 20
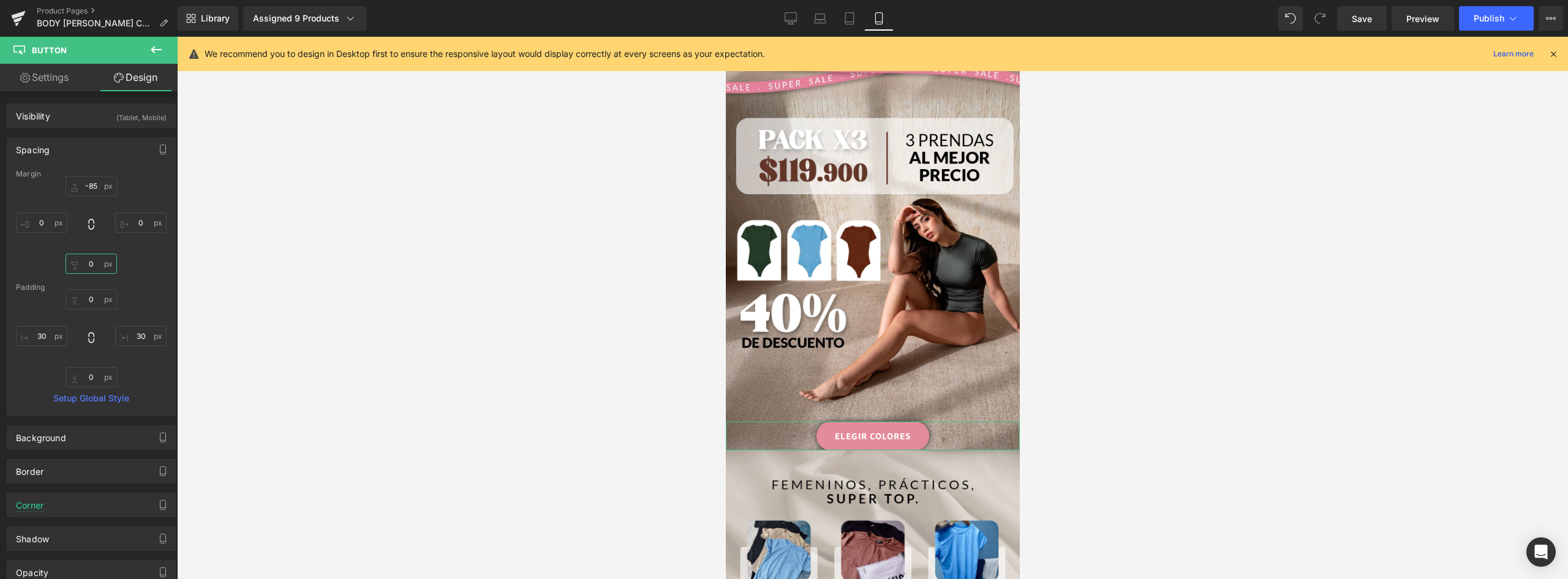
drag, startPoint x: 83, startPoint y: 262, endPoint x: 122, endPoint y: 266, distance: 39.2
type input "0"
click at [122, 266] on div "-85 -85 0px 0 0 0 0px 0" at bounding box center [91, 224] width 150 height 98
click at [97, 260] on input "0" at bounding box center [91, 263] width 52 height 20
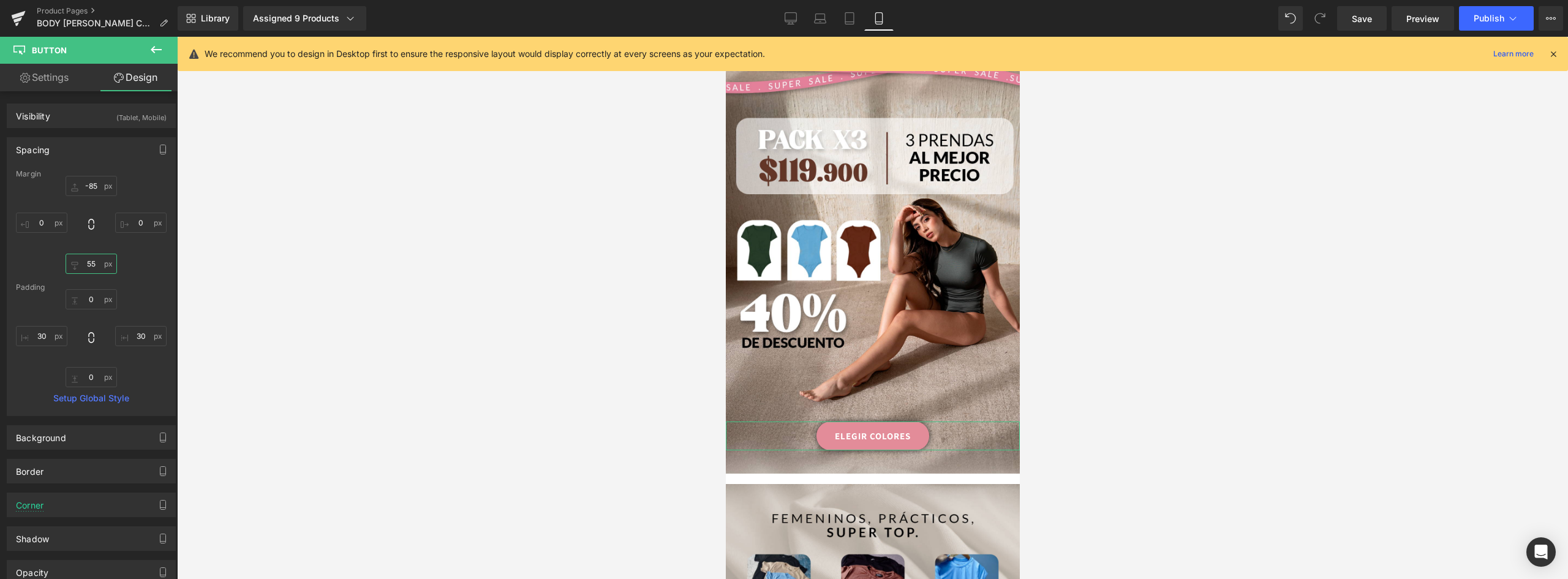
type input "5"
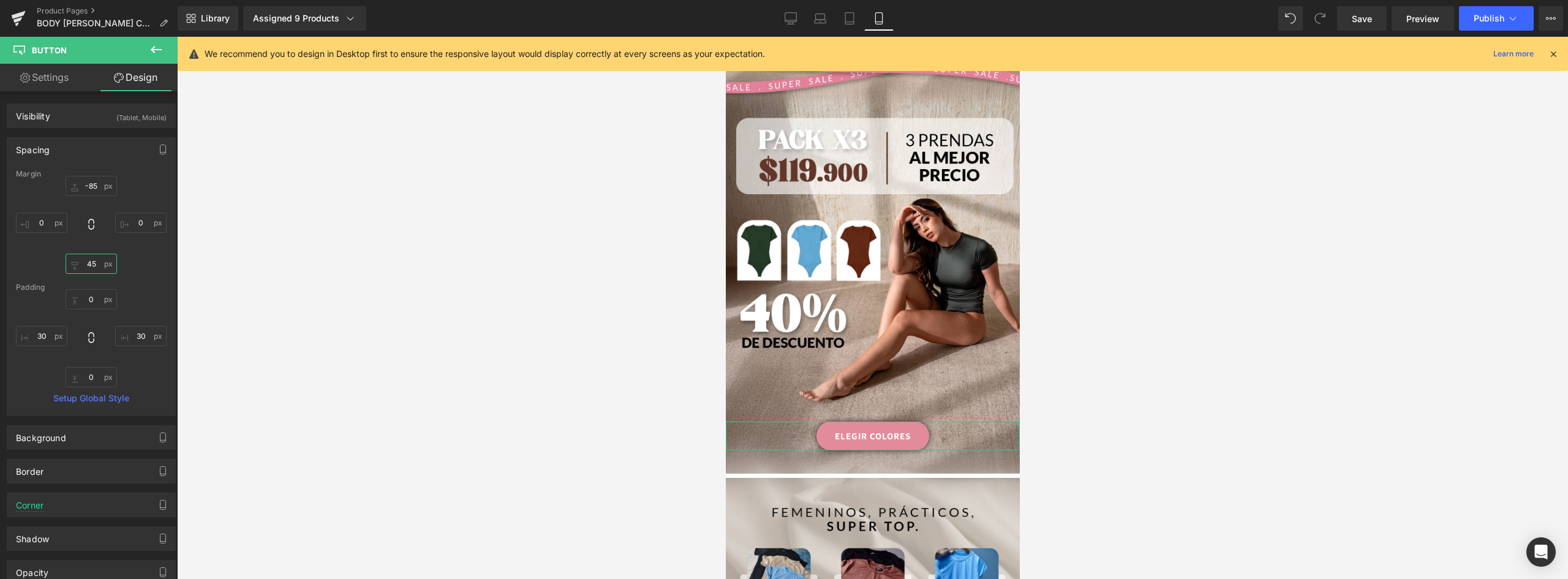
type input "4"
type input "38"
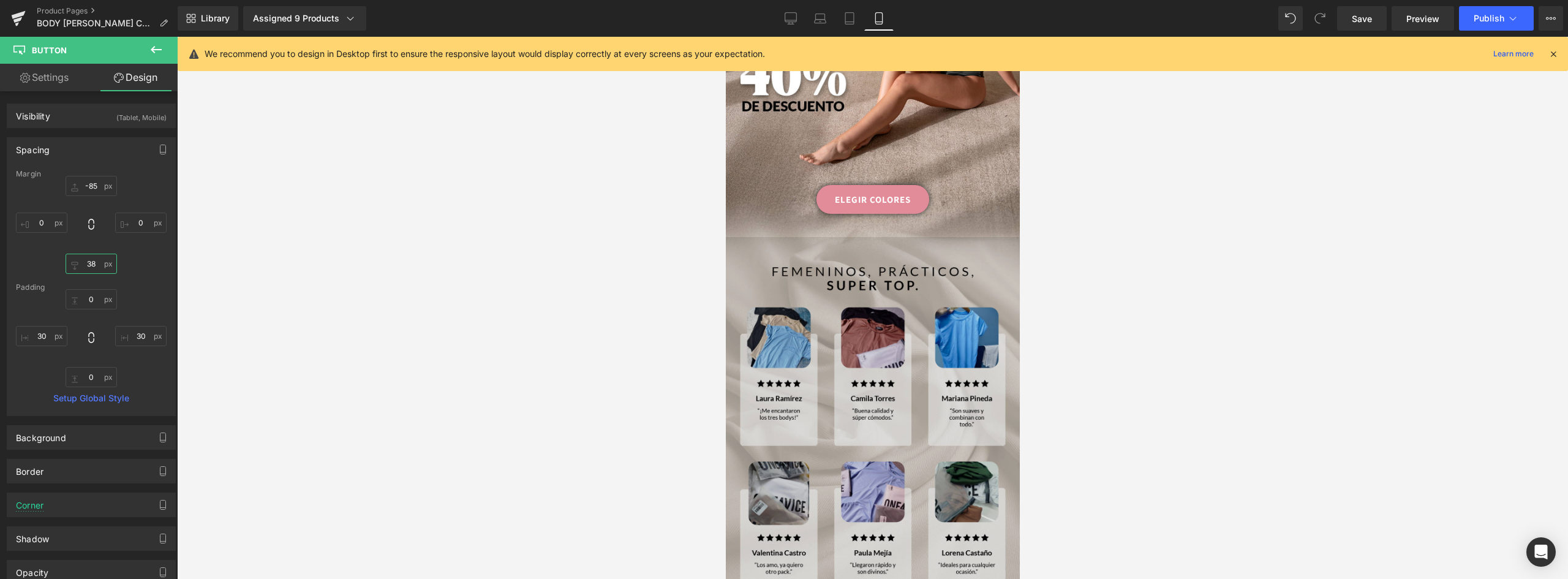
scroll to position [2462, 0]
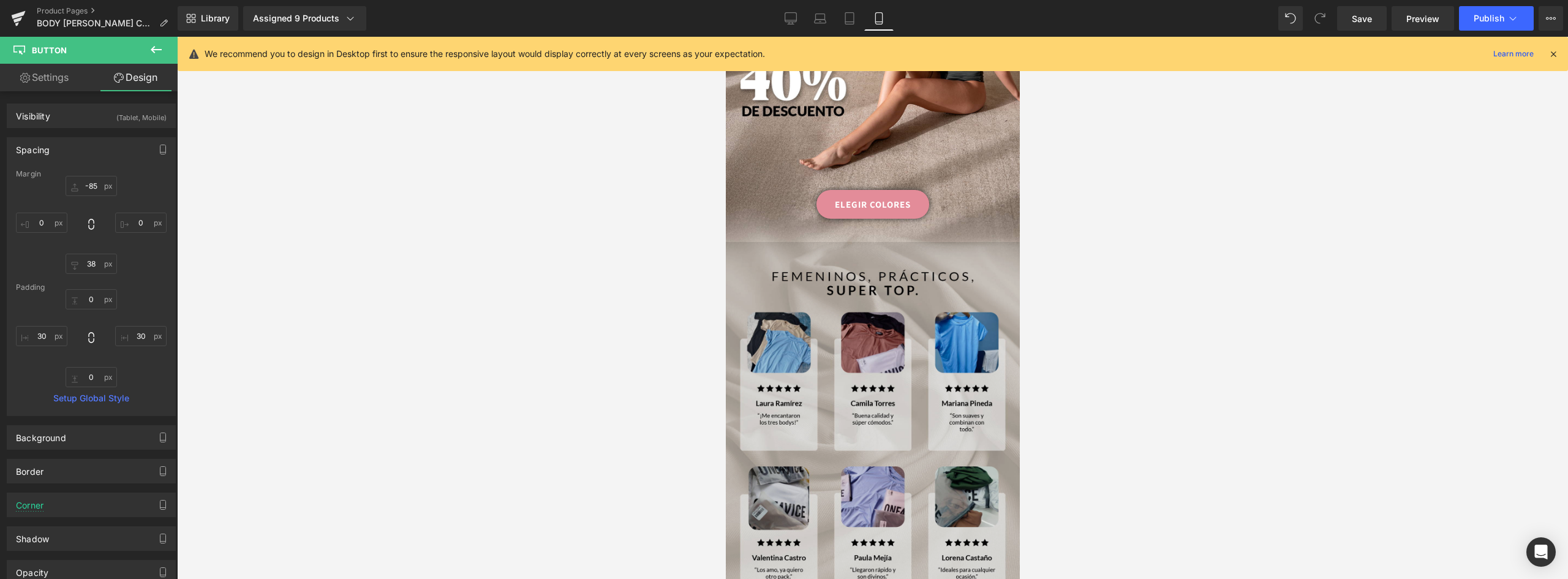
drag, startPoint x: 909, startPoint y: 511, endPoint x: 1004, endPoint y: 445, distance: 115.7
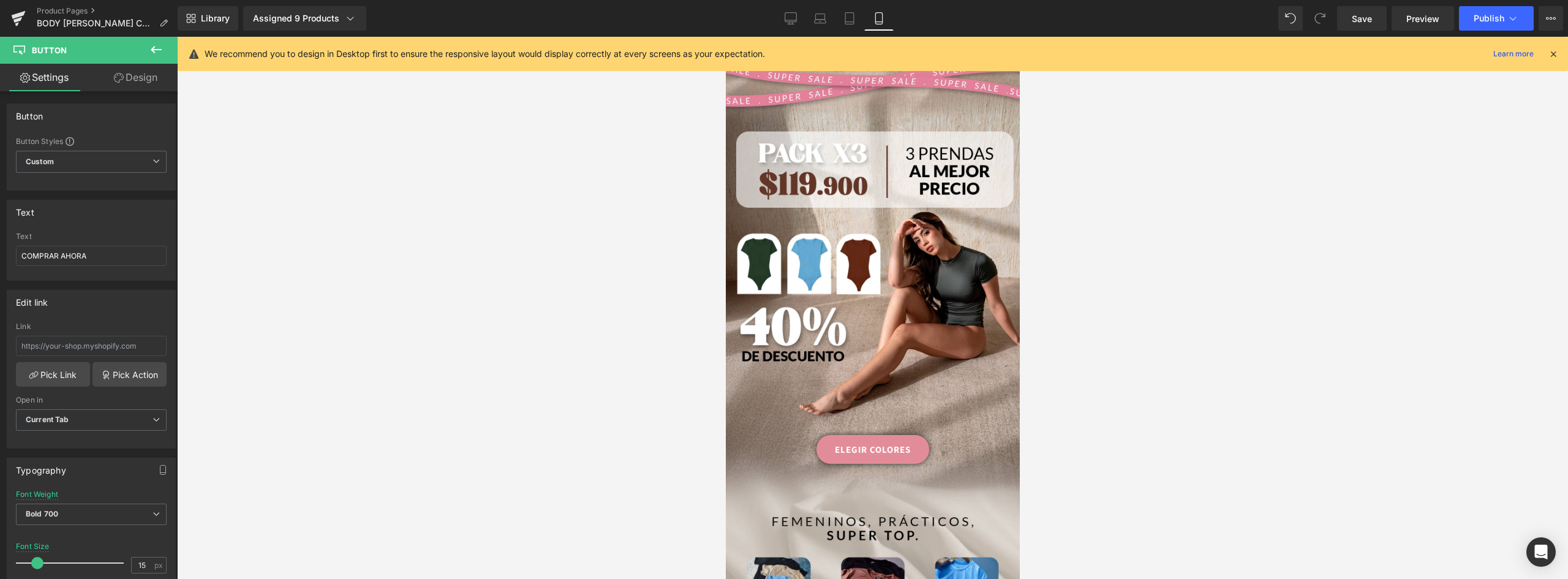
scroll to position [2231, 0]
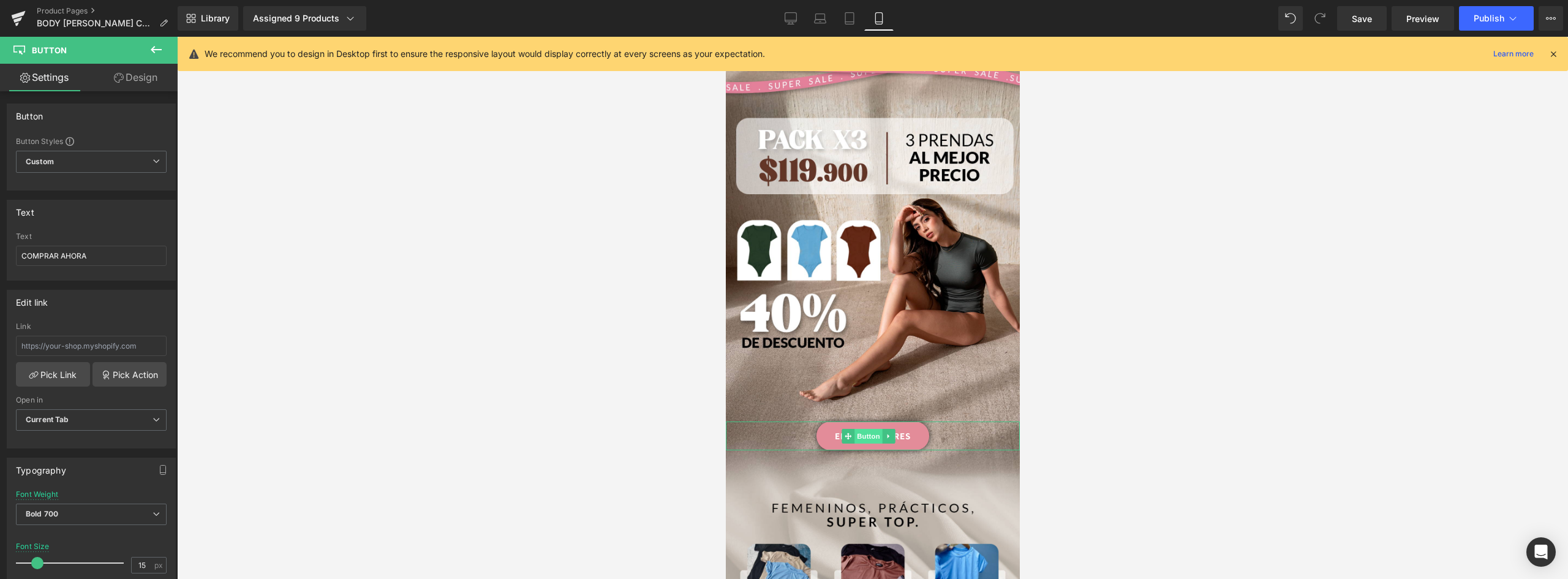
click at [910, 422] on link "ELEGIR COLORES" at bounding box center [872, 436] width 113 height 29
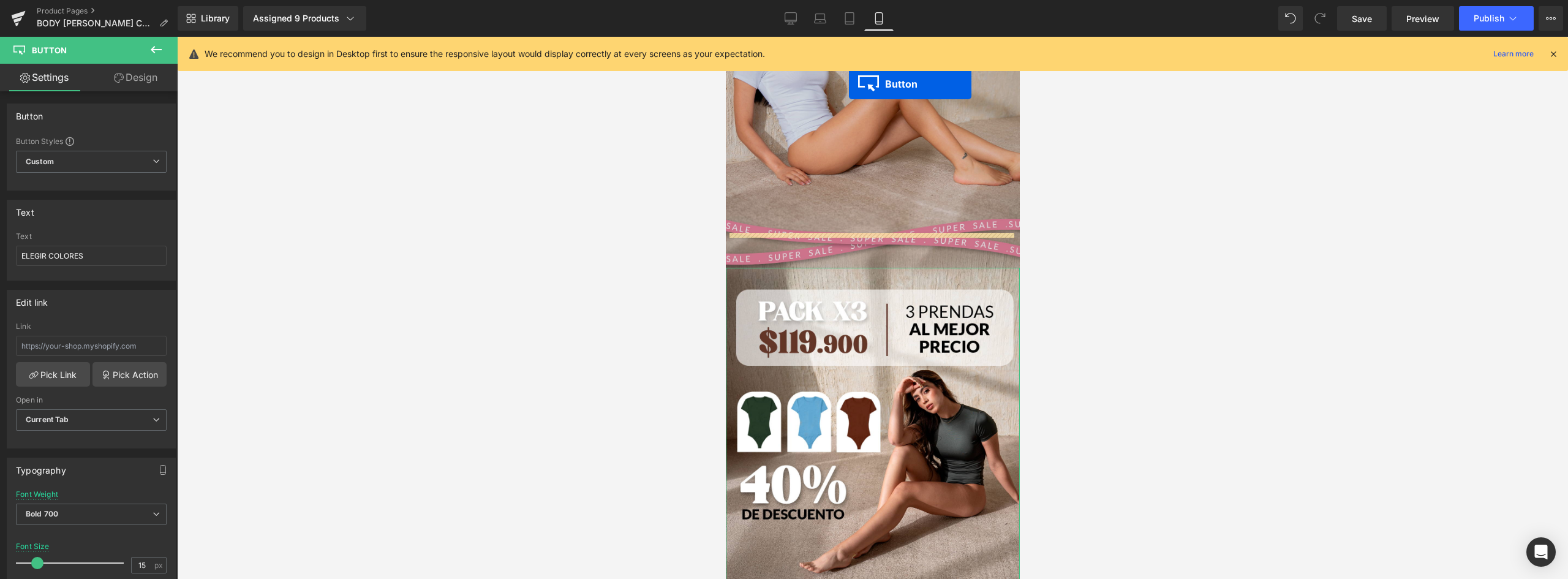
scroll to position [2023, 0]
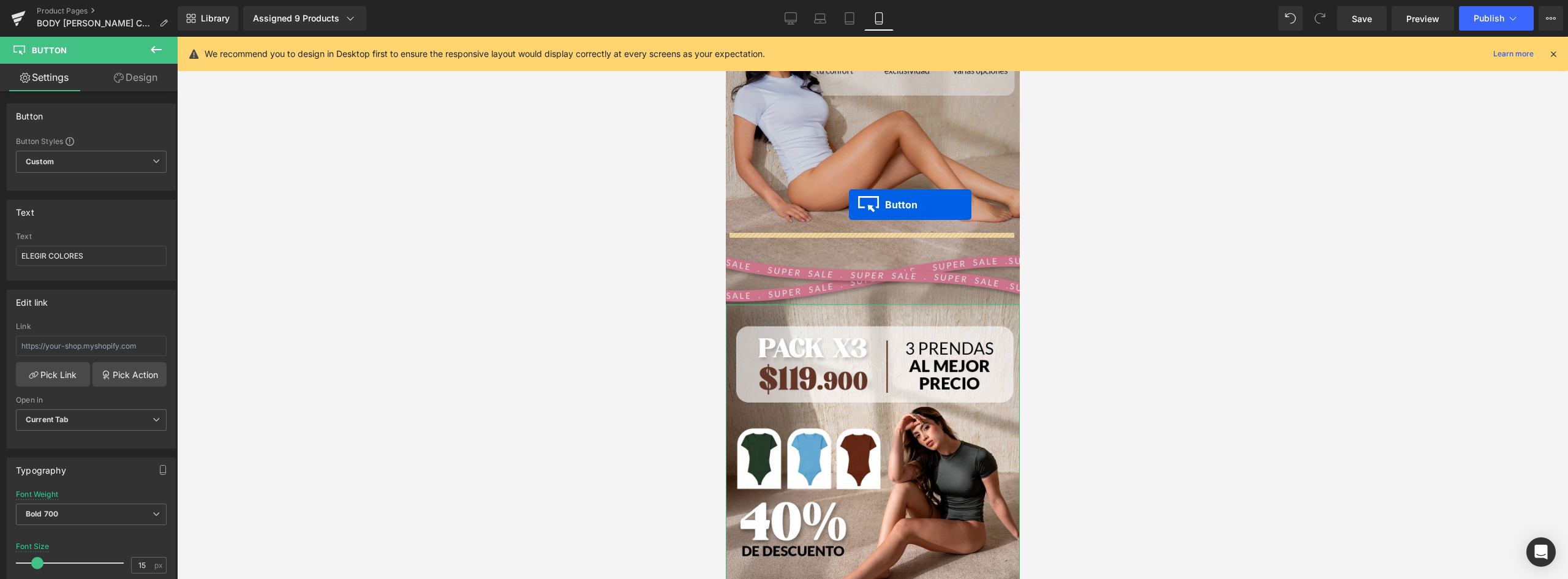
drag, startPoint x: 856, startPoint y: 161, endPoint x: 848, endPoint y: 204, distance: 43.7
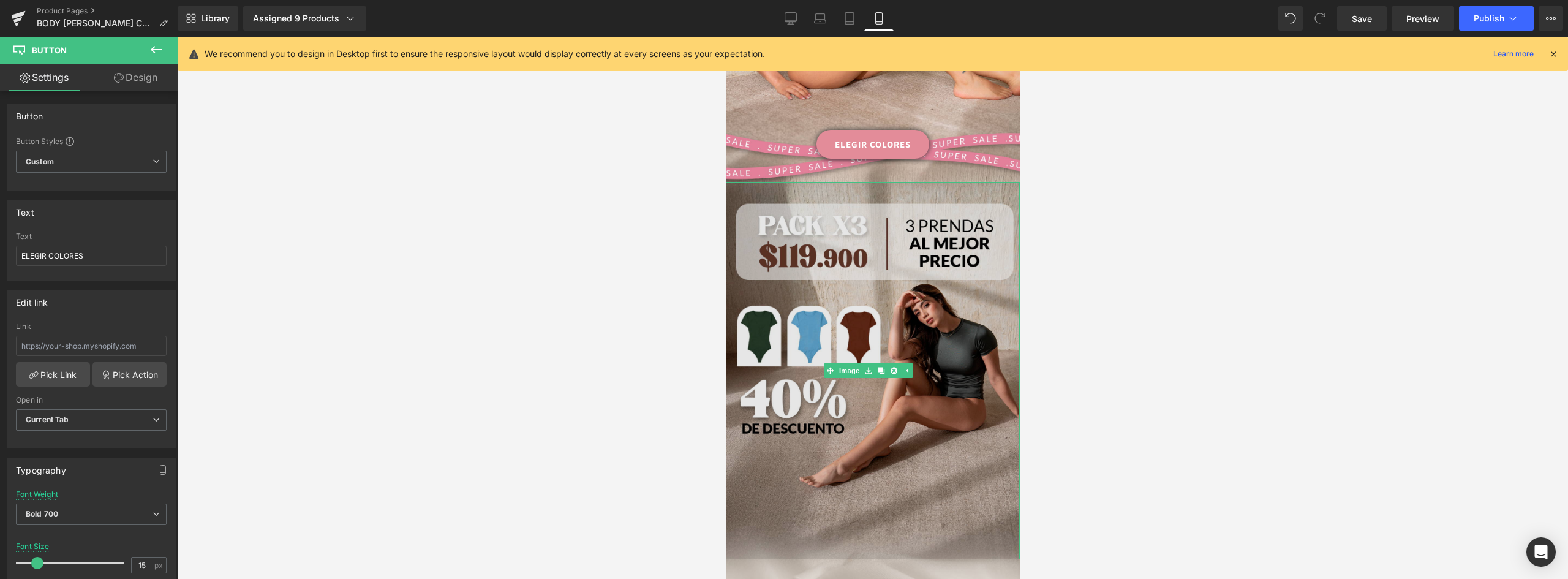
scroll to position [2267, 0]
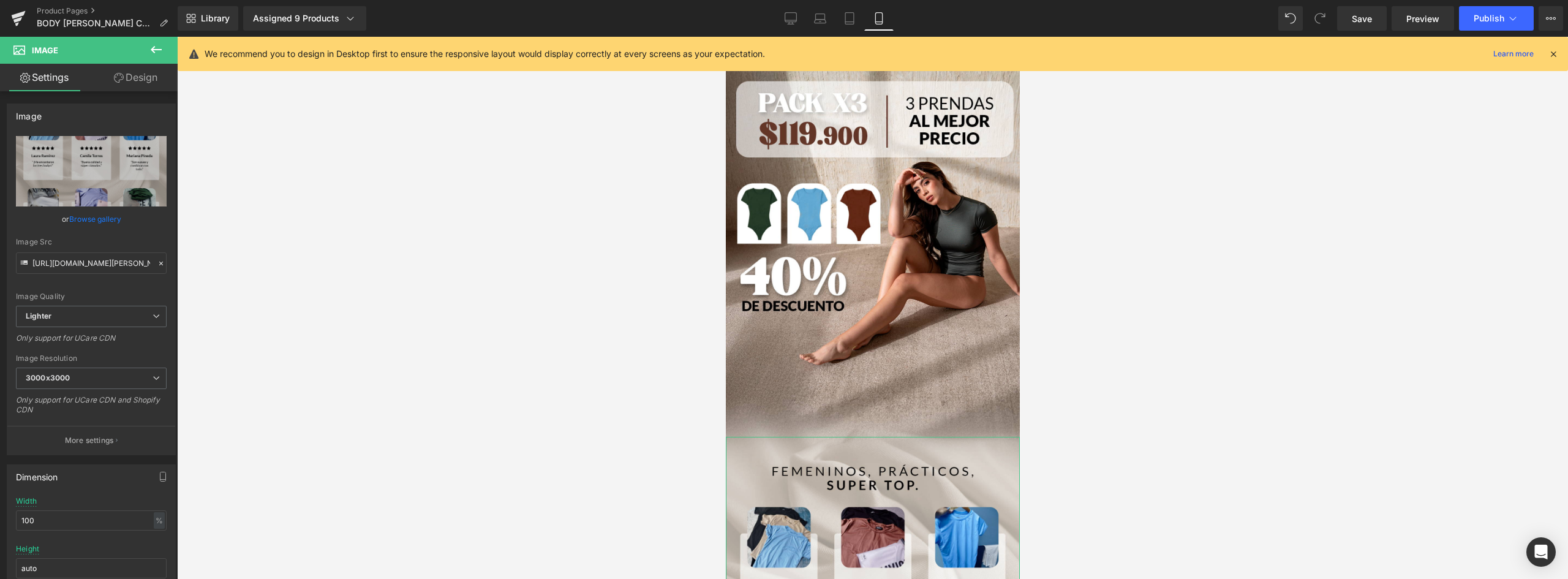
click at [149, 79] on link "Design" at bounding box center [136, 77] width 89 height 28
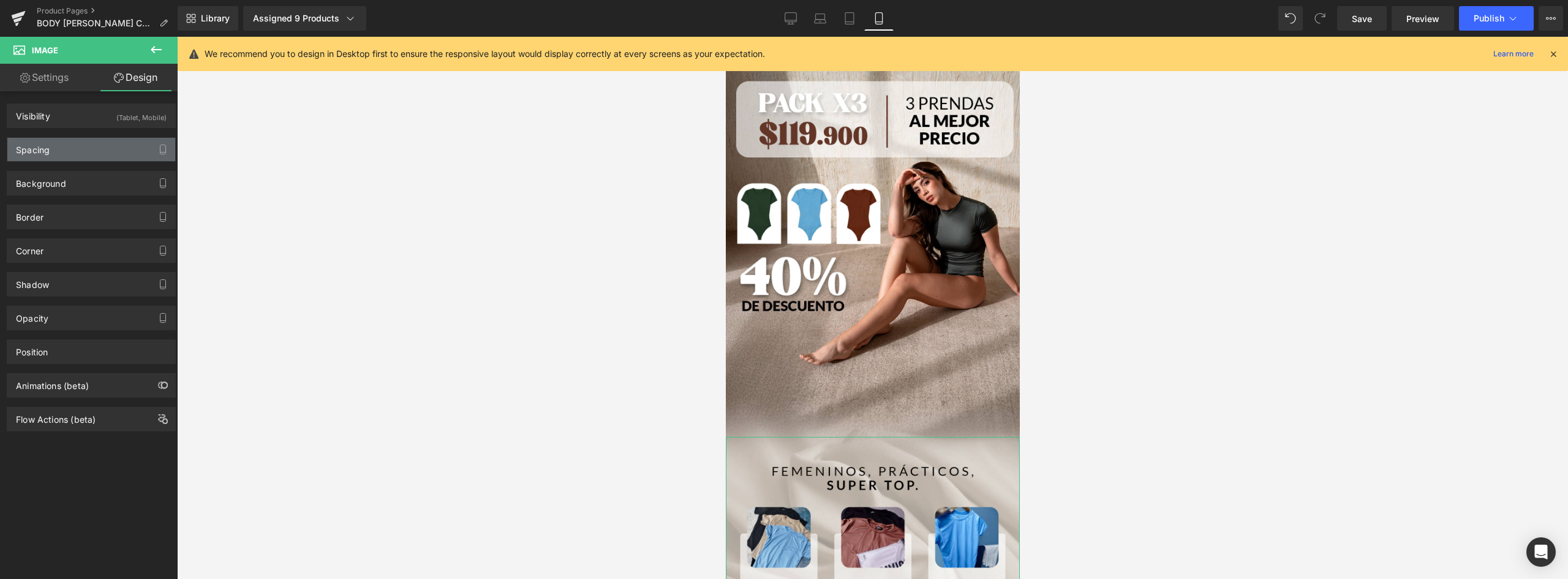
click at [52, 146] on div "Spacing" at bounding box center [91, 149] width 168 height 23
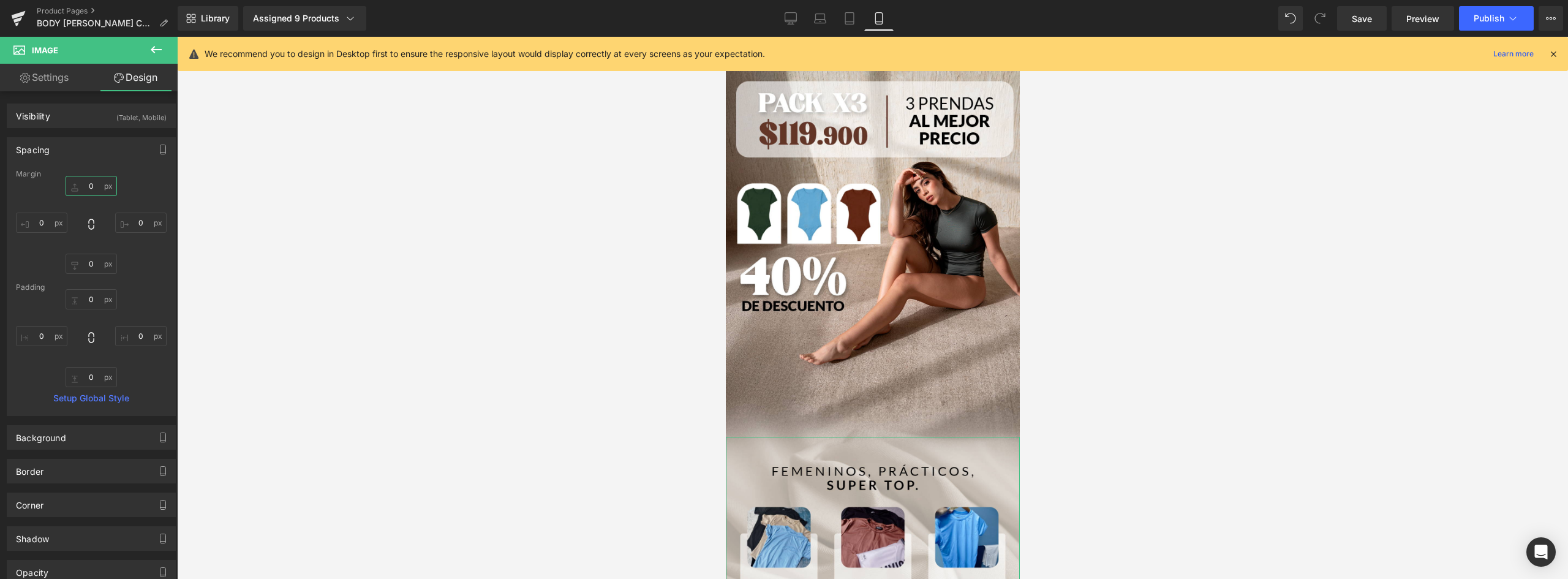
click at [87, 184] on input "0" at bounding box center [91, 185] width 52 height 20
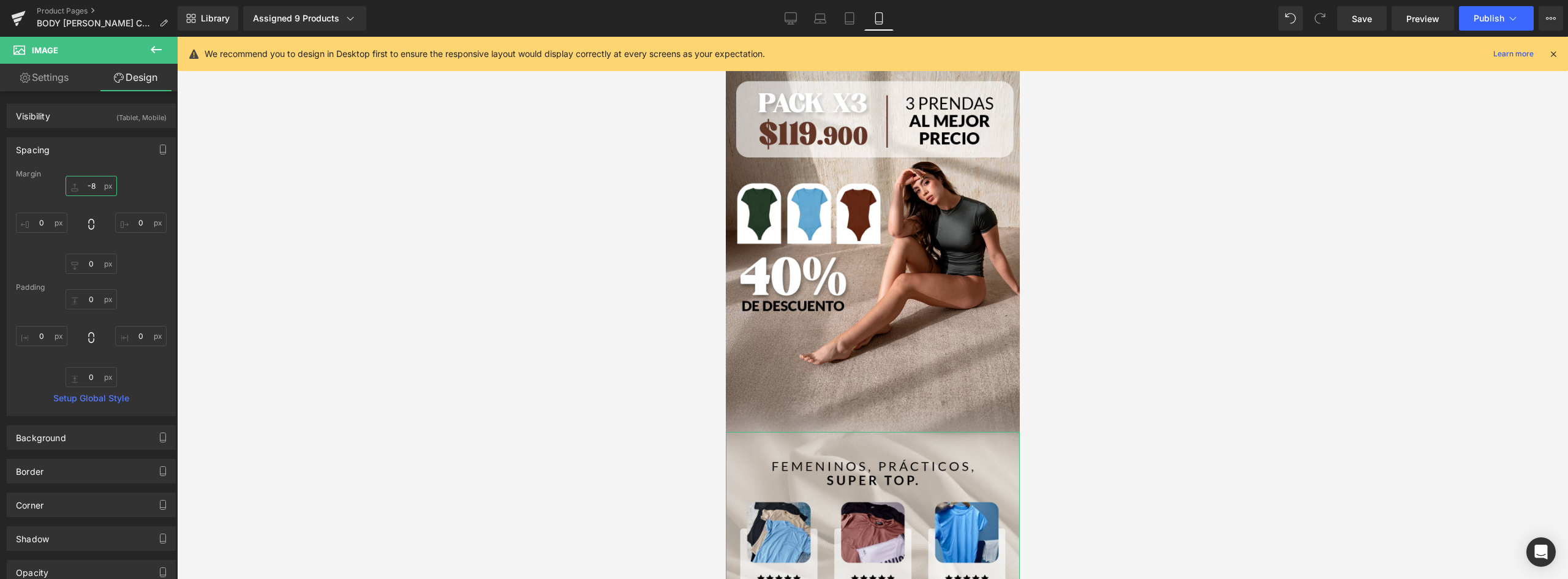
type input "-85"
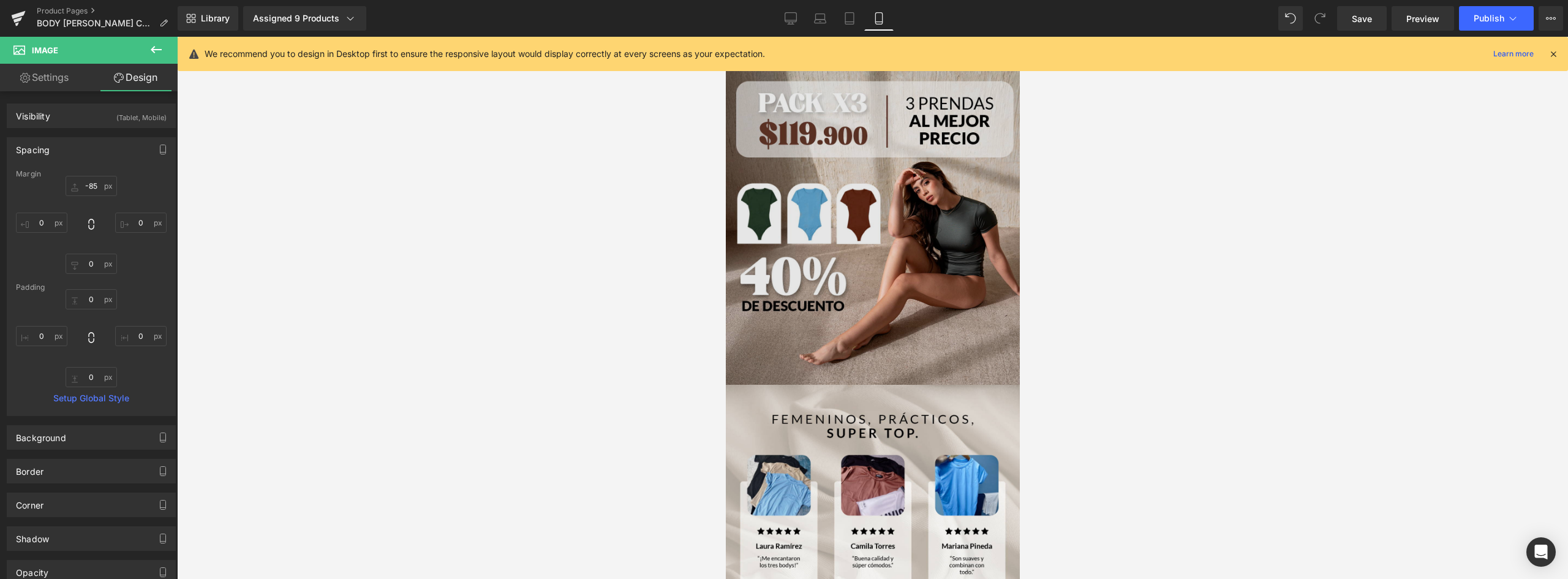
click at [990, 299] on img at bounding box center [872, 248] width 294 height 377
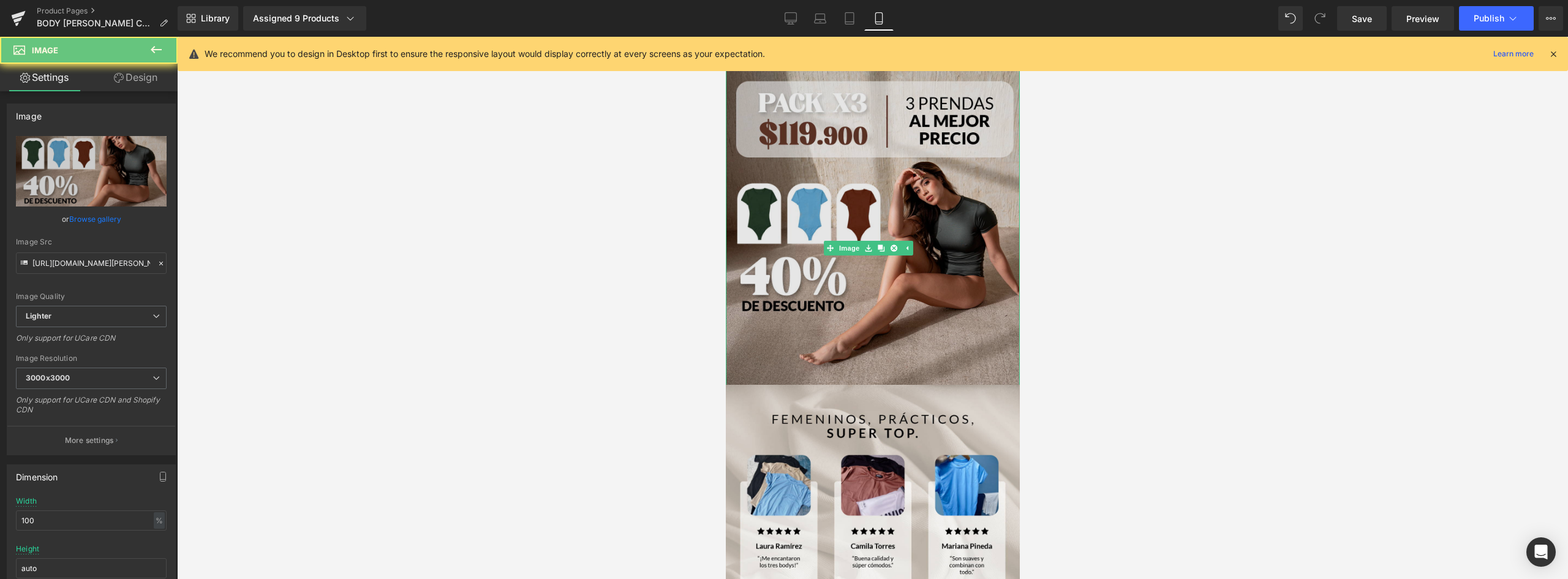
click at [983, 244] on img at bounding box center [872, 248] width 294 height 377
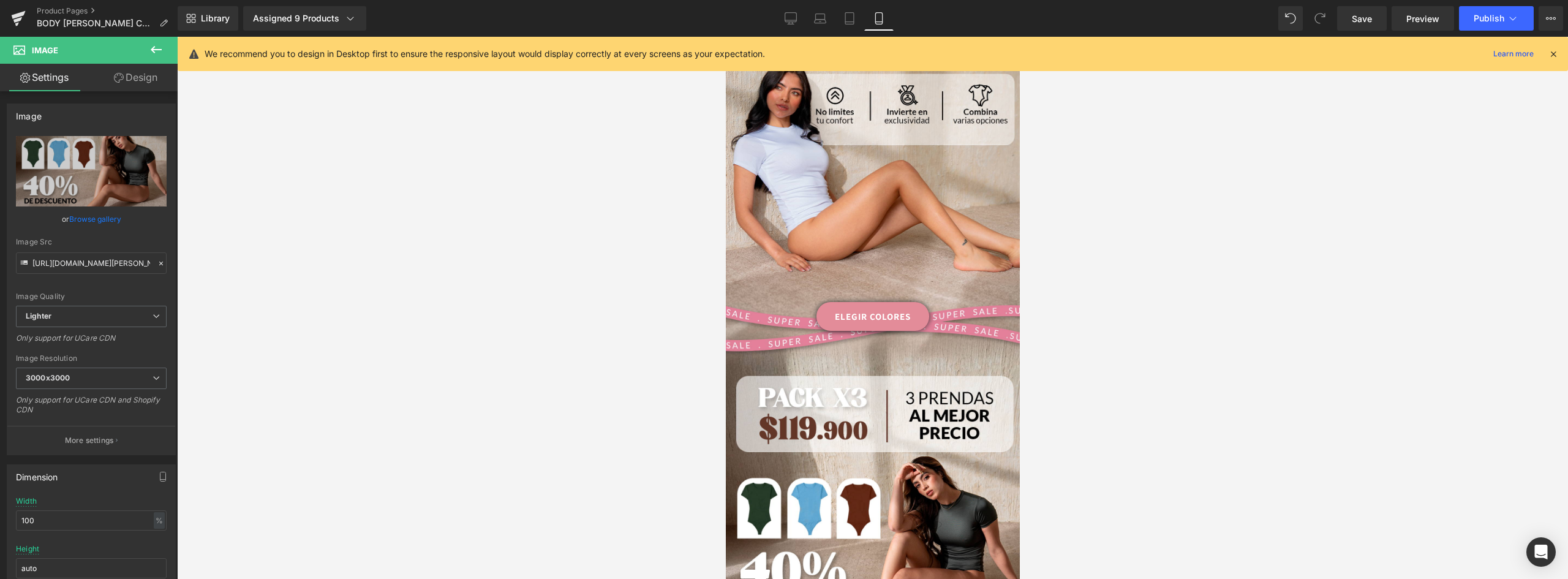
scroll to position [1956, 0]
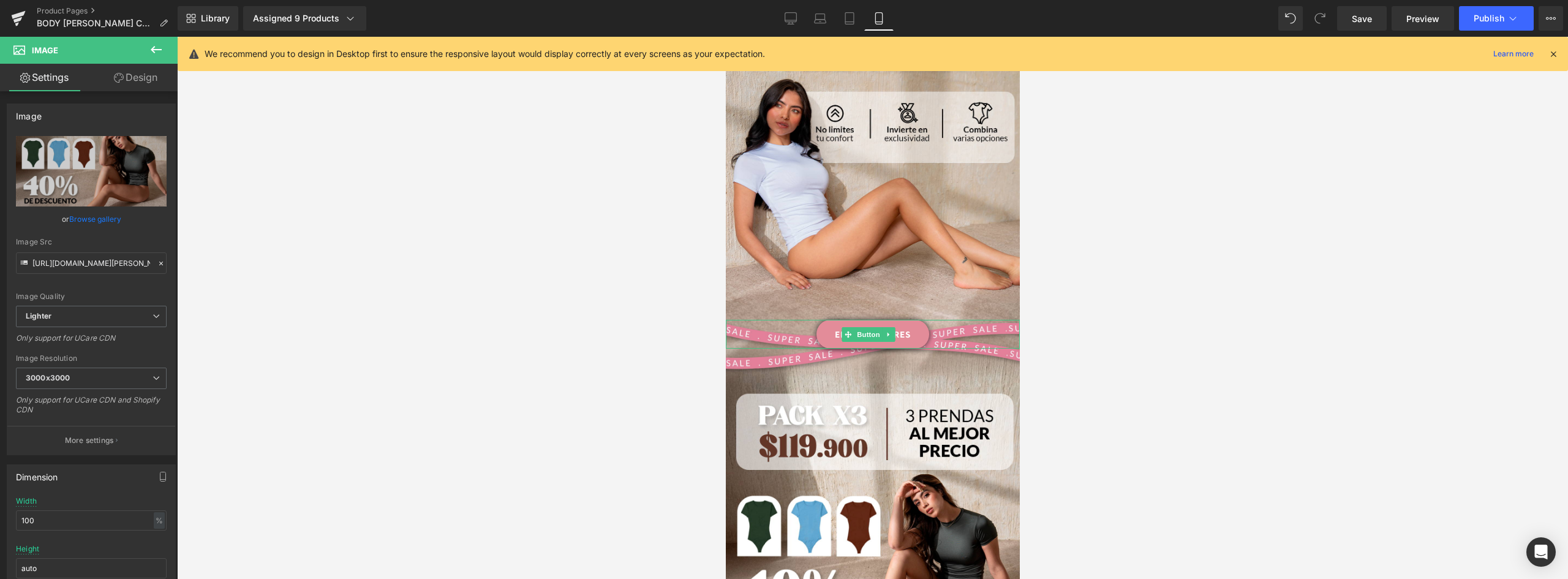
click at [915, 320] on link "ELEGIR COLORES" at bounding box center [872, 334] width 113 height 29
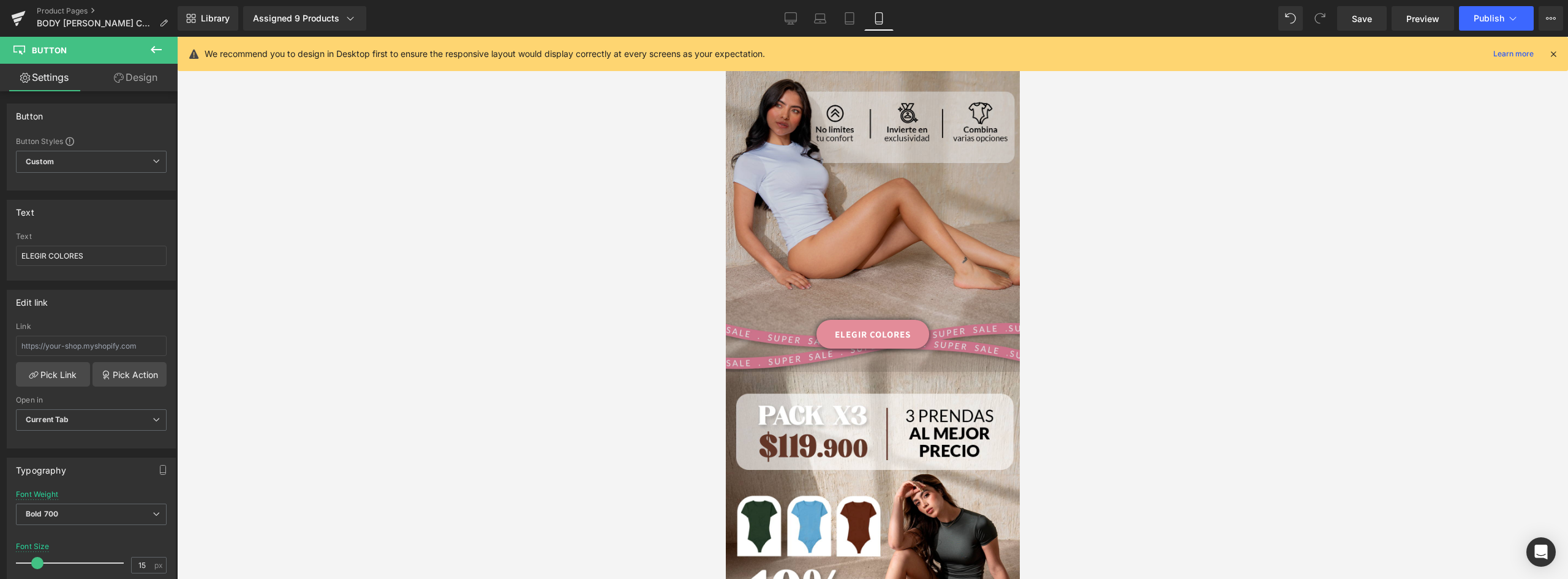
scroll to position [1833, 0]
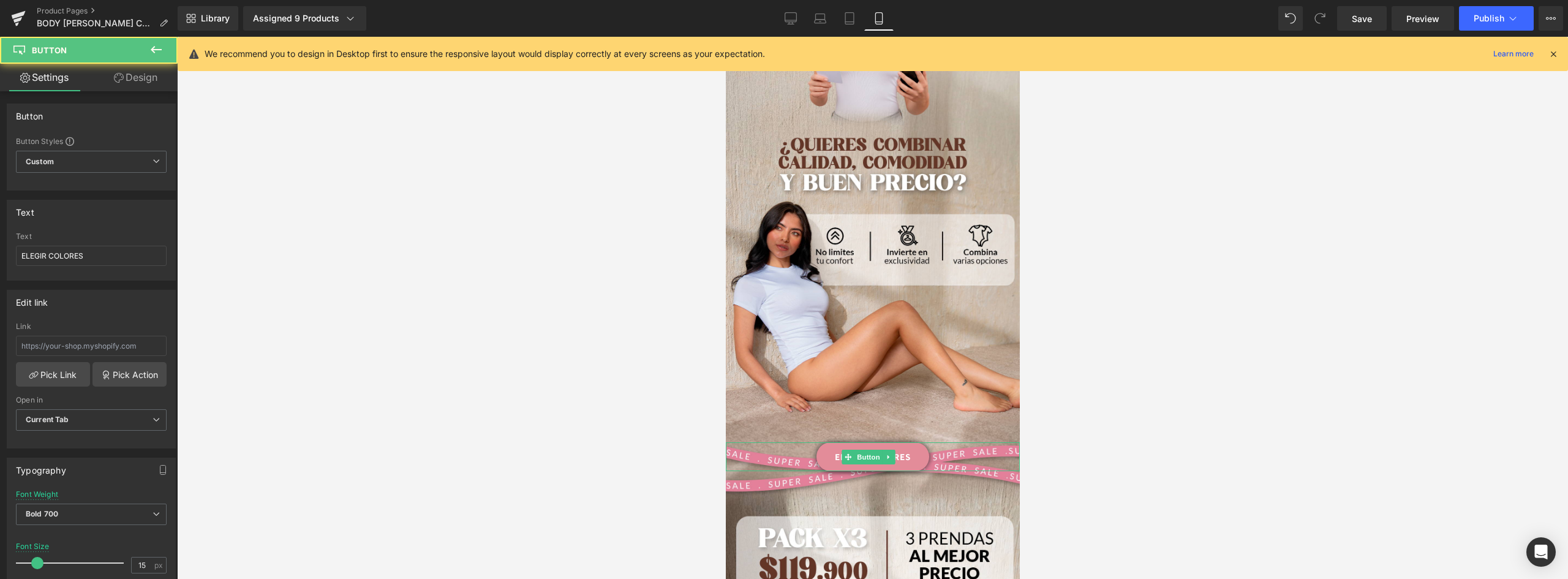
click at [910, 442] on link "ELEGIR COLORES" at bounding box center [872, 457] width 113 height 29
click at [118, 75] on icon at bounding box center [118, 78] width 10 height 10
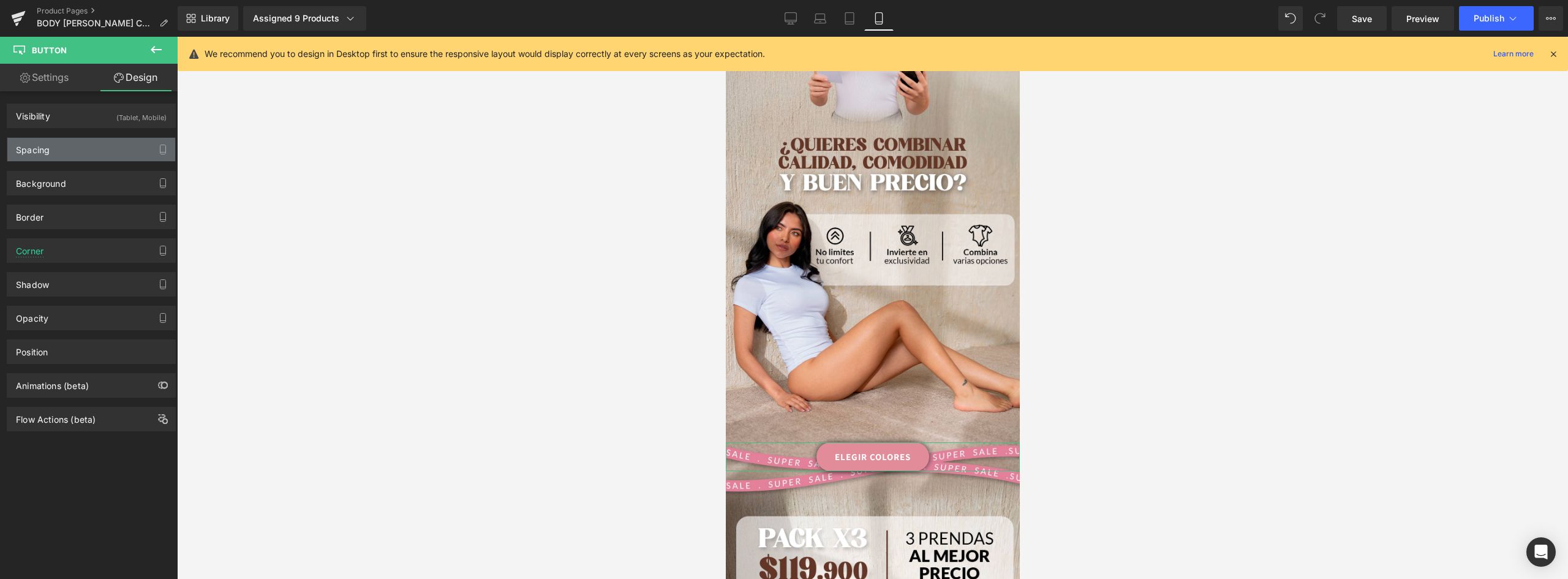
click at [52, 150] on div "Spacing" at bounding box center [91, 149] width 168 height 23
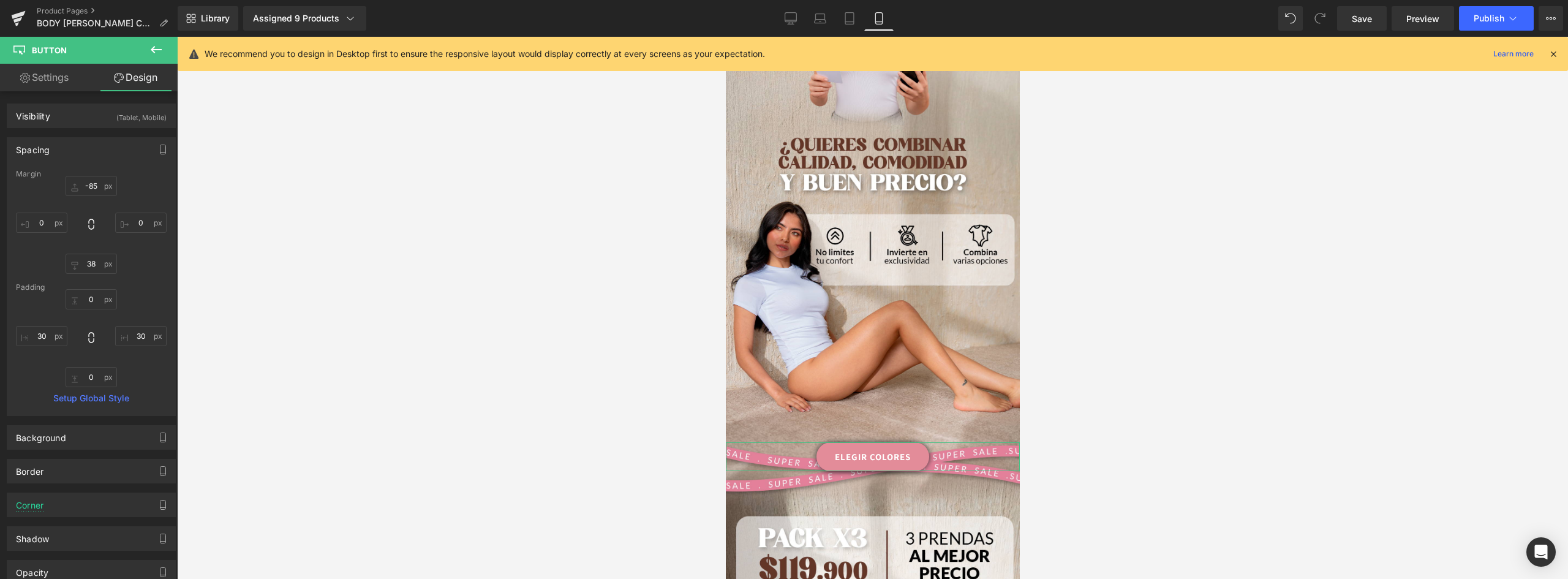
type input "-85"
type input "0"
type input "38"
type input "0"
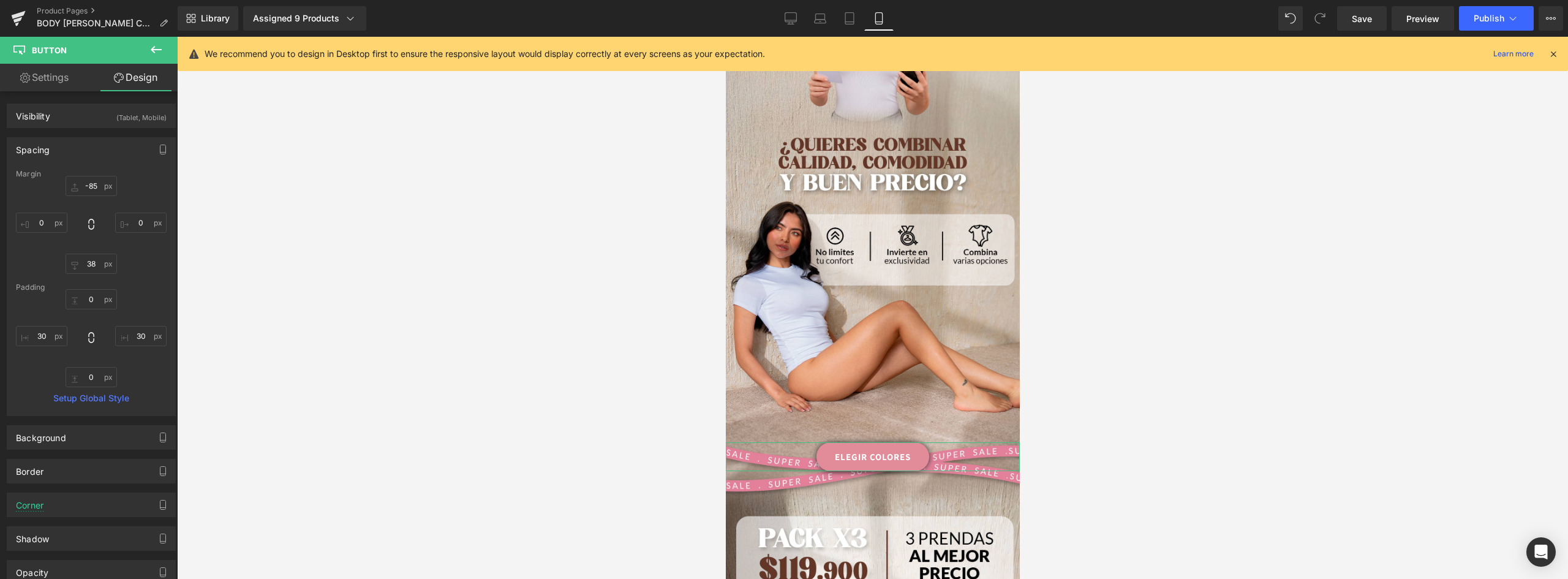
type input "30"
type input "0"
type input "30"
click at [96, 188] on input "-85" at bounding box center [91, 185] width 52 height 20
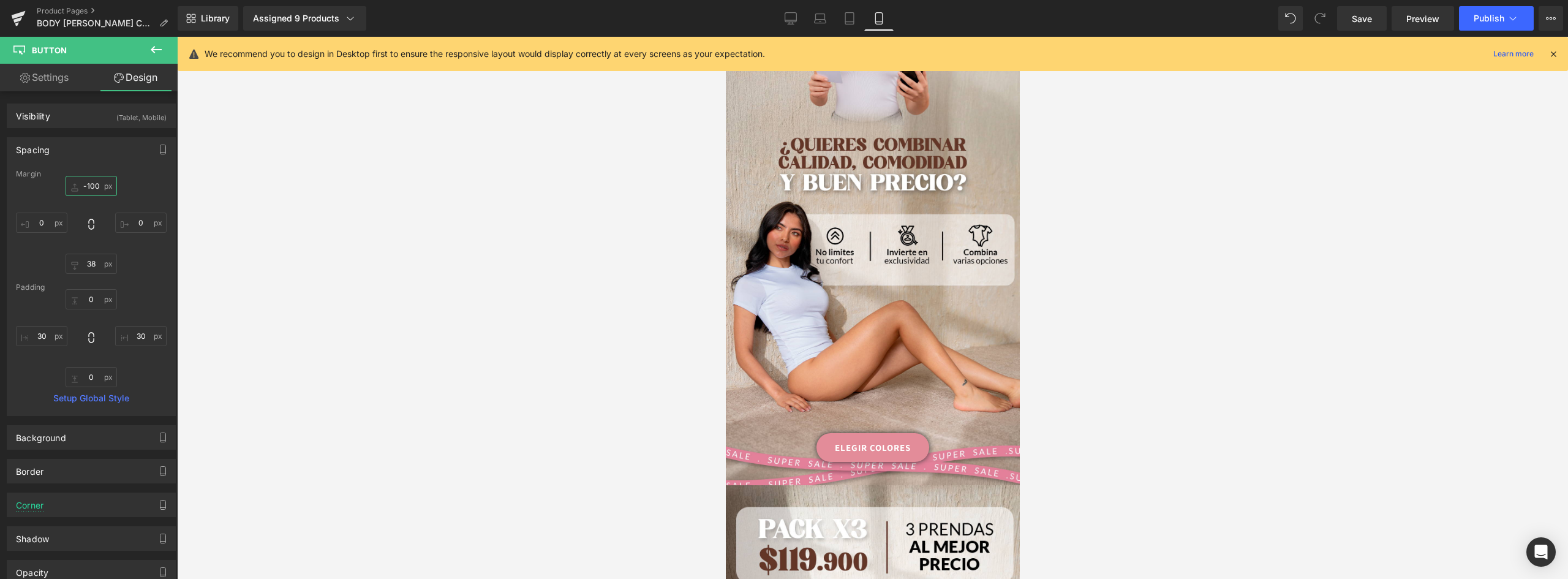
type input "-100"
click at [907, 433] on link "ELEGIR COLORES" at bounding box center [872, 448] width 113 height 29
